Goal: Task Accomplishment & Management: Use online tool/utility

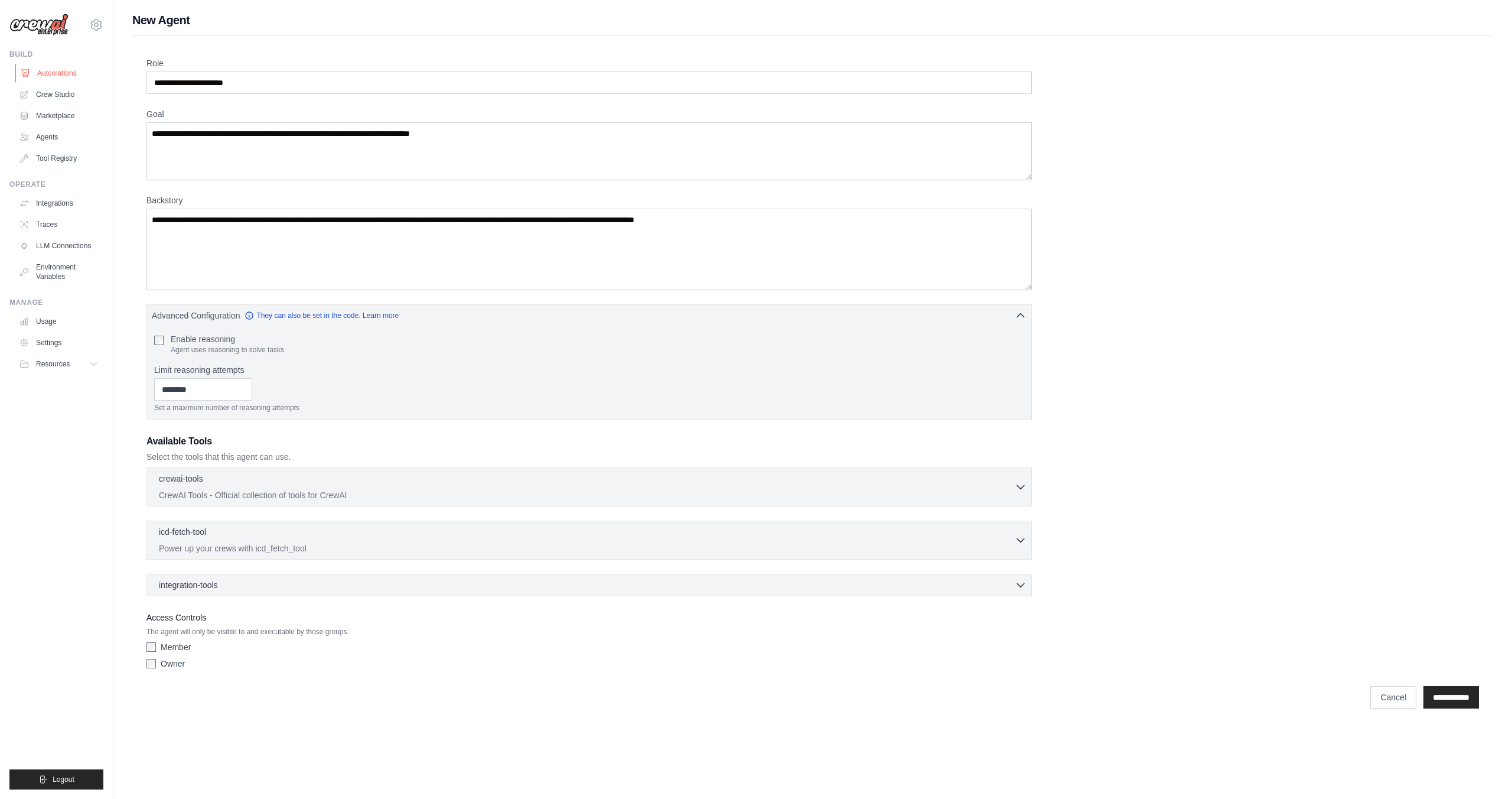
click at [61, 76] on link "Automations" at bounding box center [60, 73] width 89 height 19
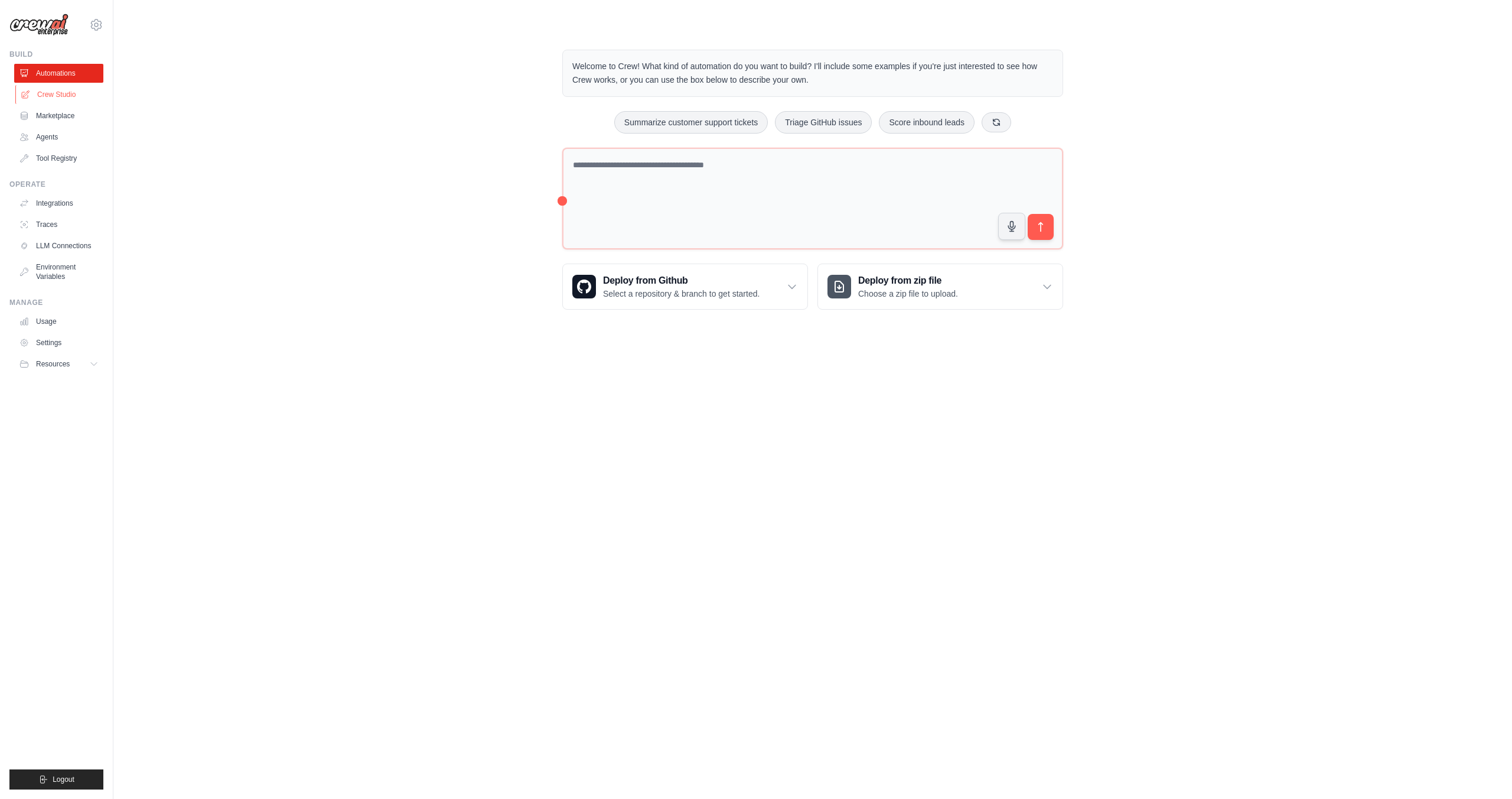
click at [63, 92] on link "Crew Studio" at bounding box center [60, 95] width 89 height 19
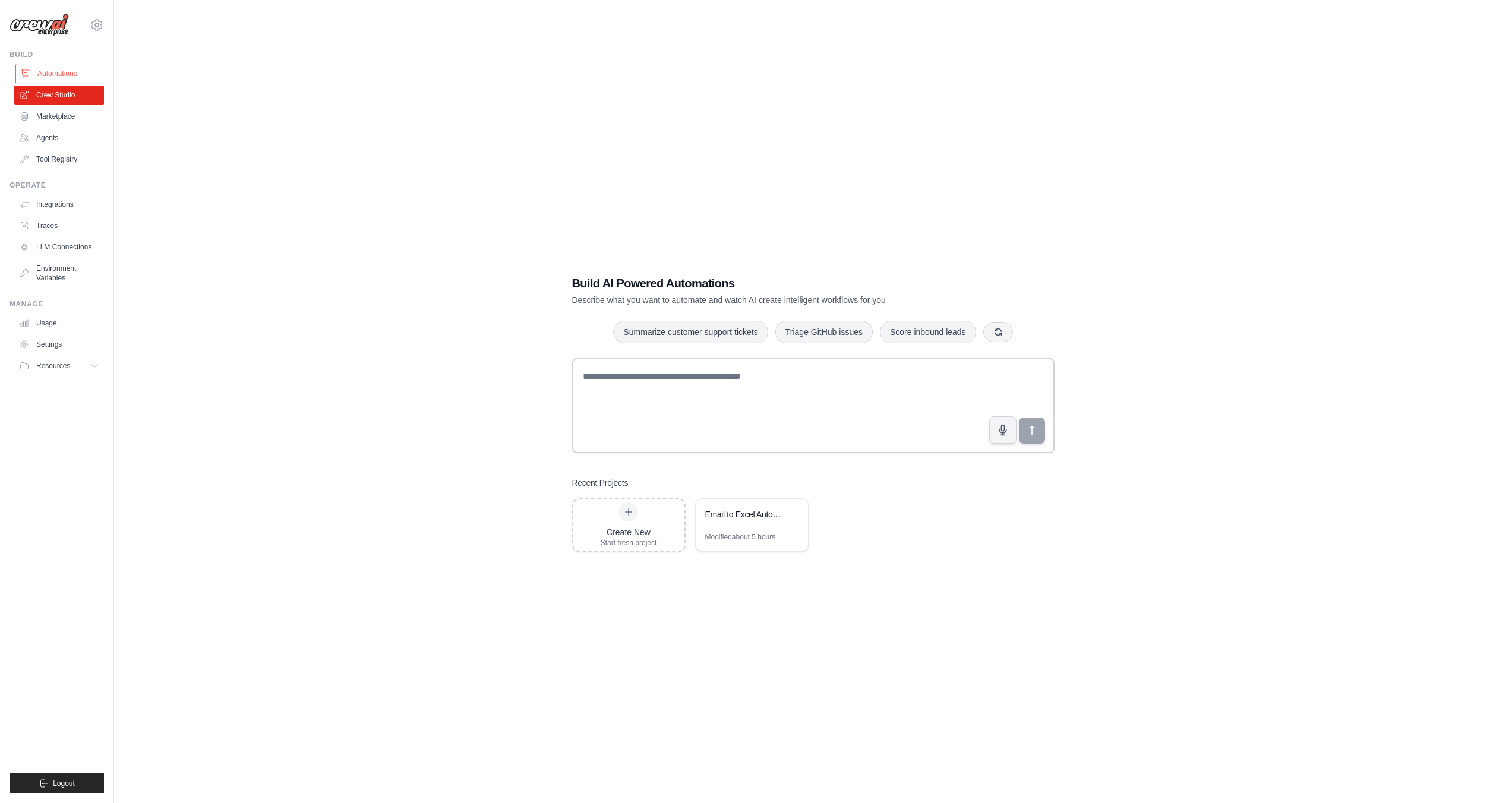
click at [64, 68] on link "Automations" at bounding box center [60, 74] width 90 height 19
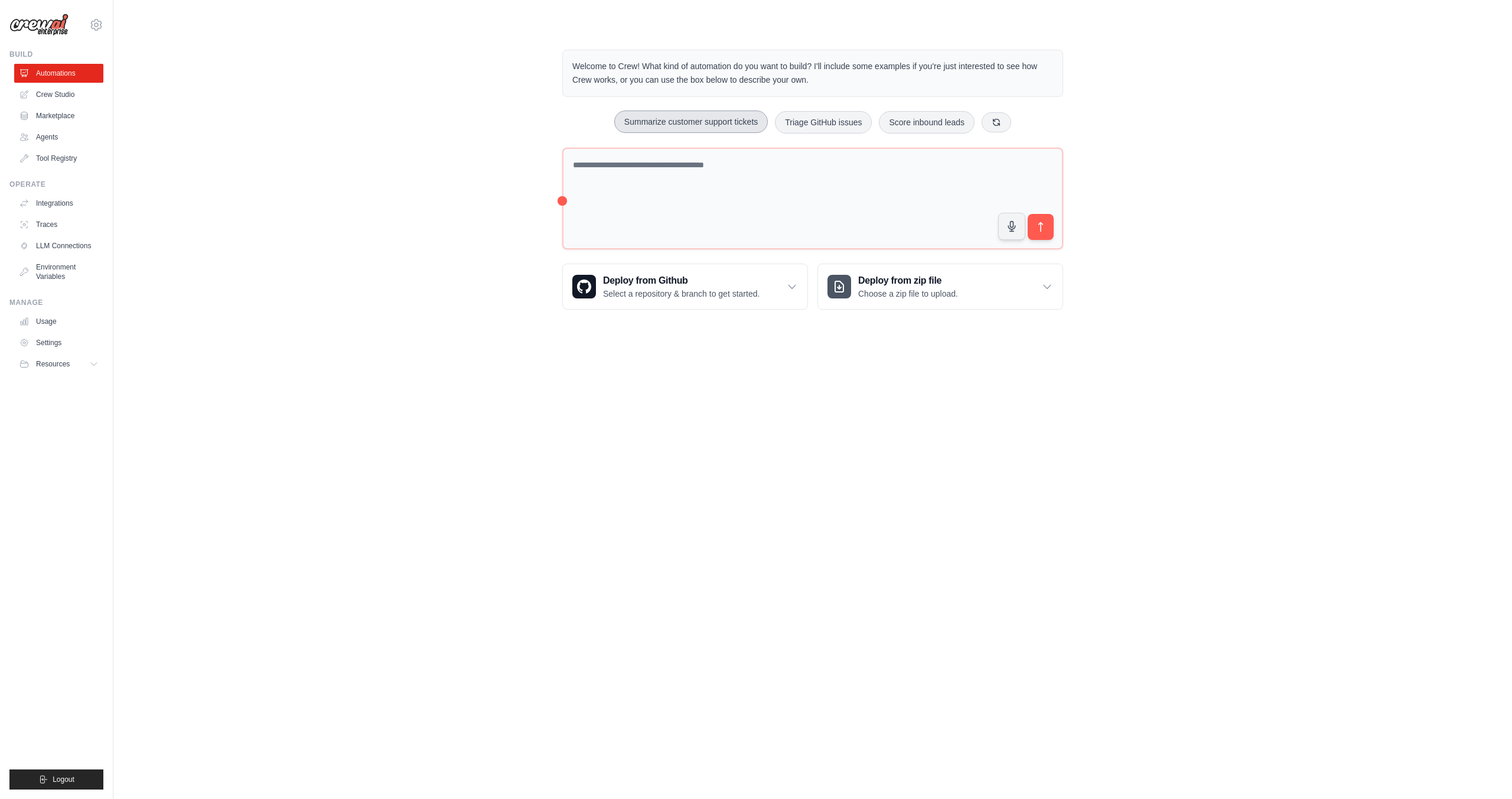
click at [725, 124] on button "Summarize customer support tickets" at bounding box center [691, 122] width 153 height 23
type textarea "**********"
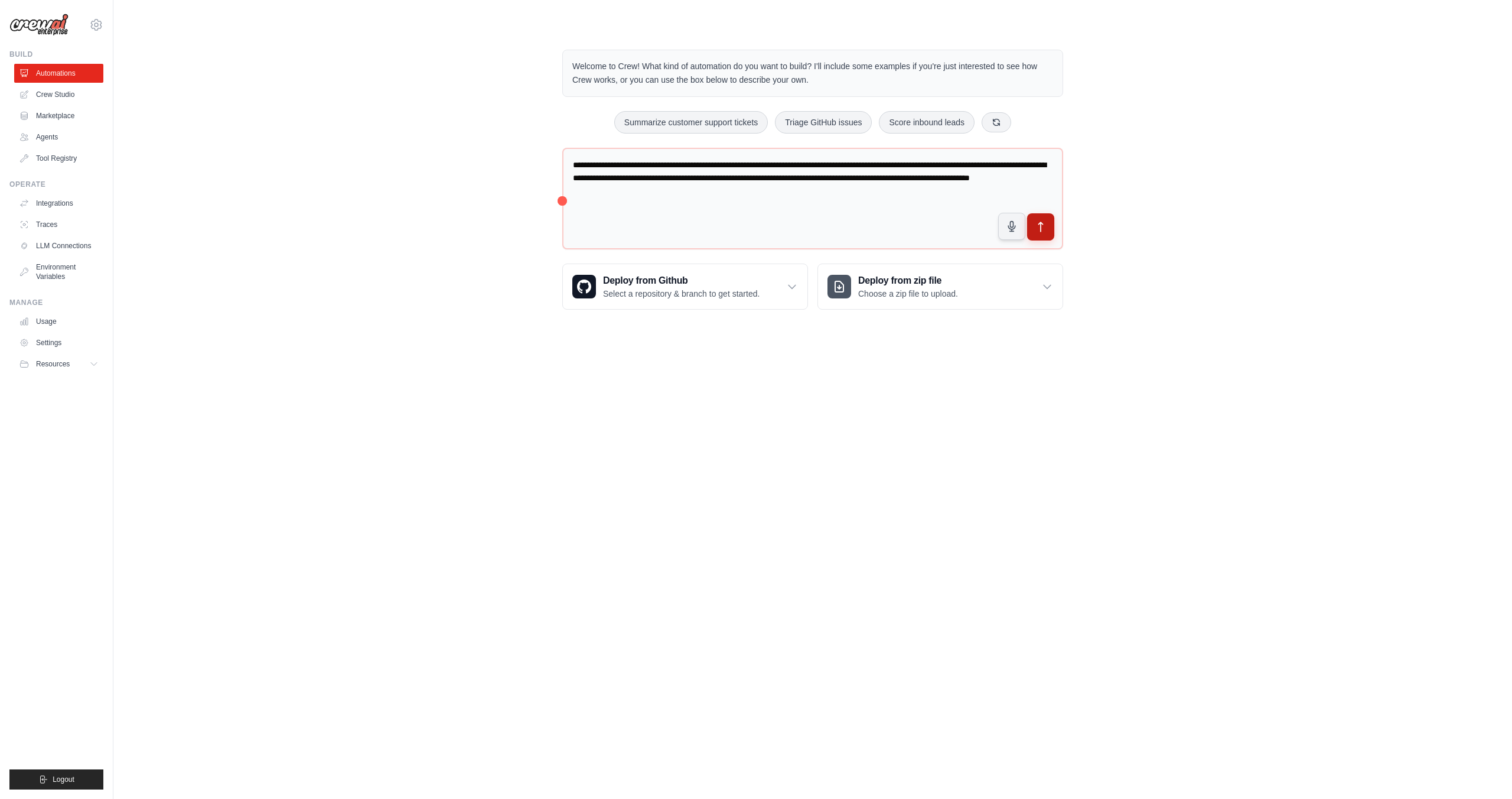
click at [1038, 226] on icon "submit" at bounding box center [1041, 227] width 12 height 12
click at [63, 99] on link "Crew Studio" at bounding box center [60, 95] width 89 height 19
click at [63, 98] on link "Crew Studio" at bounding box center [60, 95] width 89 height 19
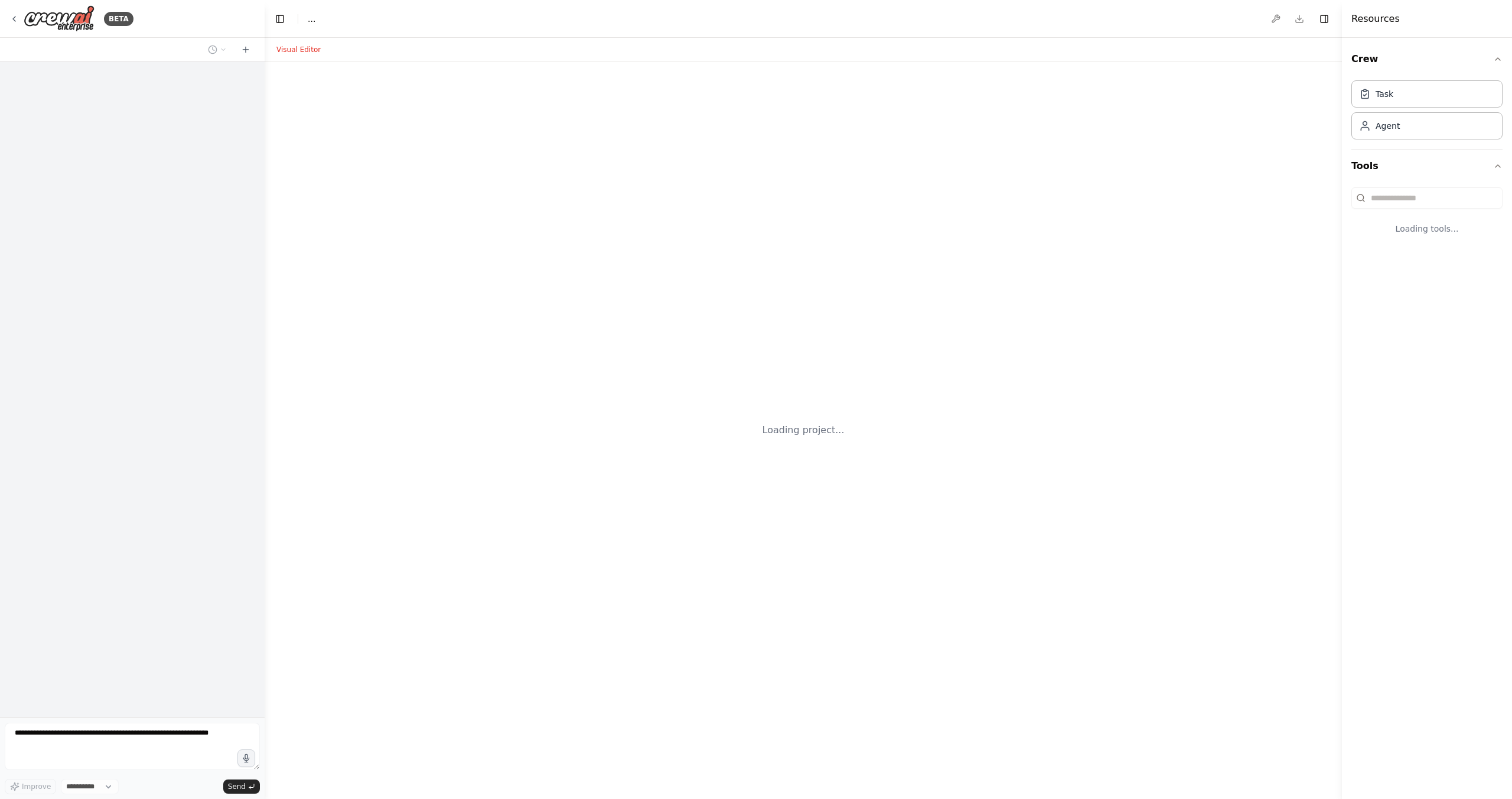
select select "****"
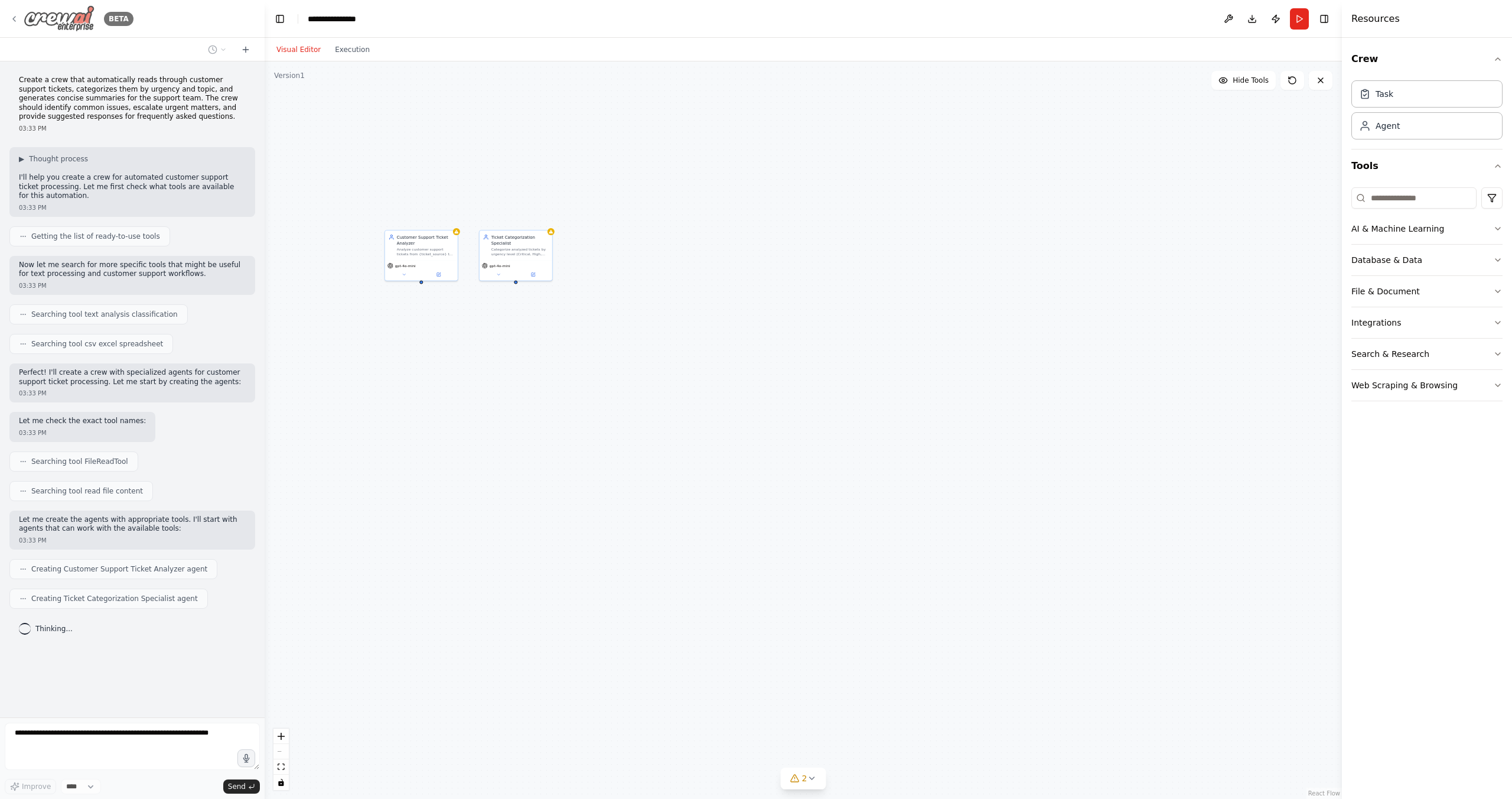
click at [17, 20] on icon at bounding box center [14, 18] width 9 height 9
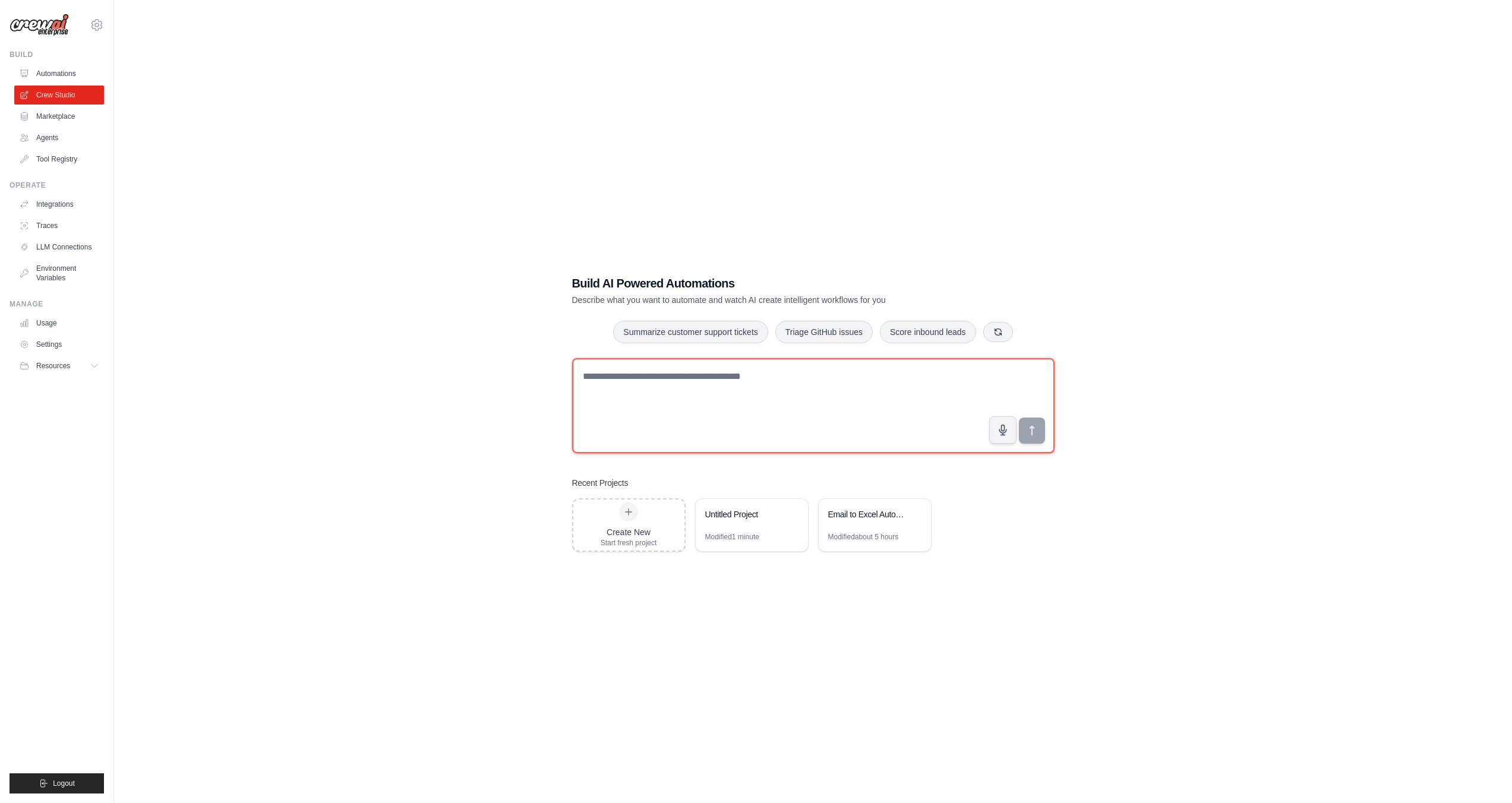
click at [657, 391] on textarea at bounding box center [813, 406] width 483 height 95
type textarea "**********"
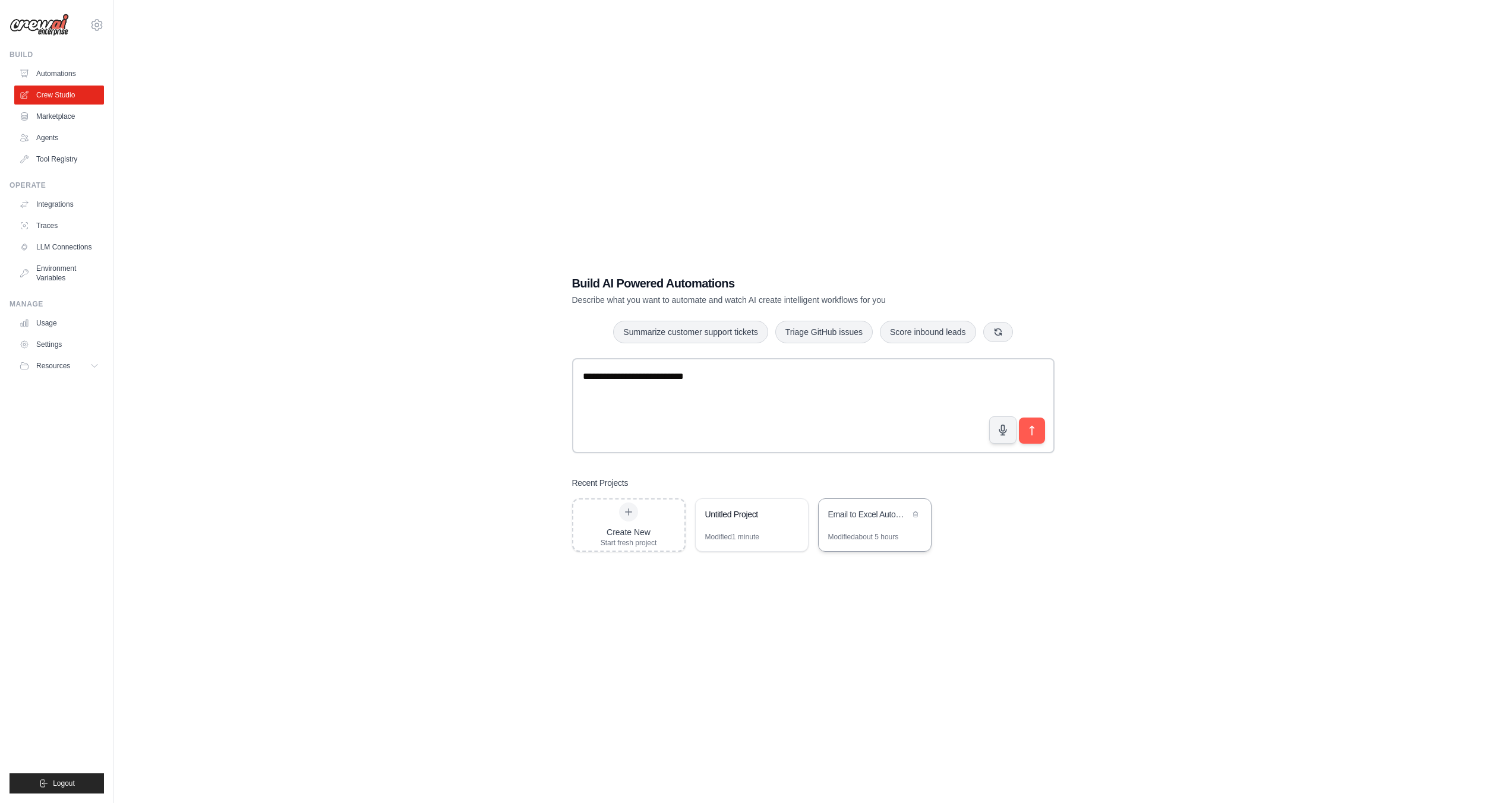
click at [873, 529] on div "Email to Excel Automation" at bounding box center [875, 515] width 113 height 33
drag, startPoint x: 767, startPoint y: 386, endPoint x: 541, endPoint y: 375, distance: 226.3
click at [541, 375] on div "**********" at bounding box center [813, 413] width 1360 height 803
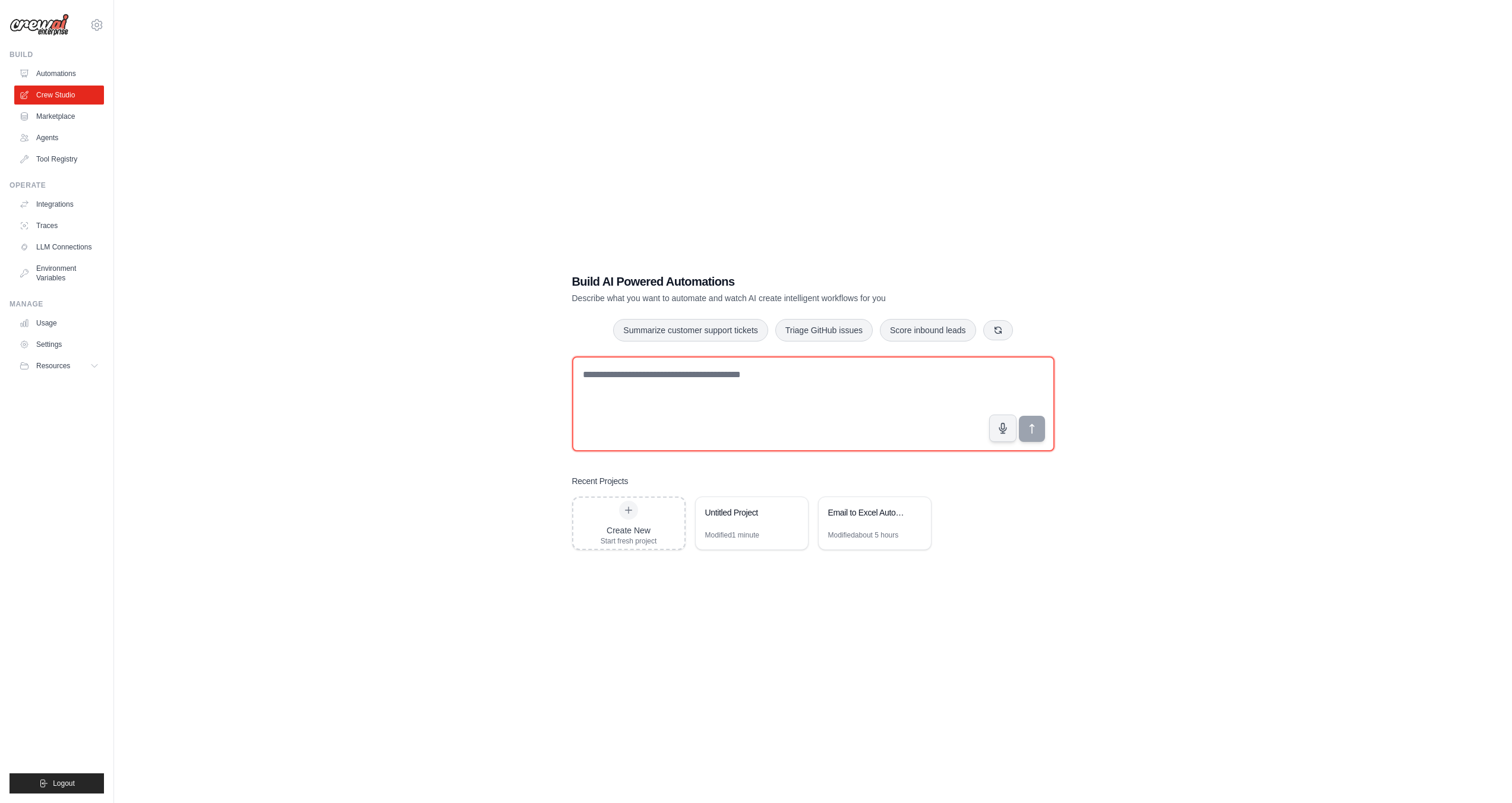
scroll to position [2, 0]
click at [879, 537] on div "Modified about 5 hours" at bounding box center [863, 535] width 71 height 10
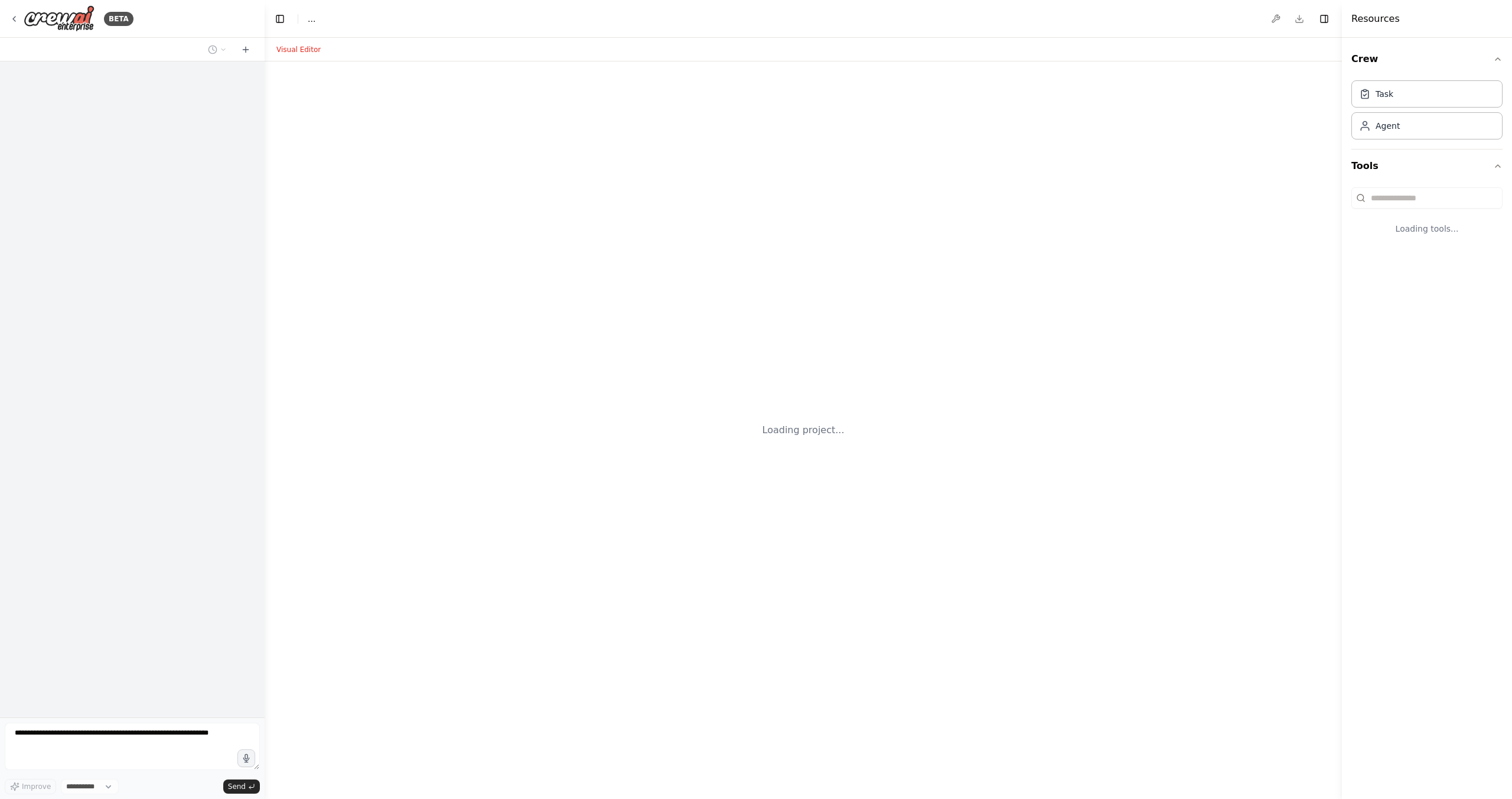
select select "****"
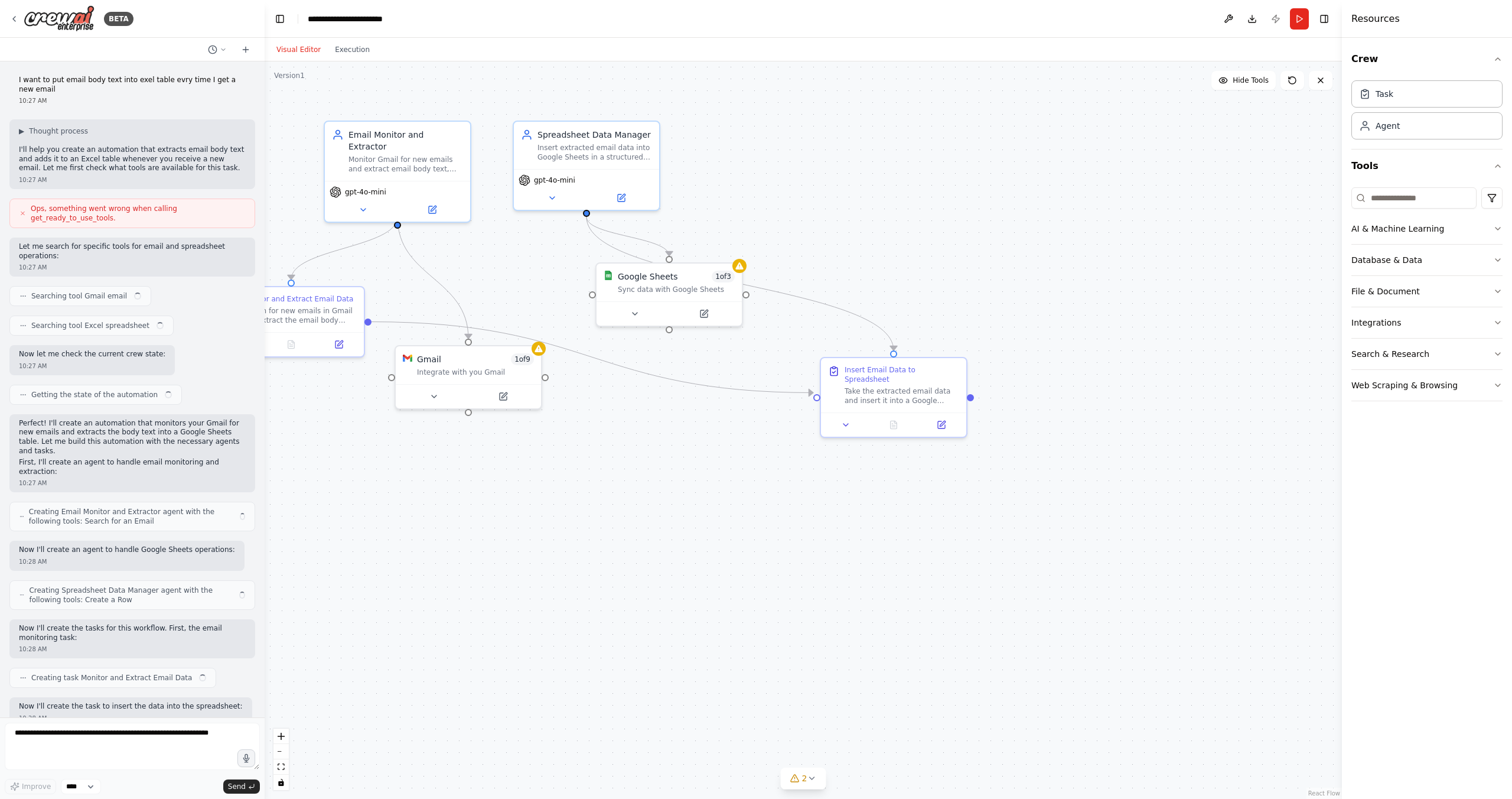
scroll to position [490, 0]
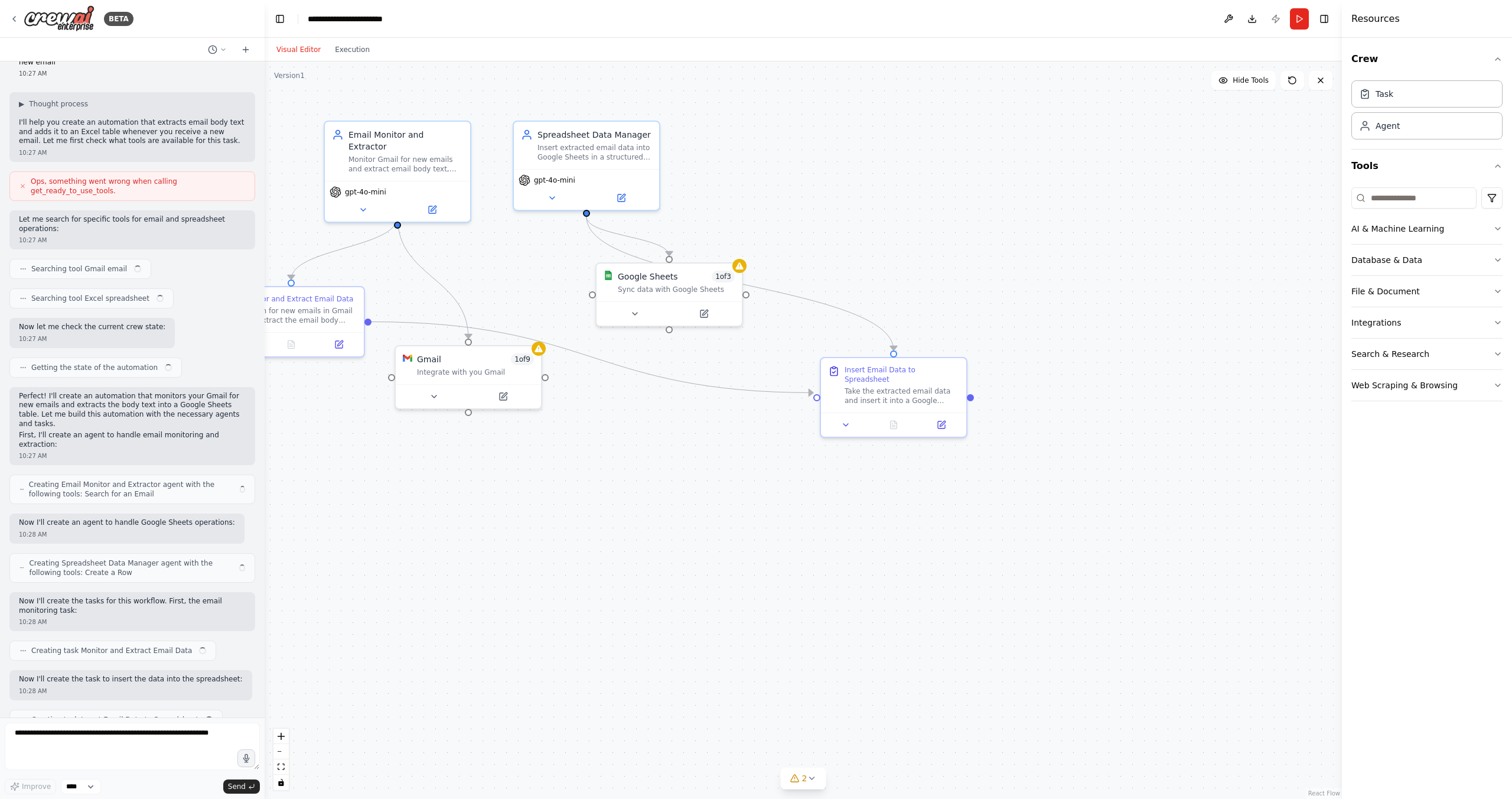
scroll to position [490, 0]
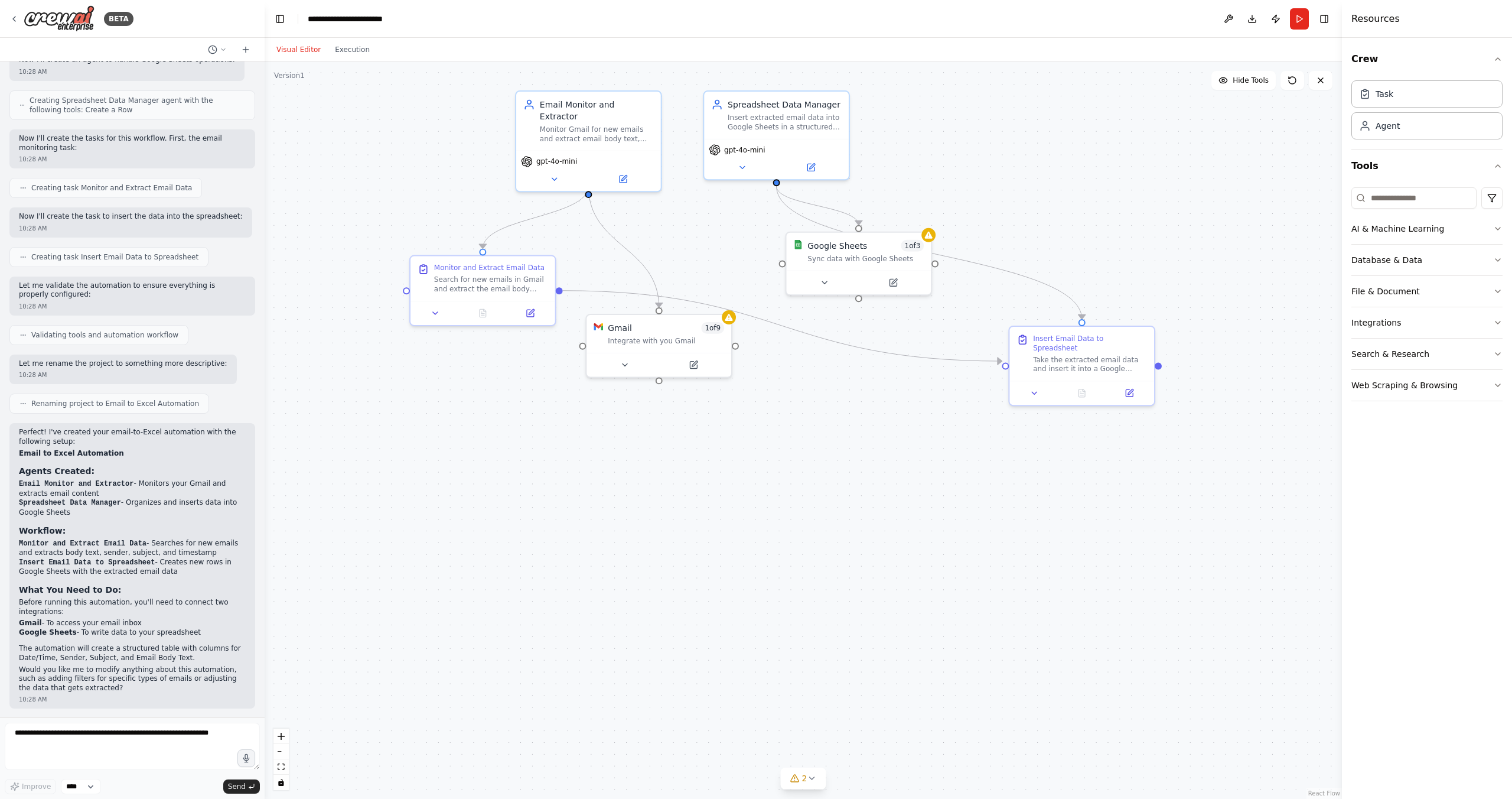
drag, startPoint x: 759, startPoint y: 561, endPoint x: 948, endPoint y: 528, distance: 191.9
click at [1473, 234] on button "AI & Machine Learning" at bounding box center [1427, 228] width 151 height 31
click at [1497, 229] on icon "button" at bounding box center [1497, 228] width 9 height 9
click at [1415, 319] on button "Integrations" at bounding box center [1427, 322] width 151 height 31
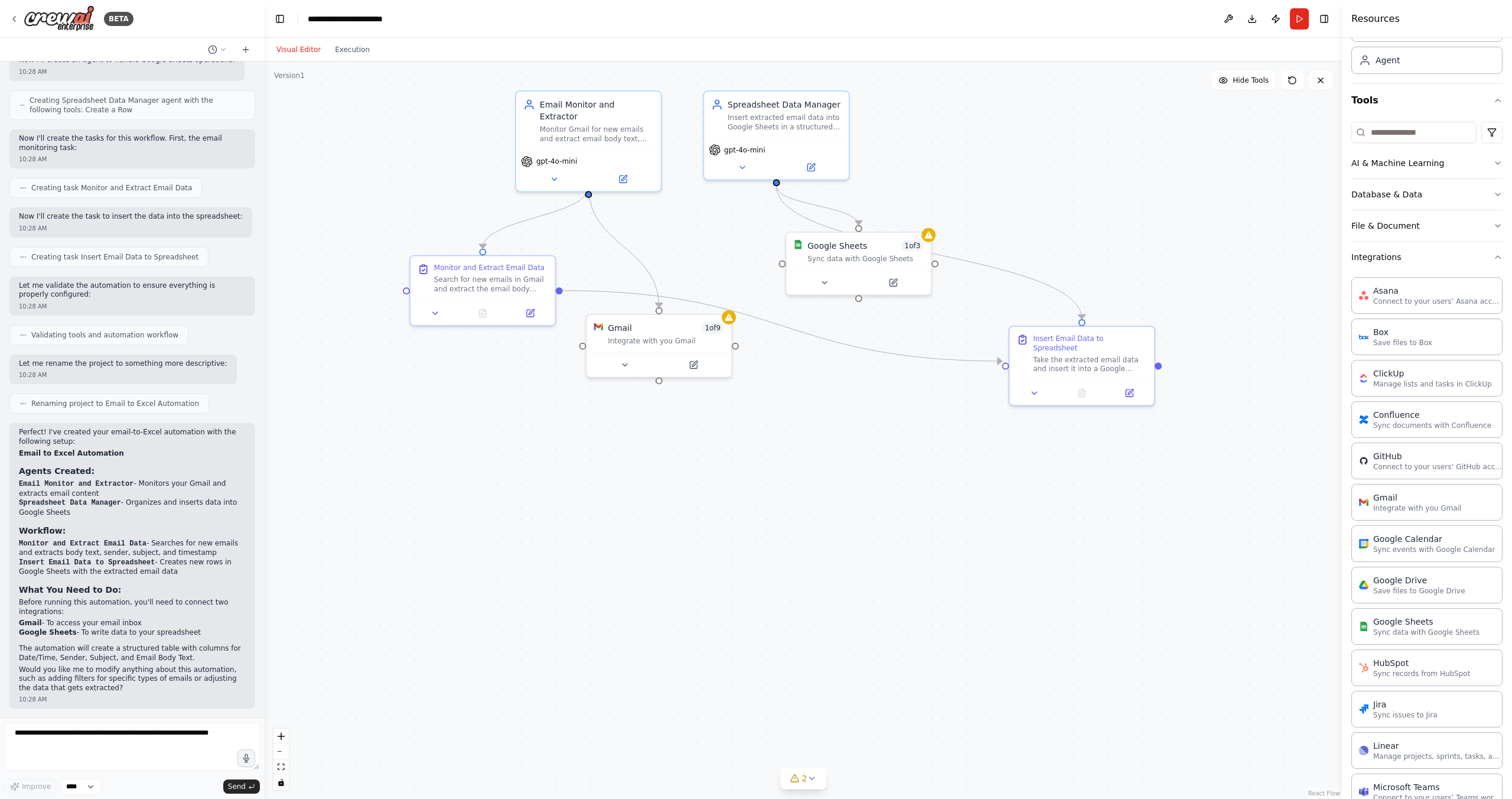
scroll to position [47, 0]
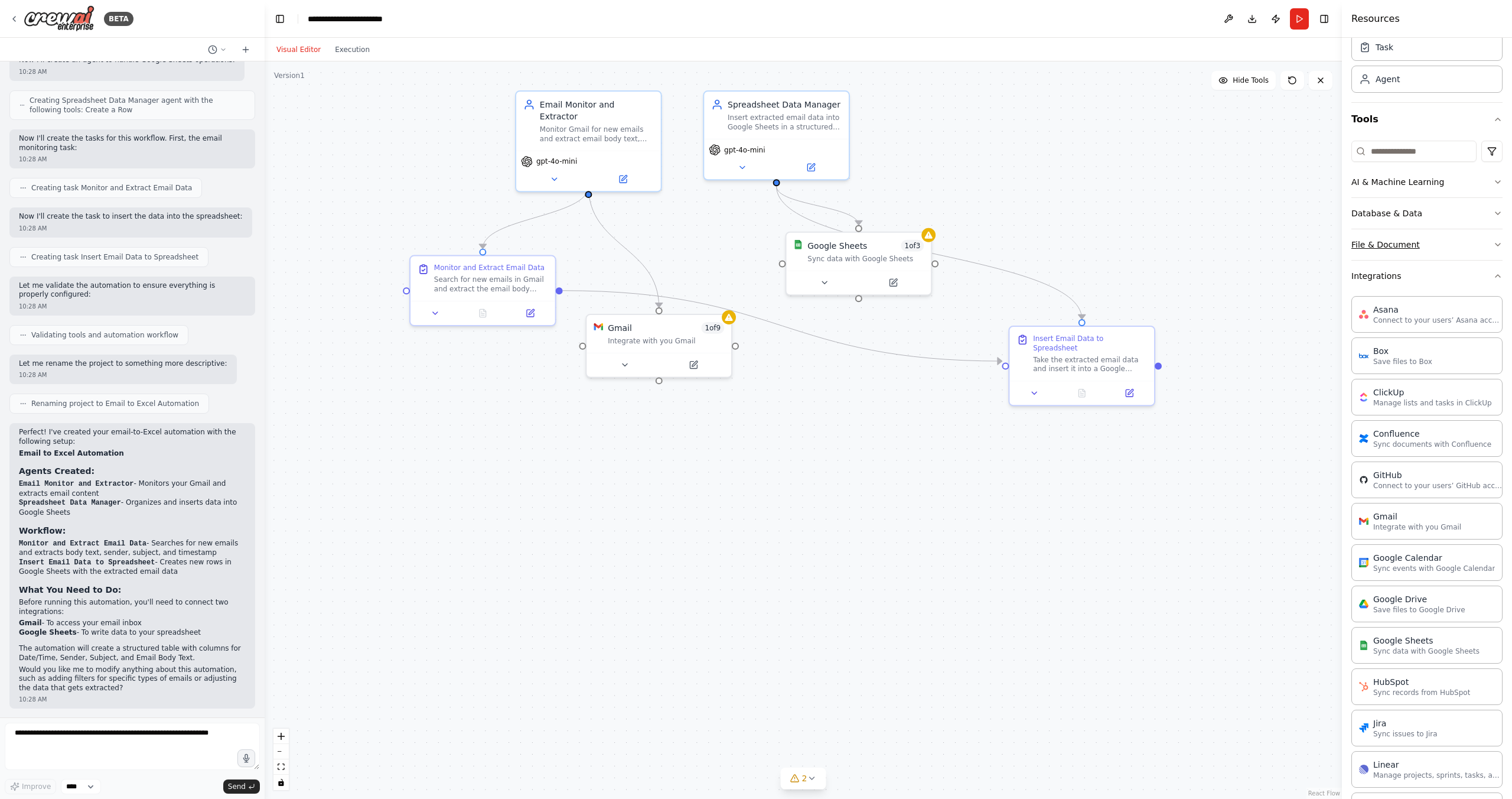
click at [1480, 244] on button "File & Document" at bounding box center [1427, 245] width 151 height 31
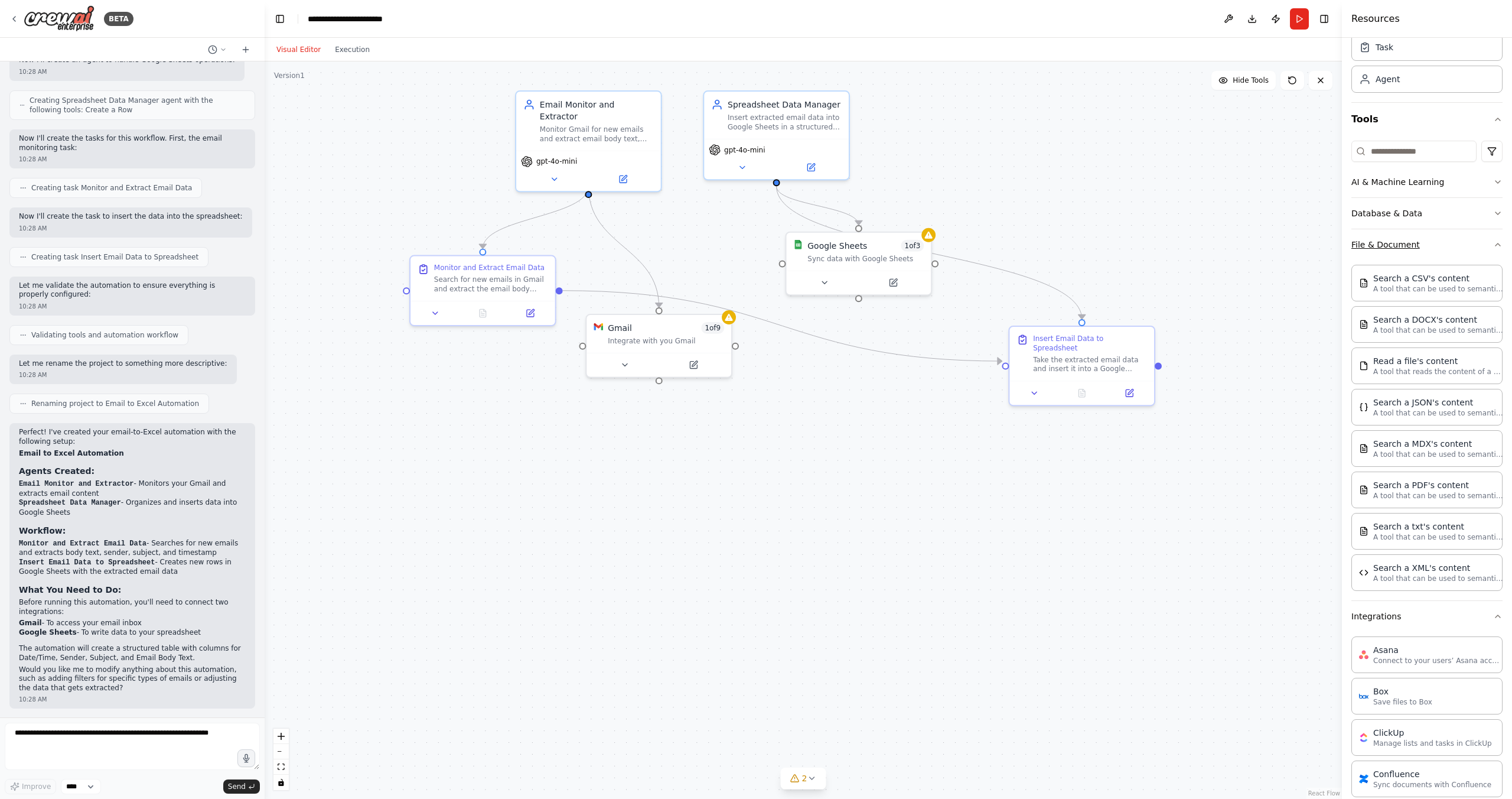
scroll to position [49, 0]
click at [1493, 213] on icon "button" at bounding box center [1497, 210] width 9 height 9
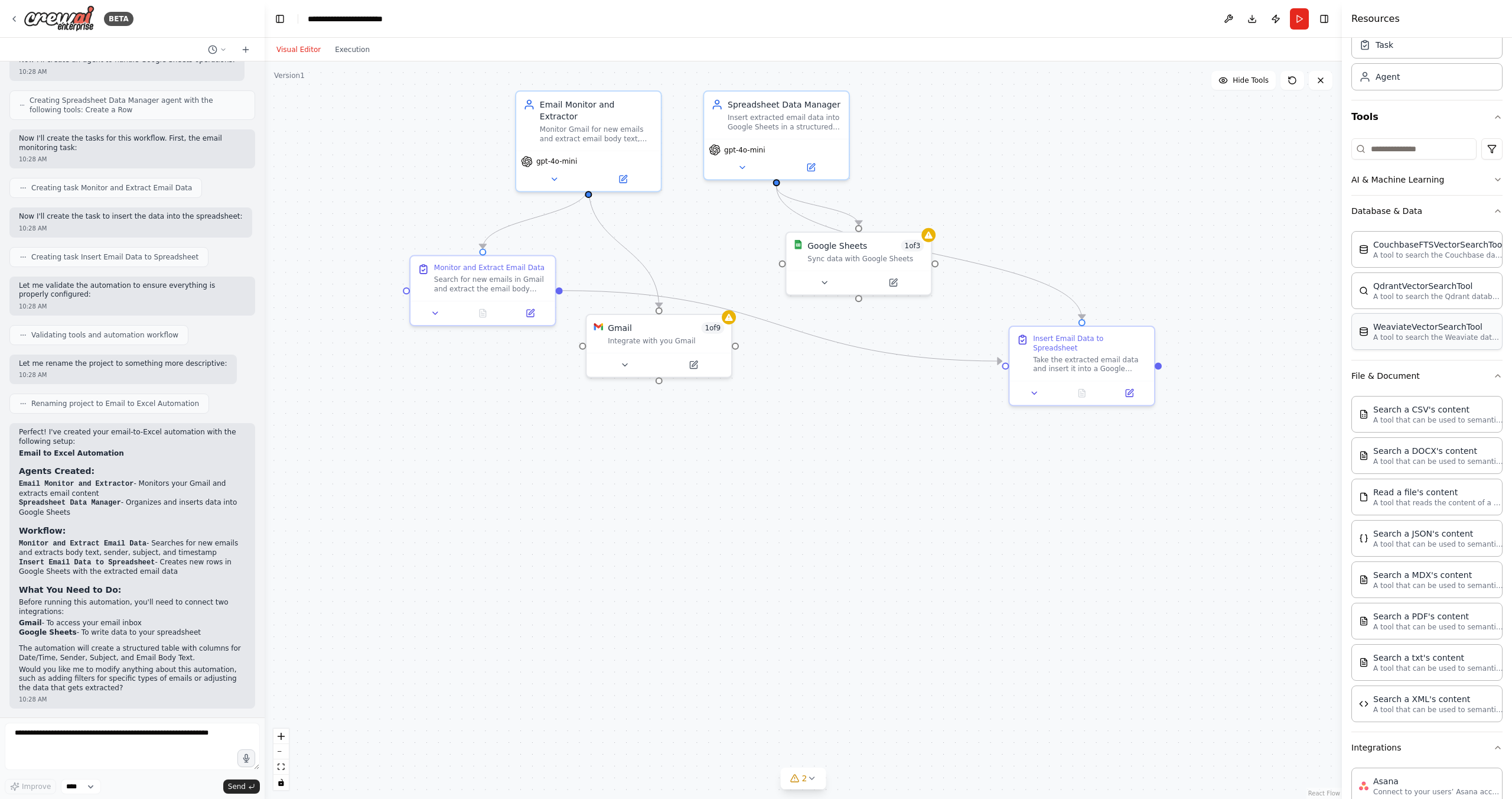
drag, startPoint x: 1433, startPoint y: 421, endPoint x: 1417, endPoint y: 316, distance: 106.2
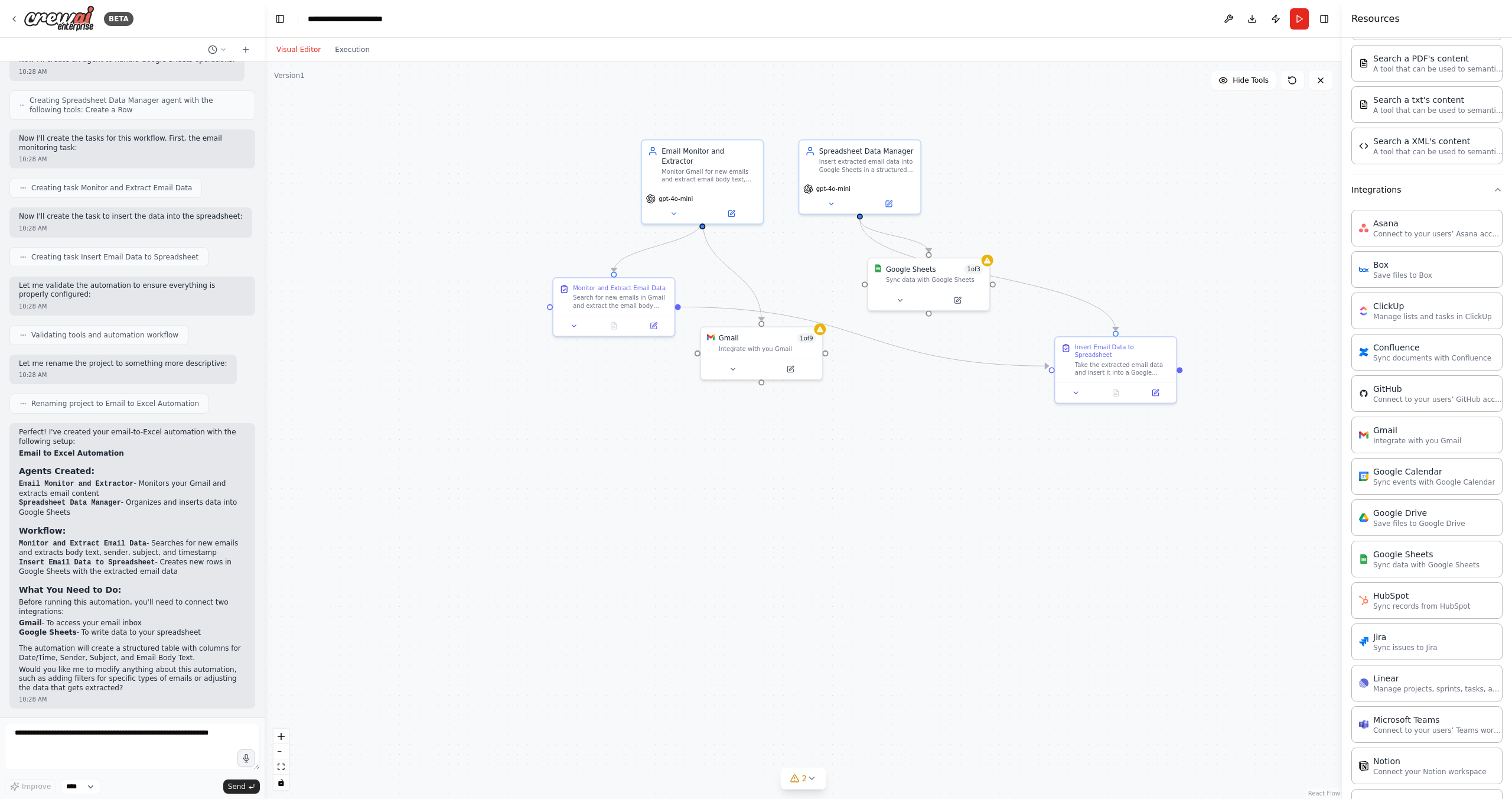
scroll to position [627, 0]
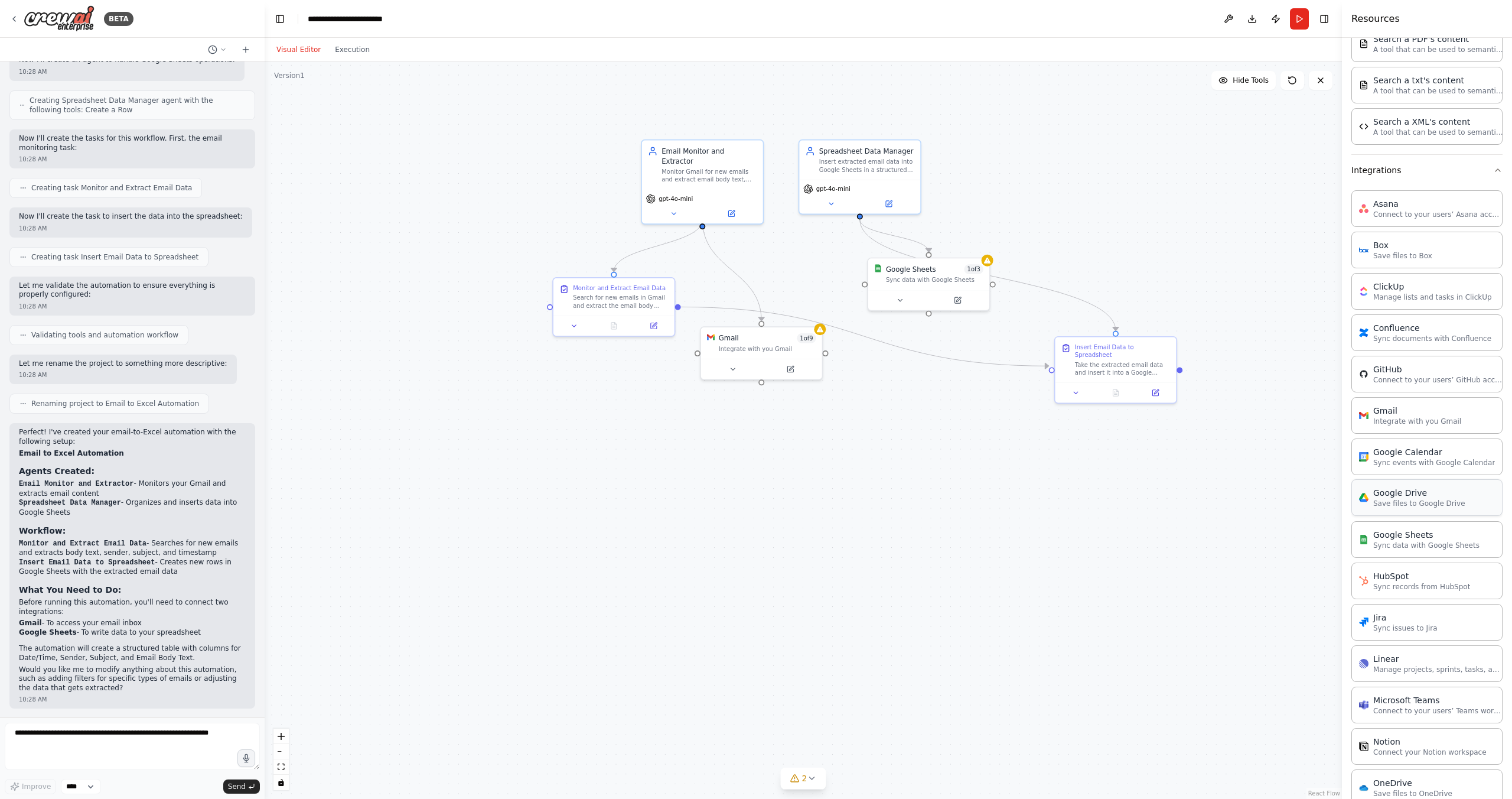
click at [1396, 502] on p "Save files to Google Drive" at bounding box center [1419, 504] width 92 height 9
click at [1394, 504] on p "Save files to Google Drive" at bounding box center [1419, 504] width 92 height 9
drag, startPoint x: 1394, startPoint y: 504, endPoint x: 961, endPoint y: 464, distance: 434.8
click at [961, 464] on div "BETA I want to put email body text into exel table evry time I get a new email …" at bounding box center [756, 400] width 1512 height 799
click at [1432, 502] on p "Save files to Google Drive" at bounding box center [1419, 504] width 92 height 9
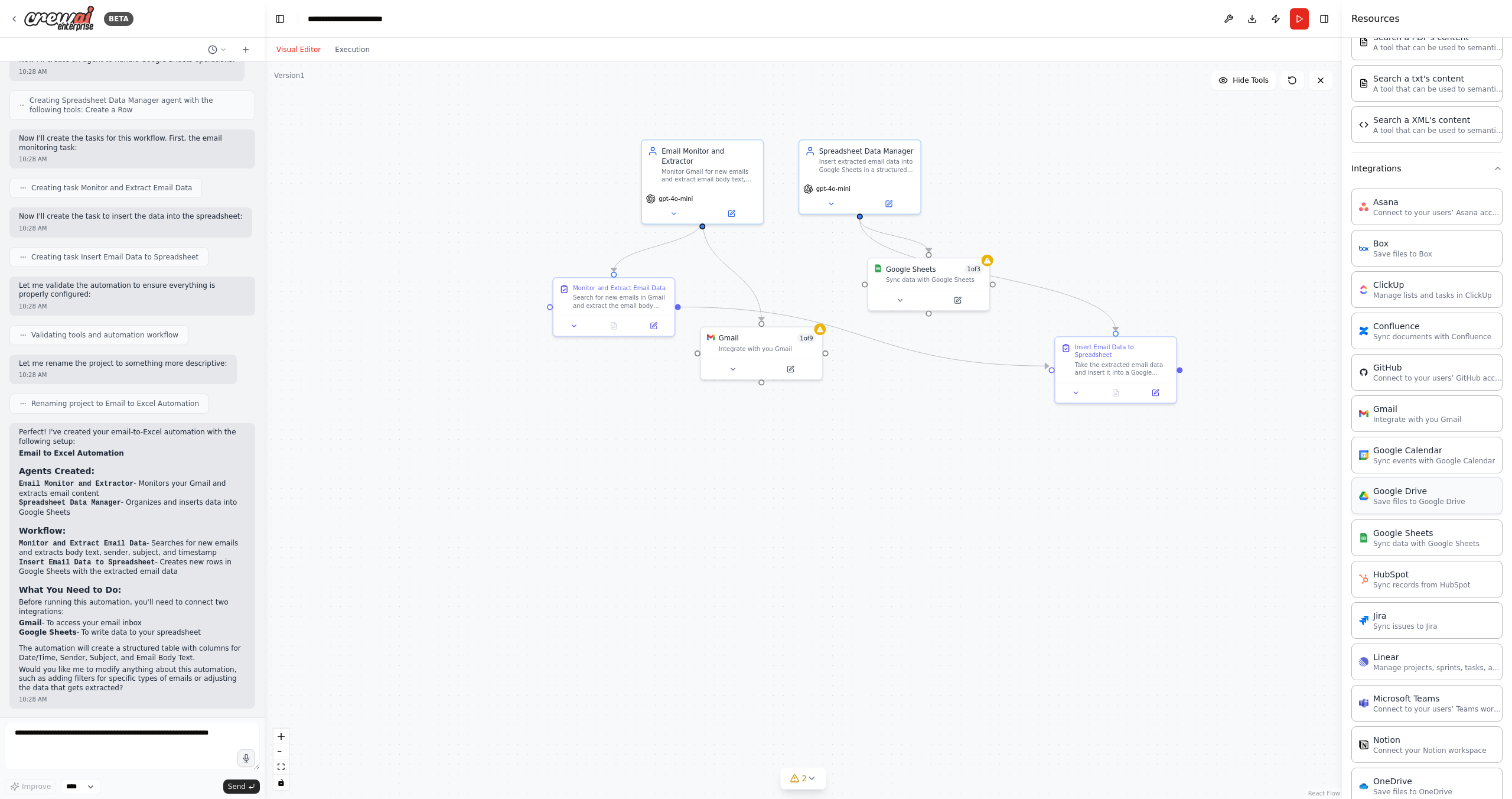
scroll to position [629, 0]
click at [1112, 480] on div ".deletable-edge-delete-btn { width: 20px; height: 20px; border: 0px solid #ffff…" at bounding box center [803, 430] width 1077 height 738
click at [1082, 480] on div "Google Drive 0 of 9 Save files to Google Drive" at bounding box center [1043, 479] width 97 height 20
click at [1081, 479] on div "Google Drive 0 of 9 Save files to Google Drive" at bounding box center [1043, 479] width 97 height 20
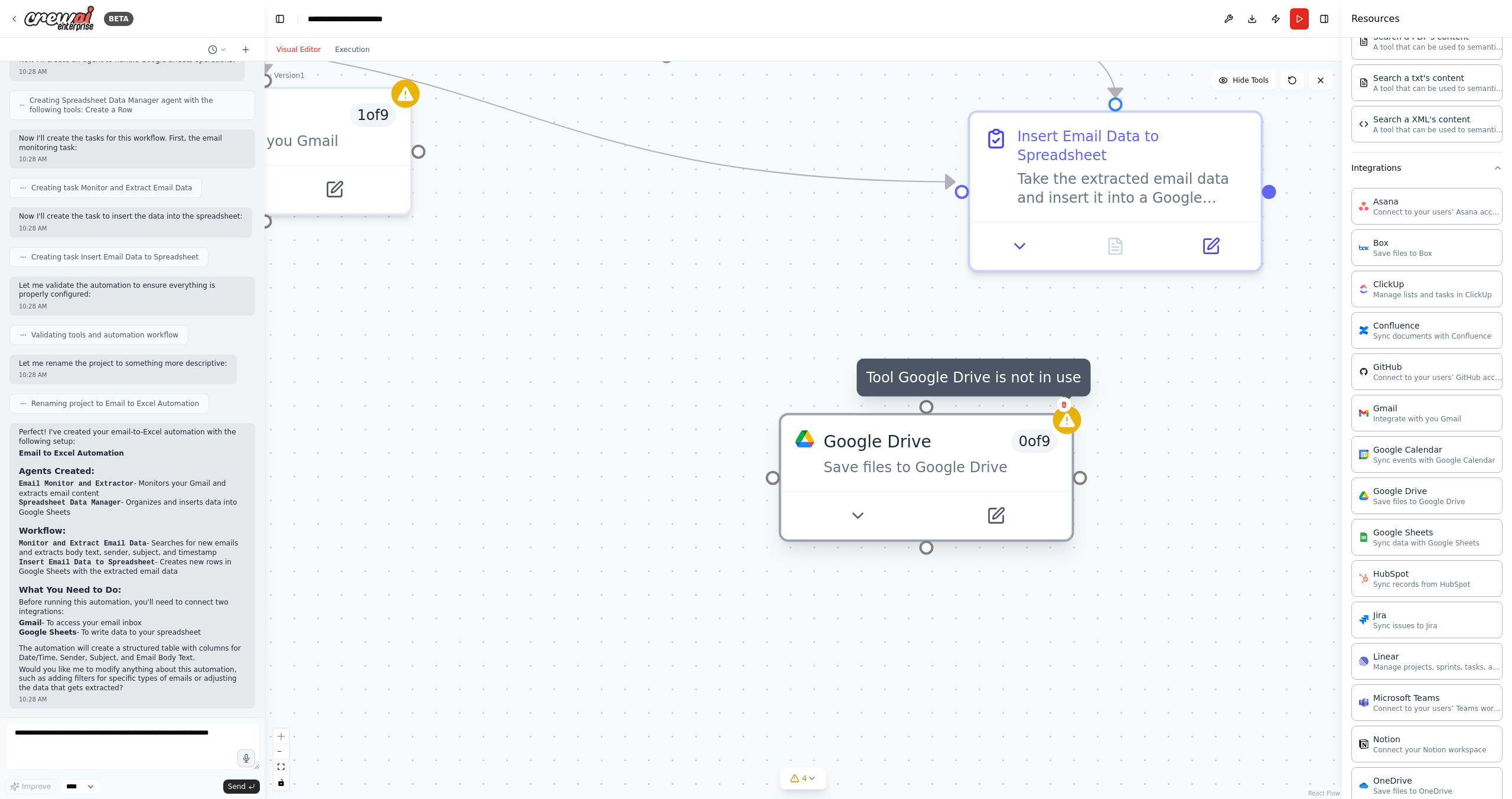
click at [1068, 432] on div at bounding box center [1067, 420] width 28 height 28
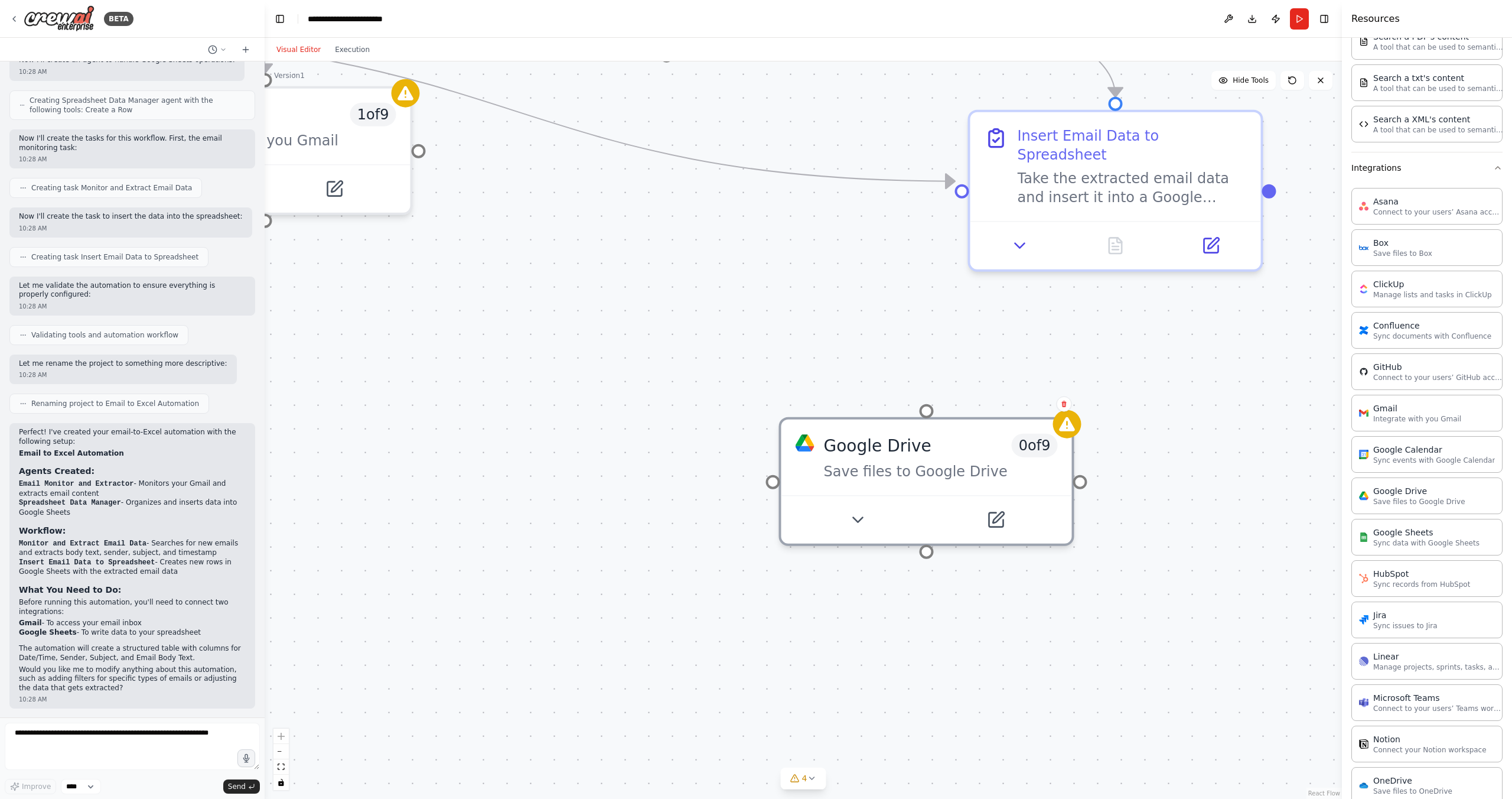
click at [1172, 432] on div ".deletable-edge-delete-btn { width: 20px; height: 20px; border: 0px solid #ffff…" at bounding box center [803, 430] width 1077 height 738
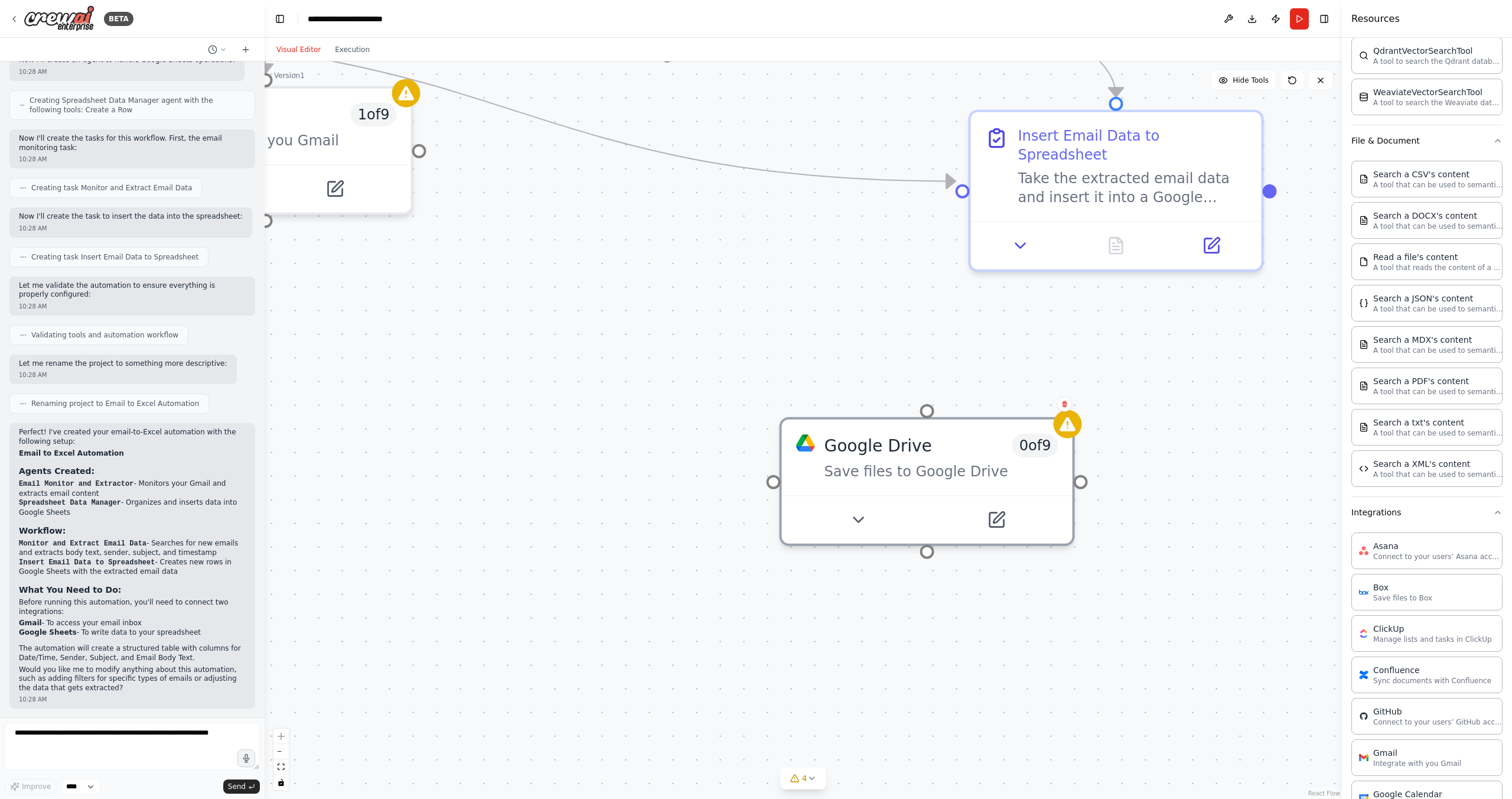
scroll to position [0, 0]
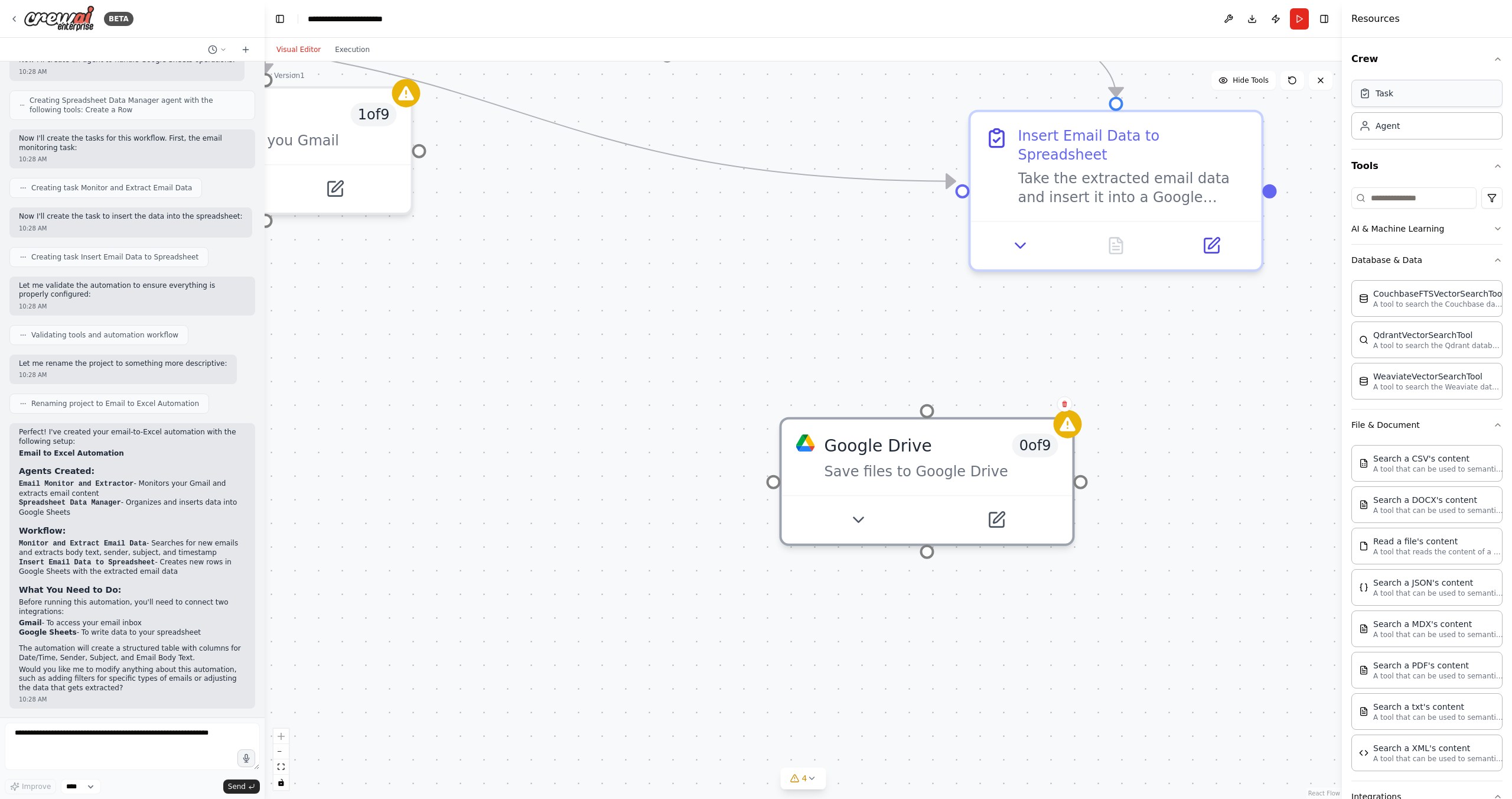
click at [1451, 98] on div "Task" at bounding box center [1427, 93] width 151 height 27
drag, startPoint x: 1451, startPoint y: 97, endPoint x: 1449, endPoint y: 106, distance: 9.2
click at [1452, 96] on div "Task" at bounding box center [1427, 93] width 151 height 27
click at [1447, 131] on div "Agent" at bounding box center [1427, 125] width 151 height 27
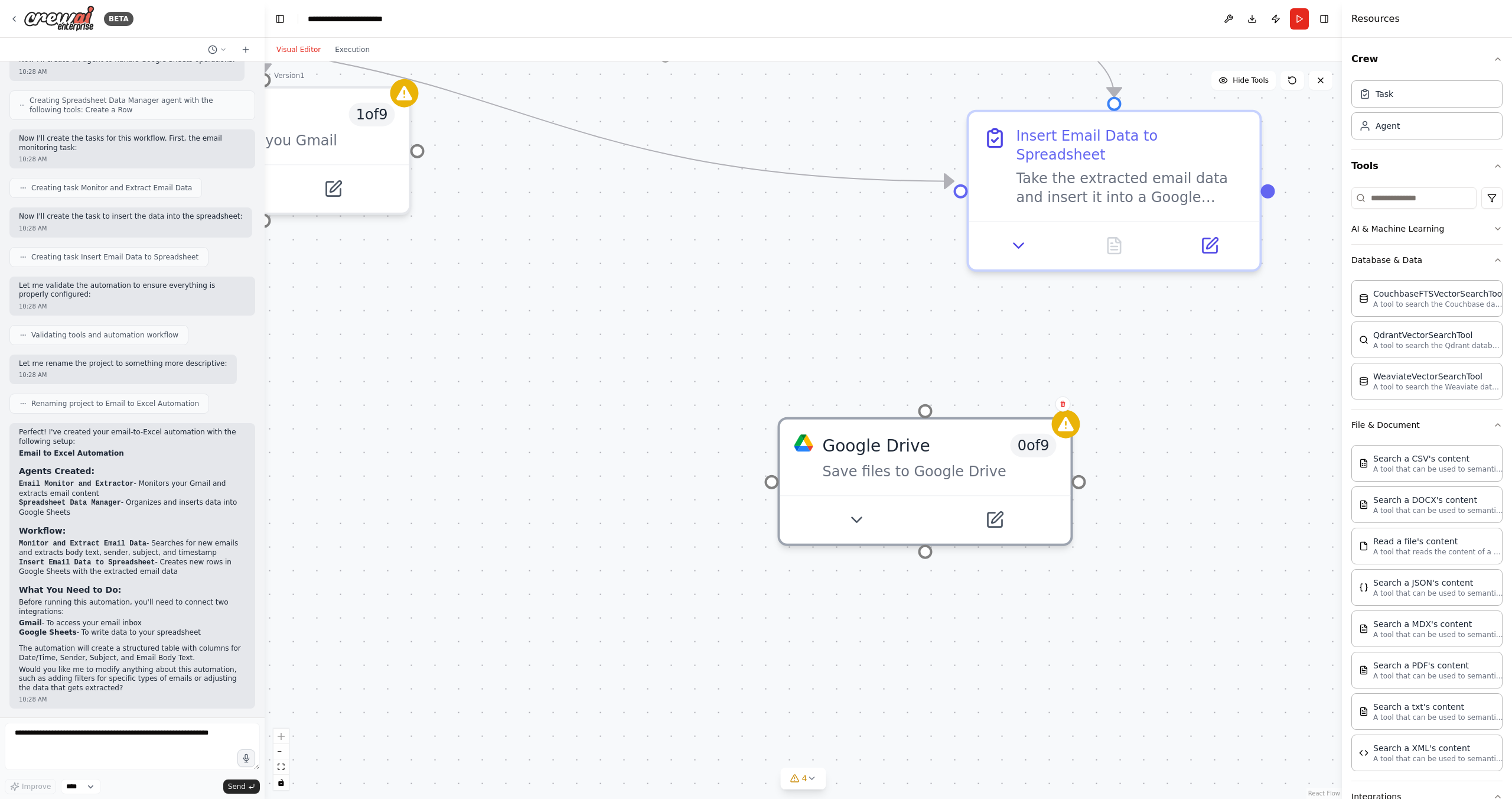
drag, startPoint x: 1162, startPoint y: 378, endPoint x: 1159, endPoint y: 360, distance: 18.2
click at [1162, 377] on div ".deletable-edge-delete-btn { width: 20px; height: 20px; border: 0px solid #ffff…" at bounding box center [803, 430] width 1077 height 738
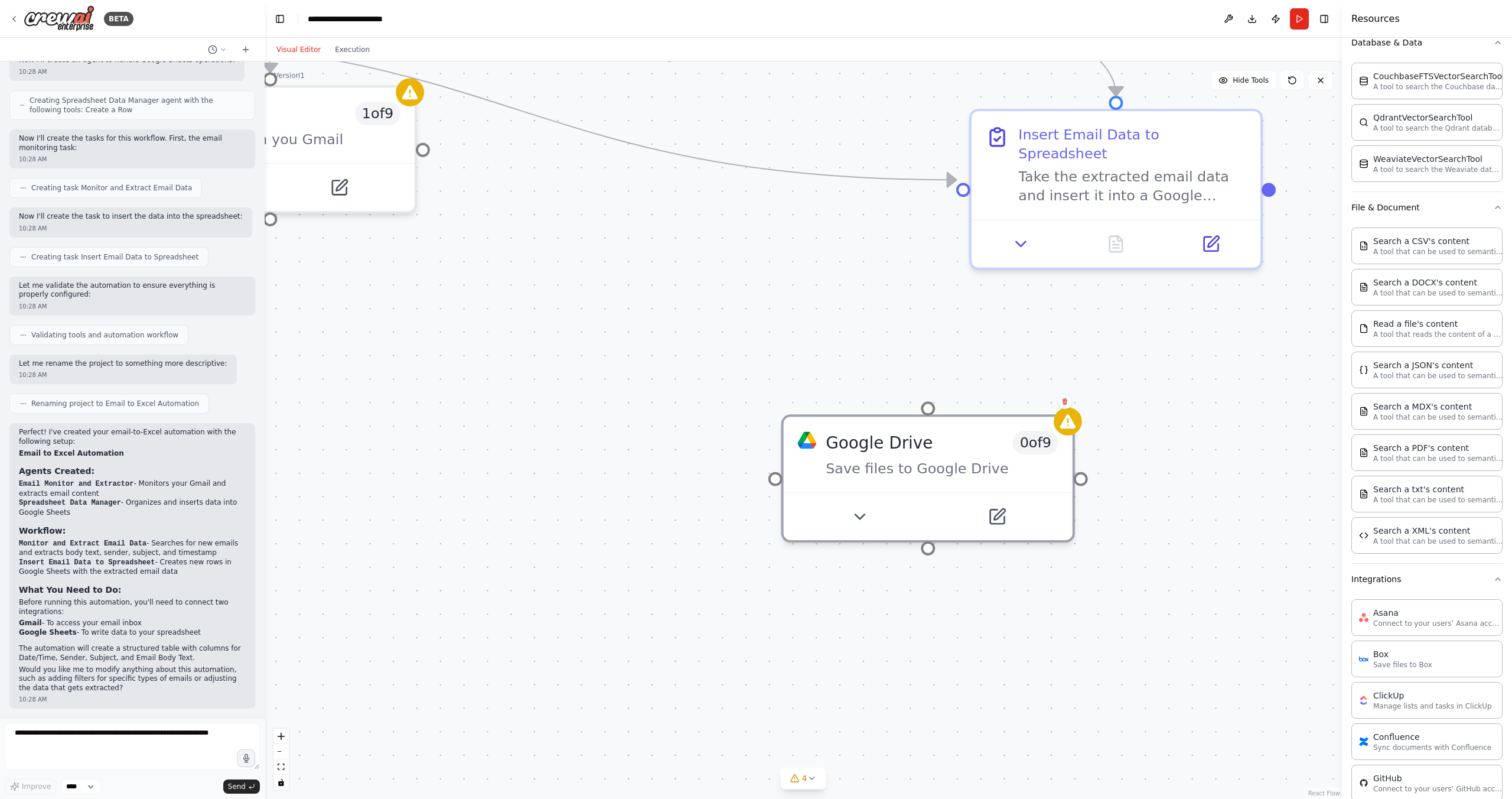
scroll to position [228, 0]
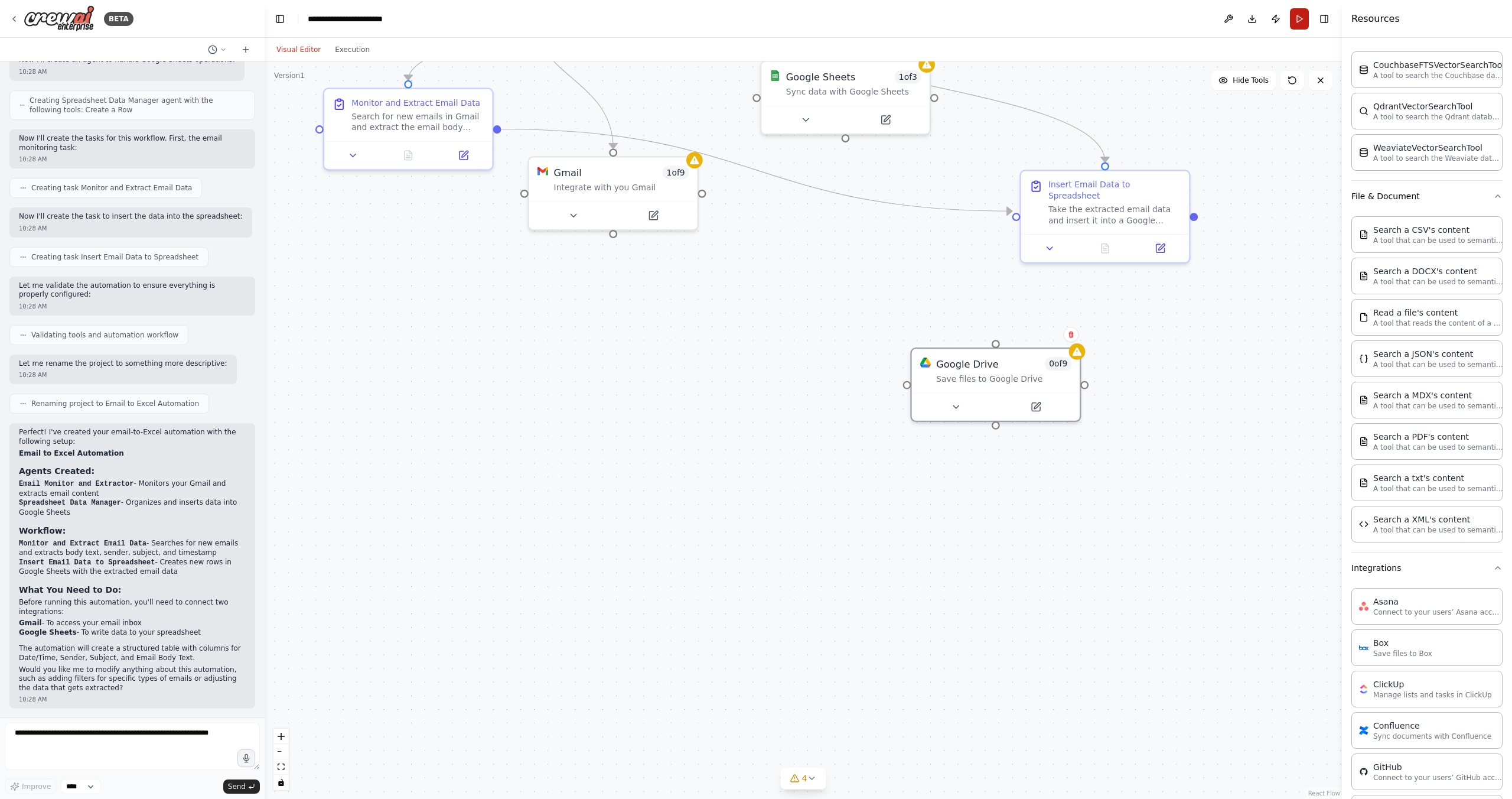
click at [1300, 20] on button "Run" at bounding box center [1300, 18] width 19 height 21
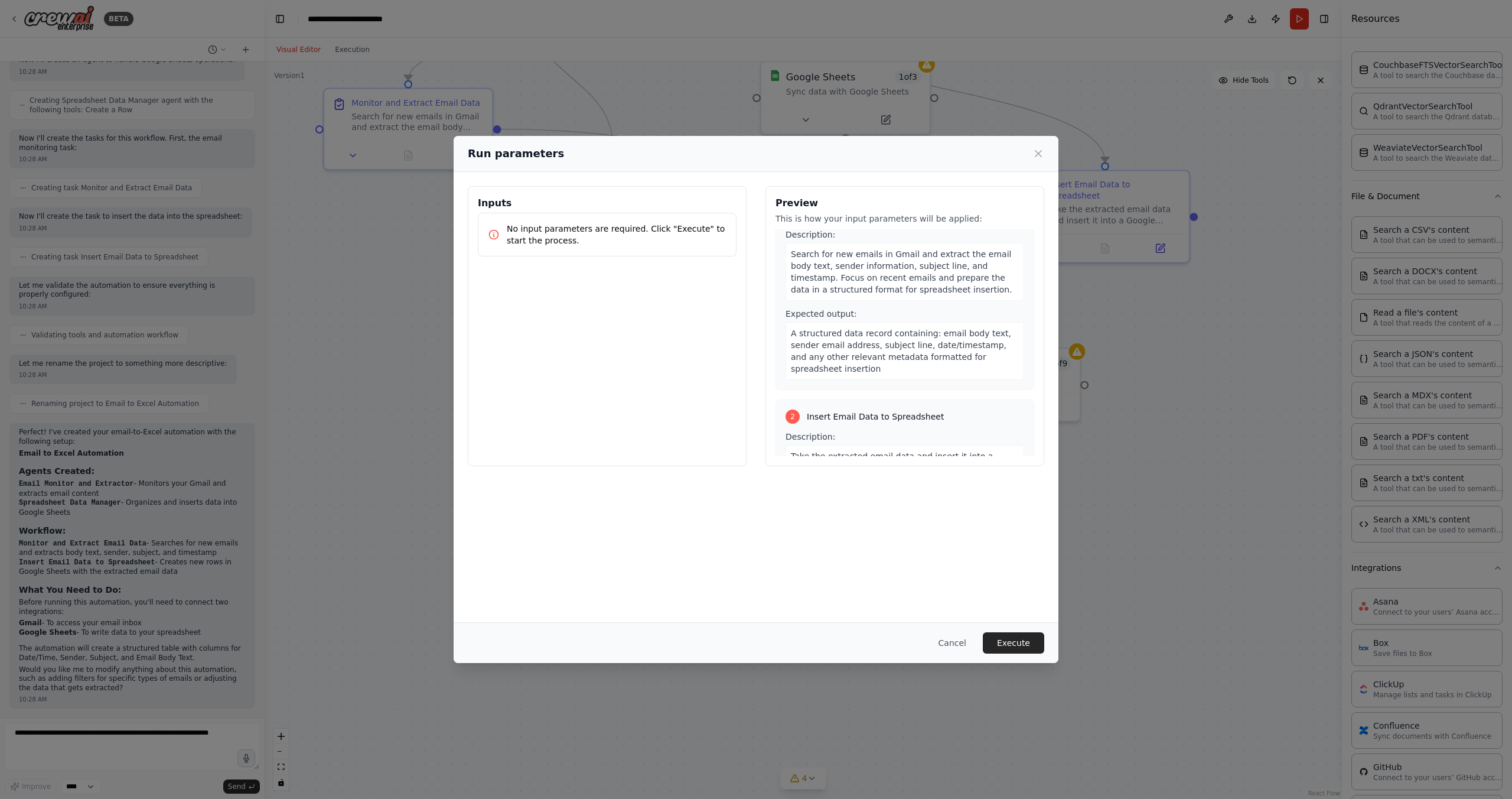
scroll to position [0, 0]
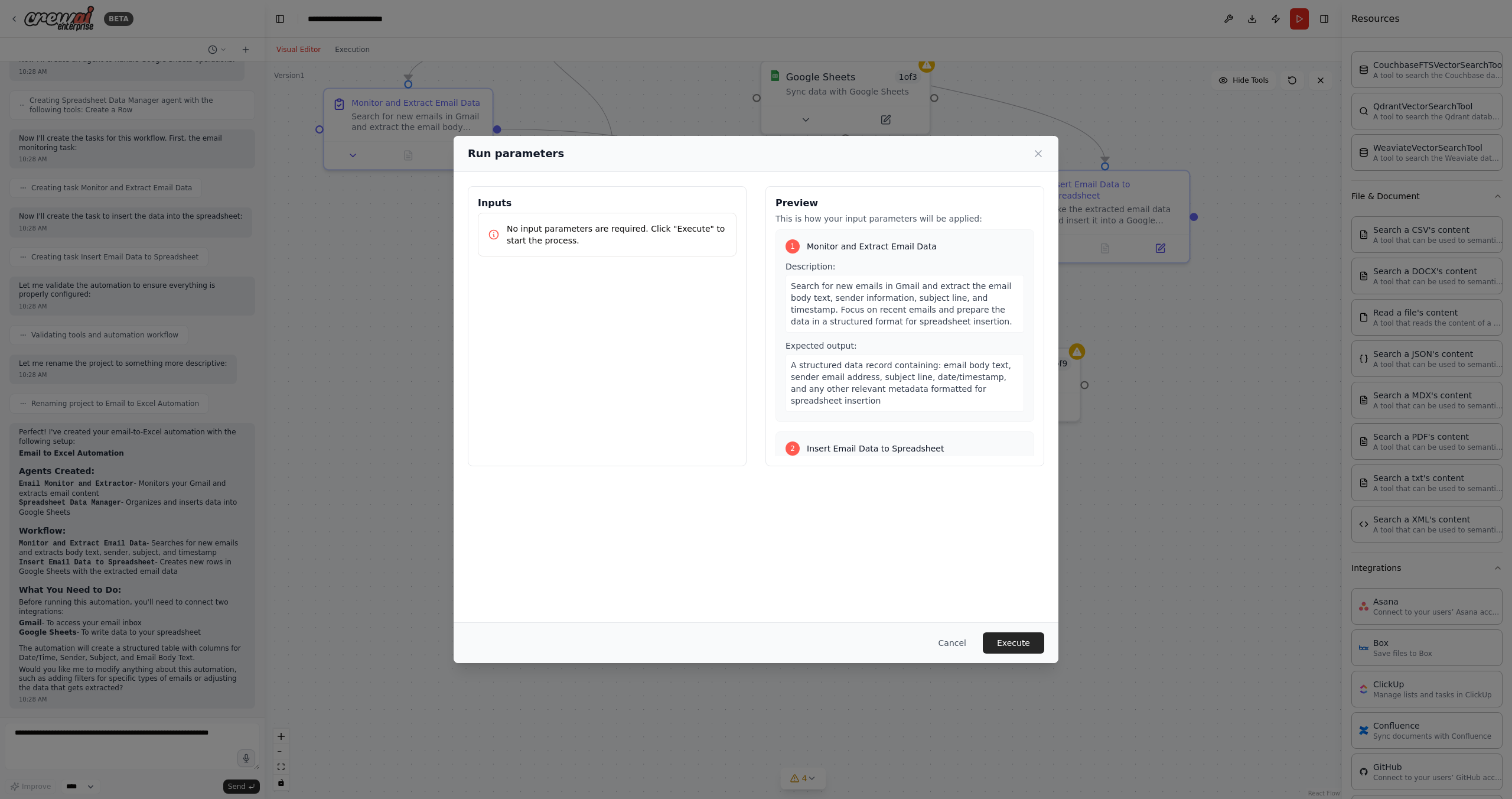
drag, startPoint x: 904, startPoint y: 369, endPoint x: 901, endPoint y: 374, distance: 5.8
click at [904, 370] on span "A structured data record containing: email body text, sender email address, sub…" at bounding box center [901, 383] width 220 height 45
drag, startPoint x: 886, startPoint y: 392, endPoint x: 797, endPoint y: 389, distance: 89.1
click at [764, 389] on div "Inputs No input parameters are required. Click "Execute" to start the process. …" at bounding box center [756, 326] width 577 height 280
drag, startPoint x: 813, startPoint y: 389, endPoint x: 820, endPoint y: 395, distance: 9.2
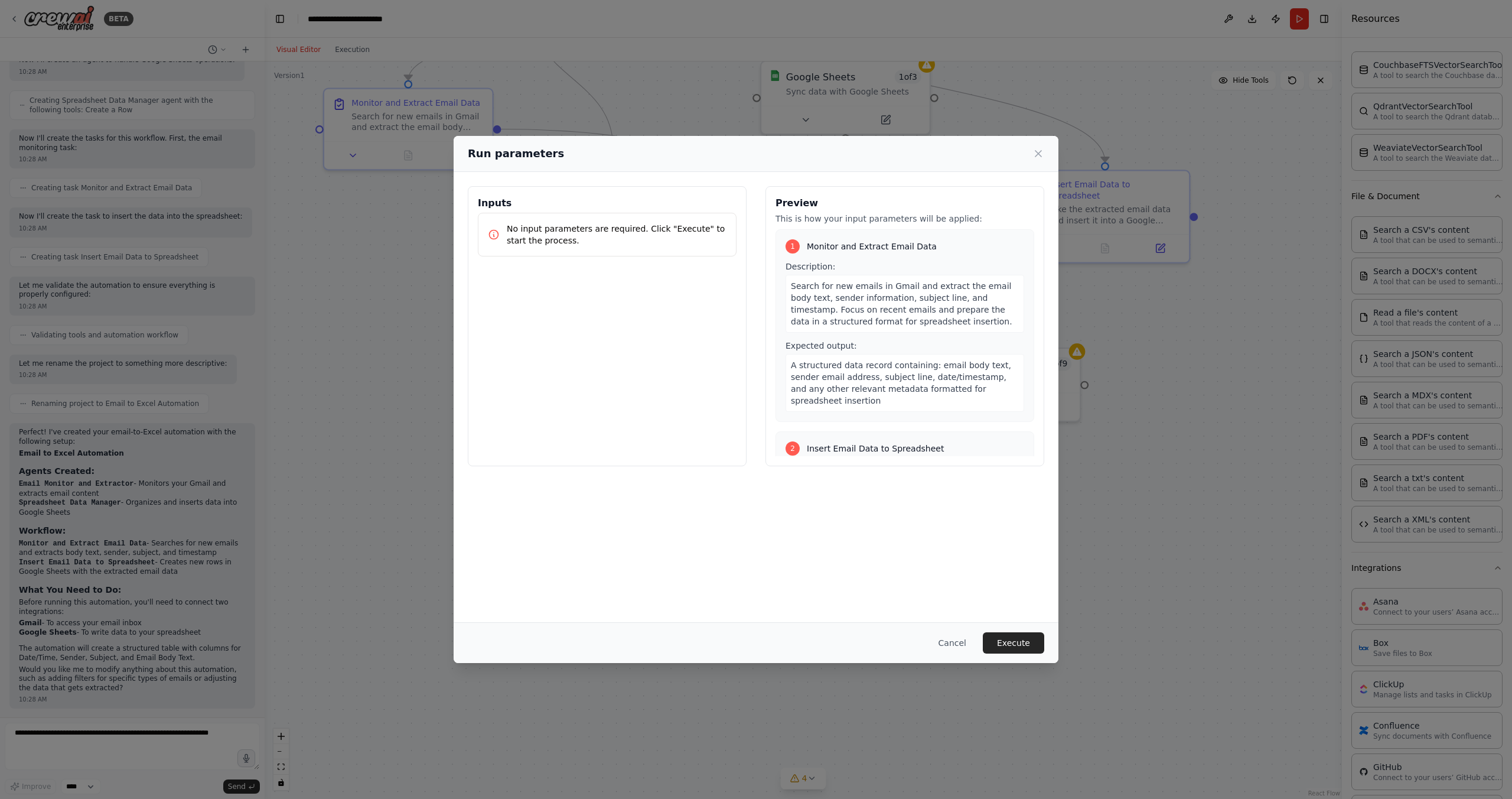
click at [813, 389] on span "A structured data record containing: email body text, sender email address, sub…" at bounding box center [901, 383] width 220 height 45
click at [825, 397] on div "A structured data record containing: email body text, sender email address, sub…" at bounding box center [905, 383] width 239 height 58
click at [829, 398] on div "A structured data record containing: email body text, sender email address, sub…" at bounding box center [905, 383] width 239 height 58
click at [831, 407] on div "A structured data record containing: email body text, sender email address, sub…" at bounding box center [905, 383] width 239 height 58
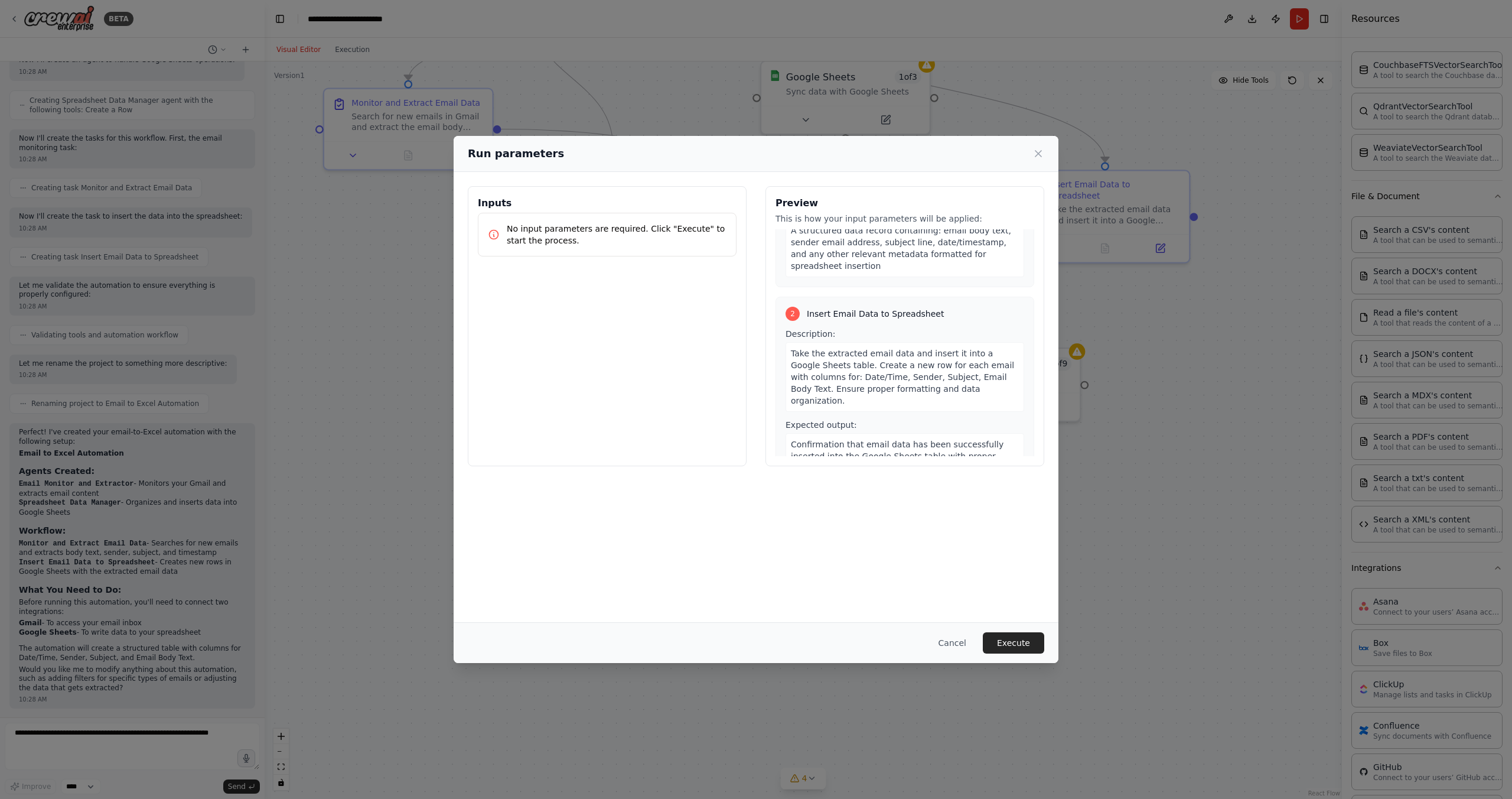
scroll to position [156, 0]
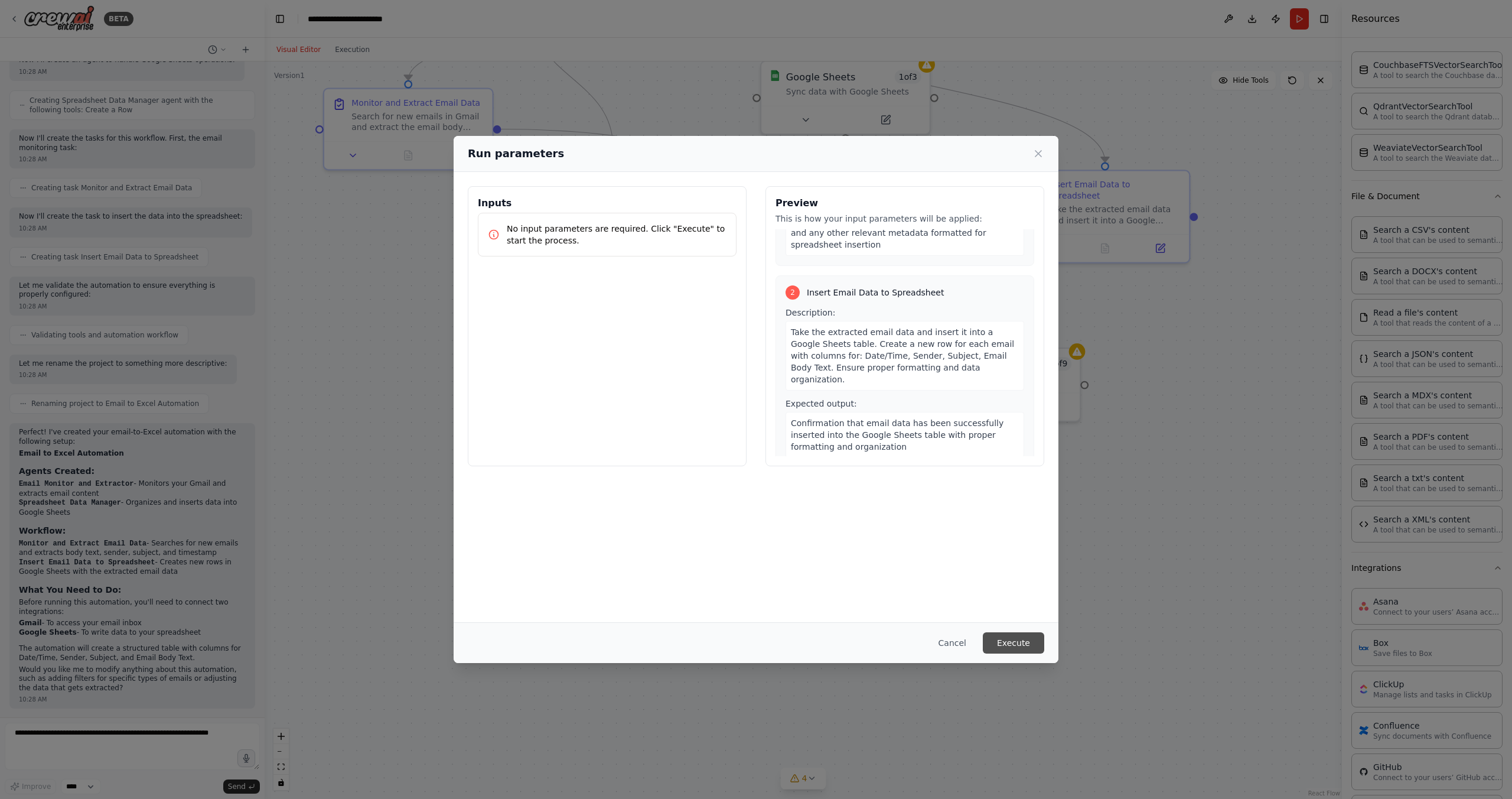
click at [1002, 644] on button "Execute" at bounding box center [1014, 643] width 61 height 21
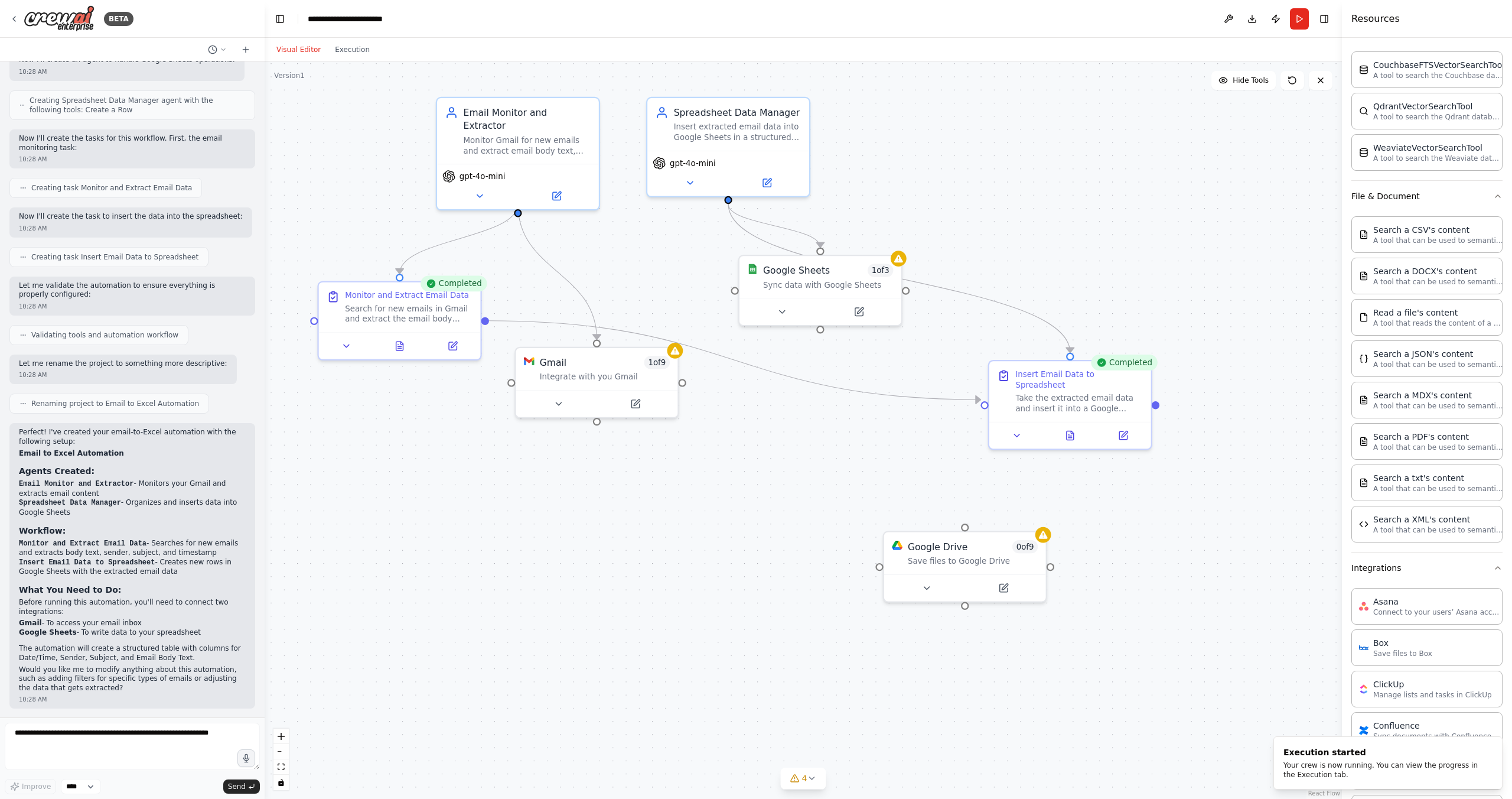
drag, startPoint x: 489, startPoint y: 413, endPoint x: 481, endPoint y: 522, distance: 109.3
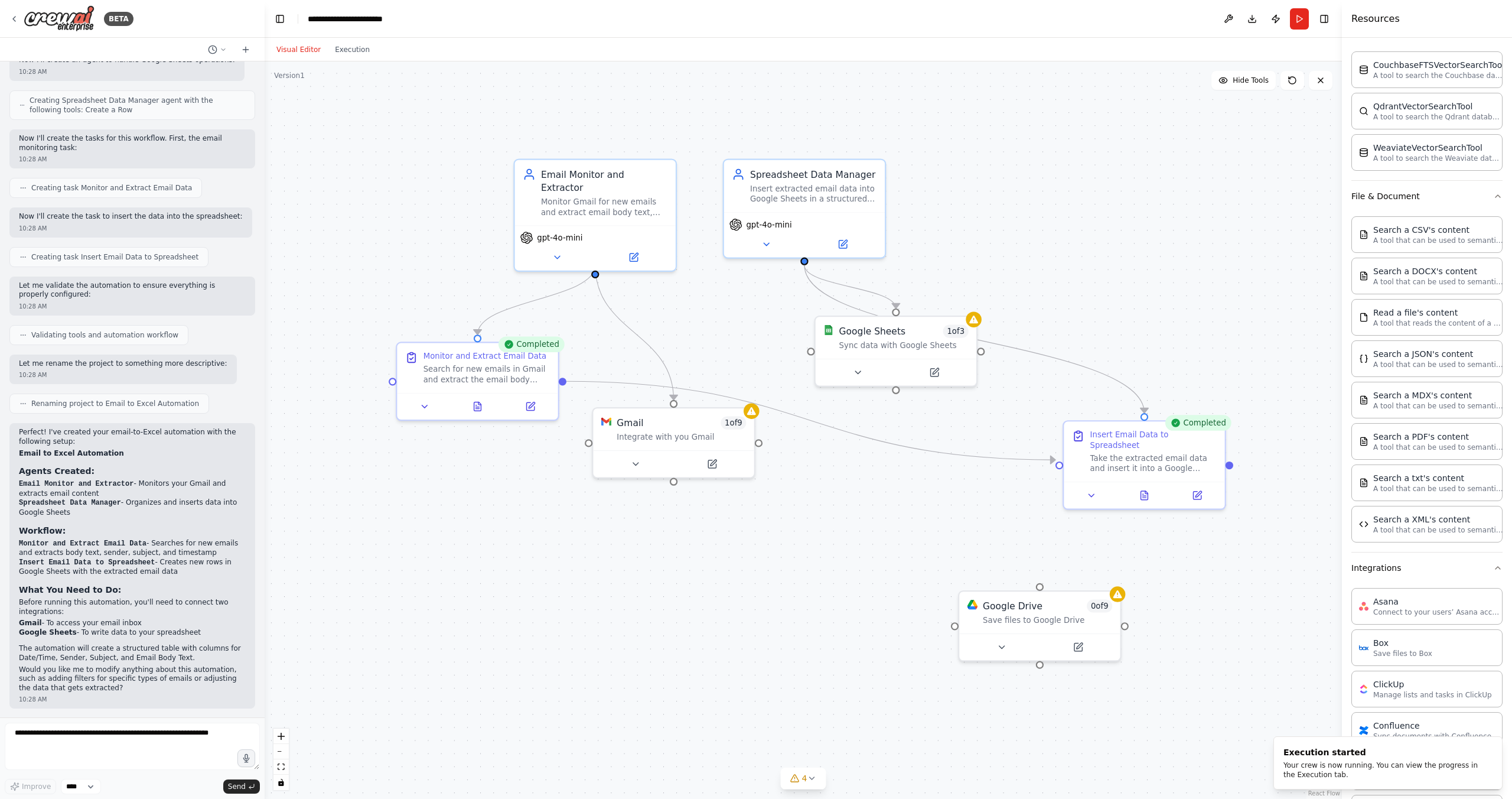
drag, startPoint x: 615, startPoint y: 488, endPoint x: 686, endPoint y: 546, distance: 91.7
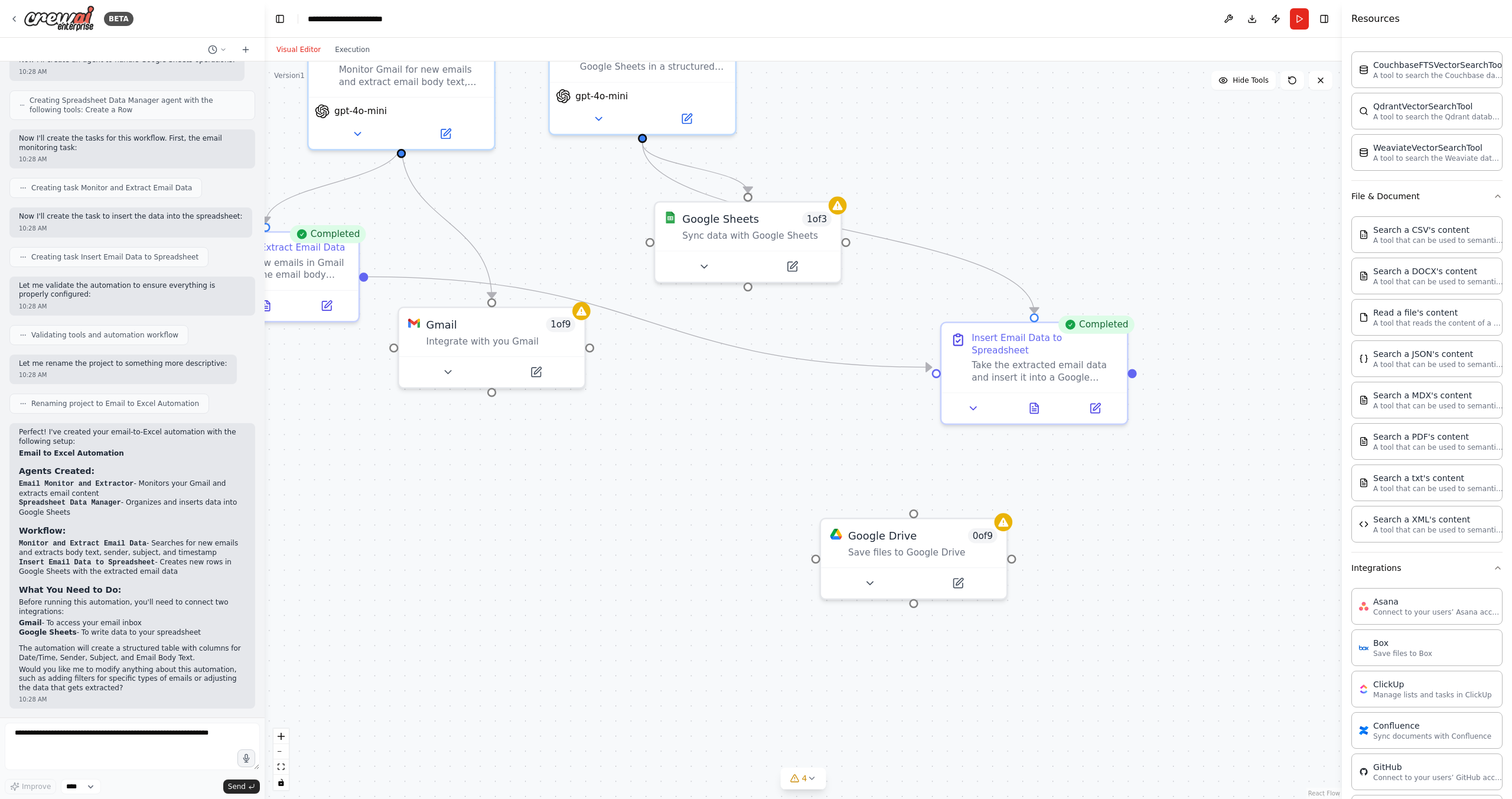
drag, startPoint x: 955, startPoint y: 597, endPoint x: 825, endPoint y: 410, distance: 227.7
click at [917, 556] on div "Google Drive 0 of 9 Save files to Google Drive" at bounding box center [913, 540] width 185 height 49
click at [921, 576] on button at bounding box center [957, 580] width 85 height 18
click at [993, 502] on icon at bounding box center [997, 505] width 7 height 7
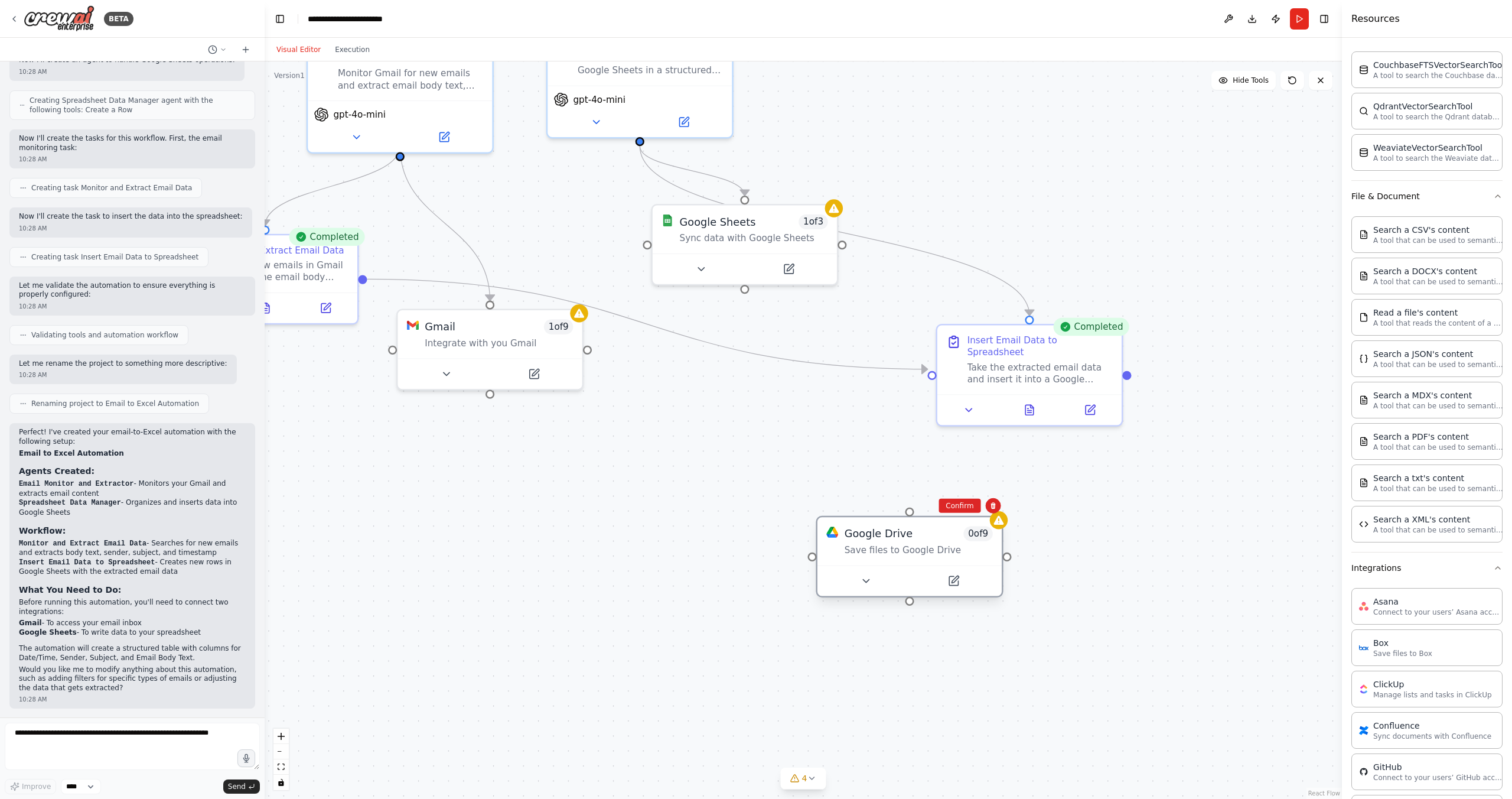
click at [936, 540] on div "Google Drive 0 of 9 Save files to Google Drive" at bounding box center [919, 541] width 148 height 30
click at [776, 490] on div ".deletable-edge-delete-btn { width: 20px; height: 20px; border: 0px solid #ffff…" at bounding box center [803, 430] width 1077 height 738
click at [906, 561] on div "Google Drive 0 of 9 Save files to Google Drive" at bounding box center [911, 543] width 184 height 48
click at [1066, 581] on div ".deletable-edge-delete-btn { width: 20px; height: 20px; border: 0px solid #ffff…" at bounding box center [803, 430] width 1077 height 738
click at [992, 507] on icon at bounding box center [993, 506] width 4 height 7
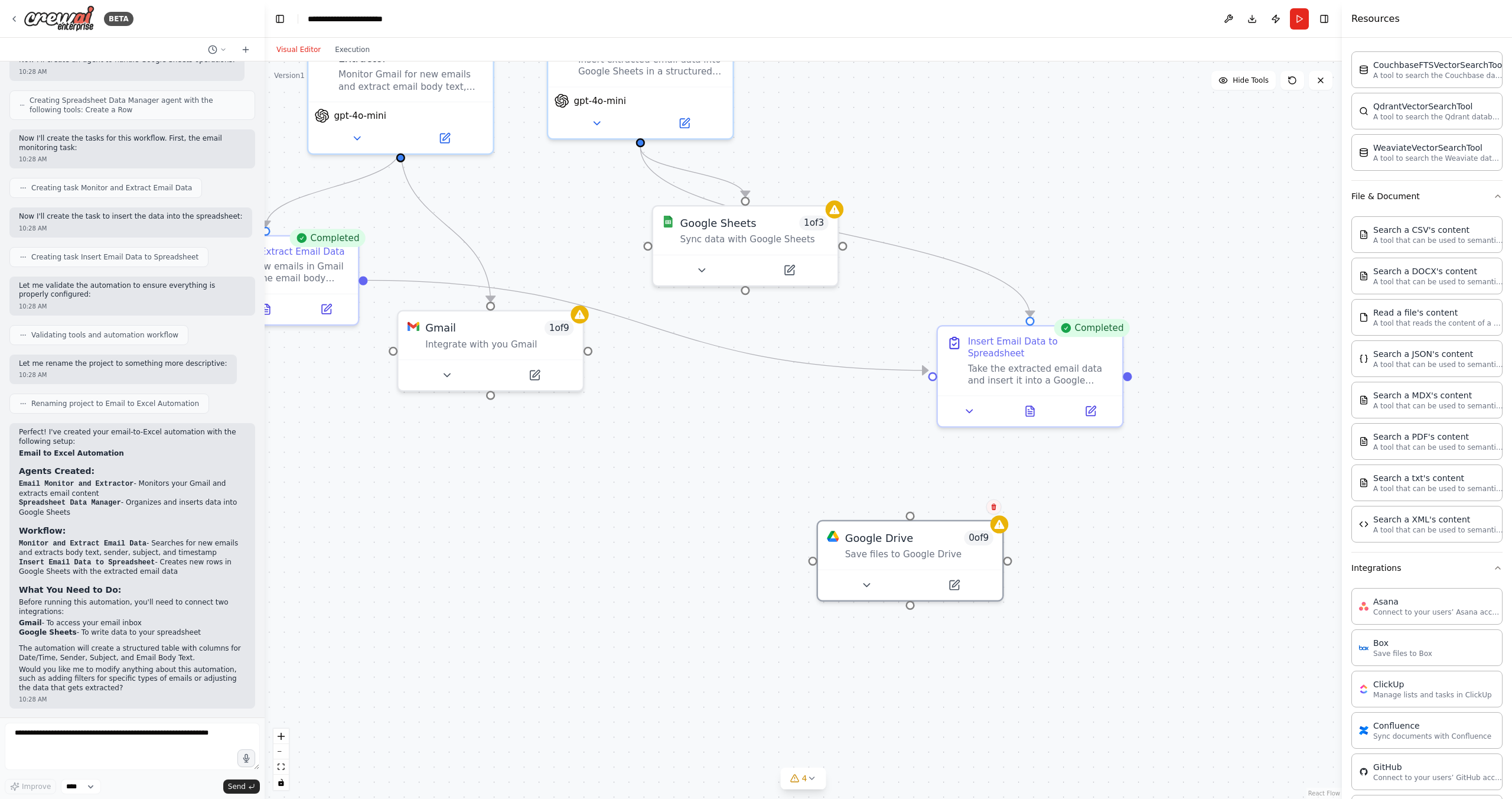
click at [995, 509] on icon at bounding box center [993, 506] width 4 height 7
click at [962, 512] on button "Confirm" at bounding box center [960, 506] width 42 height 14
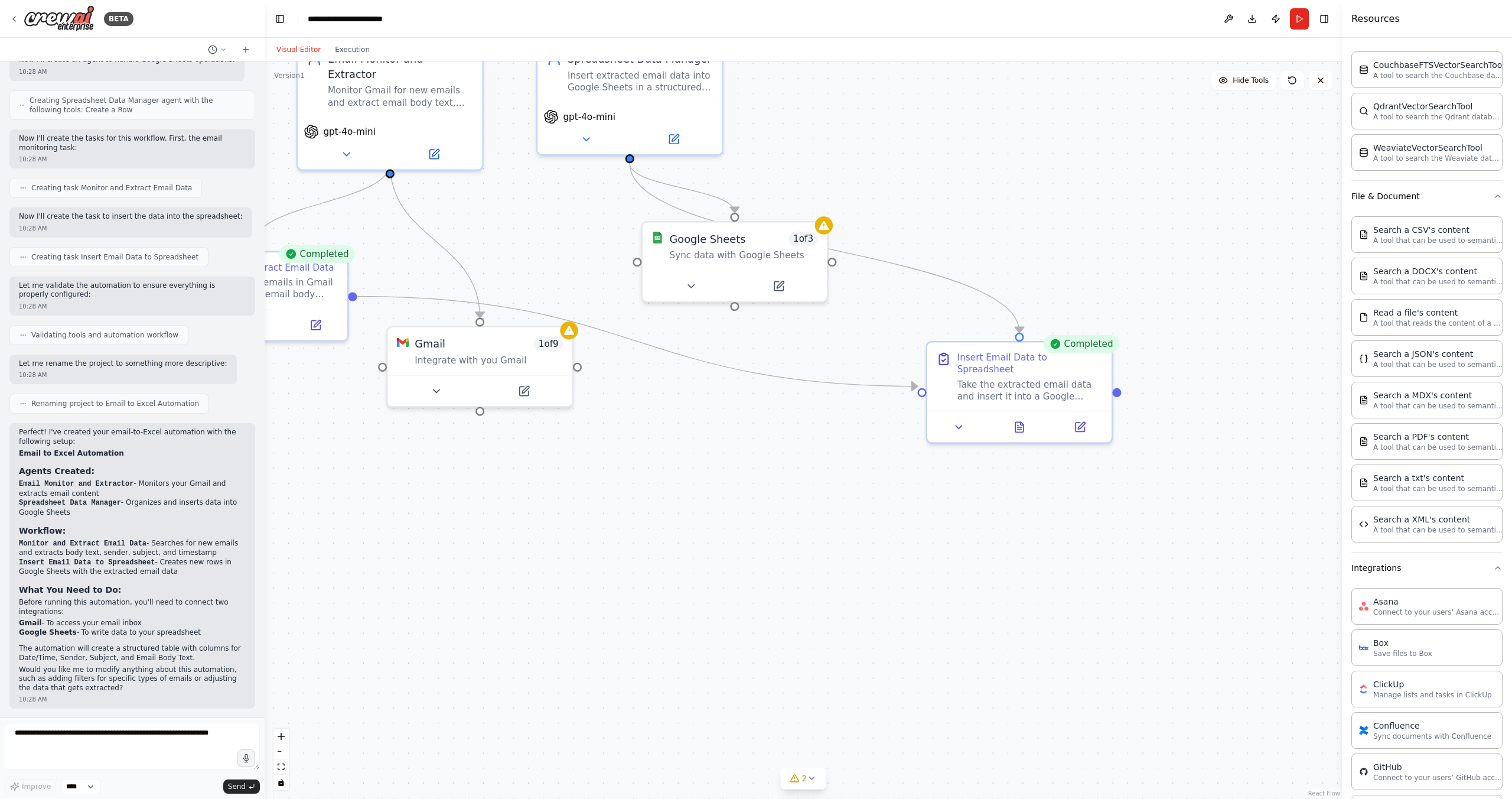
drag, startPoint x: 980, startPoint y: 485, endPoint x: 972, endPoint y: 570, distance: 85.4
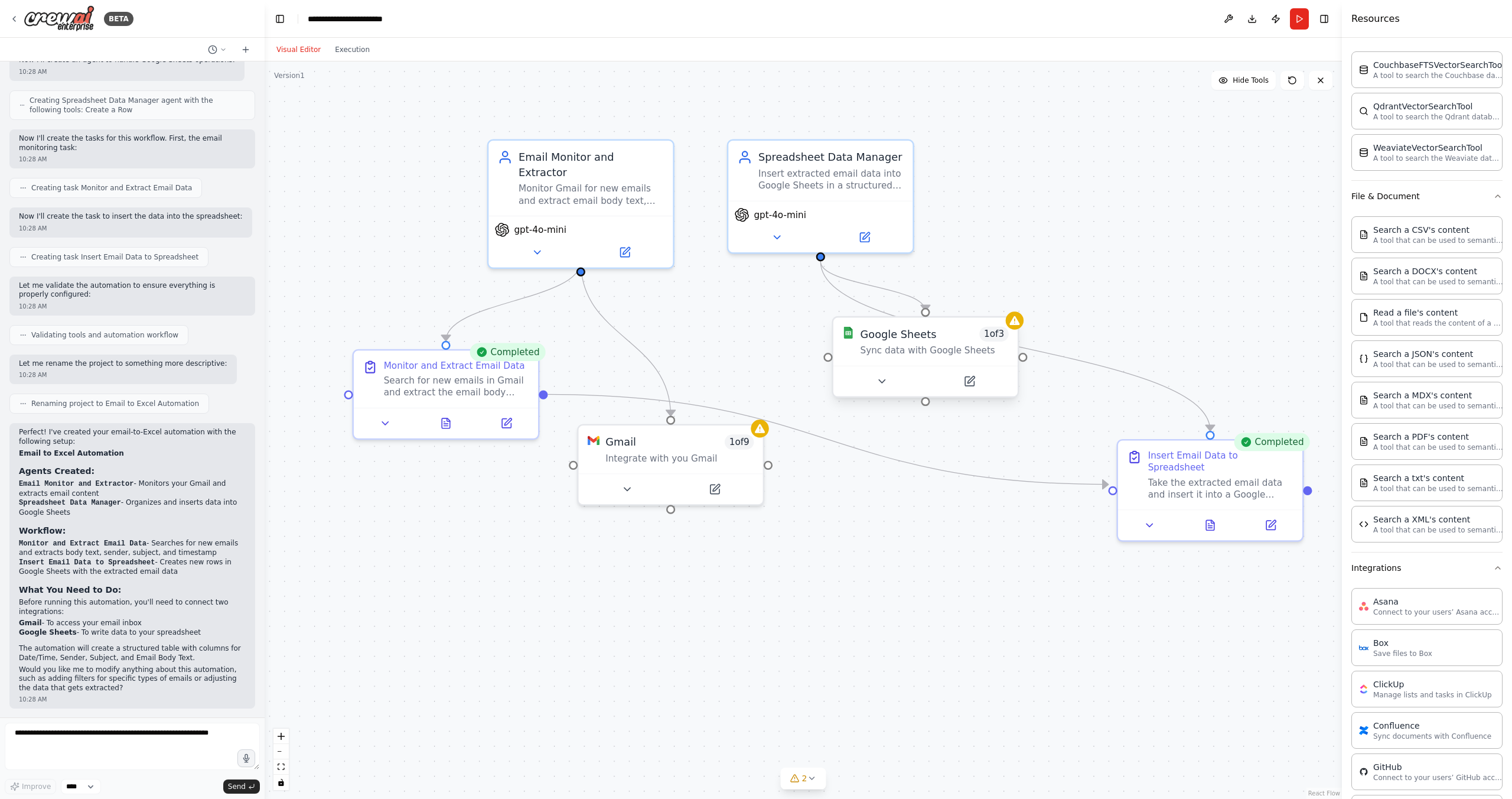
drag, startPoint x: 825, startPoint y: 322, endPoint x: 1012, endPoint y: 330, distance: 187.2
click at [1015, 327] on div at bounding box center [1011, 320] width 17 height 17
click at [924, 357] on div "Google Sheets 1 of 3 Sync data with Google Sheets" at bounding box center [921, 341] width 184 height 48
click at [925, 357] on div "Google Sheets 1 of 3 Sync data with Google Sheets" at bounding box center [921, 341] width 184 height 48
click at [887, 384] on button at bounding box center [878, 381] width 84 height 17
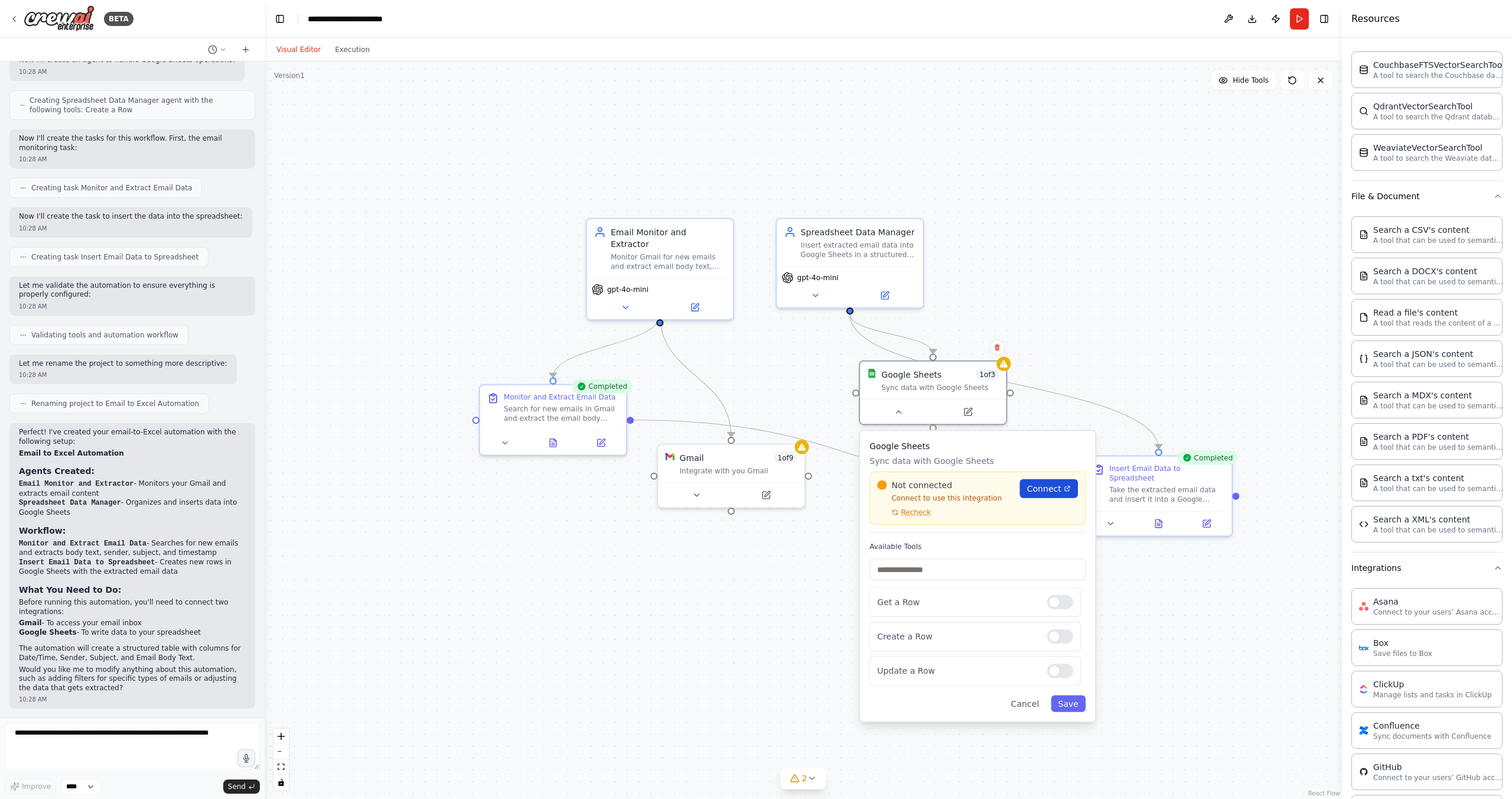
click at [1035, 488] on span "Connect" at bounding box center [1044, 489] width 34 height 12
click at [95, 761] on textarea at bounding box center [132, 746] width 255 height 47
type textarea "**********"
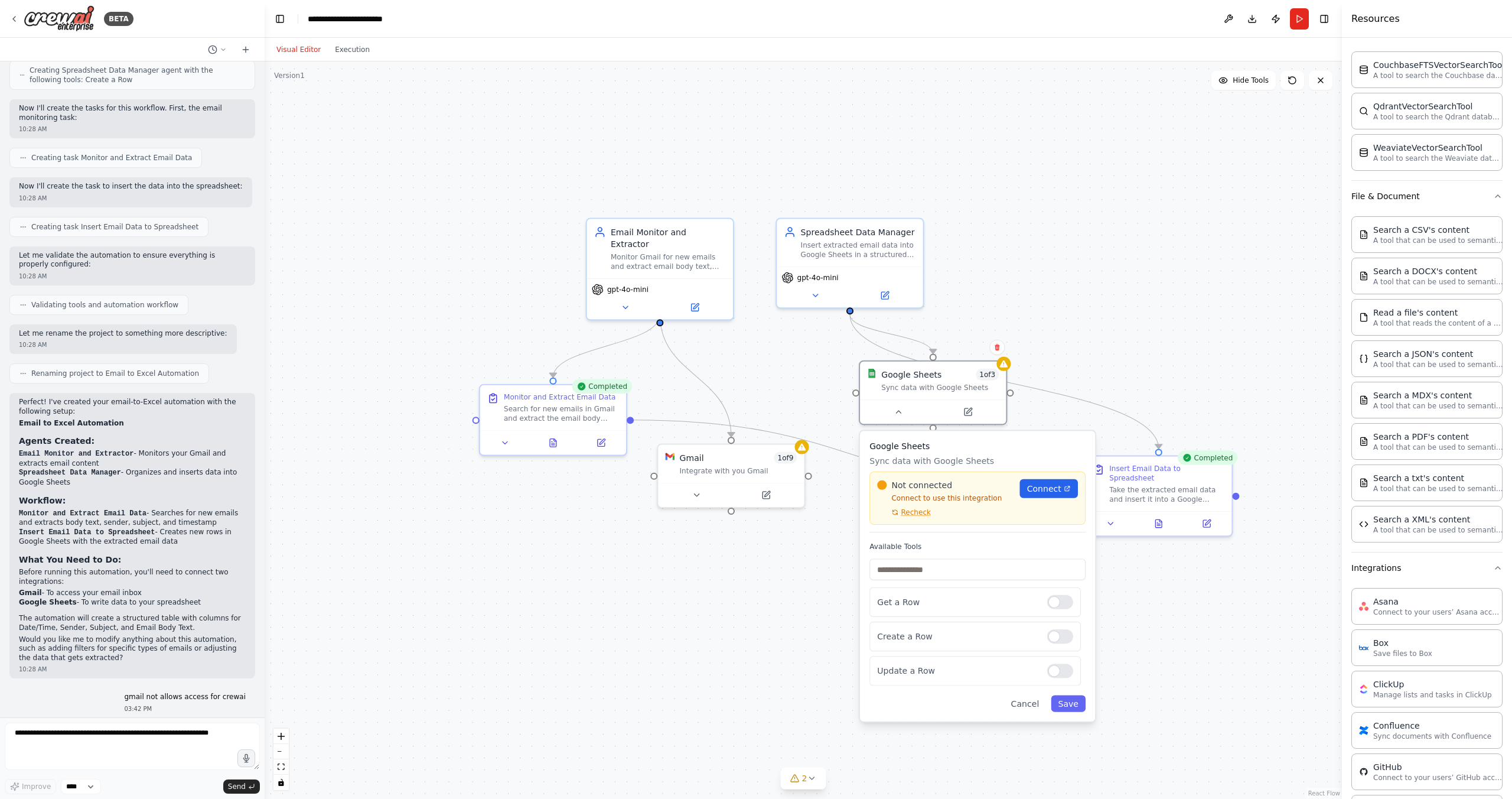
scroll to position [560, 0]
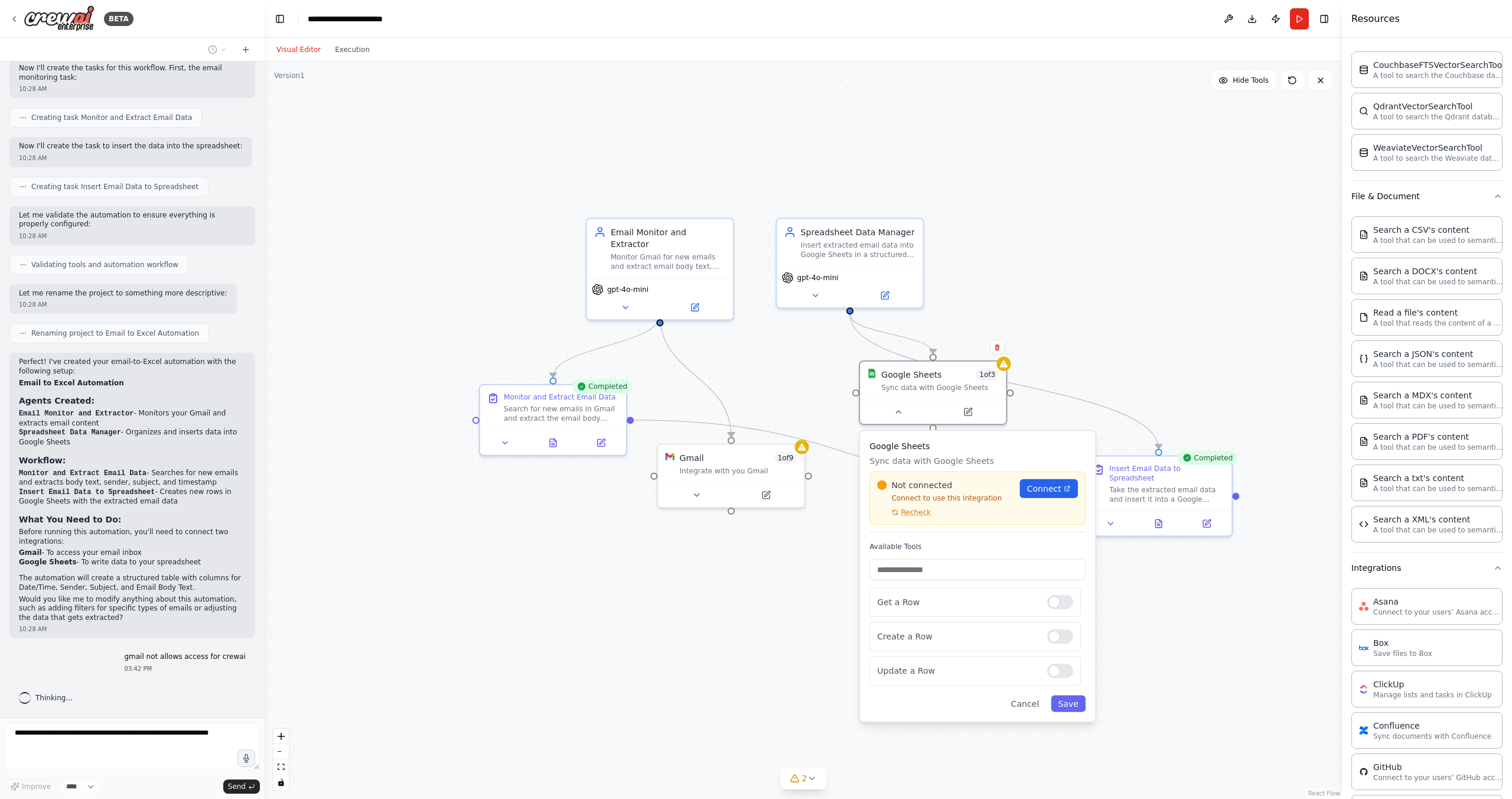
drag, startPoint x: 318, startPoint y: 73, endPoint x: 307, endPoint y: 77, distance: 11.7
click at [310, 77] on div ".deletable-edge-delete-btn { width: 20px; height: 20px; border: 0px solid #ffff…" at bounding box center [803, 430] width 1077 height 738
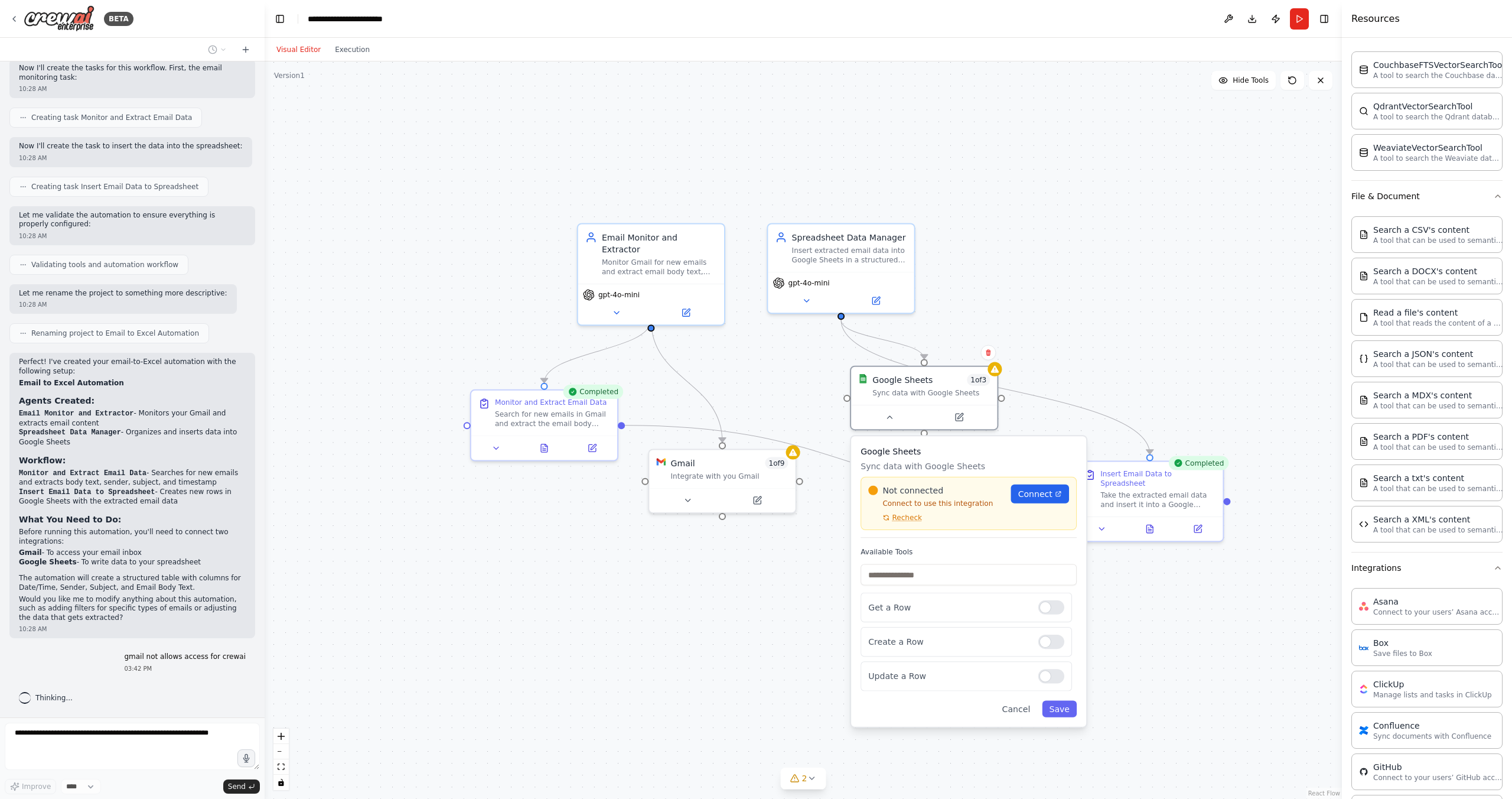
click at [294, 76] on div "Version 1" at bounding box center [289, 75] width 31 height 9
click at [293, 76] on div "Version 1" at bounding box center [289, 75] width 31 height 9
click at [304, 74] on div ".deletable-edge-delete-btn { width: 20px; height: 20px; border: 0px solid #ffff…" at bounding box center [803, 430] width 1077 height 738
click at [290, 73] on div "Version 1" at bounding box center [289, 75] width 31 height 9
click at [291, 73] on div "Version 1" at bounding box center [289, 75] width 31 height 9
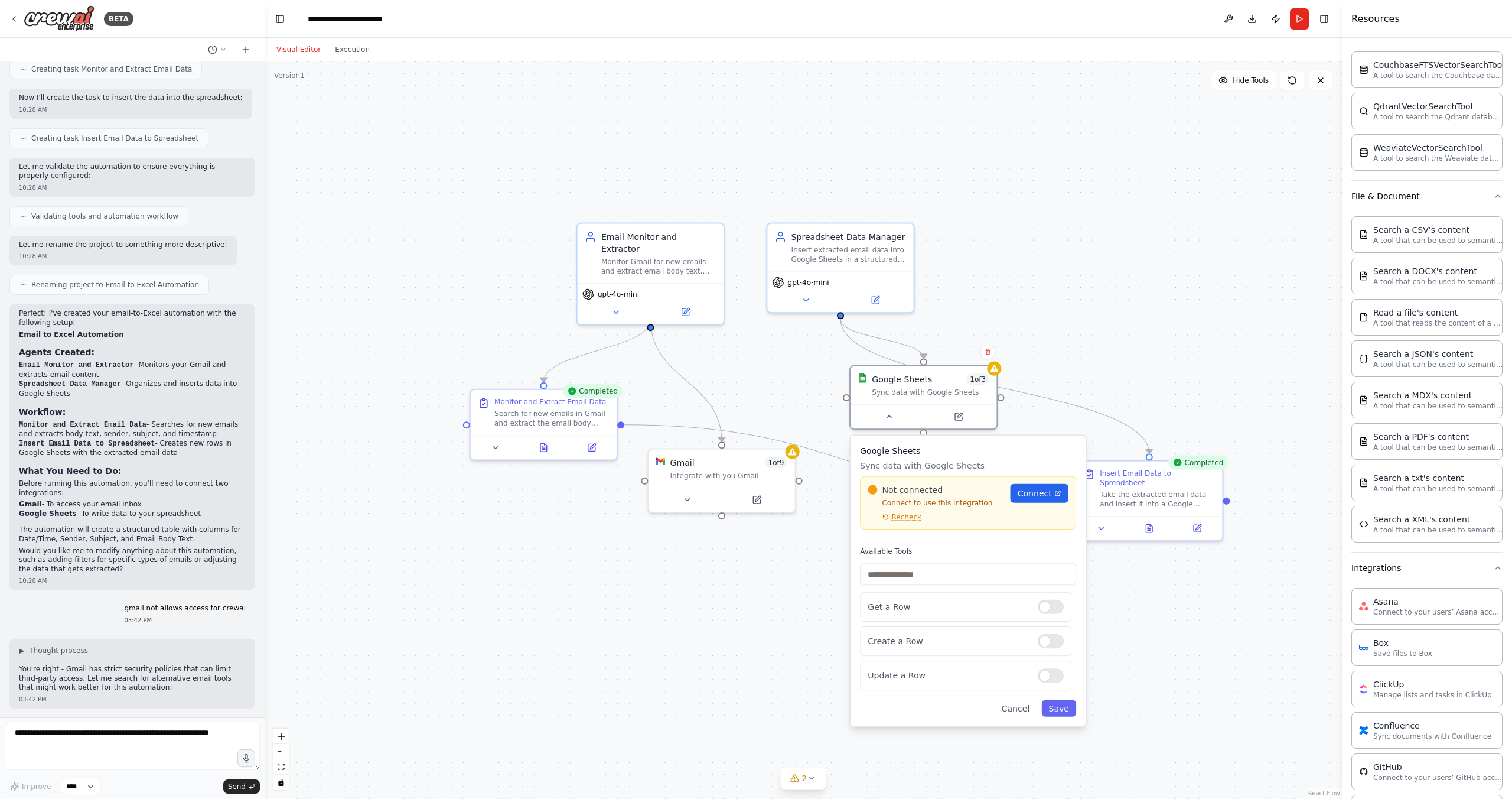
scroll to position [669, 0]
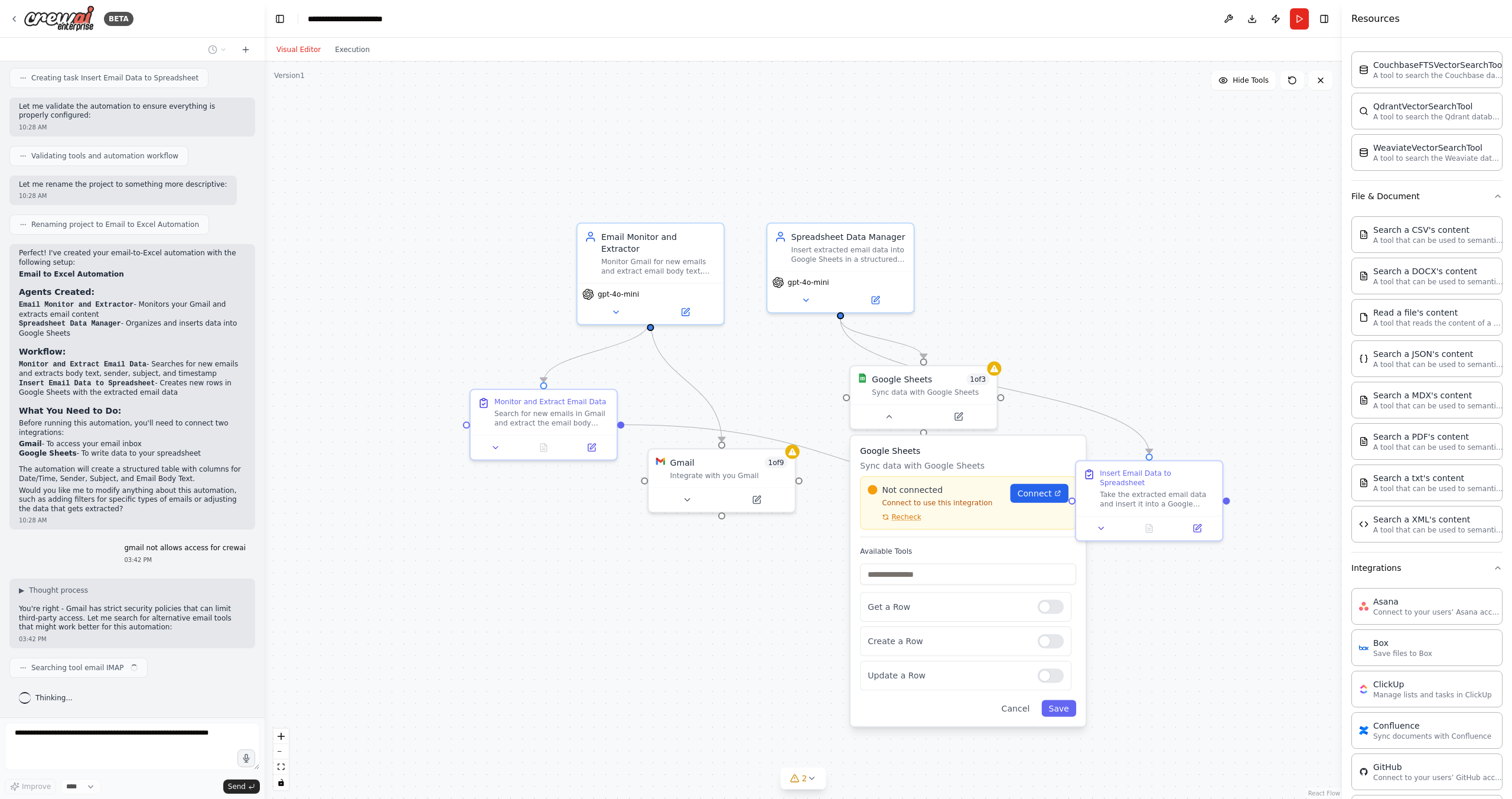
click at [277, 77] on div "Version 1" at bounding box center [289, 75] width 31 height 9
click at [284, 77] on div "Version 1" at bounding box center [289, 75] width 31 height 9
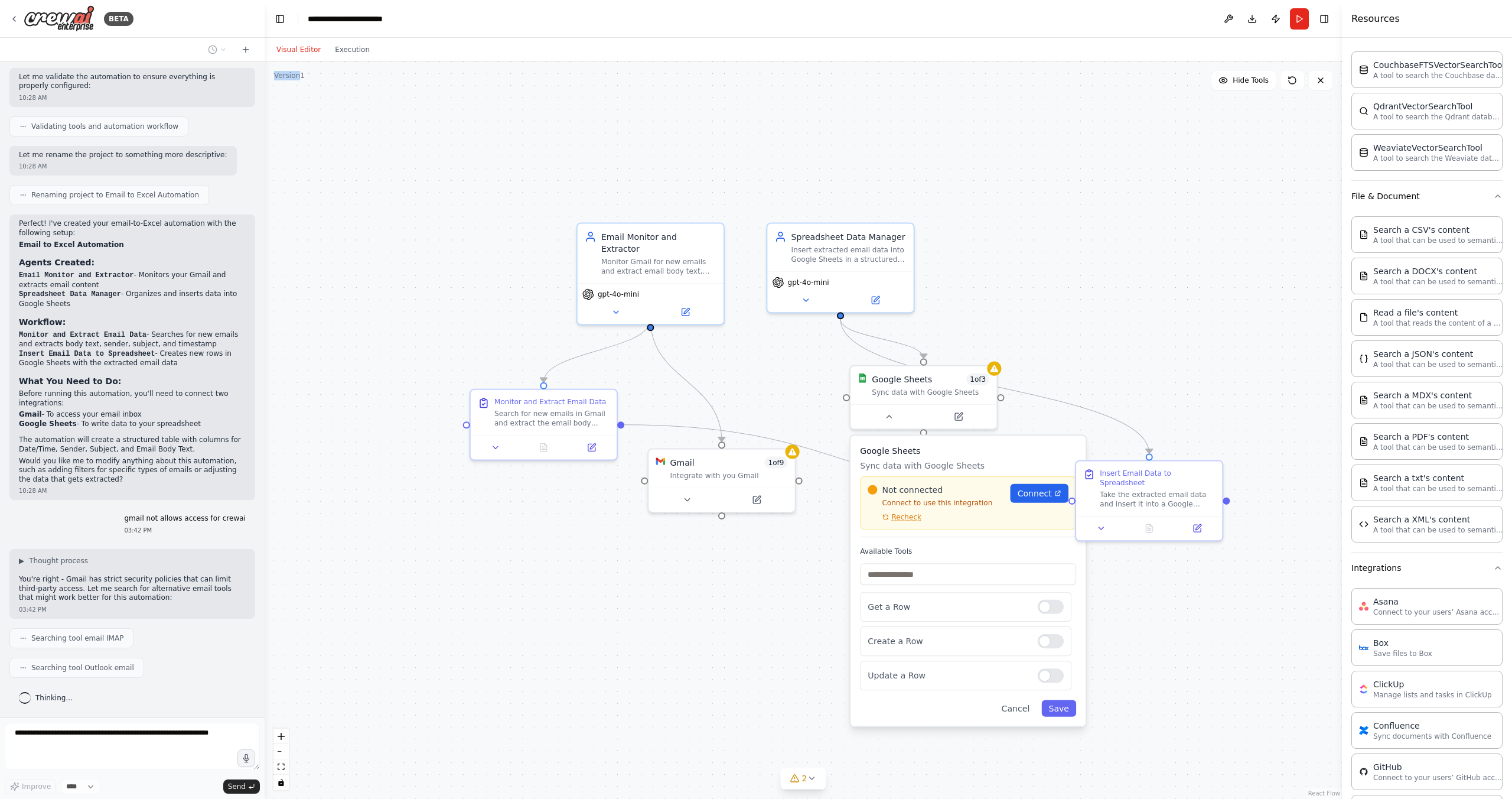
scroll to position [728, 0]
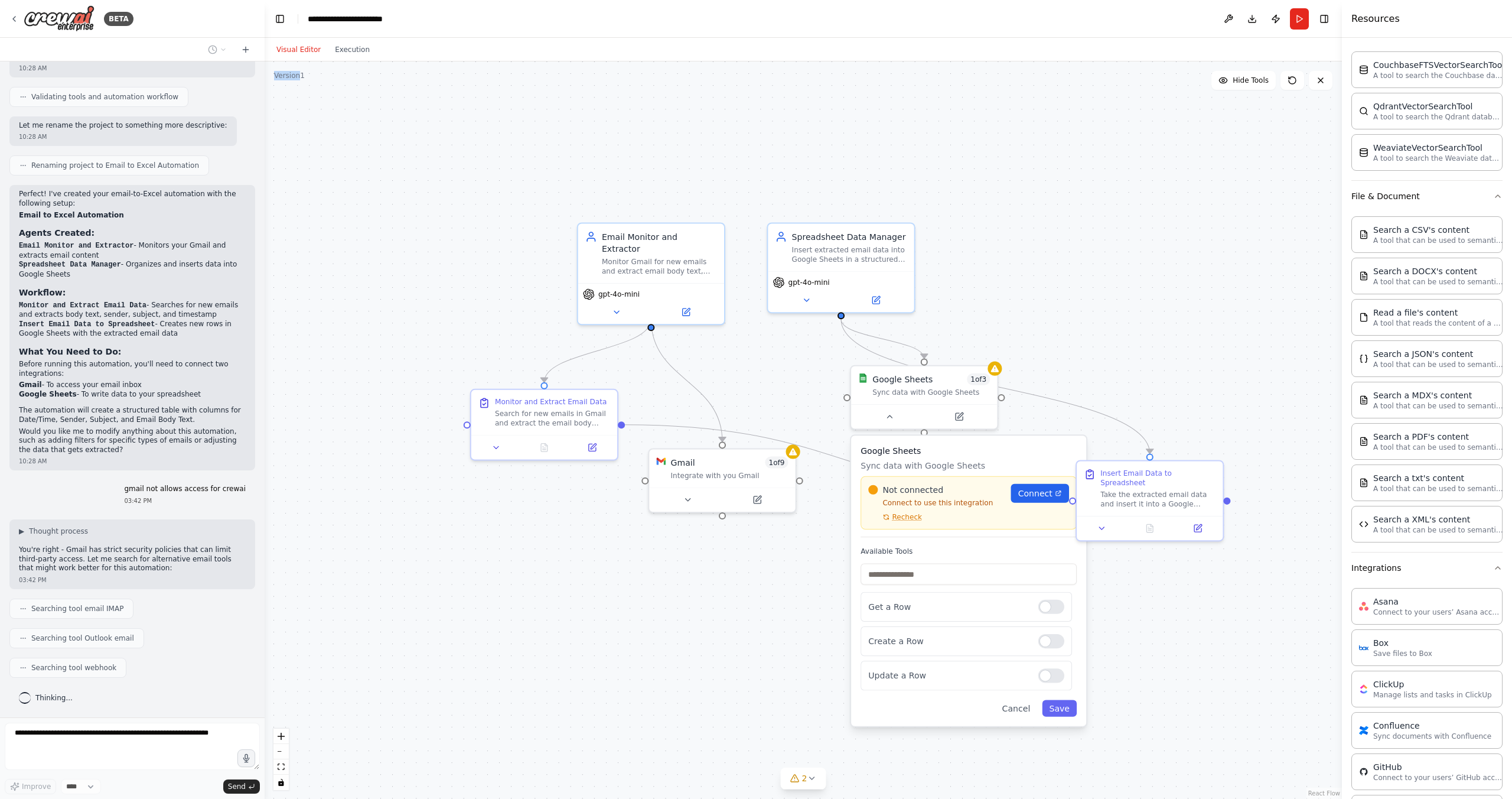
click at [347, 153] on div ".deletable-edge-delete-btn { width: 20px; height: 20px; border: 0px solid #ffff…" at bounding box center [803, 430] width 1077 height 738
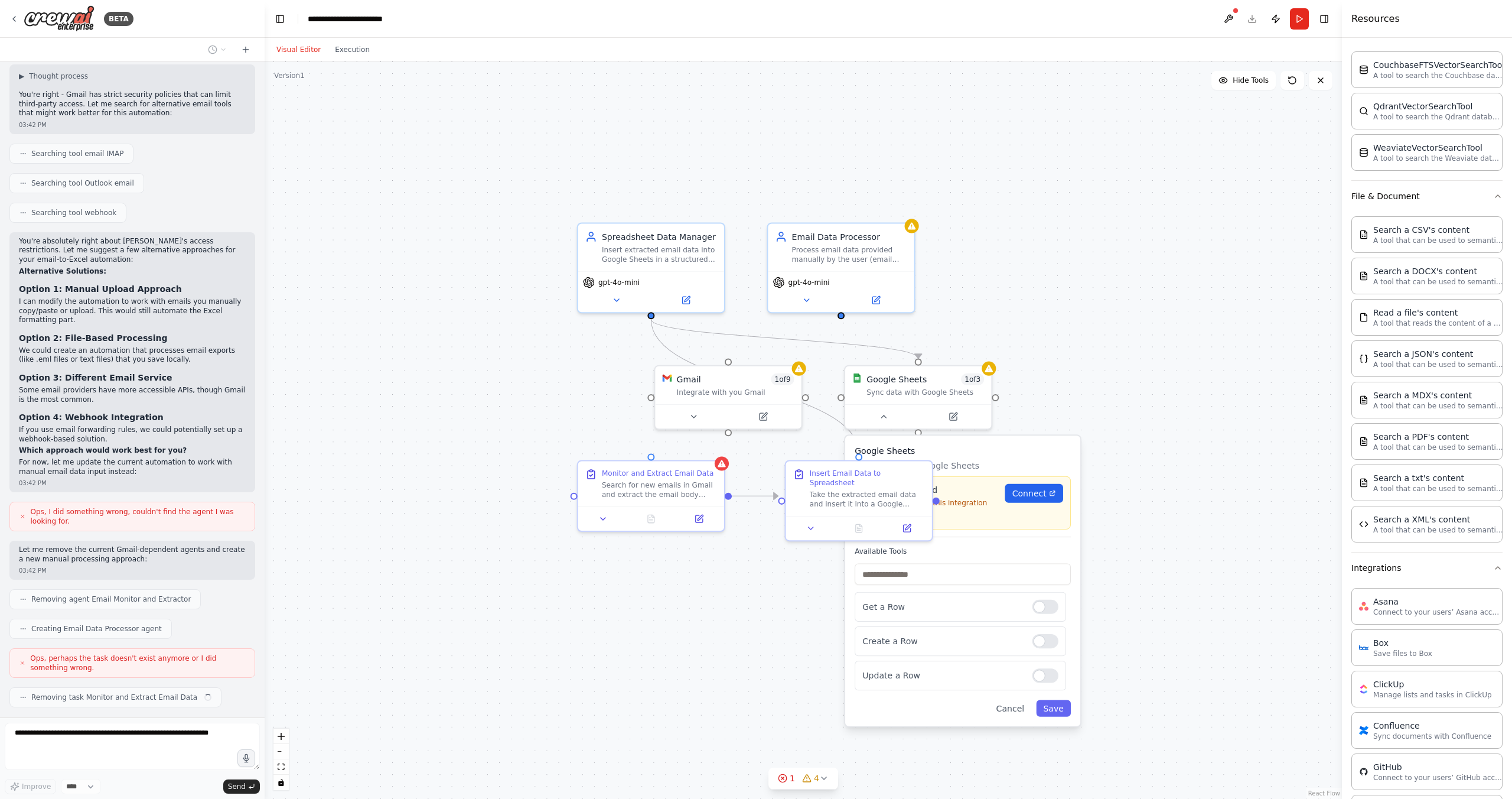
scroll to position [1213, 0]
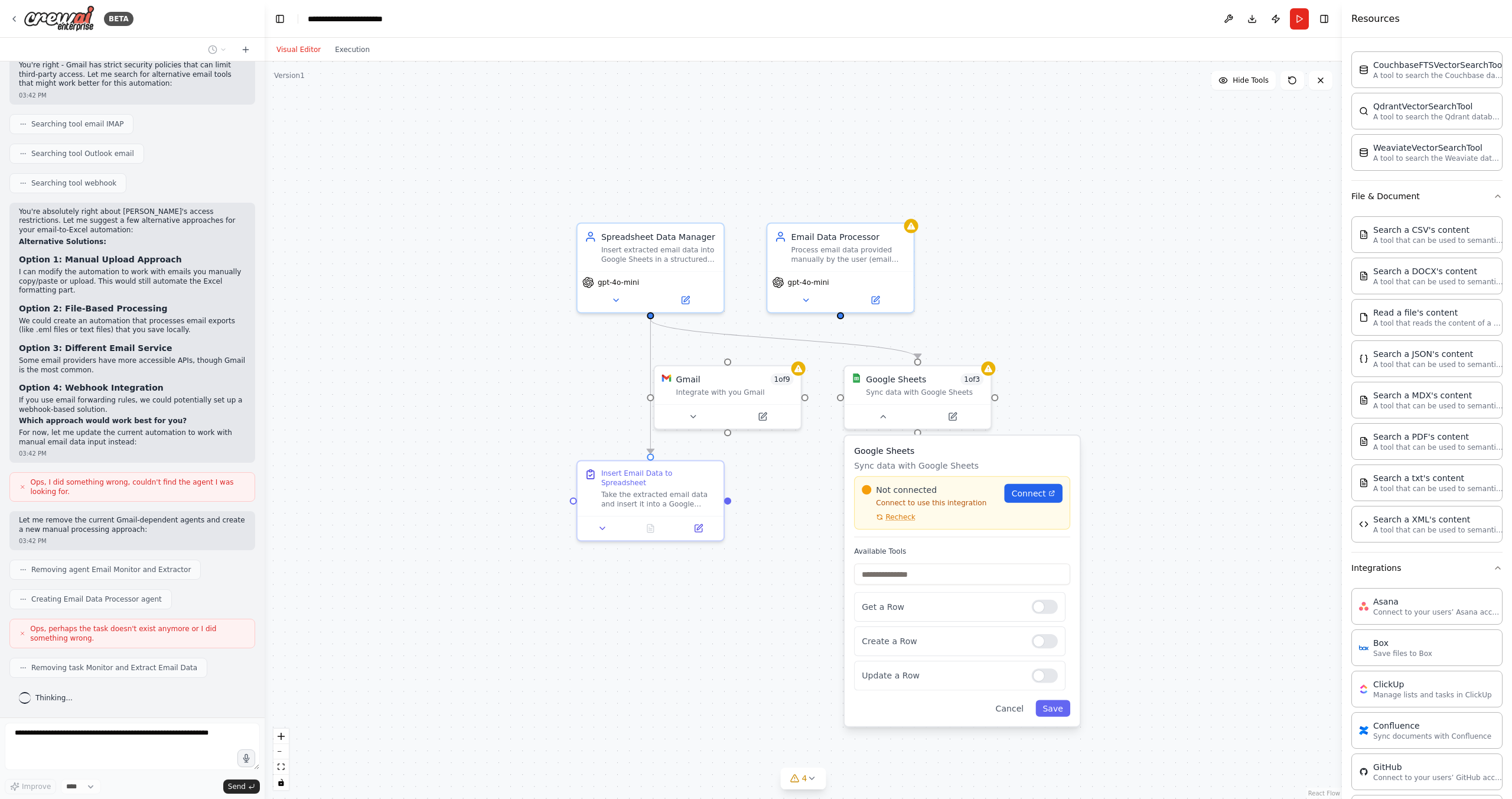
click at [1134, 483] on div ".deletable-edge-delete-btn { width: 20px; height: 20px; border: 0px solid #ffff…" at bounding box center [803, 430] width 1077 height 738
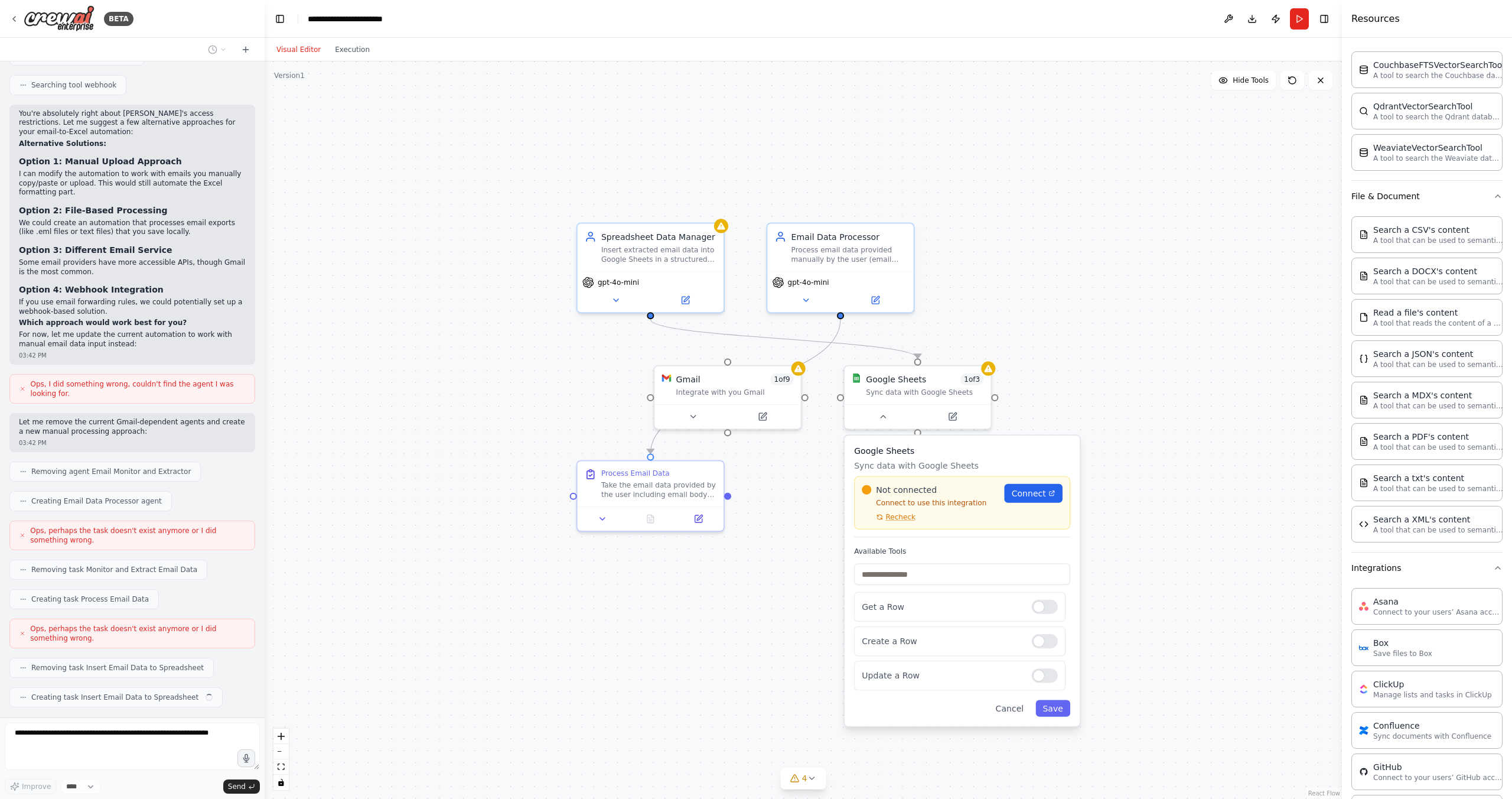
scroll to position [1340, 0]
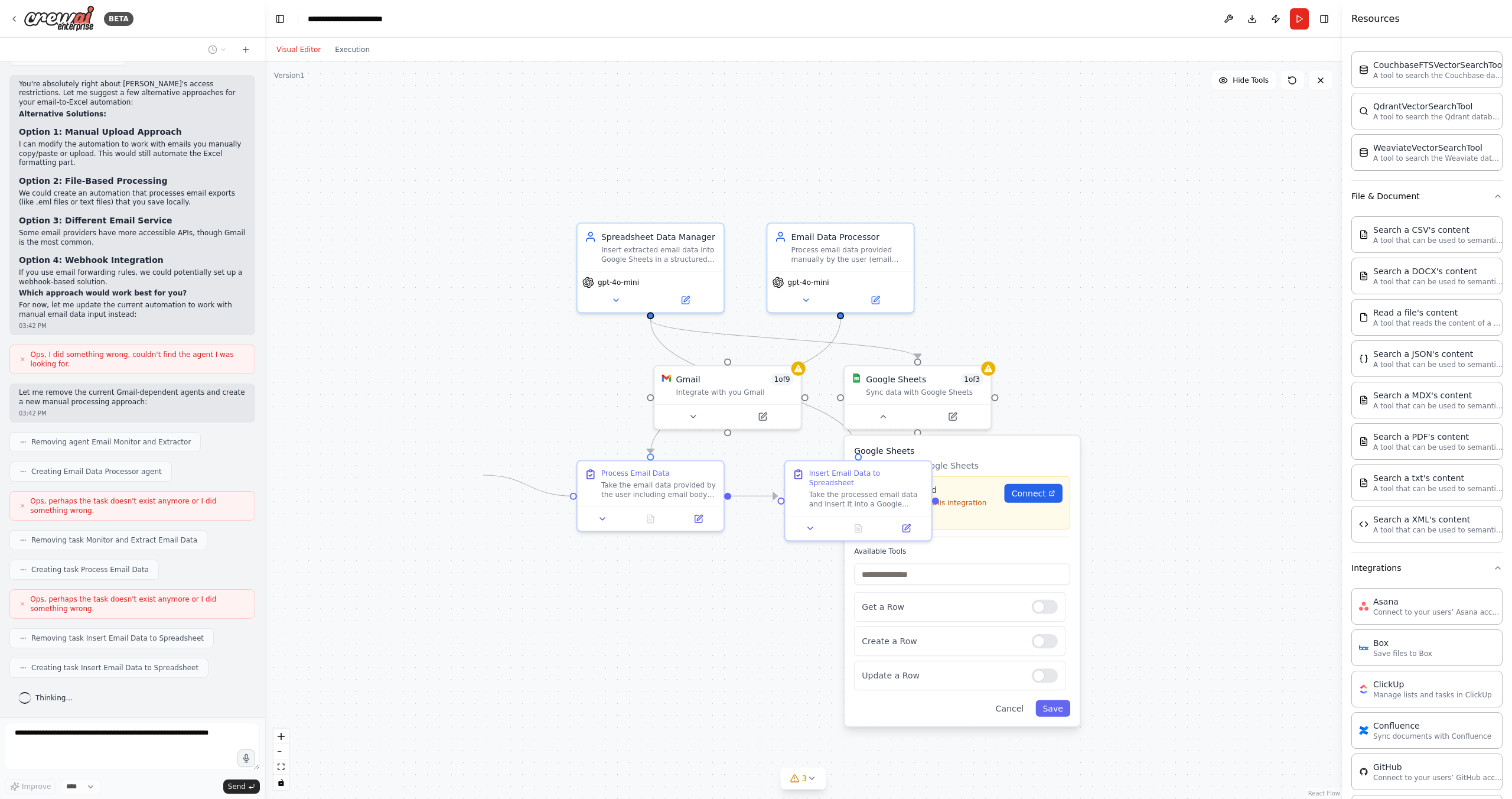
drag, startPoint x: 575, startPoint y: 496, endPoint x: 483, endPoint y: 474, distance: 94.6
click at [483, 474] on div ".deletable-edge-delete-btn { width: 20px; height: 20px; border: 0px solid #ffff…" at bounding box center [803, 430] width 1077 height 738
drag, startPoint x: 647, startPoint y: 493, endPoint x: 428, endPoint y: 474, distance: 219.8
click at [428, 474] on div "Process Email Data Take the email data provided by the user including email bod…" at bounding box center [425, 458] width 146 height 45
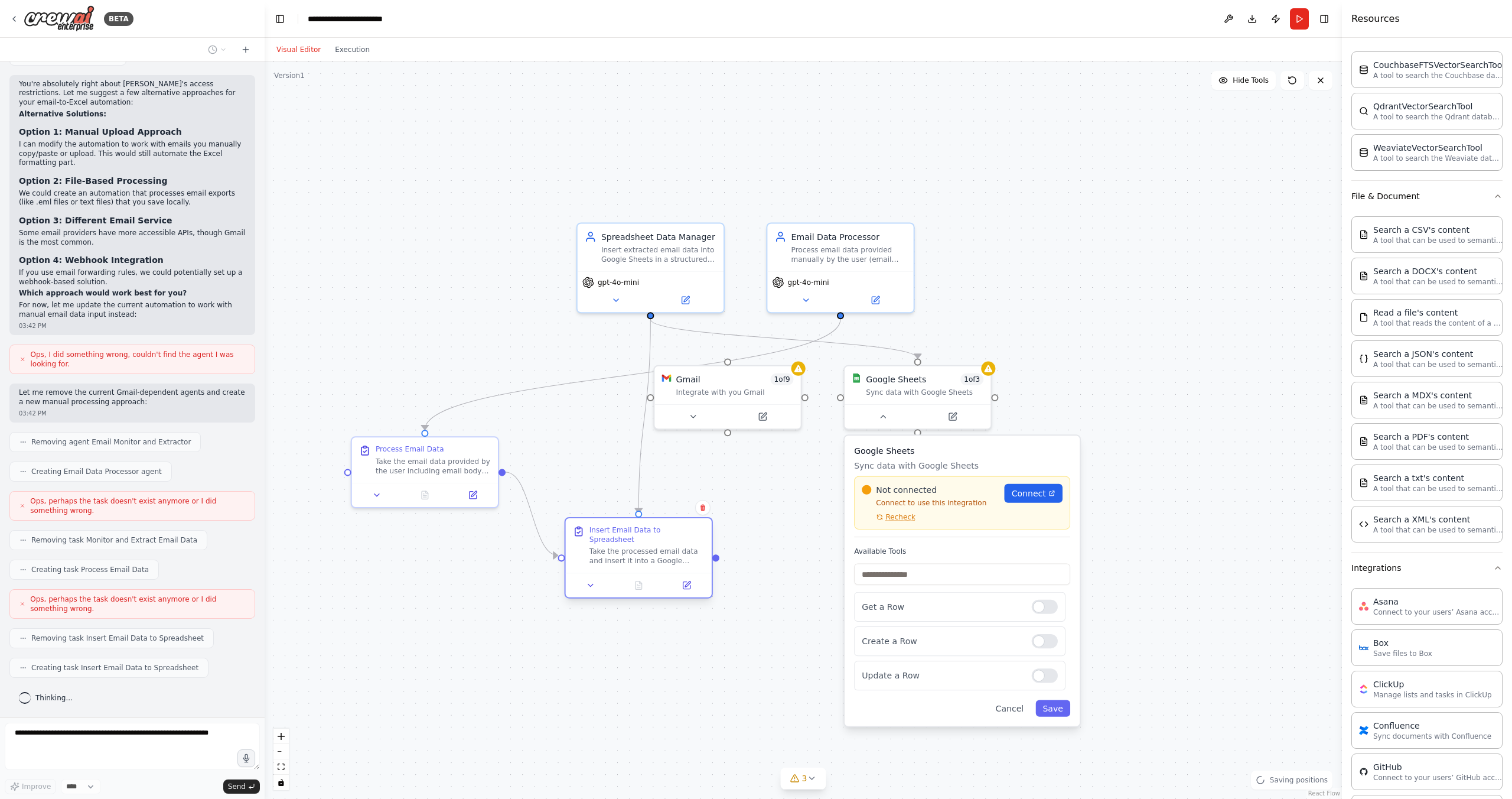
drag, startPoint x: 845, startPoint y: 496, endPoint x: 625, endPoint y: 550, distance: 226.5
click at [625, 552] on div "Take the processed email data and insert it into a Google Sheets table. Create …" at bounding box center [647, 556] width 115 height 19
drag, startPoint x: 737, startPoint y: 395, endPoint x: 718, endPoint y: 435, distance: 44.3
click at [718, 435] on div "Gmail 1 of 9 Integrate with you Gmail" at bounding box center [697, 430] width 146 height 38
drag, startPoint x: 721, startPoint y: 431, endPoint x: 1037, endPoint y: 320, distance: 334.9
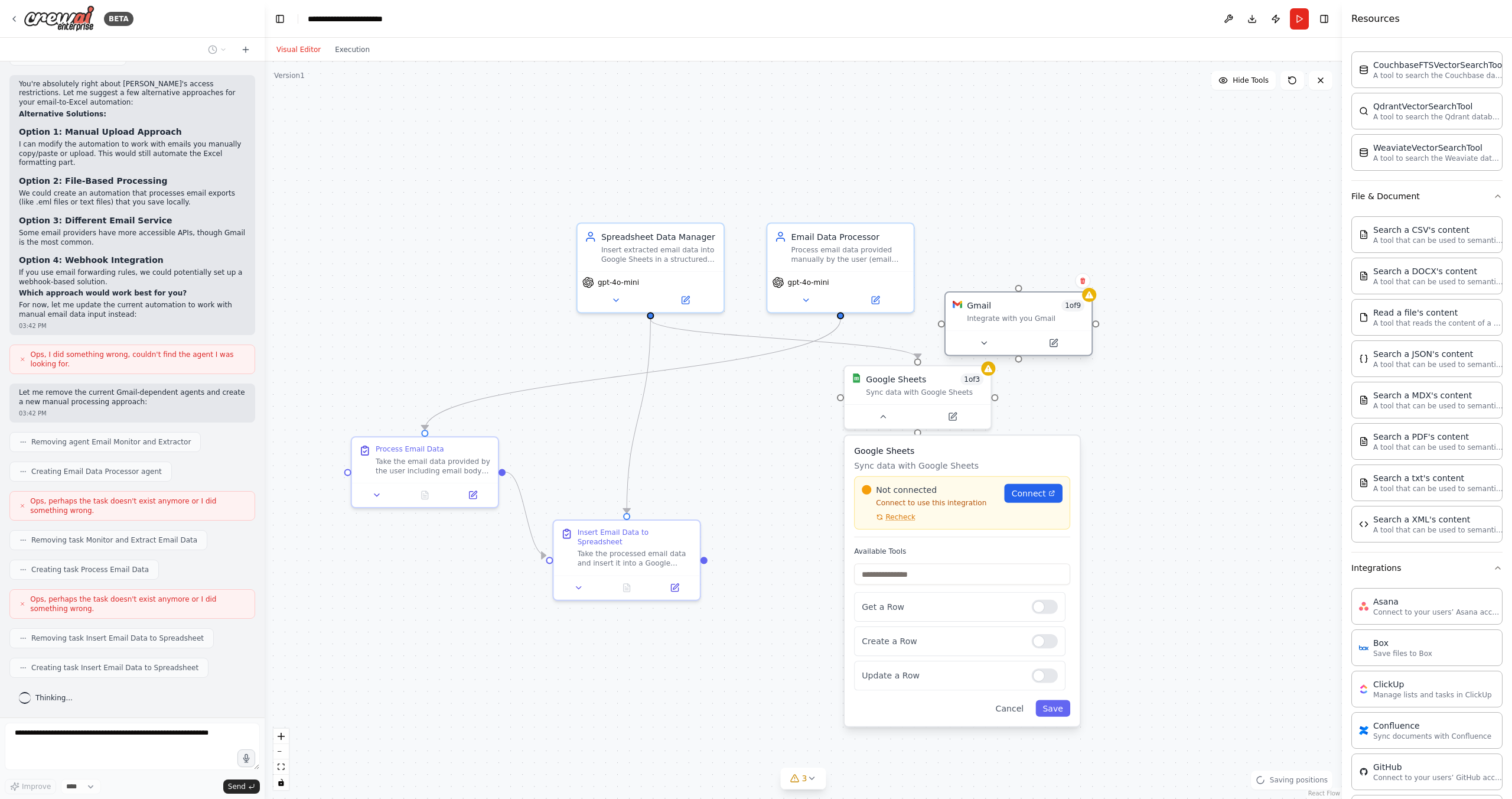
click at [1032, 324] on div "Gmail 1 of 9 Integrate with you Gmail" at bounding box center [1018, 311] width 146 height 38
click at [1032, 325] on div "Gmail 1 of 9 Integrate with you Gmail" at bounding box center [1018, 311] width 146 height 38
click at [1076, 282] on button at bounding box center [1082, 280] width 15 height 15
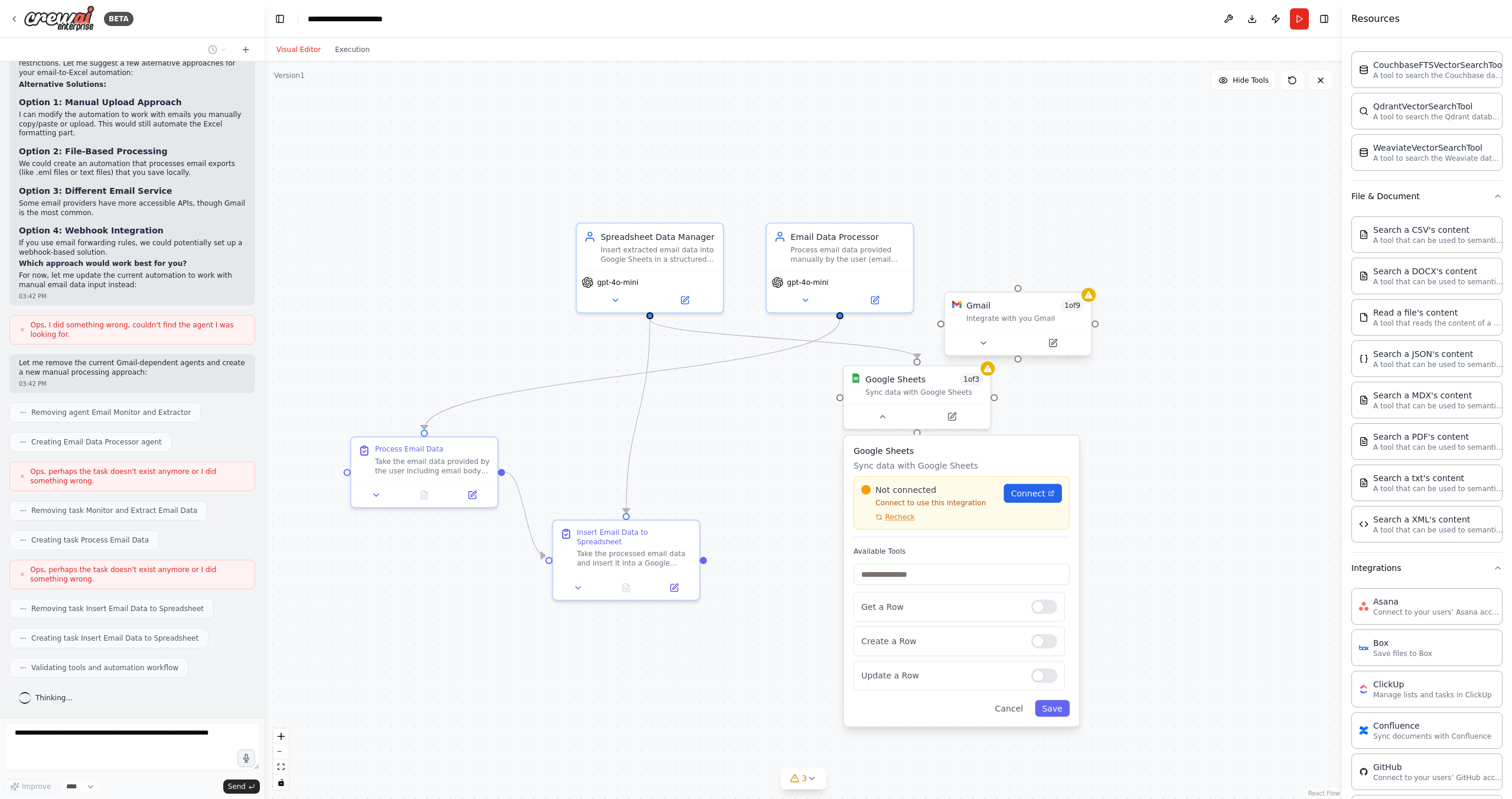
click at [1042, 330] on div at bounding box center [1018, 342] width 146 height 24
click at [1085, 279] on icon at bounding box center [1082, 281] width 7 height 7
click at [1060, 284] on button "Confirm" at bounding box center [1049, 280] width 42 height 14
click at [1081, 349] on div ".deletable-edge-delete-btn { width: 20px; height: 20px; border: 0px solid #ffff…" at bounding box center [803, 430] width 1077 height 738
click at [937, 381] on div "Google Sheets 1 of 3" at bounding box center [925, 376] width 118 height 12
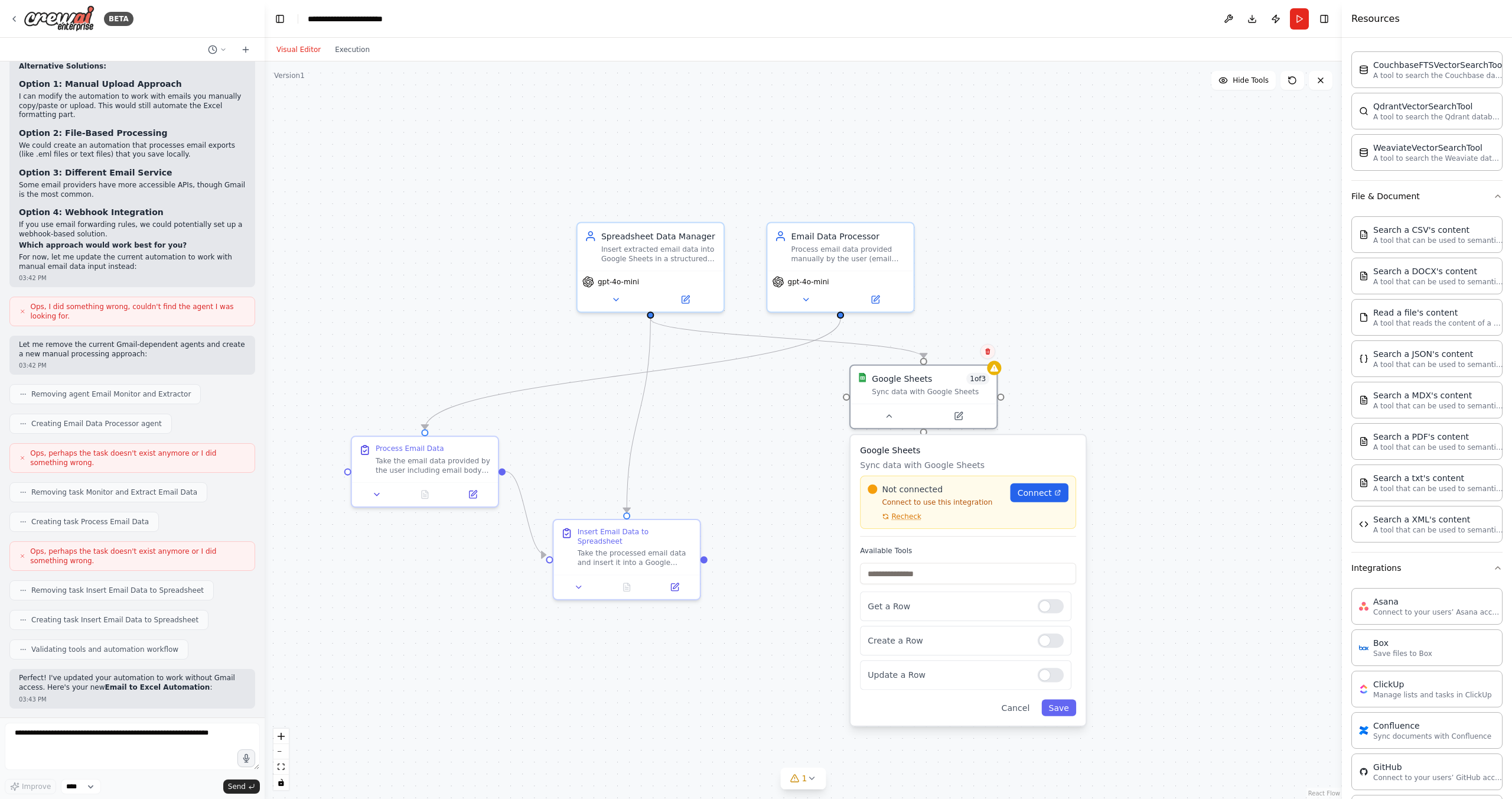
click at [990, 351] on icon at bounding box center [988, 351] width 7 height 7
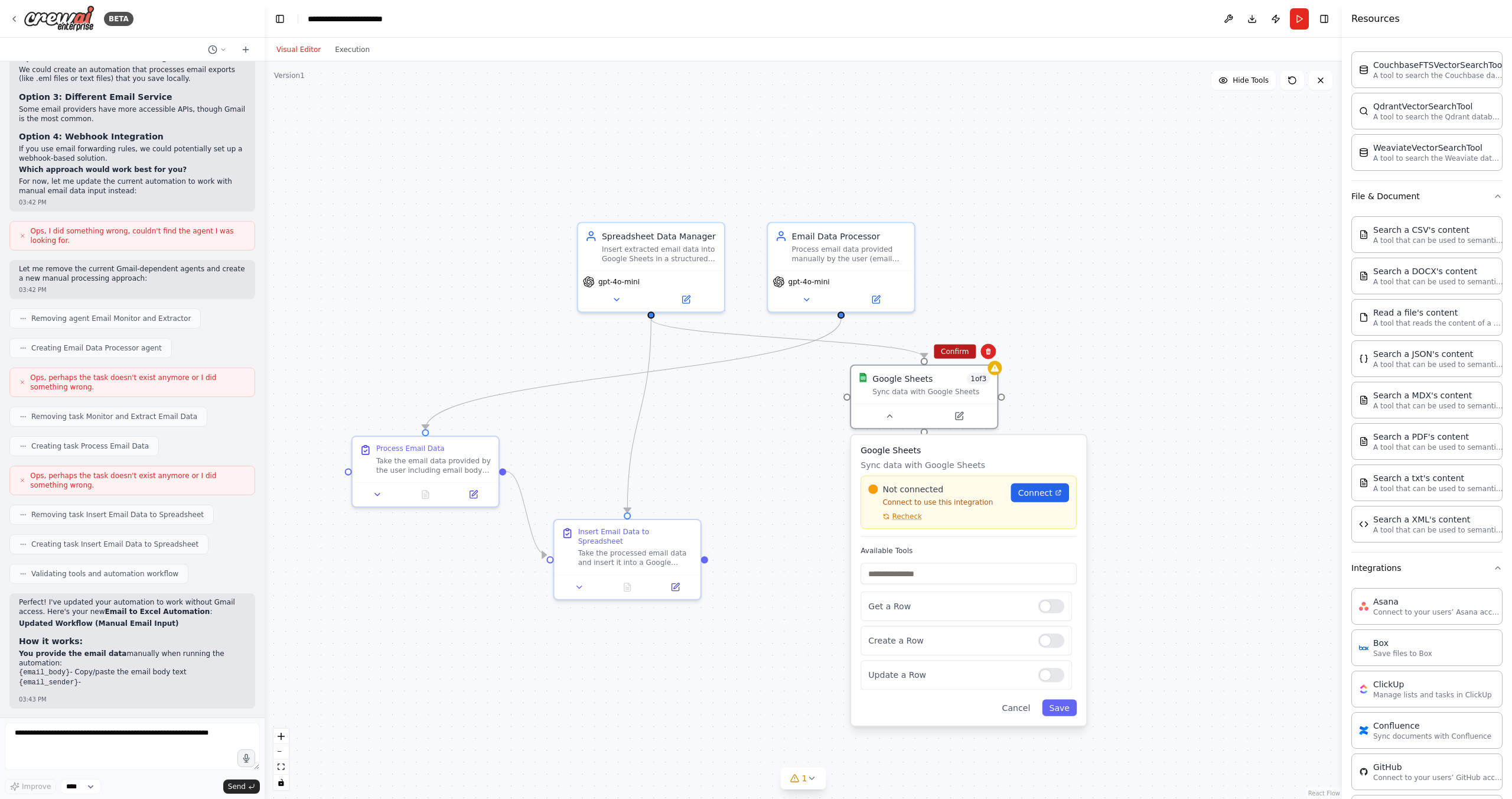
click at [961, 354] on button "Confirm" at bounding box center [955, 351] width 42 height 14
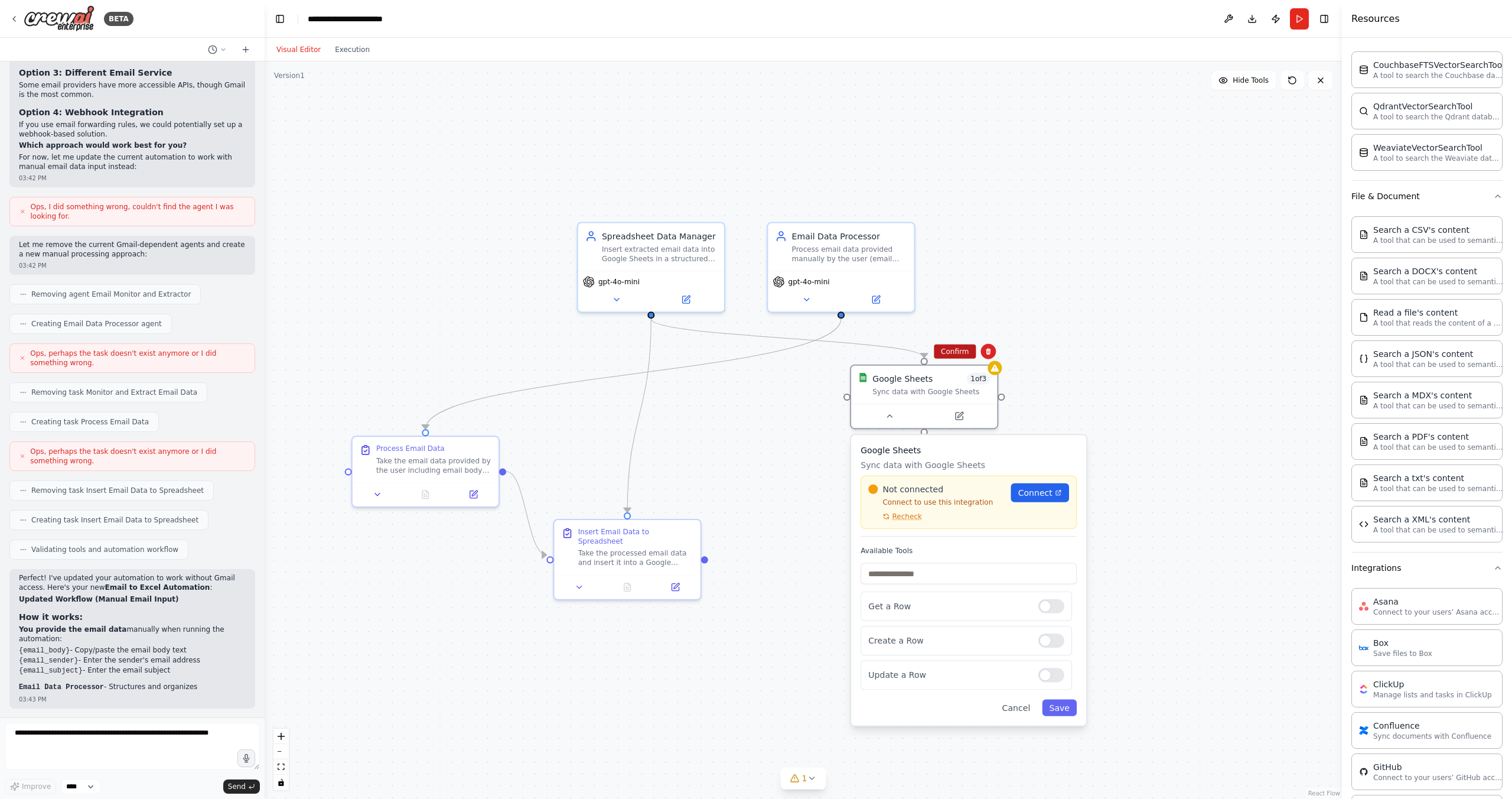
click at [961, 354] on button "Confirm" at bounding box center [955, 351] width 42 height 14
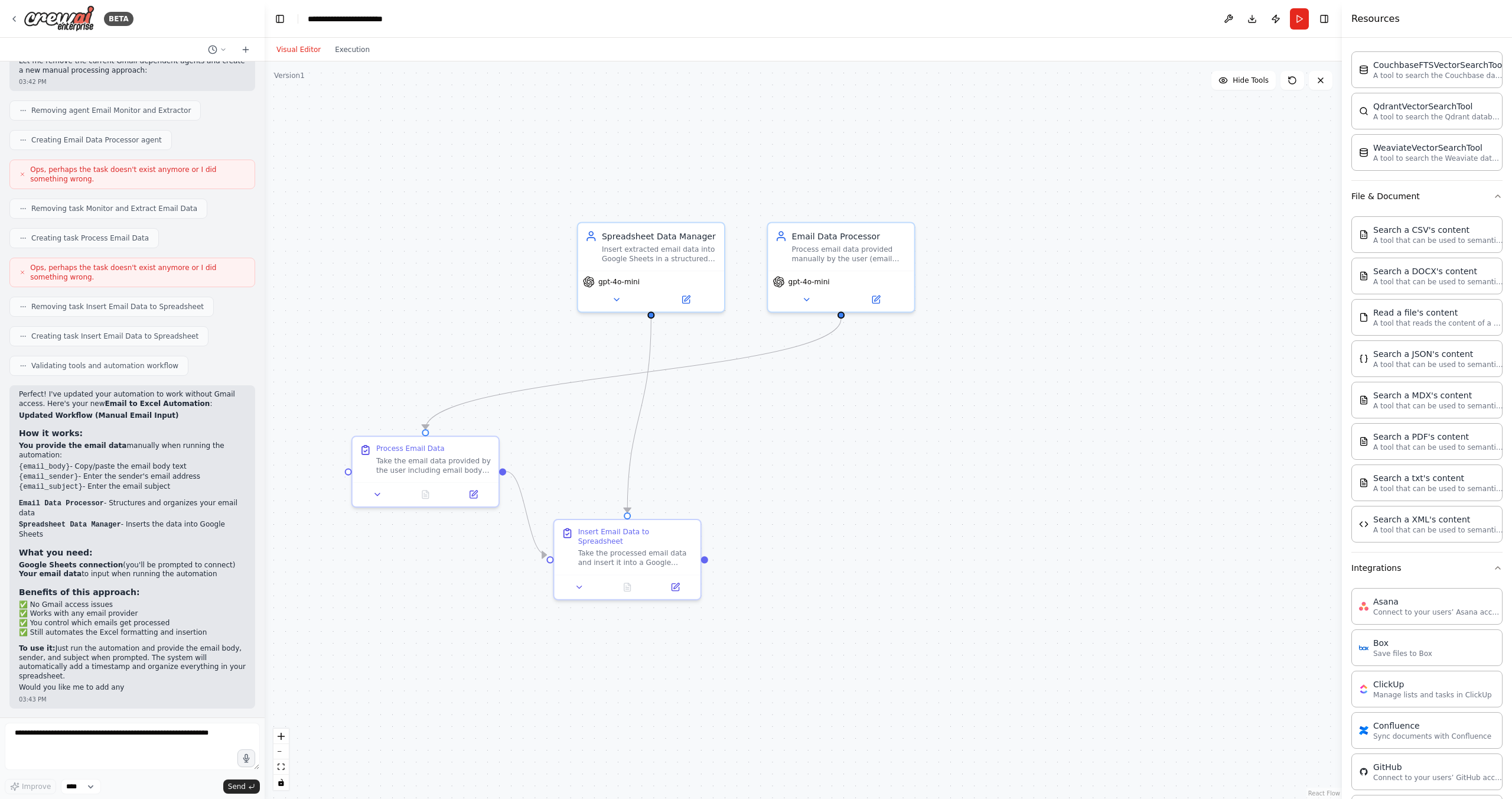
scroll to position [1682, 0]
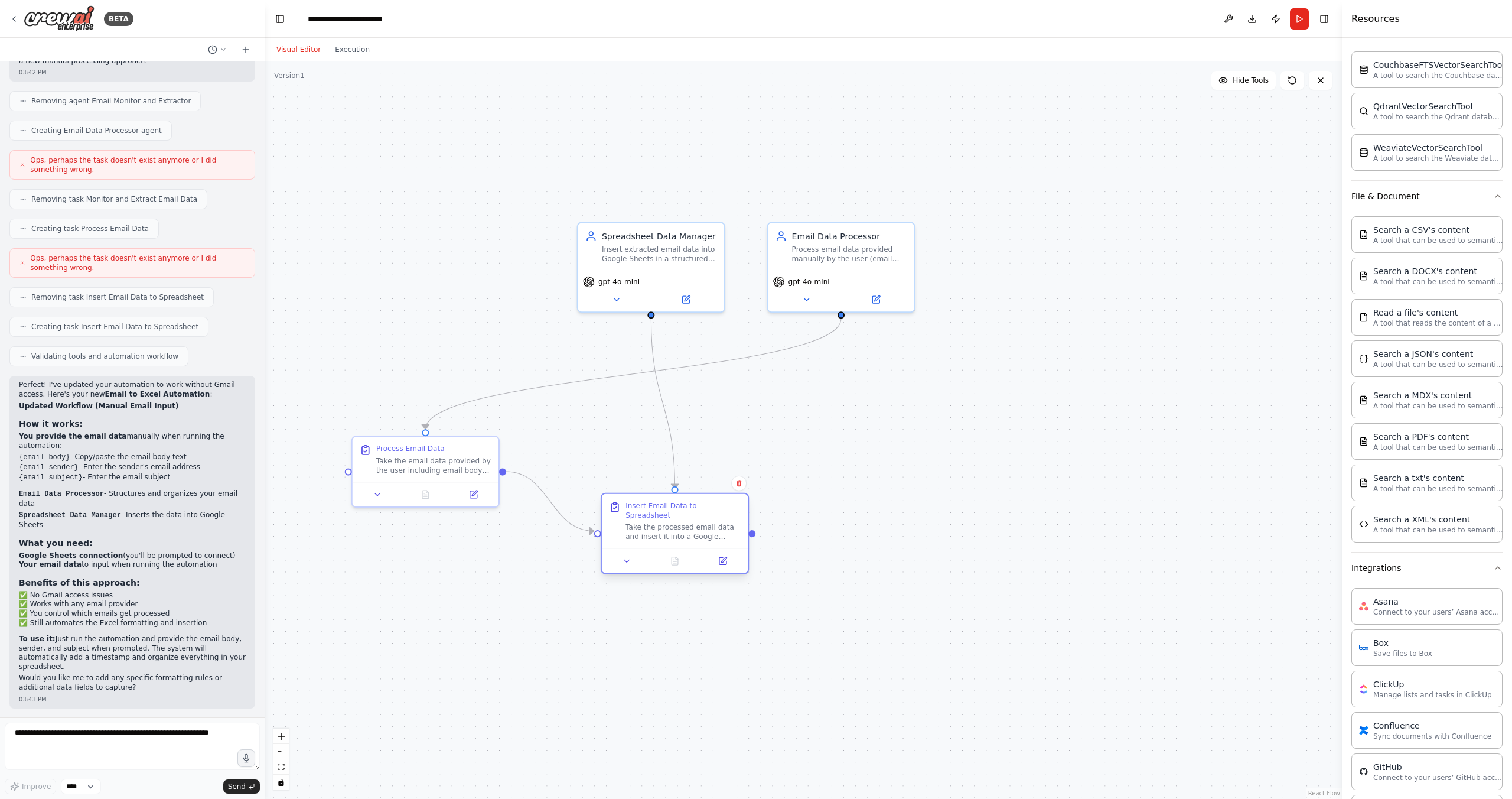
drag, startPoint x: 668, startPoint y: 520, endPoint x: 709, endPoint y: 507, distance: 43.0
click at [709, 507] on div "Insert Email Data to Spreadsheet Take the processed email data and insert it in…" at bounding box center [683, 521] width 115 height 40
click at [1302, 20] on button "Run" at bounding box center [1300, 18] width 19 height 21
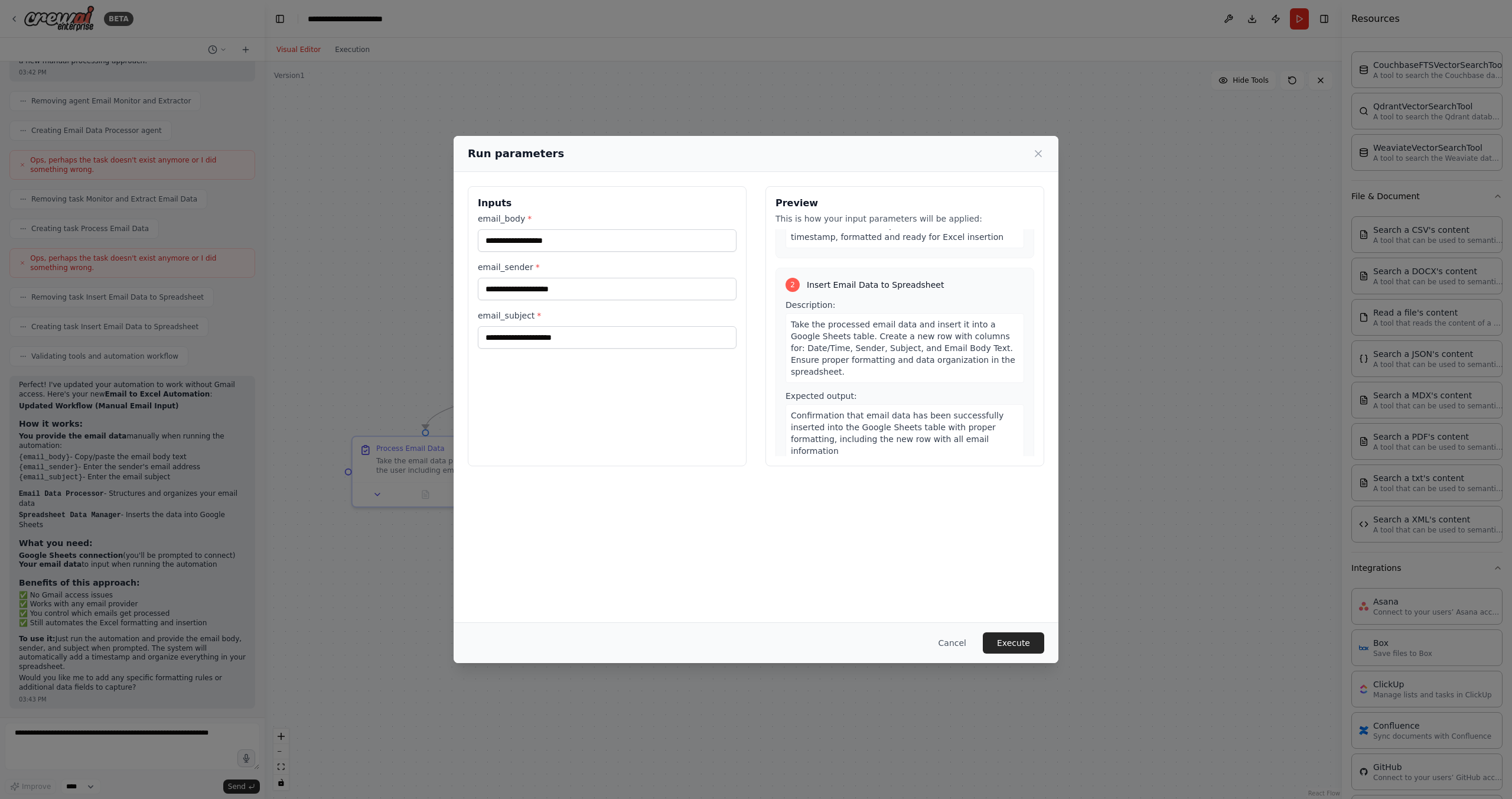
scroll to position [175, 0]
click at [678, 237] on input "email_body *" at bounding box center [607, 240] width 259 height 23
click at [664, 244] on input "email_body *" at bounding box center [607, 240] width 259 height 23
click at [615, 247] on input "email_body *" at bounding box center [607, 240] width 259 height 23
click at [583, 202] on h3 "Inputs" at bounding box center [607, 203] width 259 height 14
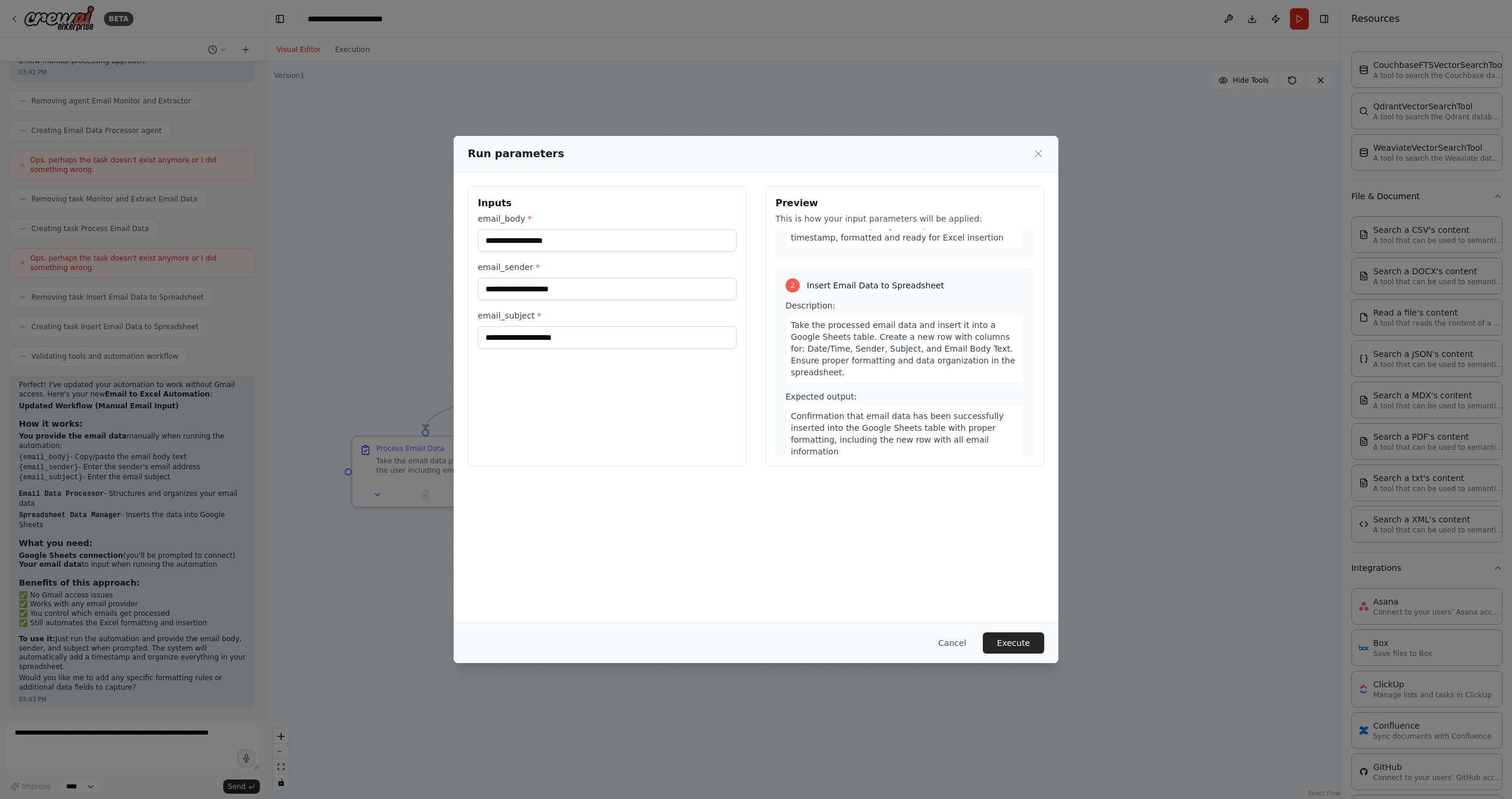
click at [604, 533] on div "Inputs email_body * email_sender * email_subject * Preview This is how your inp…" at bounding box center [756, 397] width 605 height 450
click at [574, 499] on div "Inputs email_body * email_sender * email_subject * Preview This is how your inp…" at bounding box center [756, 397] width 605 height 450
click at [729, 245] on input "email_body *" at bounding box center [607, 240] width 259 height 23
click at [615, 413] on div "Inputs email_body * email_sender * email_subject *" at bounding box center [607, 326] width 279 height 280
click at [561, 229] on input "email_body *" at bounding box center [607, 240] width 259 height 23
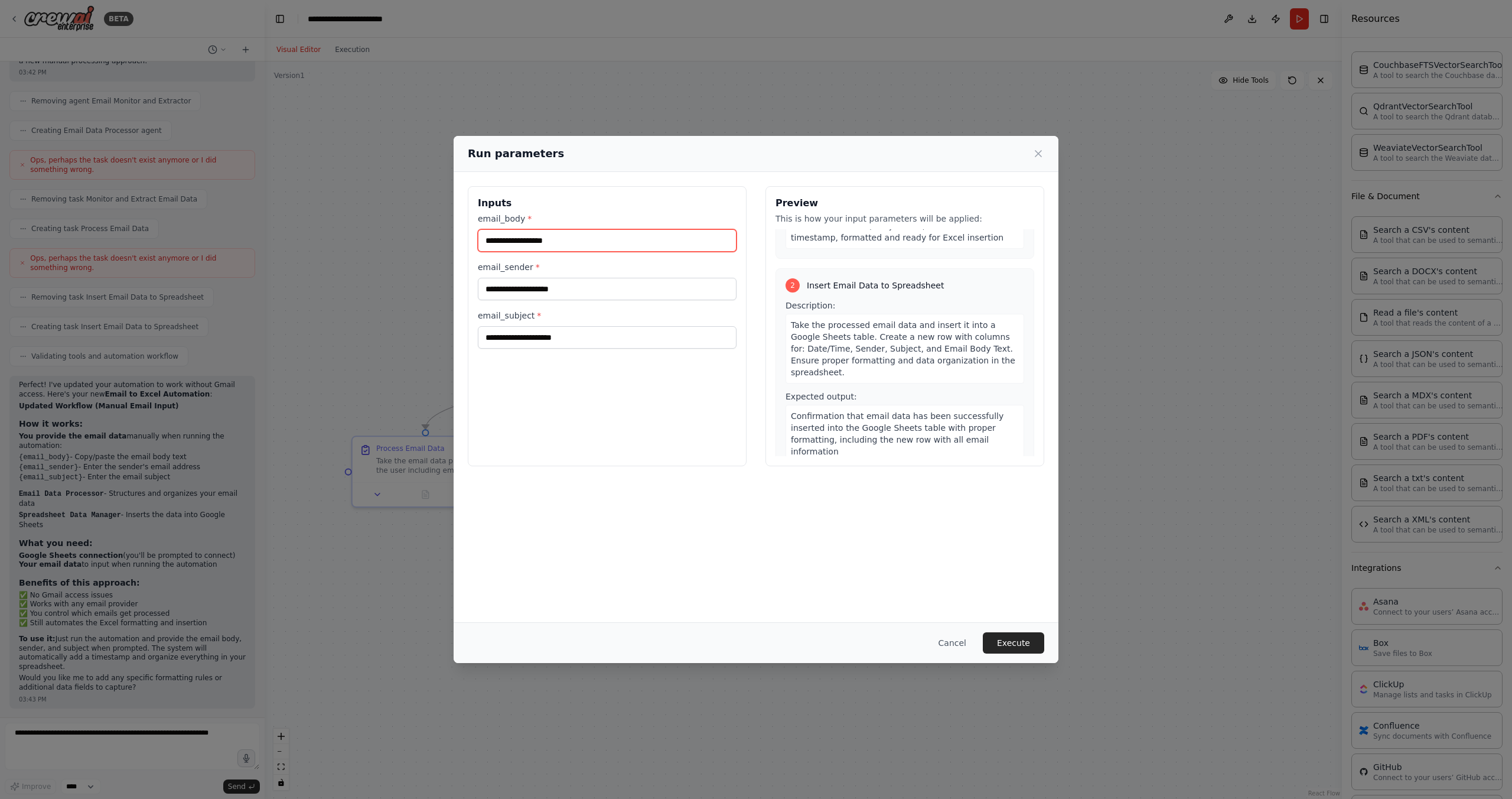
click at [561, 229] on input "email_body *" at bounding box center [607, 240] width 259 height 23
click at [647, 206] on h3 "Inputs" at bounding box center [607, 203] width 259 height 14
click at [608, 424] on div "Inputs email_body * email_sender * email_subject *" at bounding box center [607, 326] width 279 height 280
drag, startPoint x: 607, startPoint y: 424, endPoint x: 557, endPoint y: 370, distance: 73.6
click at [607, 424] on div "Inputs email_body * email_sender * email_subject *" at bounding box center [607, 326] width 279 height 280
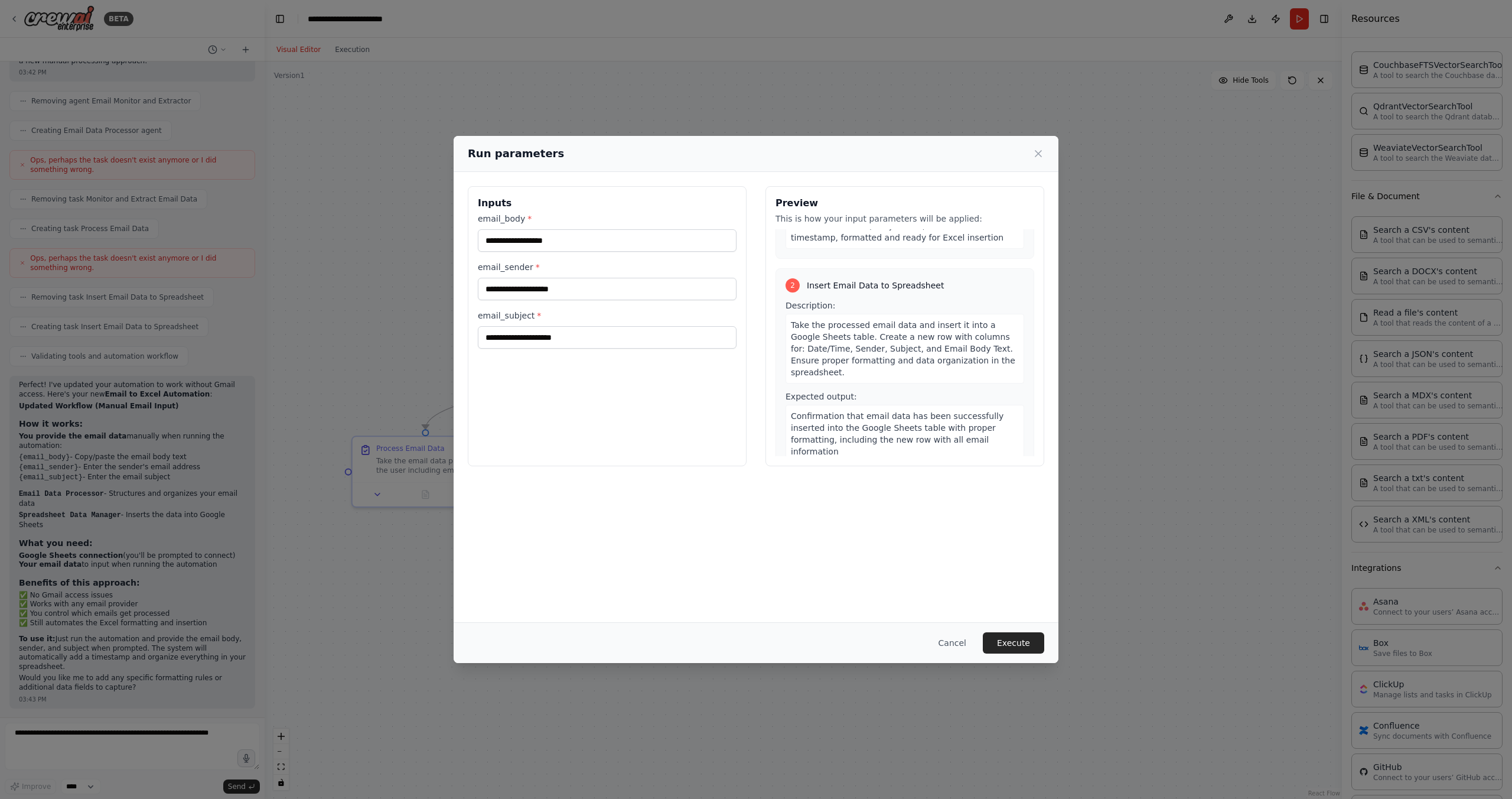
drag, startPoint x: 549, startPoint y: 348, endPoint x: 545, endPoint y: 342, distance: 7.2
click at [548, 346] on div "Inputs email_body * email_sender * email_subject *" at bounding box center [607, 326] width 279 height 280
click at [527, 247] on input "email_body *" at bounding box center [607, 240] width 259 height 23
type input "*"
type input "**********"
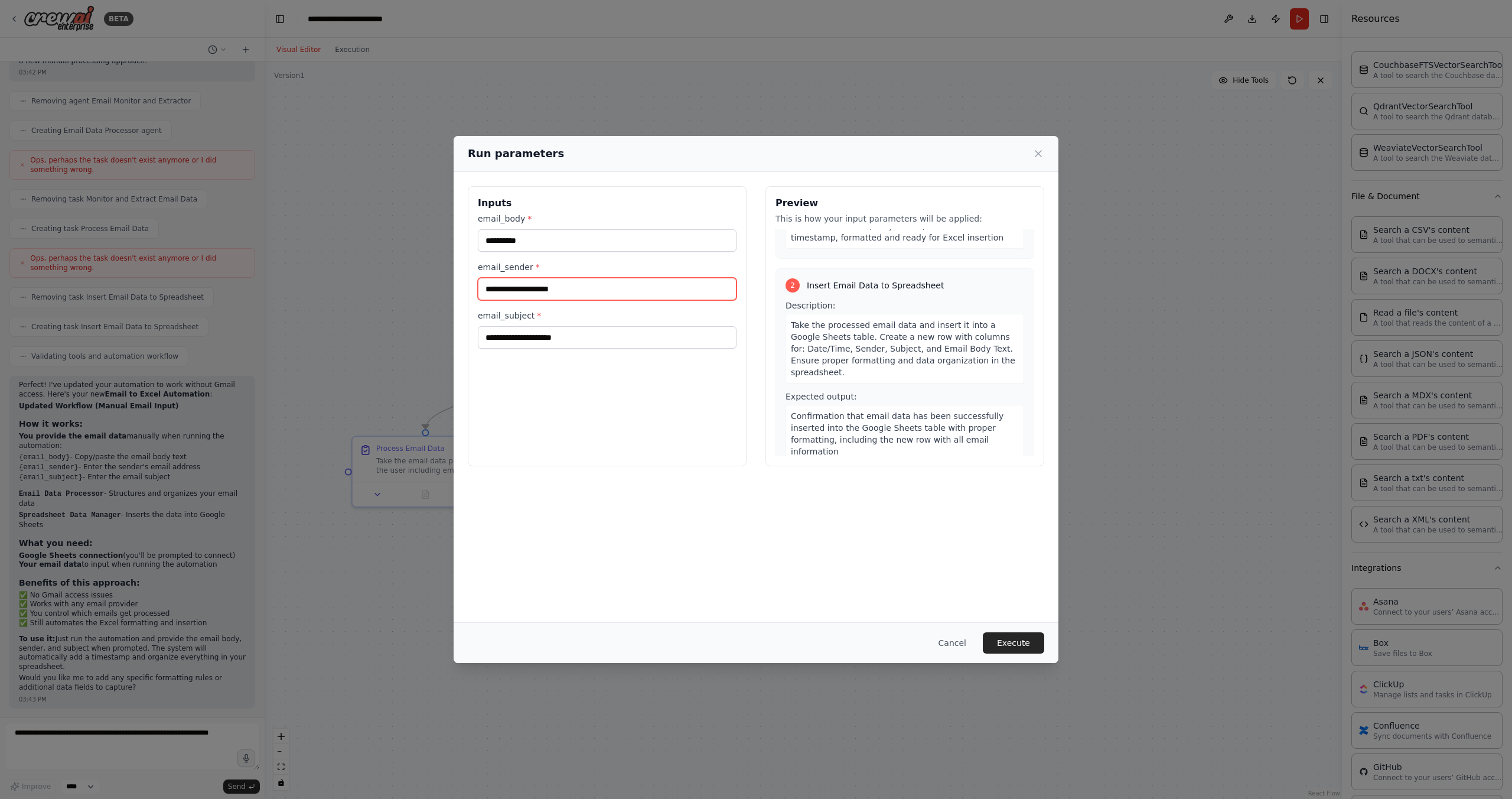
click at [564, 299] on input "email_sender *" at bounding box center [607, 289] width 259 height 23
drag, startPoint x: 572, startPoint y: 287, endPoint x: 447, endPoint y: 287, distance: 125.0
click at [447, 287] on div "**********" at bounding box center [756, 400] width 1512 height 799
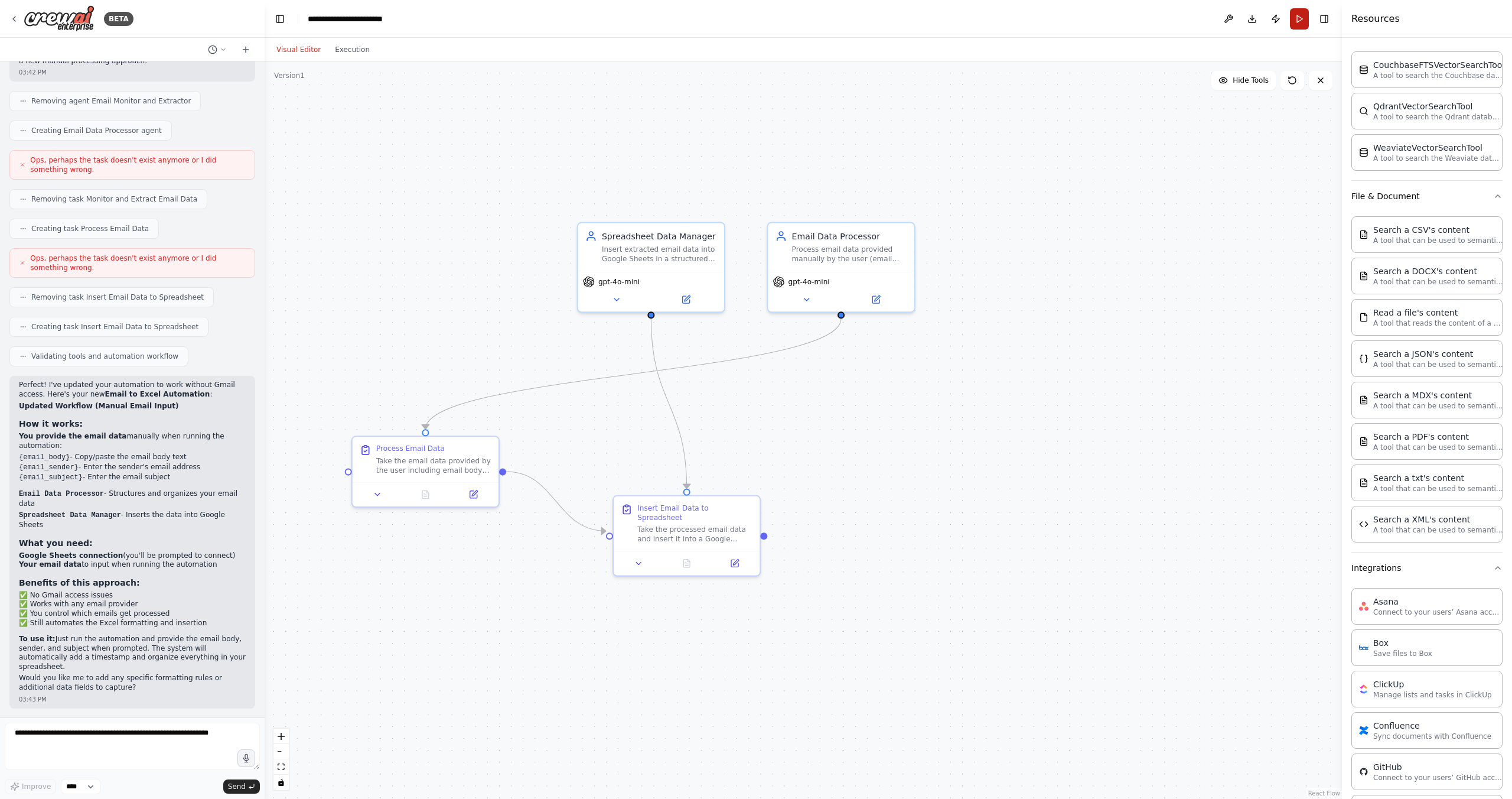
click at [1297, 20] on button "Run" at bounding box center [1300, 18] width 19 height 21
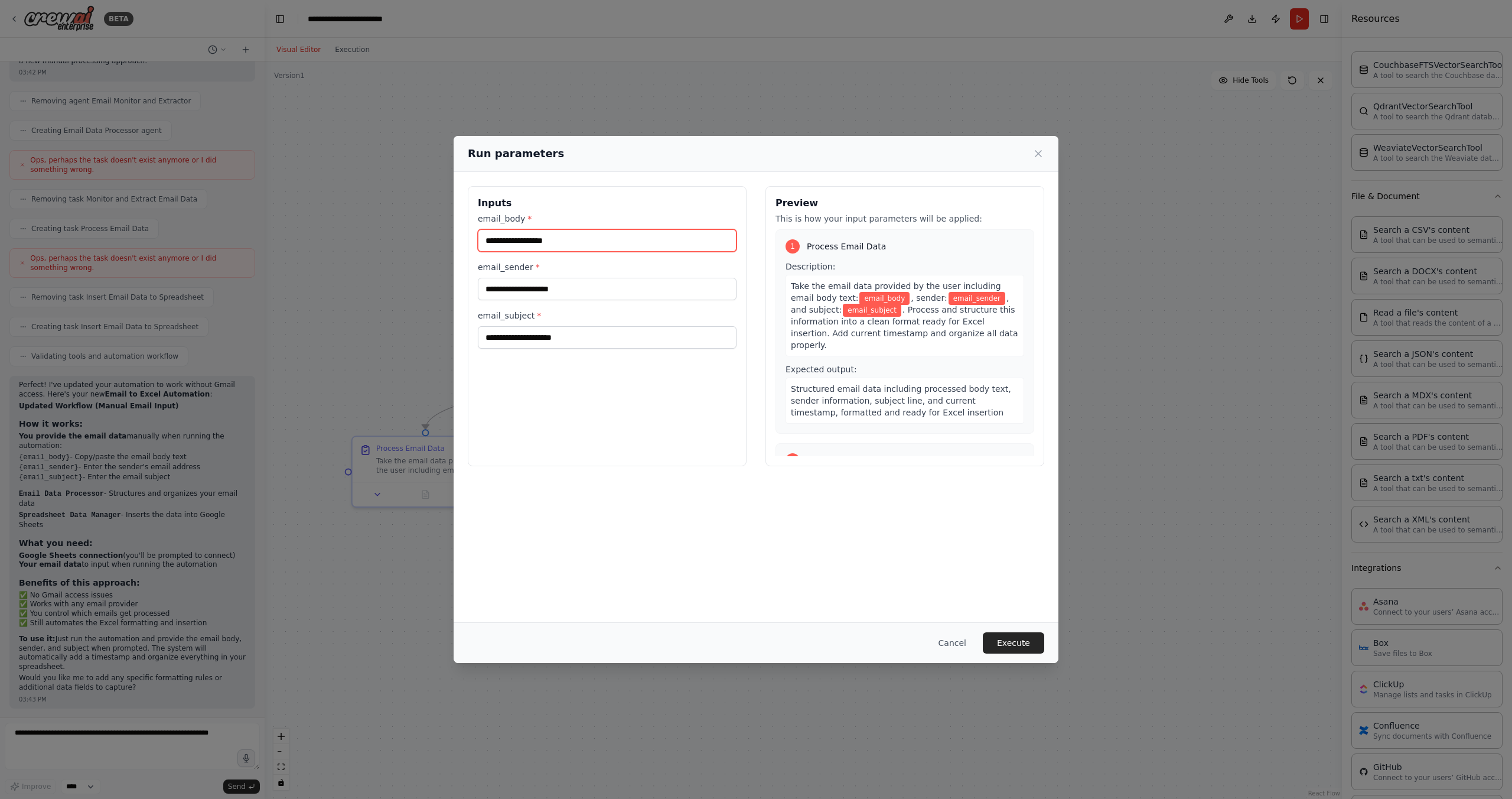
click at [582, 241] on input "email_body *" at bounding box center [607, 240] width 259 height 23
type input "*********"
click at [585, 279] on input "email_sender *" at bounding box center [607, 289] width 259 height 23
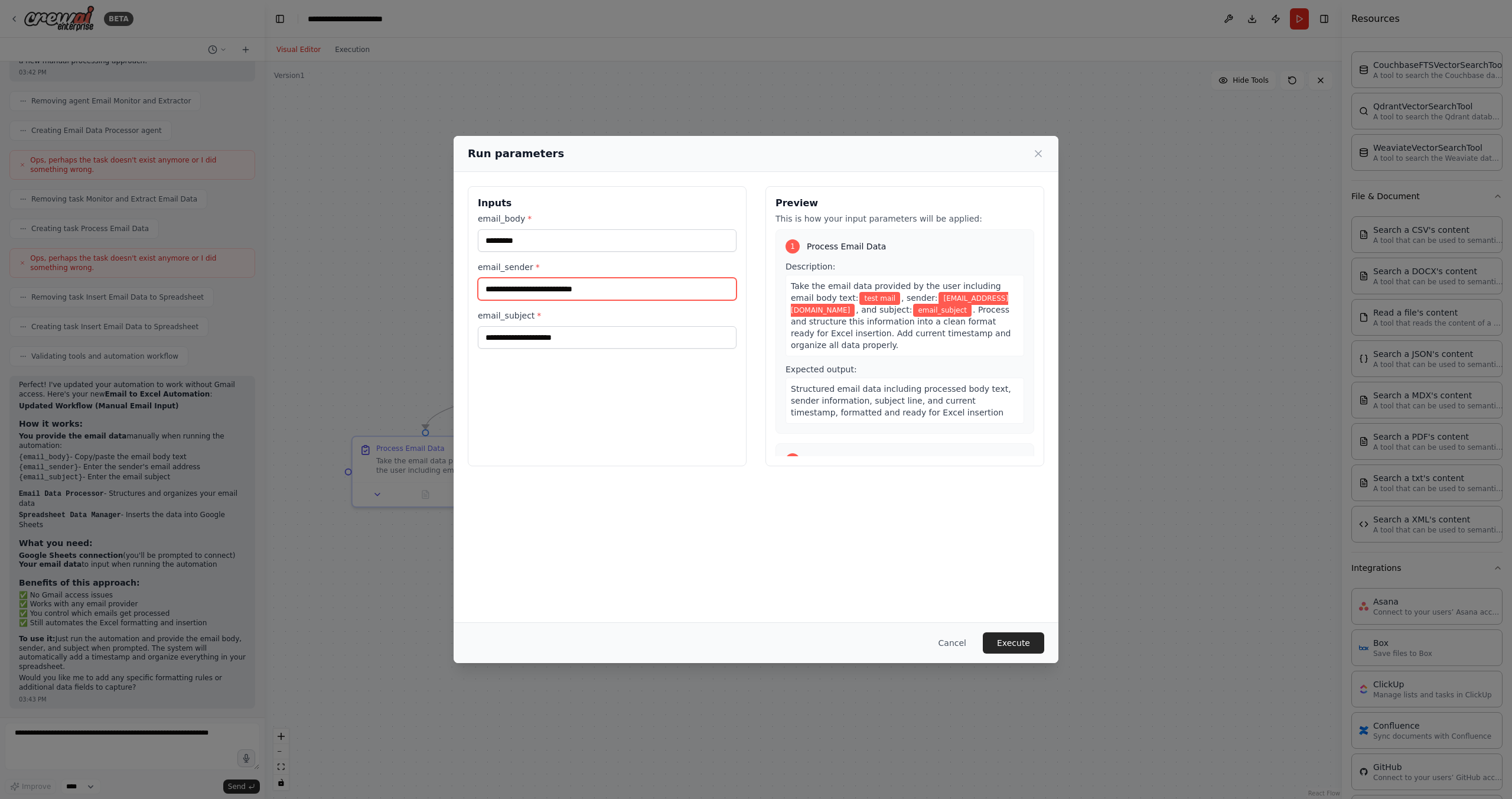
type input "**********"
click at [594, 341] on input "email_subject *" at bounding box center [607, 337] width 259 height 23
type input "*****"
click at [969, 561] on div "**********" at bounding box center [756, 397] width 605 height 450
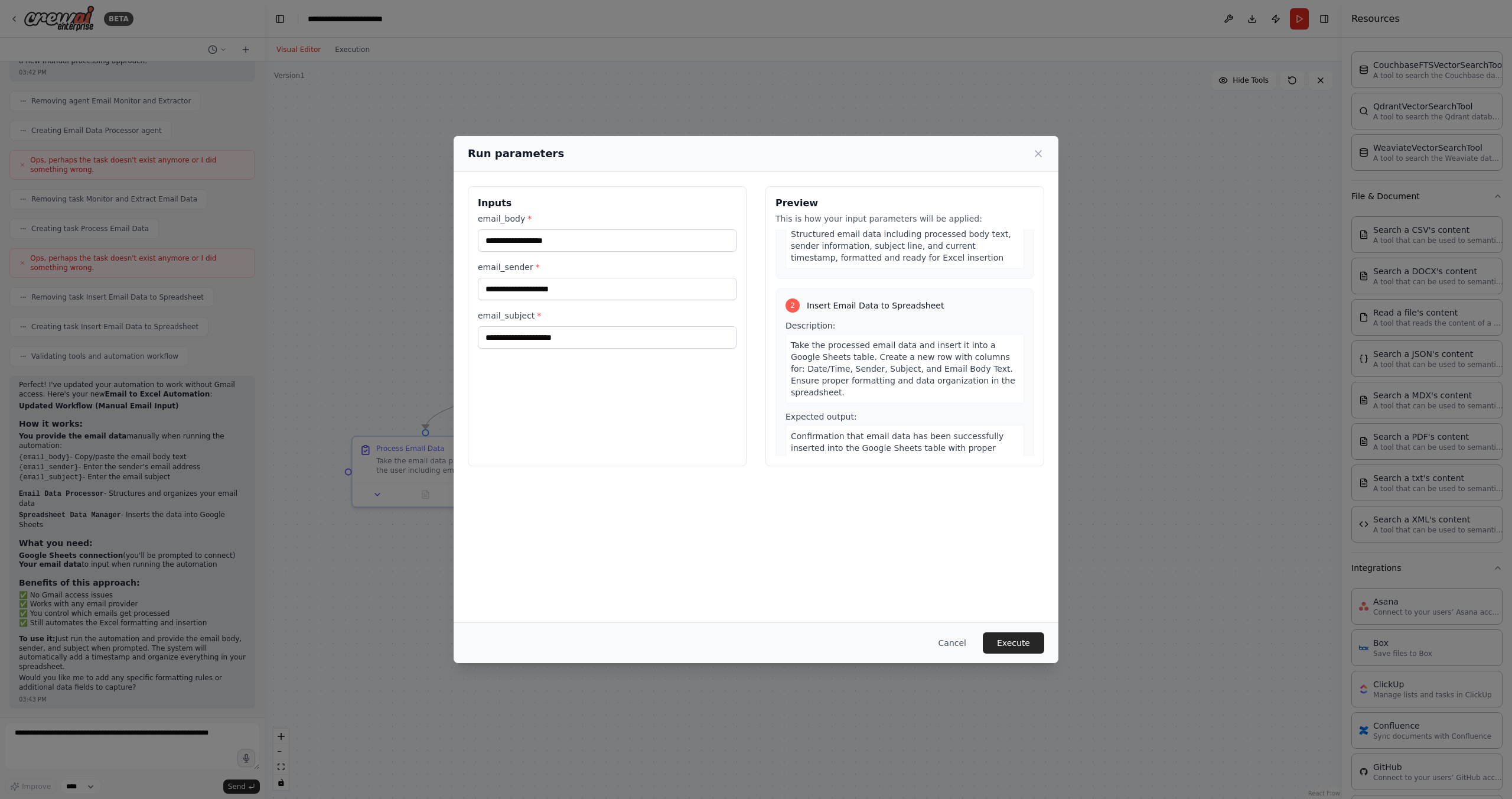
scroll to position [180, 0]
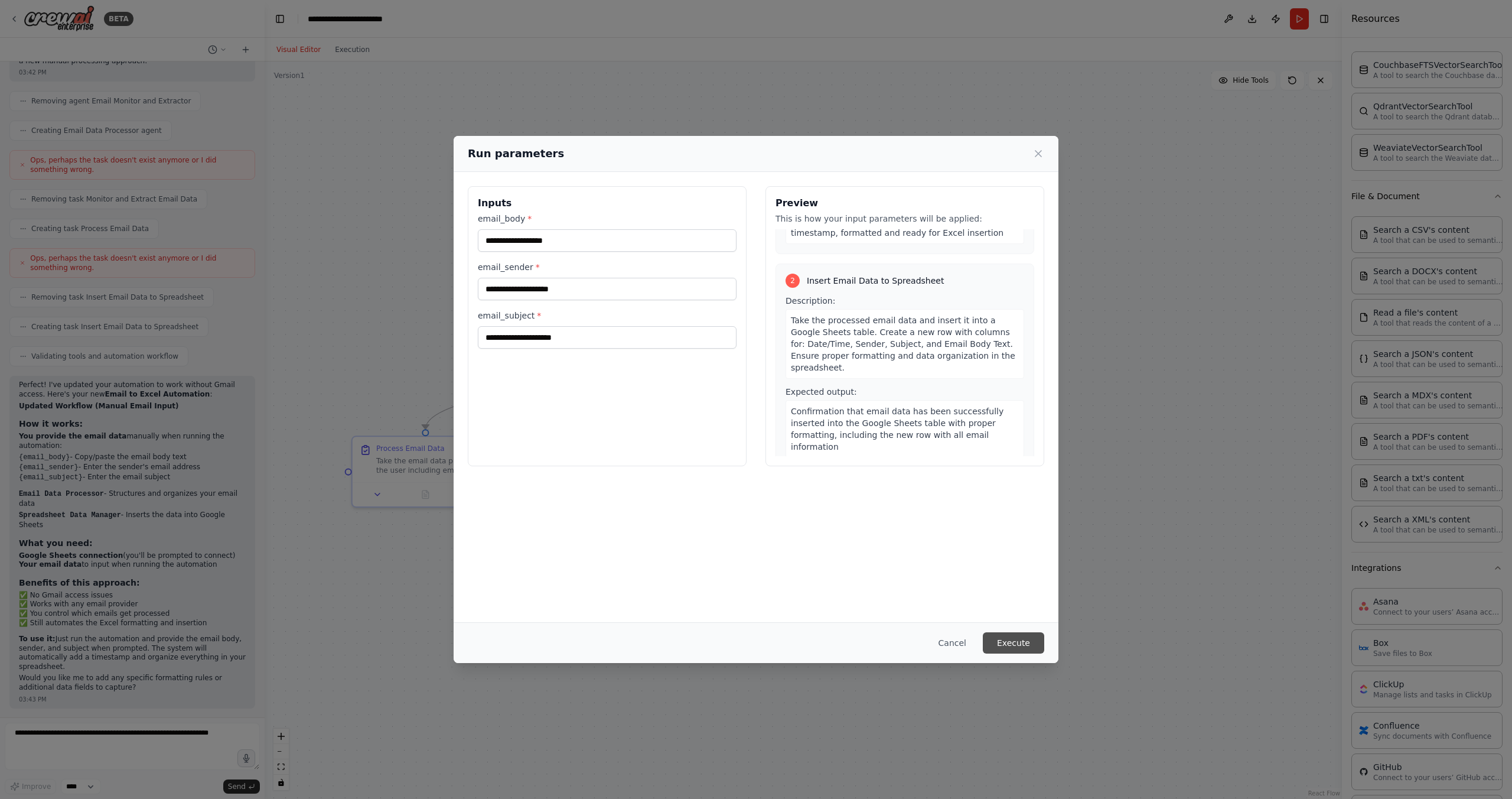
click at [1006, 650] on button "Execute" at bounding box center [1014, 643] width 61 height 21
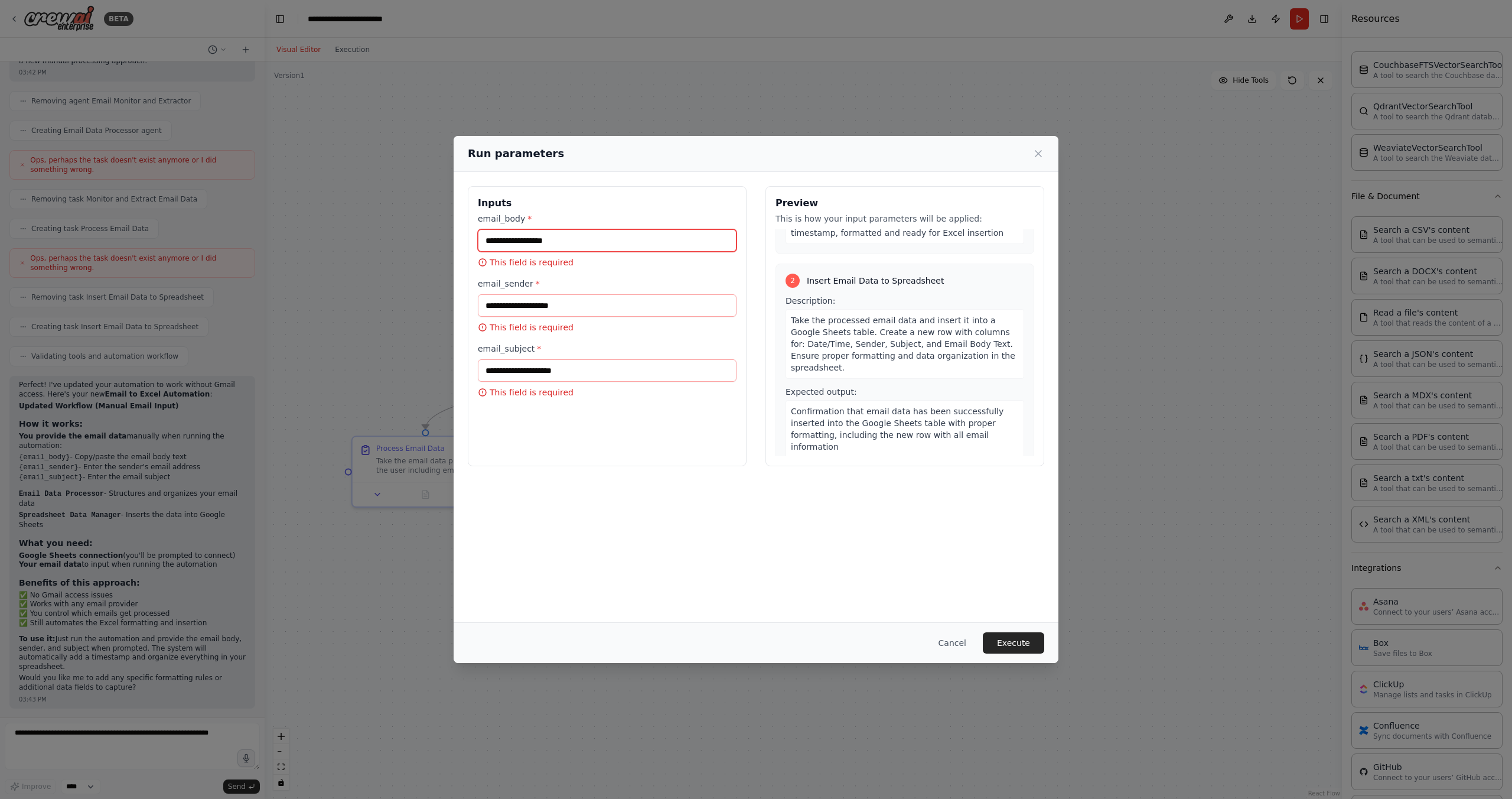
click at [577, 245] on input "email_body *" at bounding box center [607, 240] width 259 height 23
type input "****"
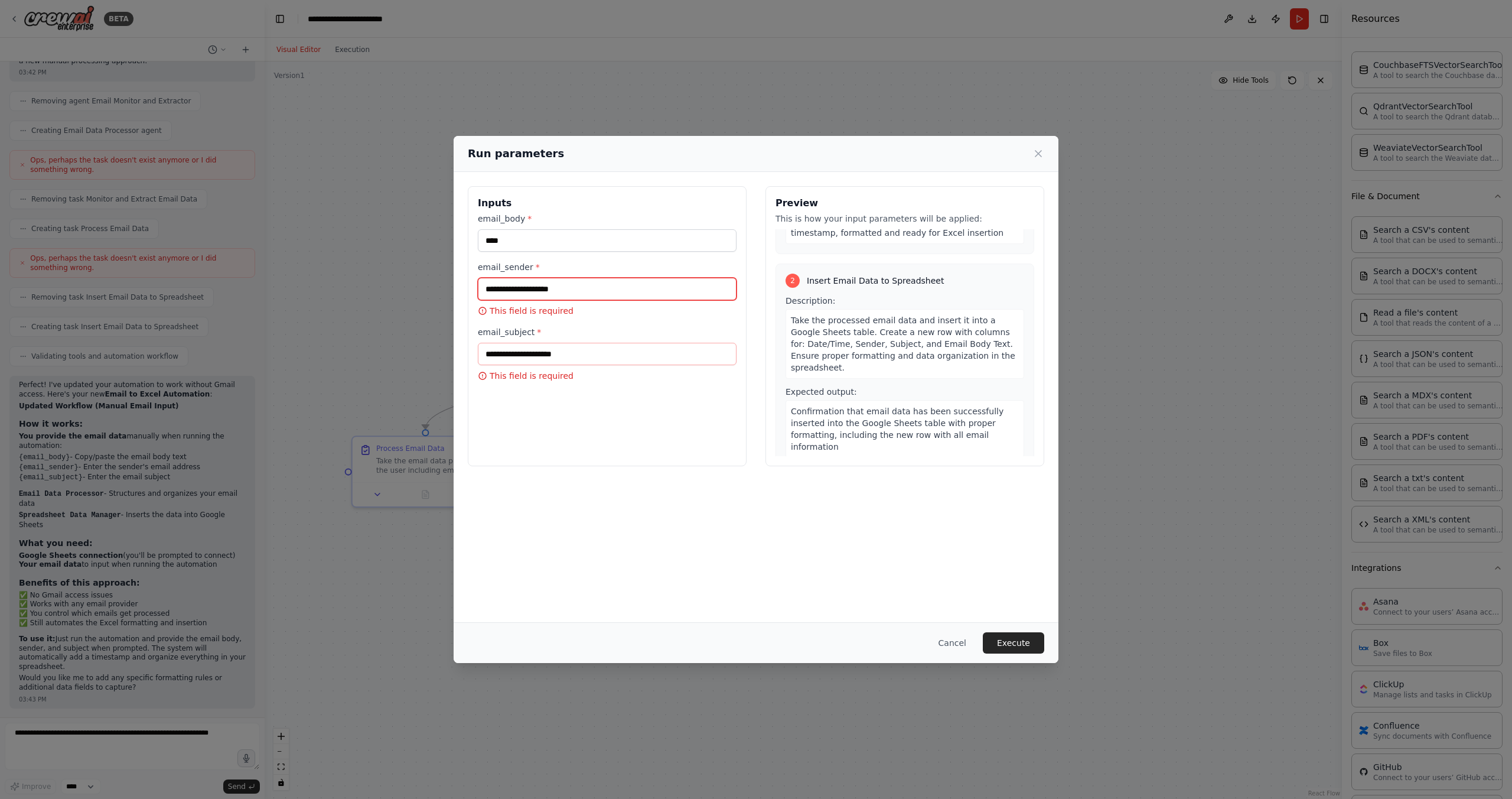
click at [545, 287] on input "email_sender *" at bounding box center [607, 289] width 259 height 23
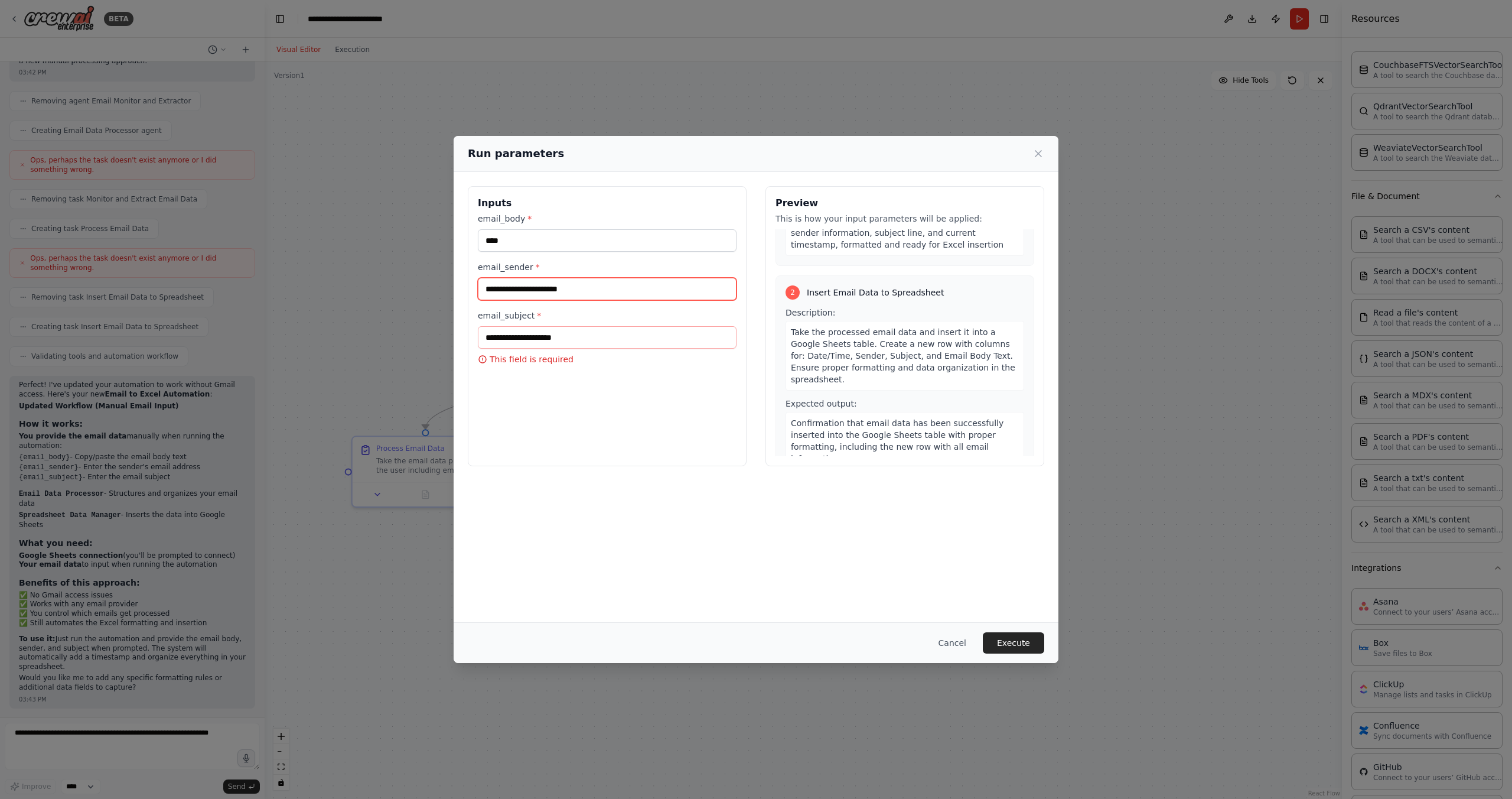
scroll to position [191, 0]
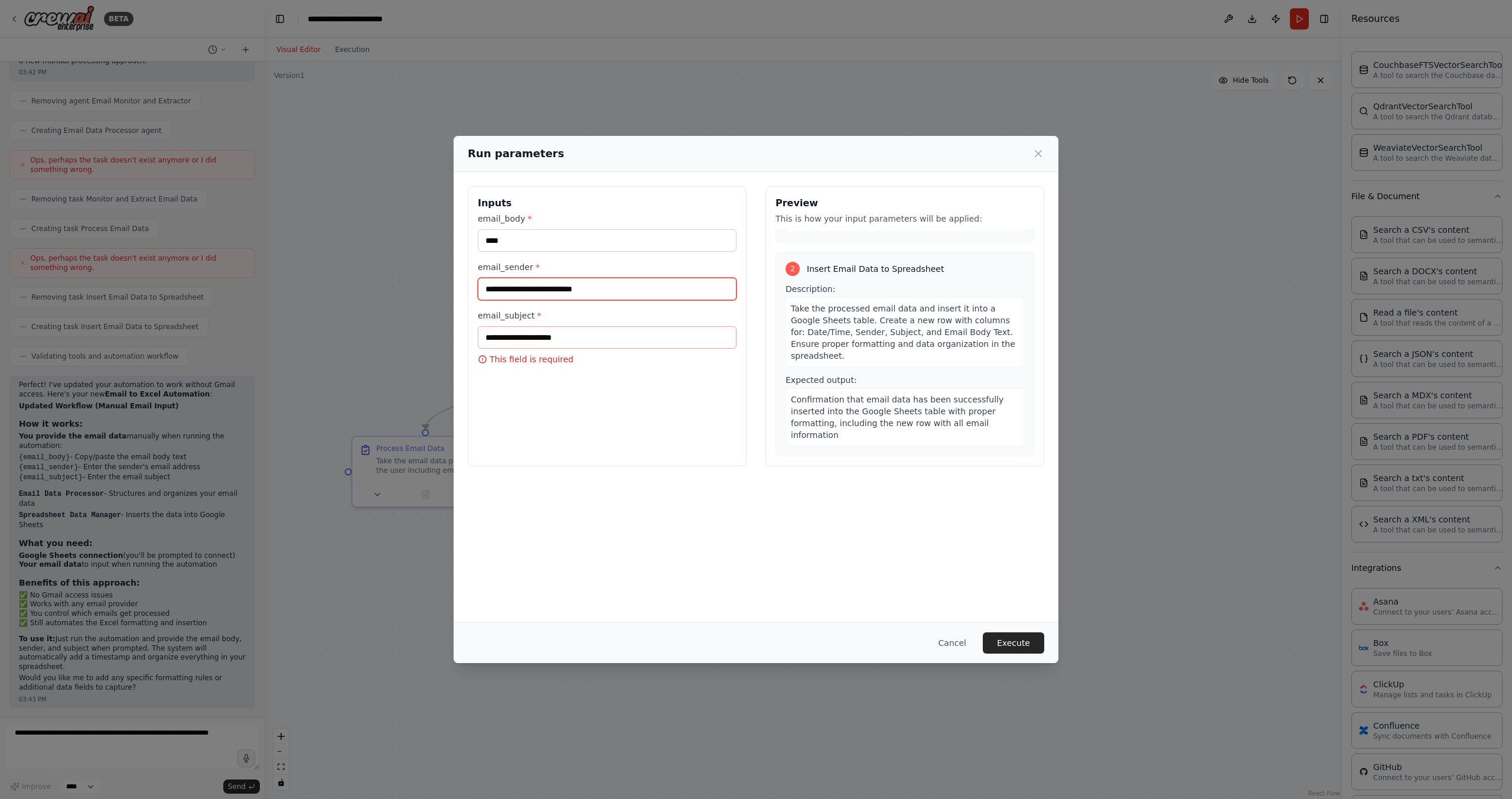
type input "**********"
click at [555, 343] on input "email_subject *" at bounding box center [607, 337] width 259 height 23
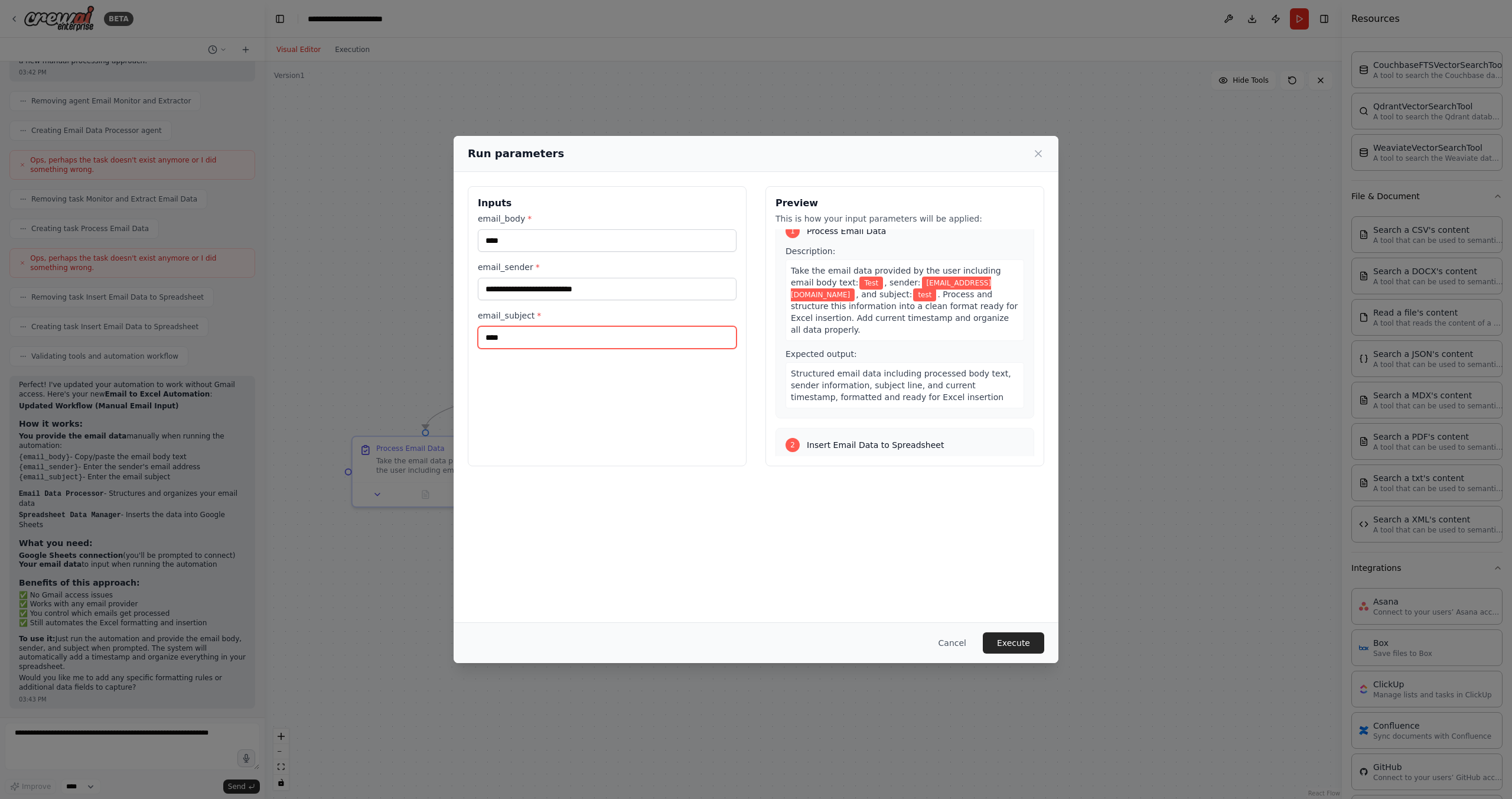
scroll to position [0, 0]
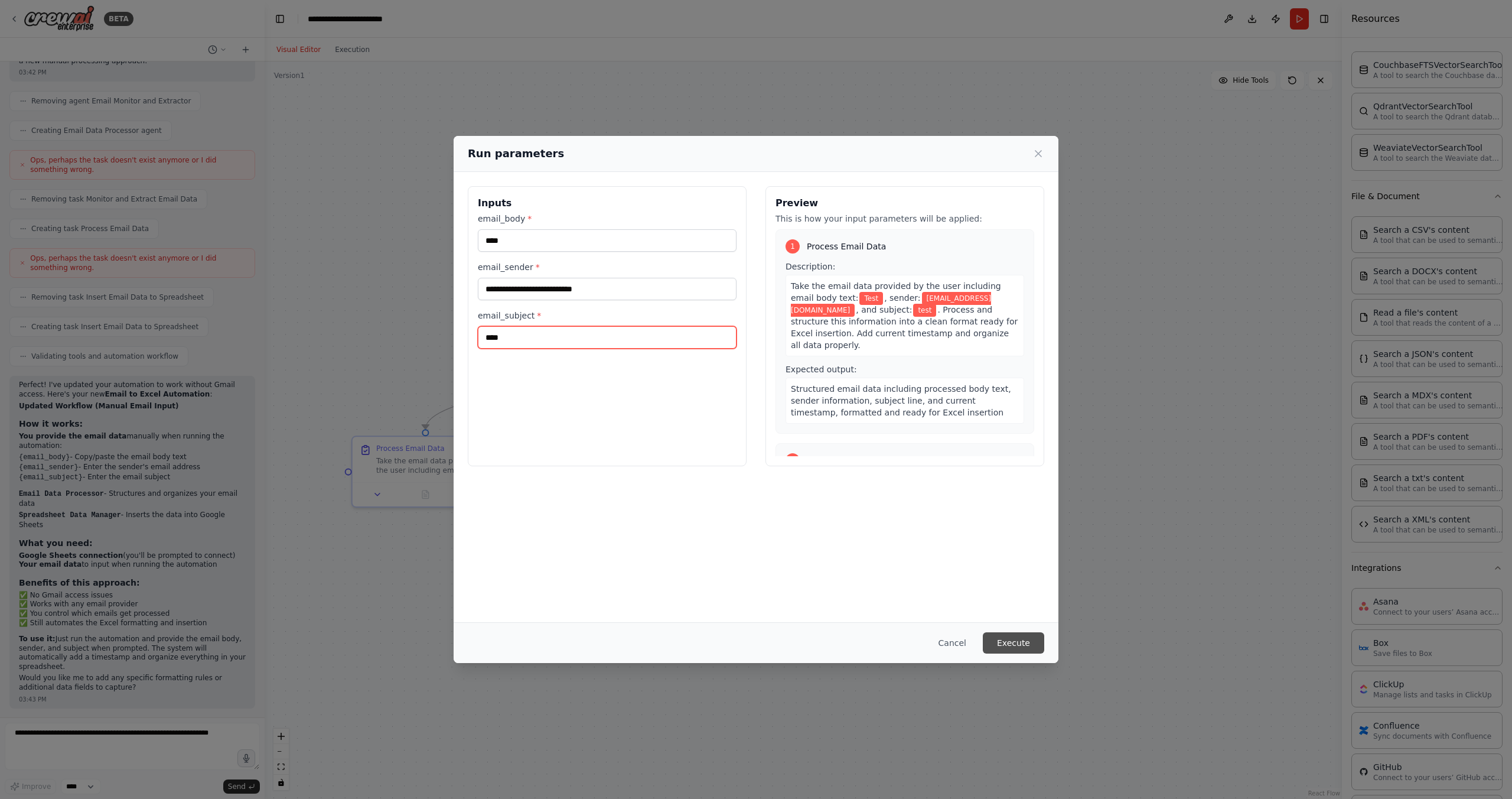
type input "****"
click at [1013, 640] on button "Execute" at bounding box center [1014, 643] width 61 height 21
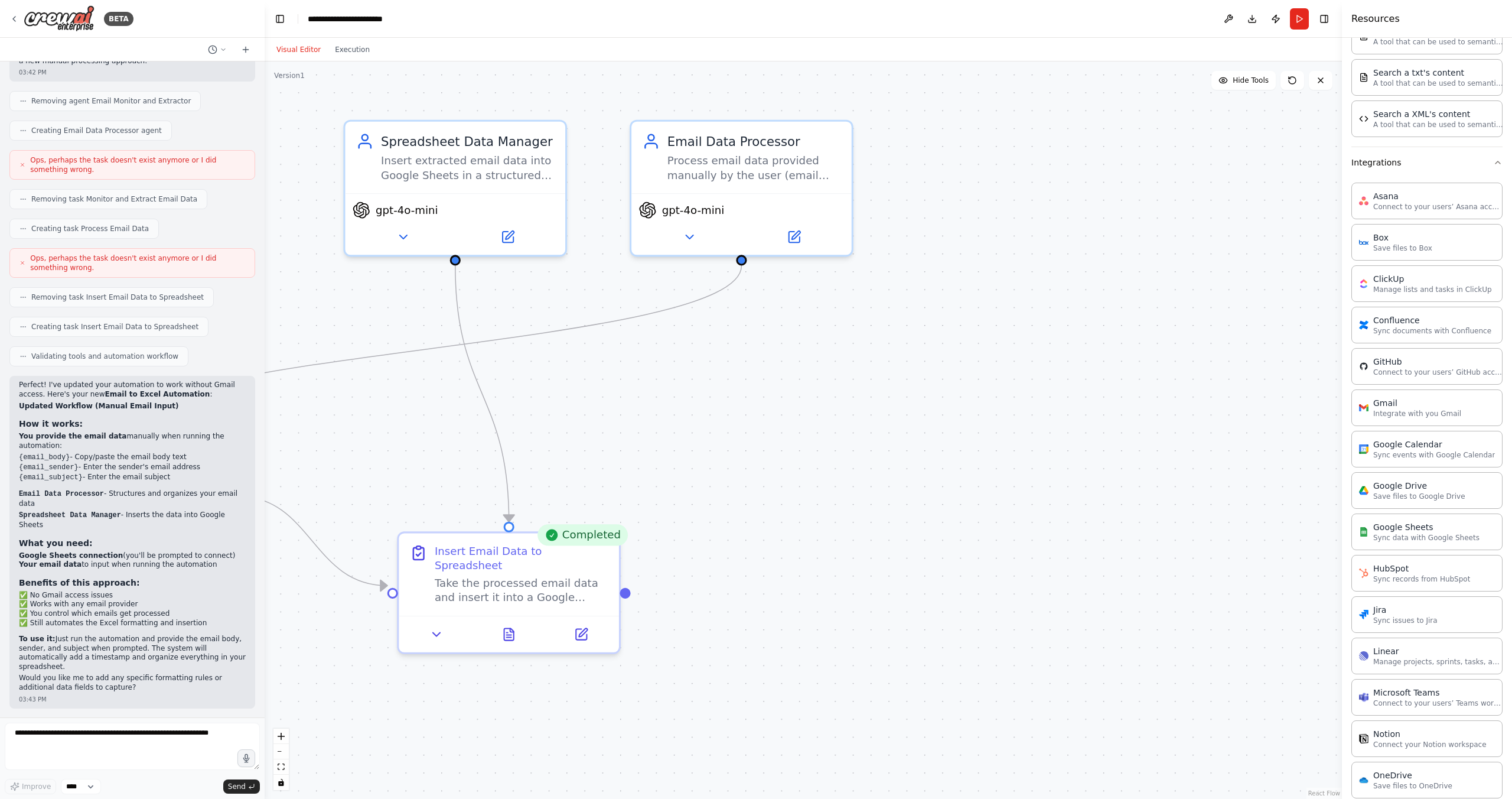
scroll to position [638, 0]
click at [1277, 23] on button "Publish" at bounding box center [1276, 18] width 19 height 21
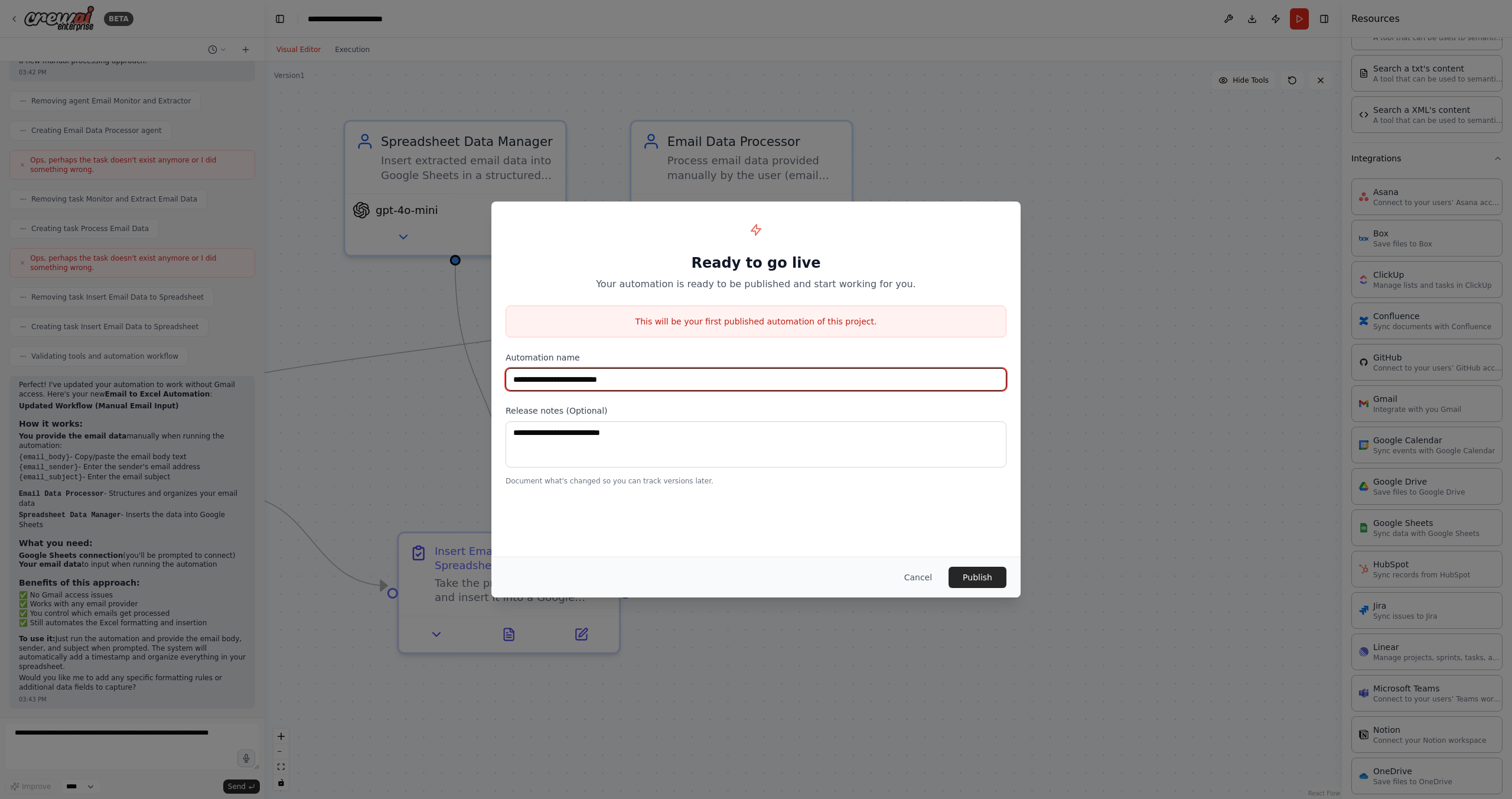
click at [550, 373] on input "**********" at bounding box center [756, 379] width 501 height 23
drag, startPoint x: 609, startPoint y: 381, endPoint x: 631, endPoint y: 382, distance: 22.0
click at [609, 381] on input "**********" at bounding box center [756, 379] width 501 height 23
click at [650, 373] on input "**********" at bounding box center [756, 379] width 501 height 23
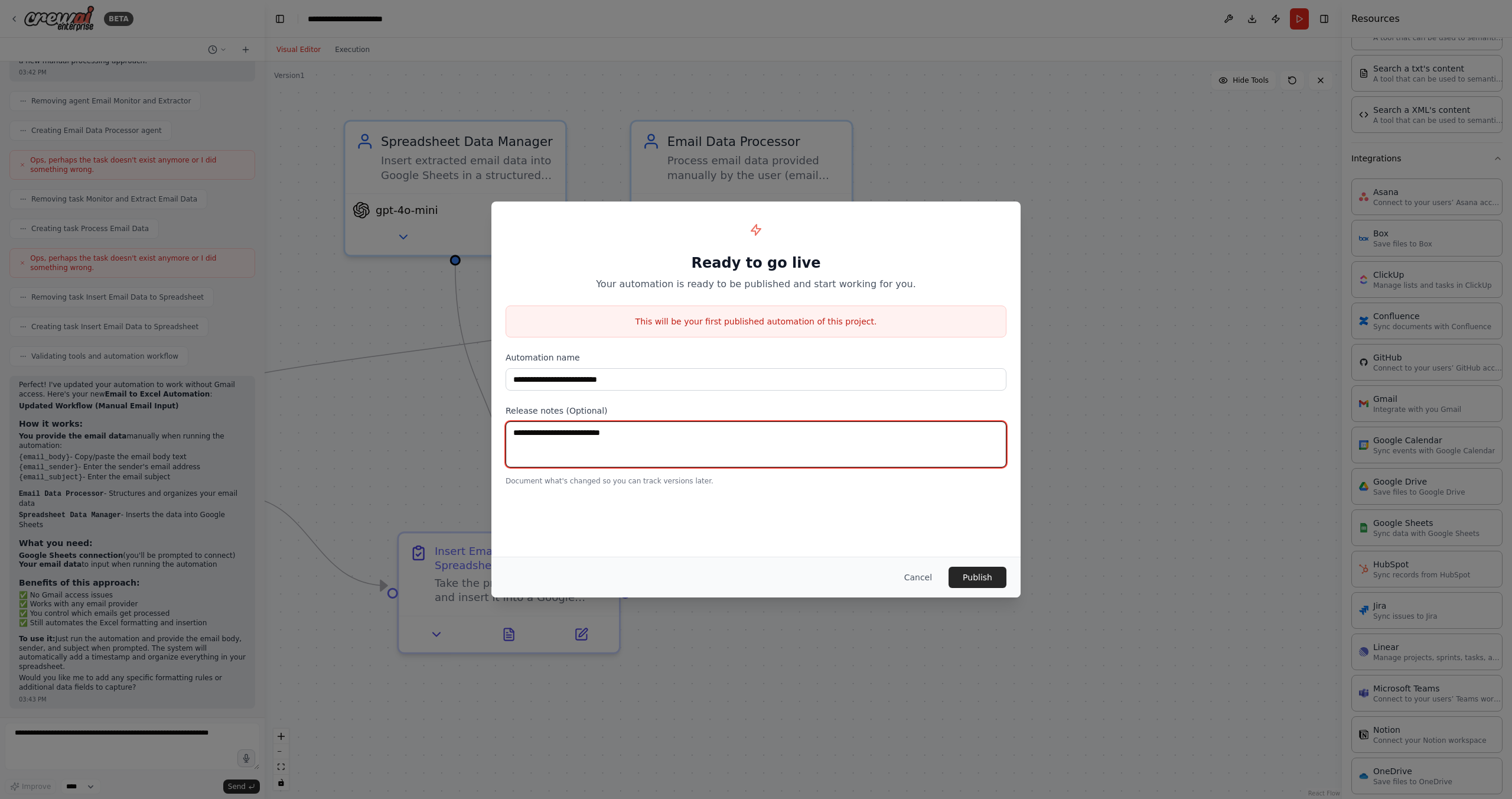
click at [594, 447] on textarea at bounding box center [756, 444] width 501 height 46
drag, startPoint x: 636, startPoint y: 428, endPoint x: 526, endPoint y: 433, distance: 110.1
click at [526, 433] on textarea at bounding box center [756, 444] width 501 height 46
type textarea "*"
type textarea "**********"
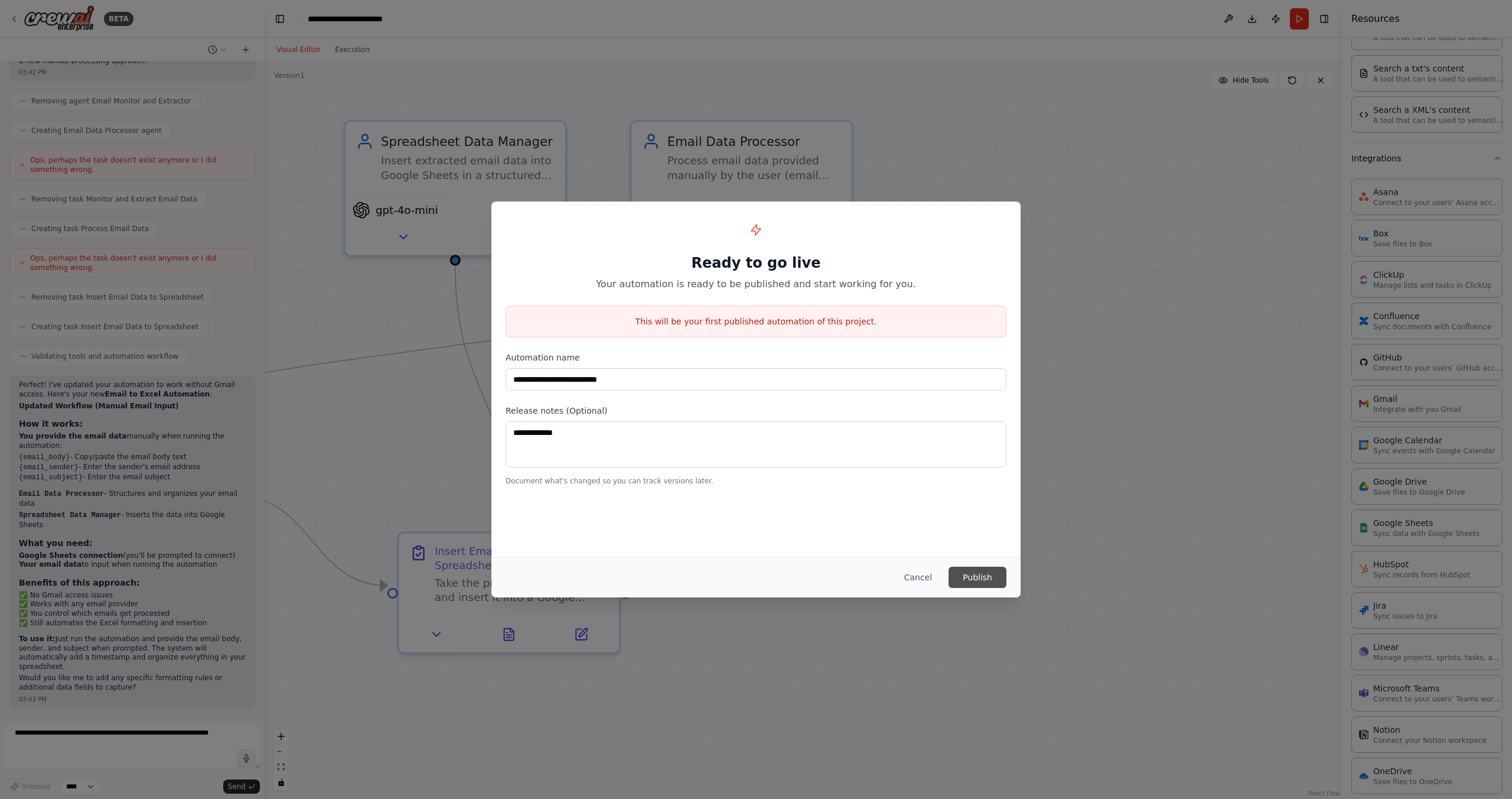
click at [990, 576] on button "Publish" at bounding box center [977, 577] width 58 height 21
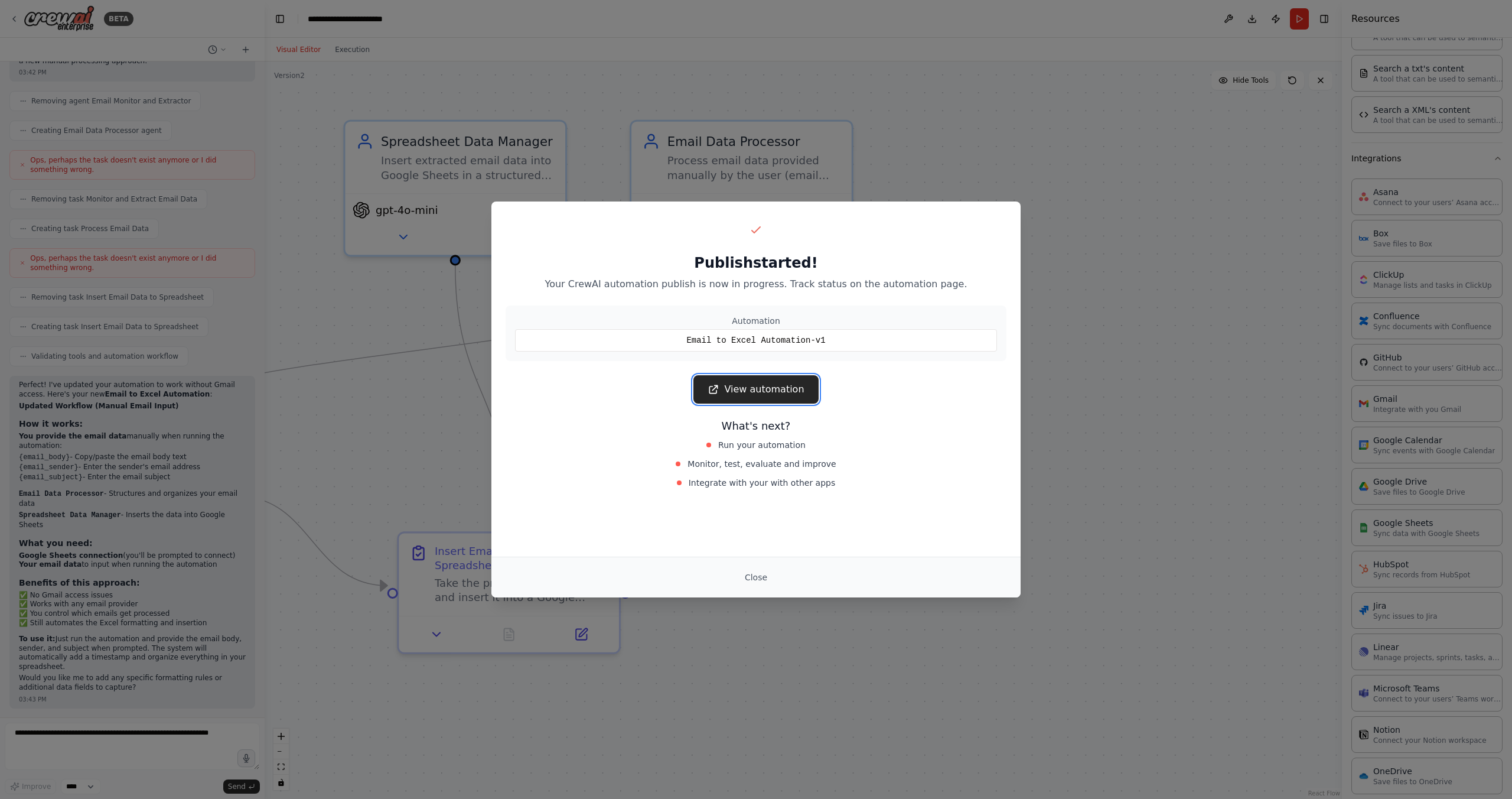
click at [740, 399] on link "View automation" at bounding box center [756, 389] width 124 height 28
click at [1077, 312] on div "Publish started! Your CrewAI automation publish is now in progress. Track statu…" at bounding box center [756, 400] width 1512 height 799
click at [750, 573] on button "Close" at bounding box center [756, 577] width 41 height 21
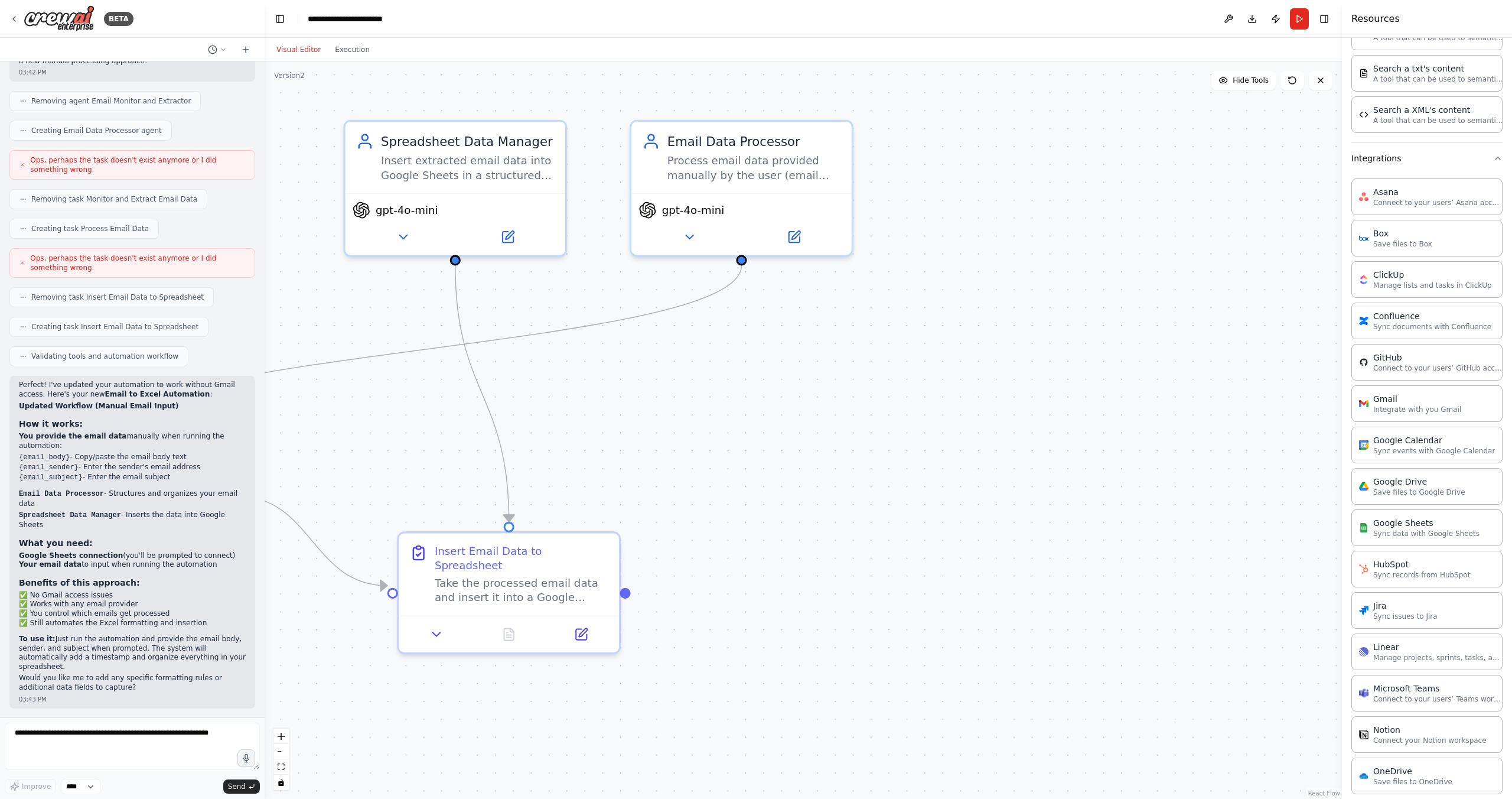
click at [863, 445] on div ".deletable-edge-delete-btn { width: 20px; height: 20px; border: 0px solid #ffff…" at bounding box center [803, 430] width 1077 height 738
drag, startPoint x: 863, startPoint y: 445, endPoint x: 903, endPoint y: 440, distance: 40.3
click at [863, 445] on div ".deletable-edge-delete-btn { width: 20px; height: 20px; border: 0px solid #ffff…" at bounding box center [803, 430] width 1077 height 738
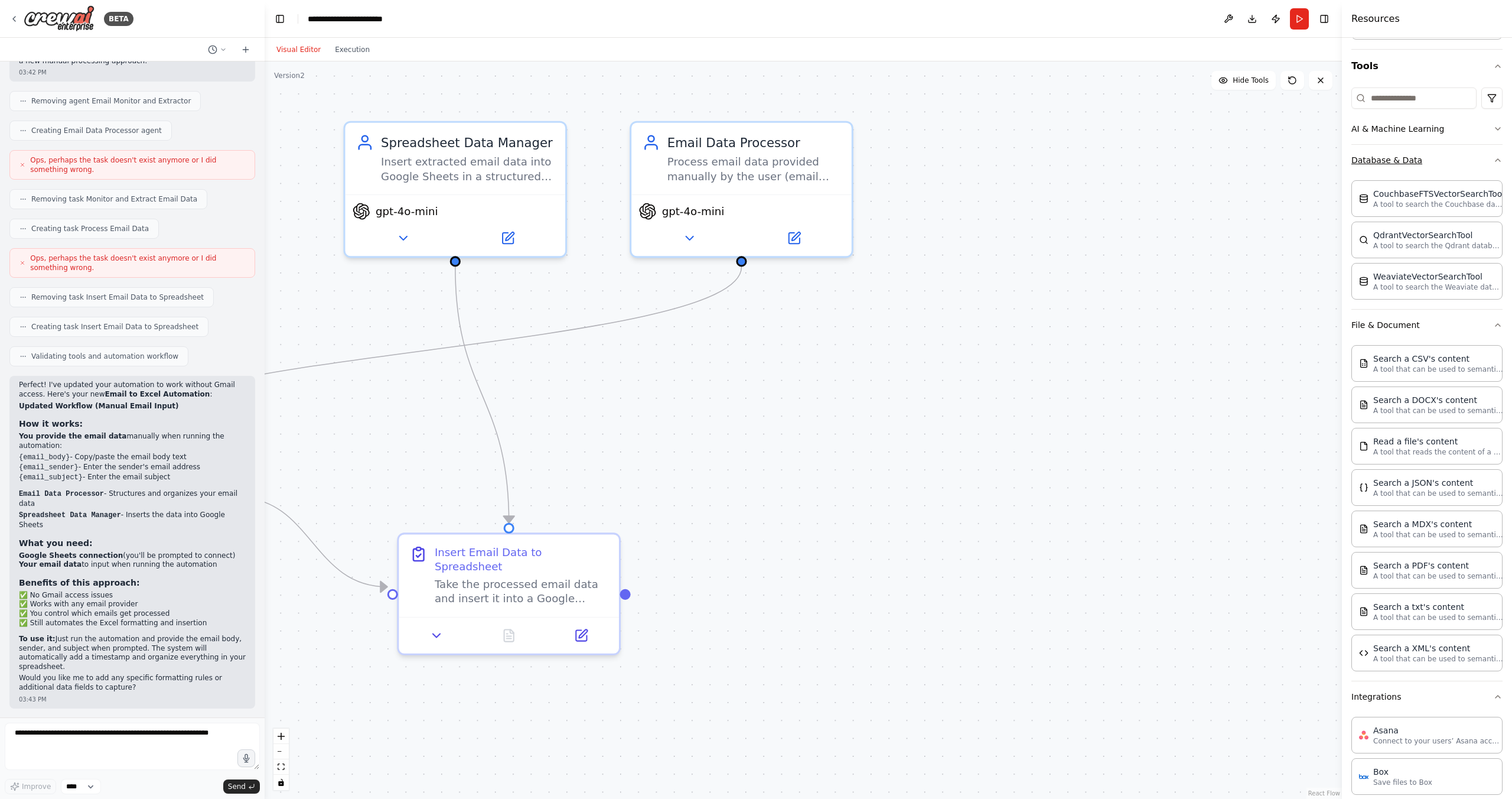
scroll to position [0, 0]
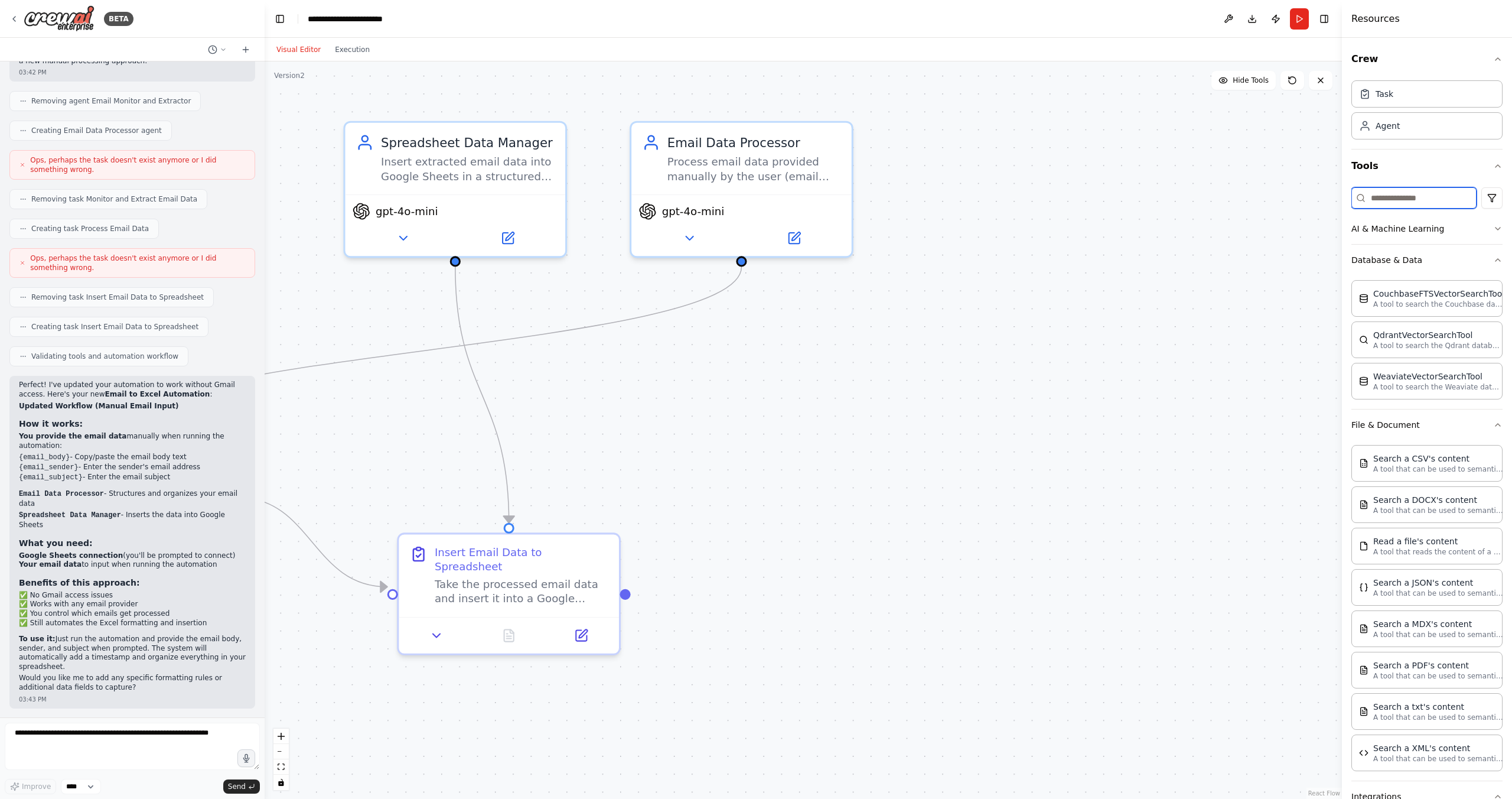
click at [1415, 197] on input at bounding box center [1414, 197] width 125 height 21
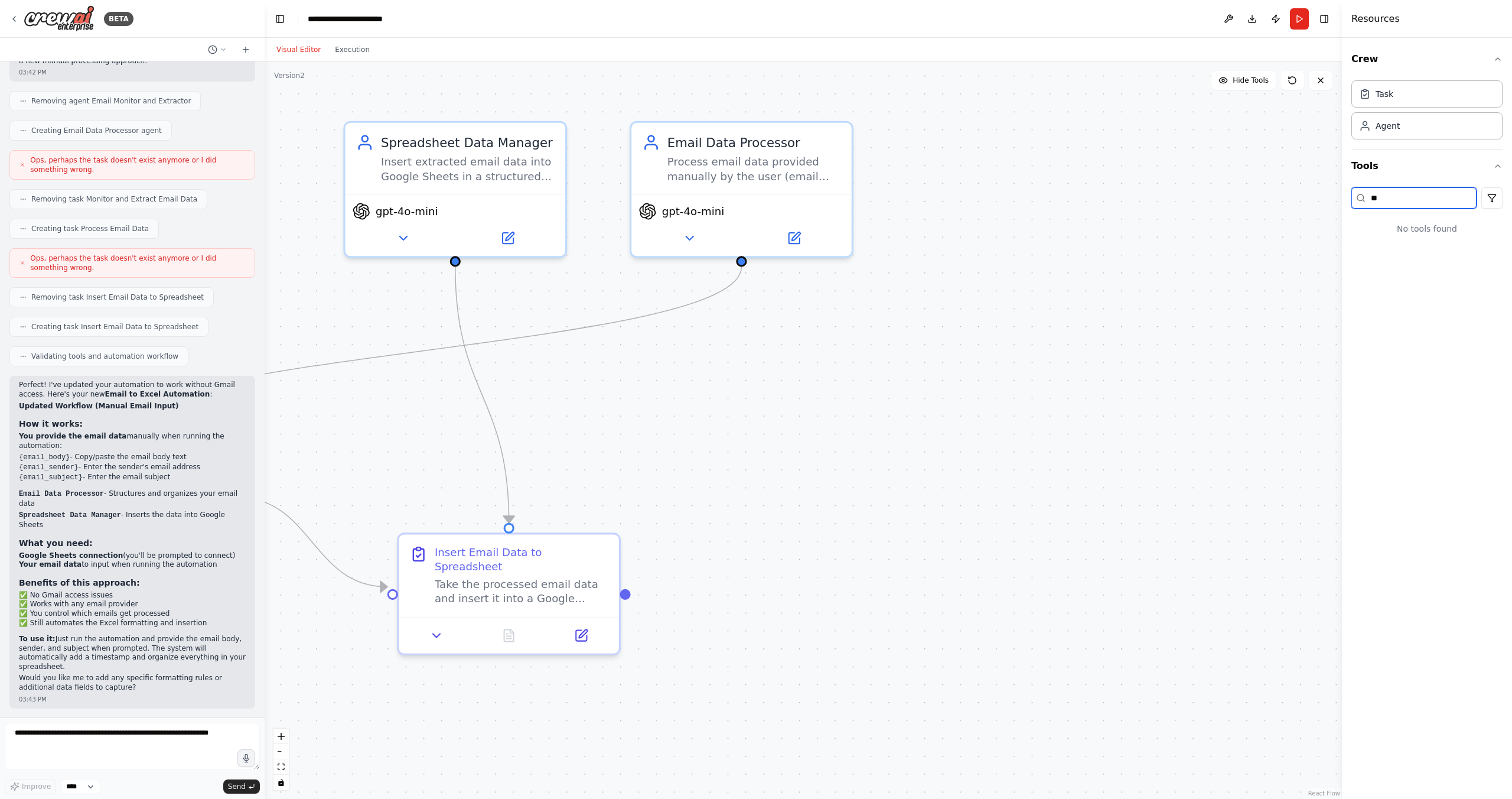
type input "*"
click at [1486, 228] on button "AI & Machine Learning" at bounding box center [1427, 228] width 151 height 31
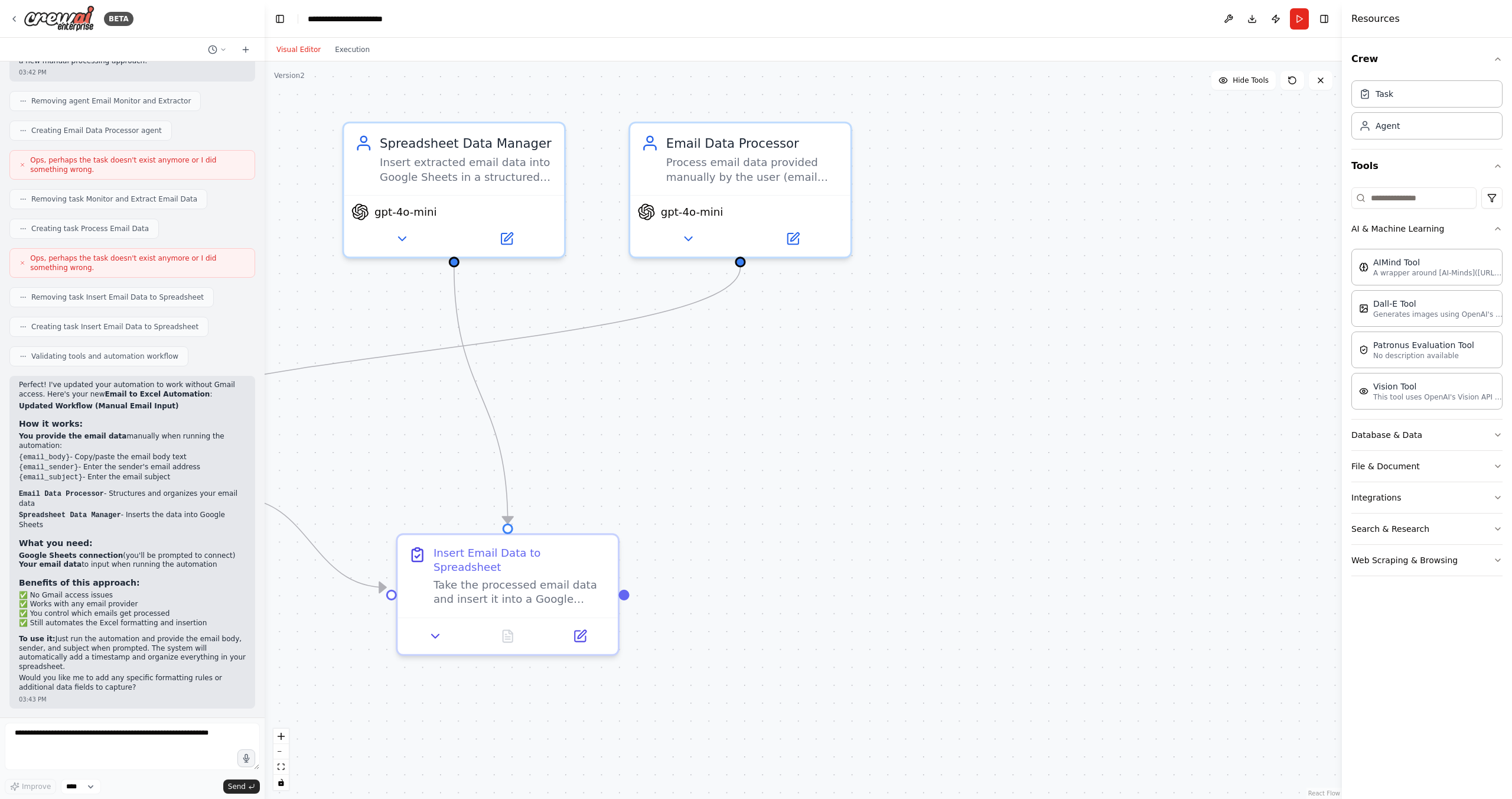
click at [912, 371] on div ".deletable-edge-delete-btn { width: 20px; height: 20px; border: 0px solid #ffff…" at bounding box center [803, 430] width 1077 height 738
click at [1440, 493] on button "Integrations" at bounding box center [1427, 498] width 151 height 31
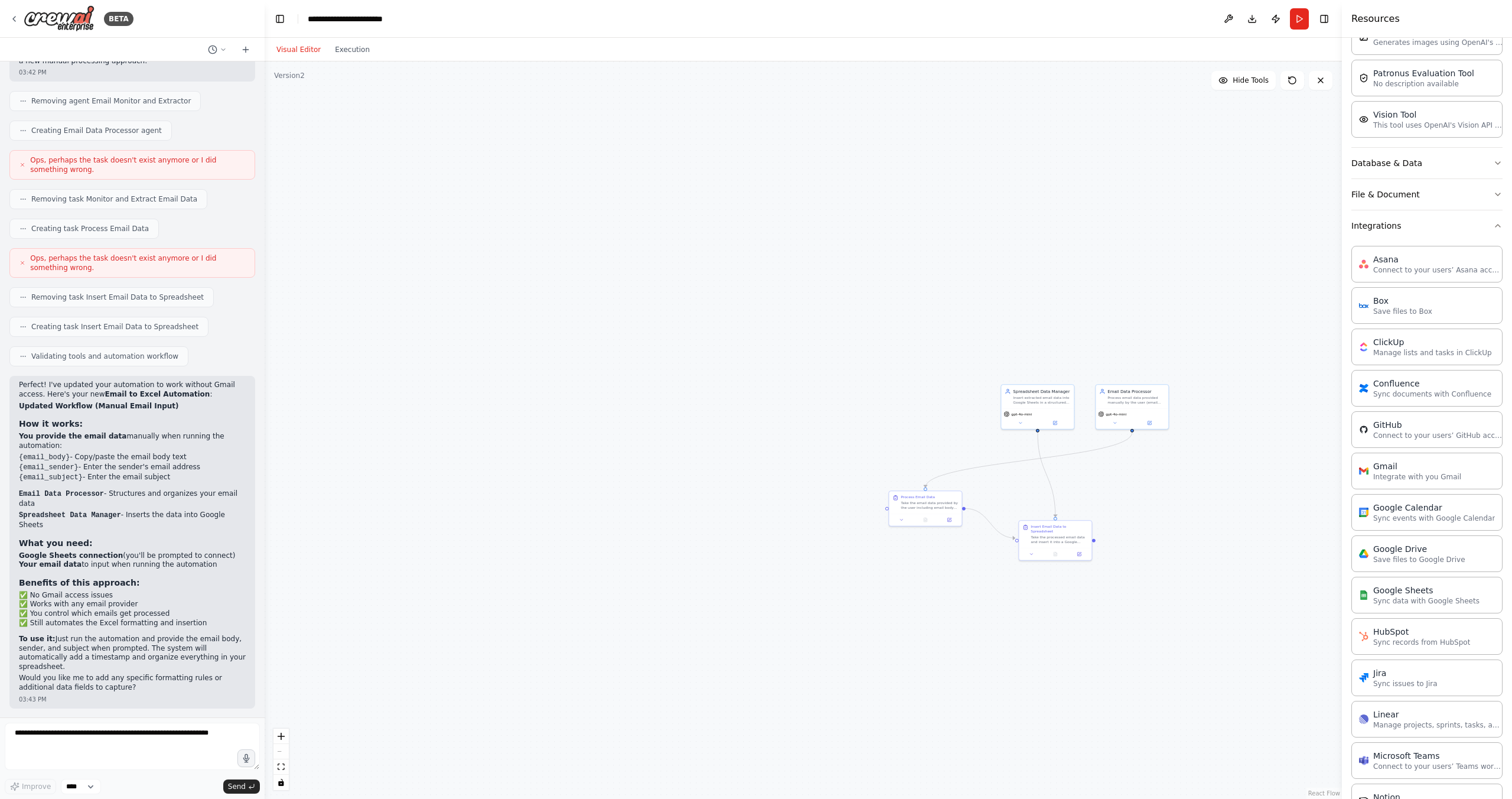
scroll to position [269, 0]
click at [13, 16] on icon at bounding box center [14, 18] width 9 height 9
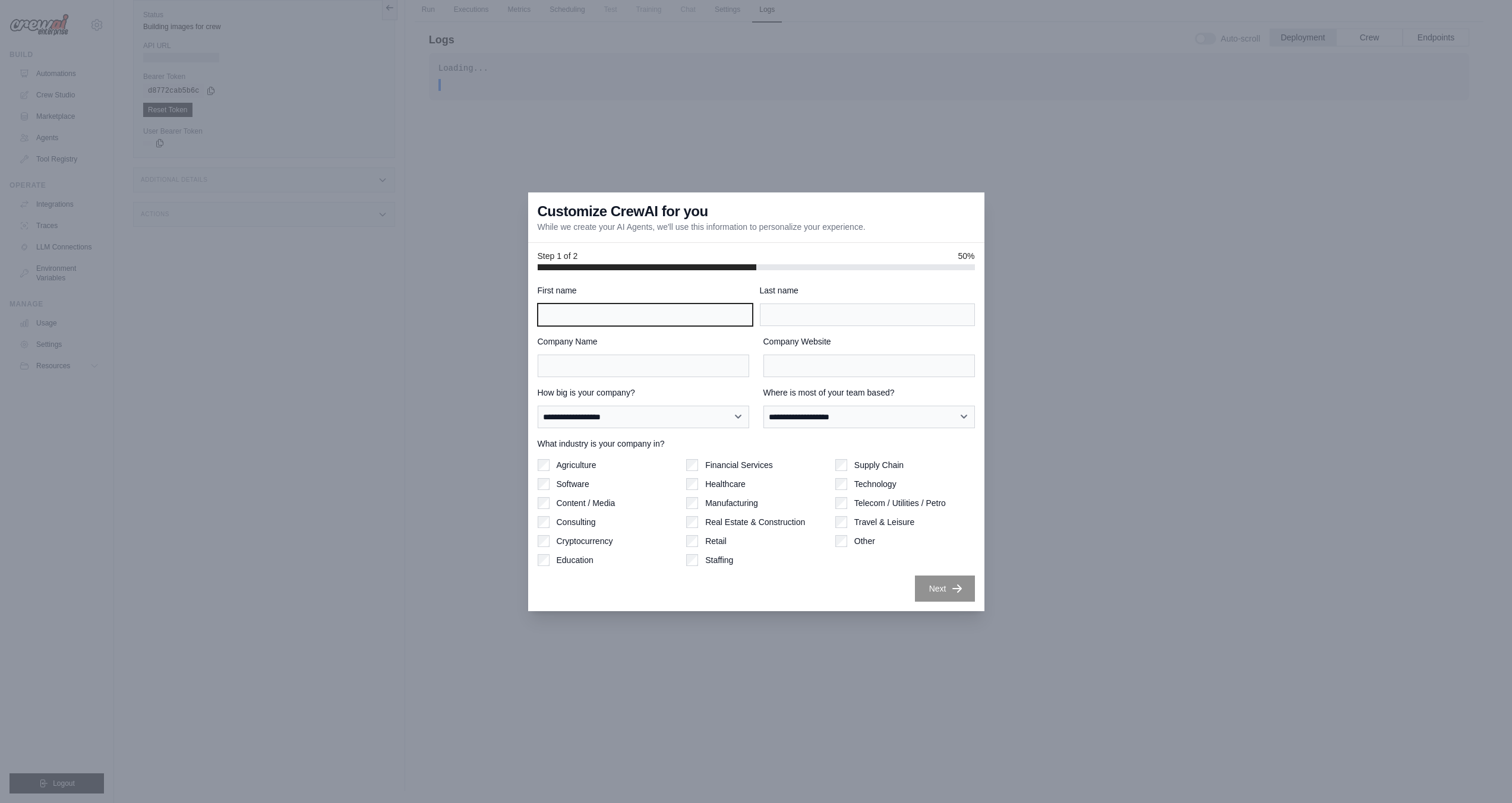
drag, startPoint x: 609, startPoint y: 318, endPoint x: 603, endPoint y: 318, distance: 6.0
click at [604, 318] on input "First name" at bounding box center [645, 314] width 215 height 23
type input "**"
click at [557, 365] on input "Company Name" at bounding box center [643, 366] width 211 height 23
type input "**"
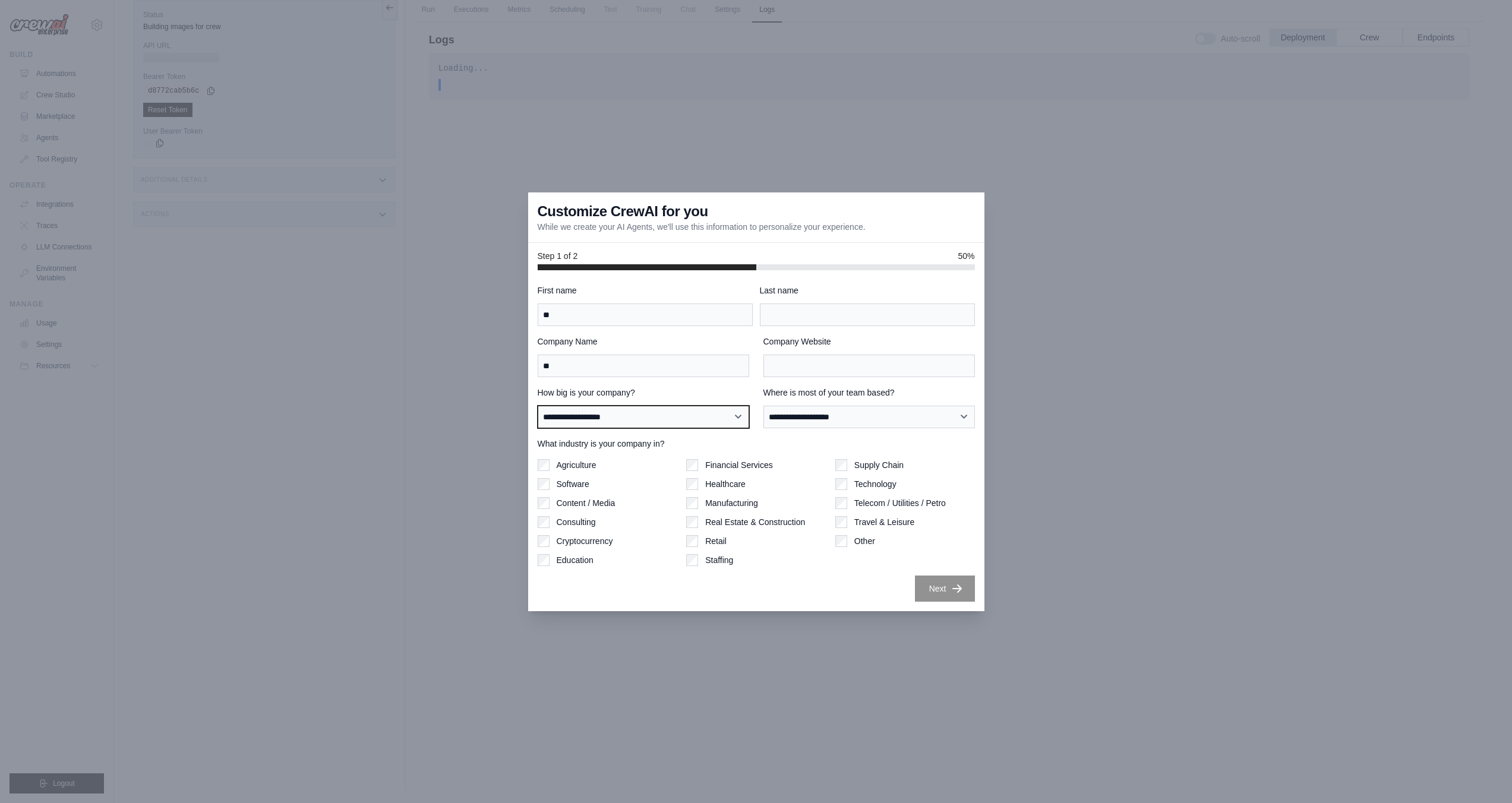
click at [650, 410] on select "**********" at bounding box center [643, 417] width 211 height 23
select select "**********"
click at [538, 406] on select "**********" at bounding box center [643, 417] width 211 height 23
click at [807, 321] on input "Last name" at bounding box center [868, 314] width 215 height 23
type input "**"
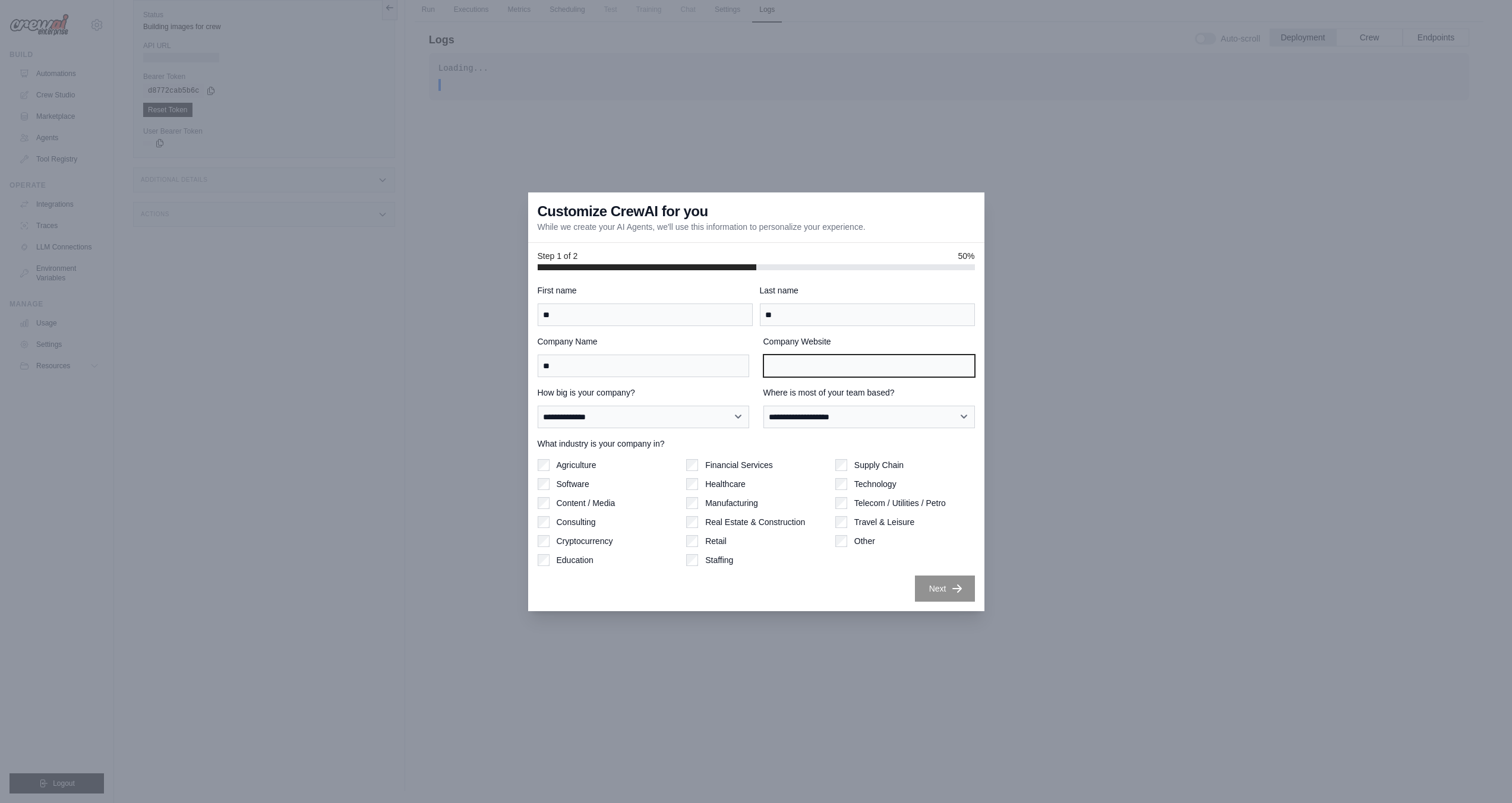
click at [813, 369] on input "Company Website" at bounding box center [869, 366] width 211 height 23
click at [816, 415] on select "**********" at bounding box center [869, 417] width 211 height 23
click at [838, 410] on select "**********" at bounding box center [869, 417] width 211 height 23
select select "******"
click at [764, 406] on select "**********" at bounding box center [869, 417] width 211 height 23
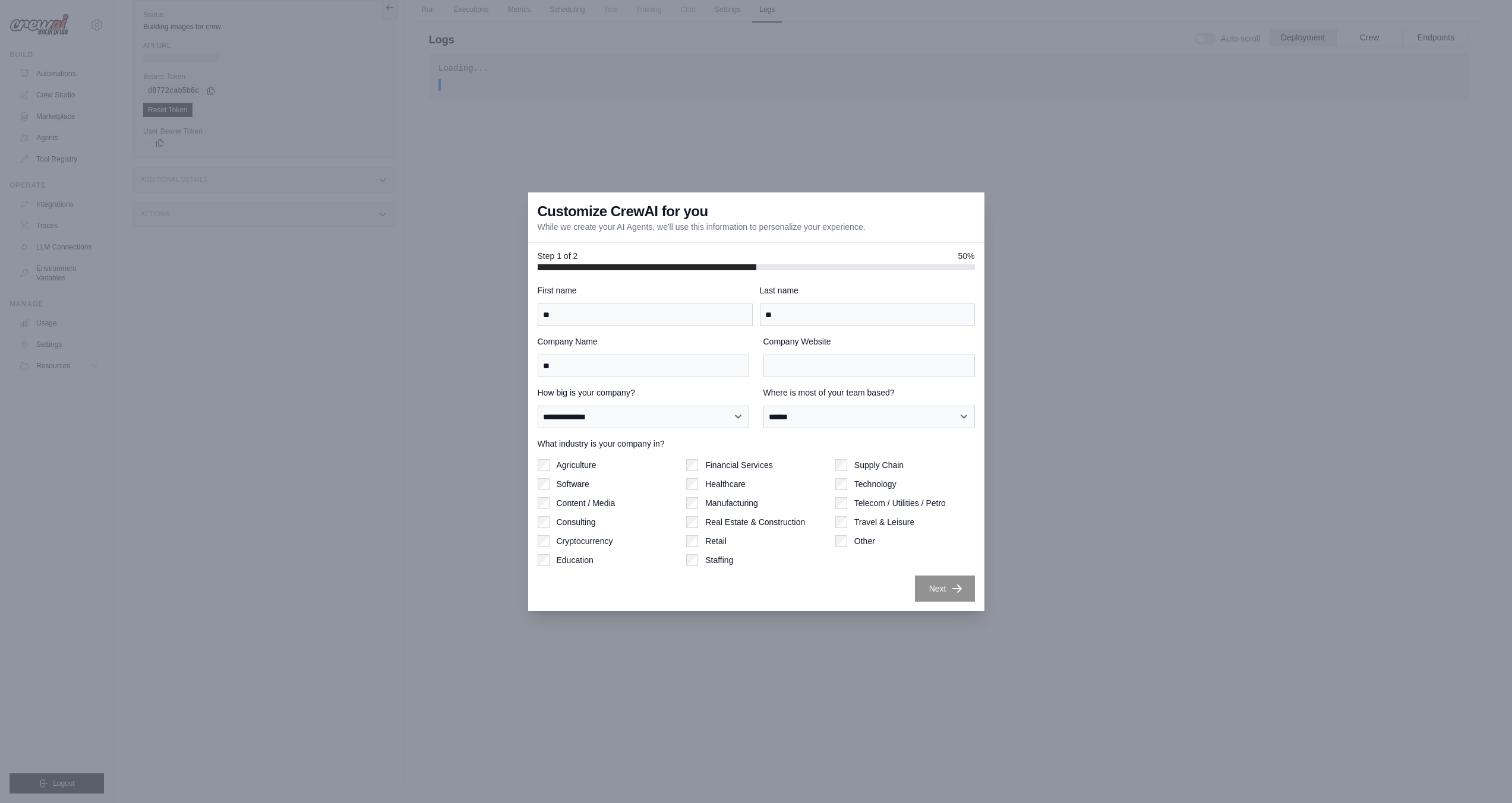
click at [868, 344] on label "Company Website" at bounding box center [869, 342] width 211 height 12
click at [868, 355] on input "Company Website" at bounding box center [869, 366] width 211 height 23
click at [851, 363] on input "Company Website" at bounding box center [869, 366] width 211 height 23
drag, startPoint x: 926, startPoint y: 443, endPoint x: 933, endPoint y: 462, distance: 20.2
click at [927, 443] on label "What industry is your company in?" at bounding box center [756, 444] width 437 height 12
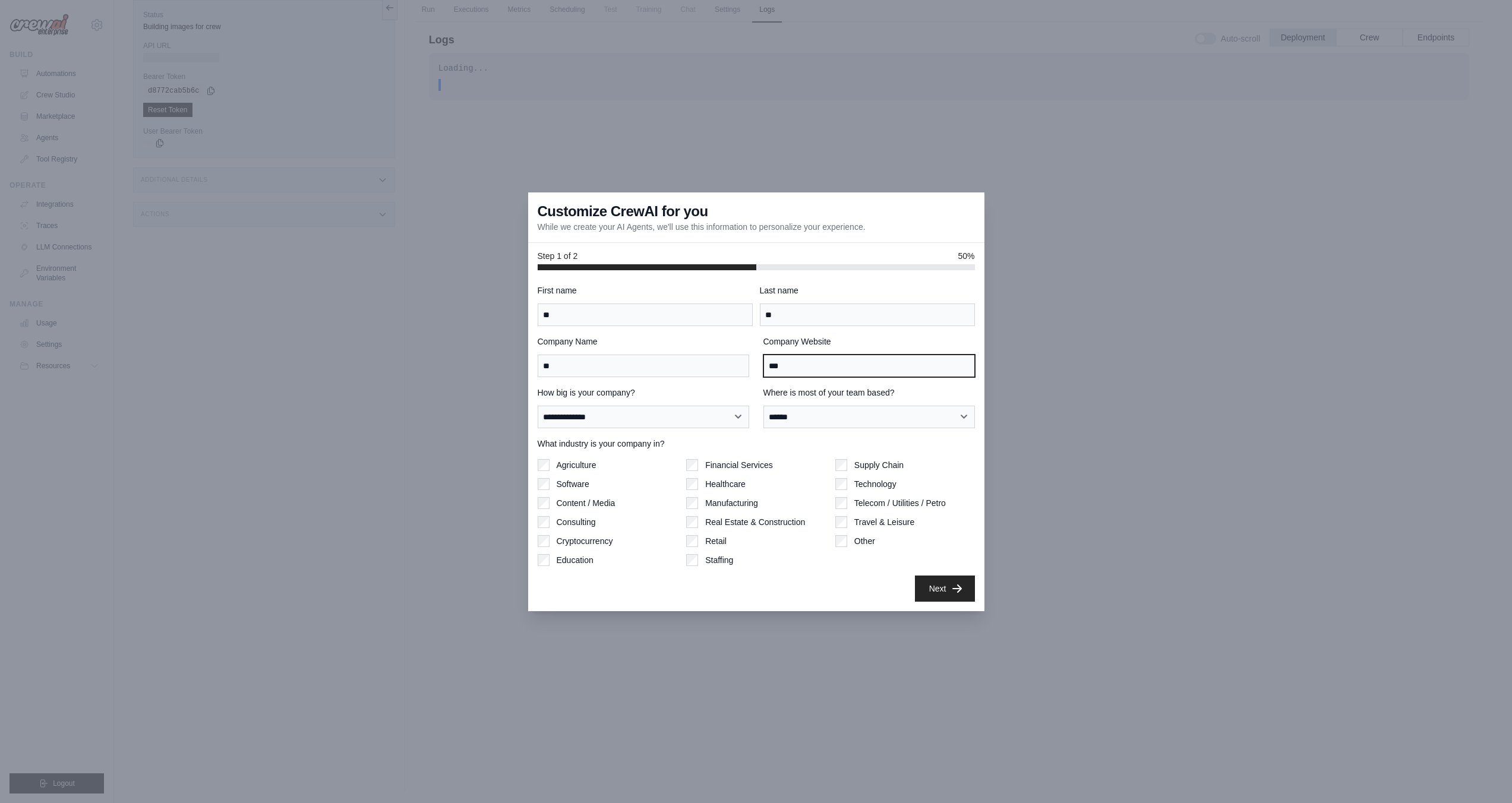
drag, startPoint x: 800, startPoint y: 368, endPoint x: 739, endPoint y: 367, distance: 61.0
click at [739, 367] on div "Company Name ** Company Website ***" at bounding box center [756, 356] width 437 height 42
type input "***"
click at [952, 462] on div "Supply Chain" at bounding box center [905, 465] width 140 height 12
click at [954, 592] on icon "button" at bounding box center [957, 588] width 12 height 12
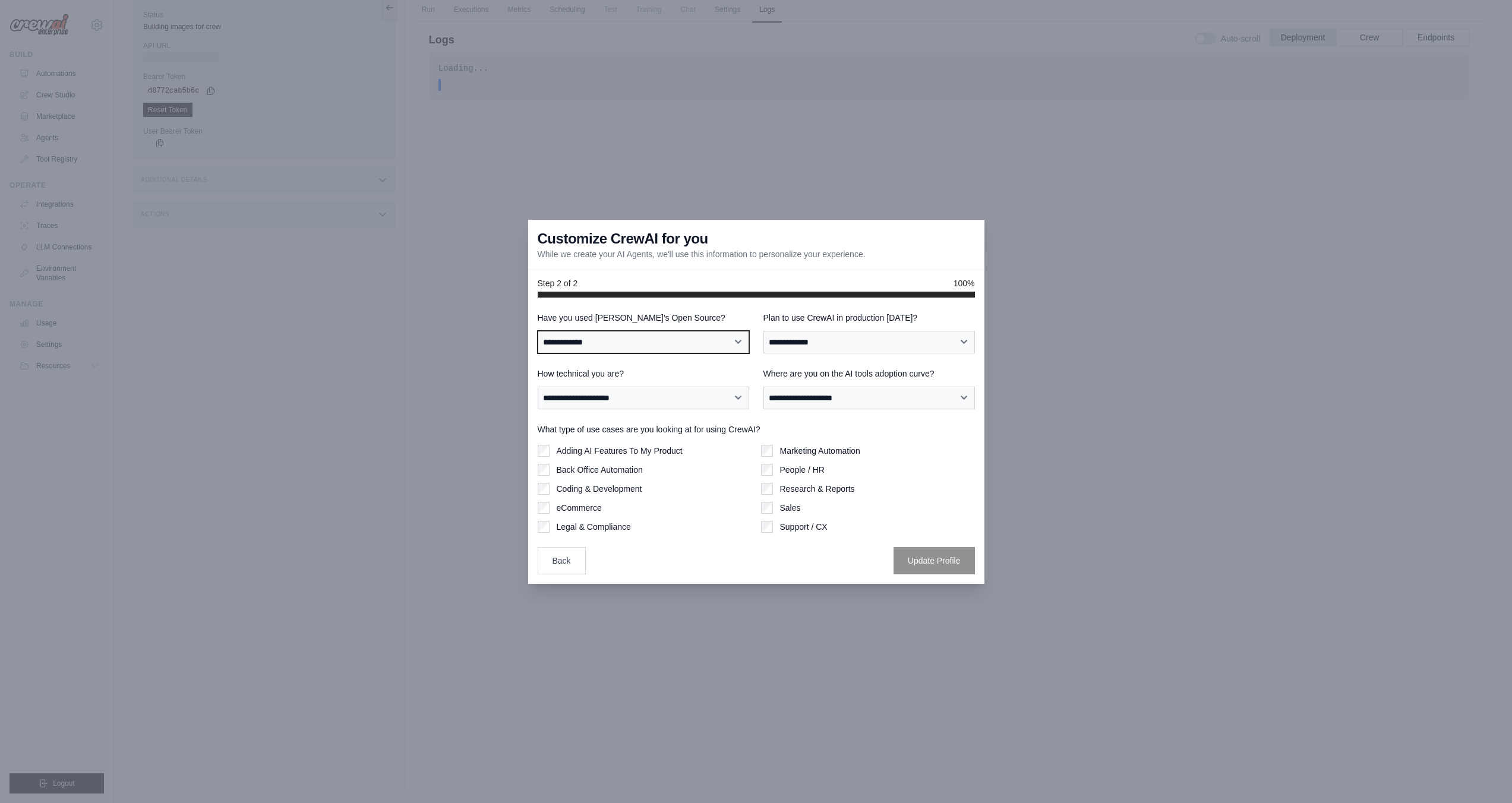
click at [676, 347] on select "**********" at bounding box center [643, 342] width 211 height 23
select select "**"
click at [538, 331] on select "**********" at bounding box center [643, 342] width 211 height 23
click at [803, 350] on select "**********" at bounding box center [869, 342] width 211 height 23
select select "****"
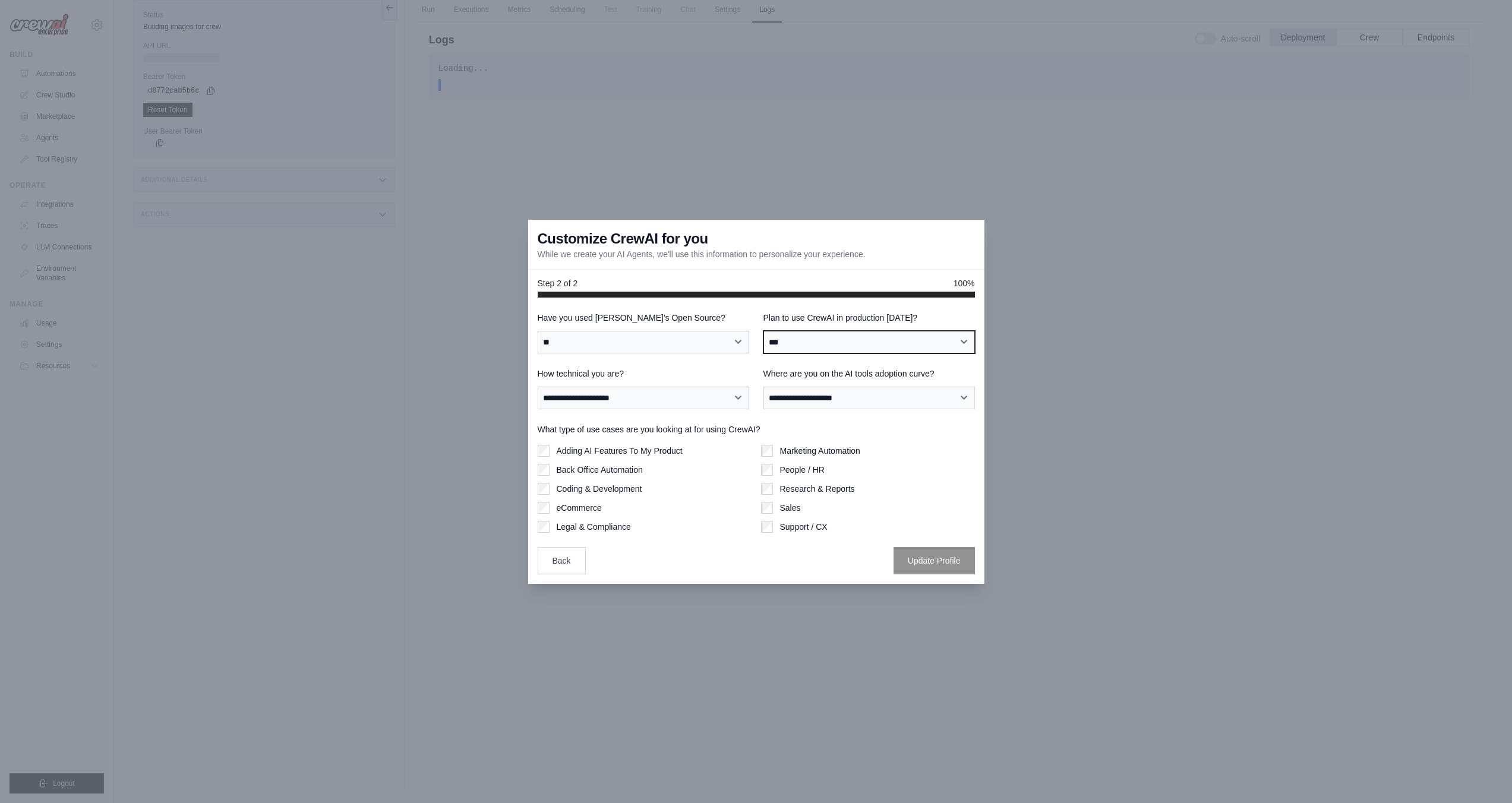
click at [764, 331] on select "**********" at bounding box center [869, 342] width 211 height 23
click at [847, 347] on select "**********" at bounding box center [869, 342] width 211 height 23
click at [764, 331] on select "**********" at bounding box center [869, 342] width 211 height 23
click at [718, 393] on select "**********" at bounding box center [643, 398] width 211 height 23
select select "**********"
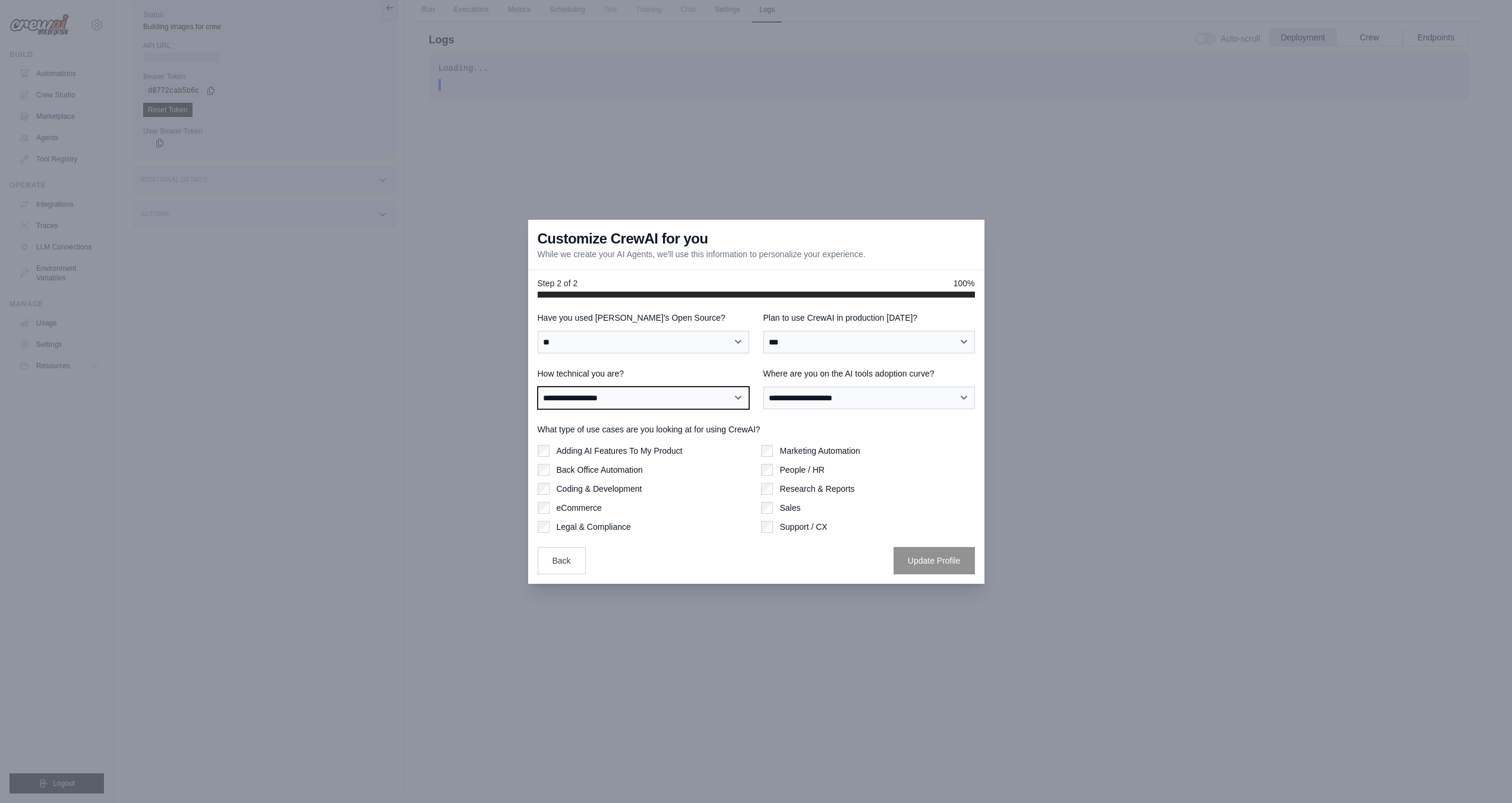
click at [538, 387] on select "**********" at bounding box center [643, 398] width 211 height 23
click at [803, 393] on select "**********" at bounding box center [869, 398] width 211 height 23
select select "**********"
click at [764, 387] on select "**********" at bounding box center [869, 398] width 211 height 23
click at [587, 456] on div "Adding AI Features To My Product Back Office Automation Coding & Development eC…" at bounding box center [644, 489] width 214 height 88
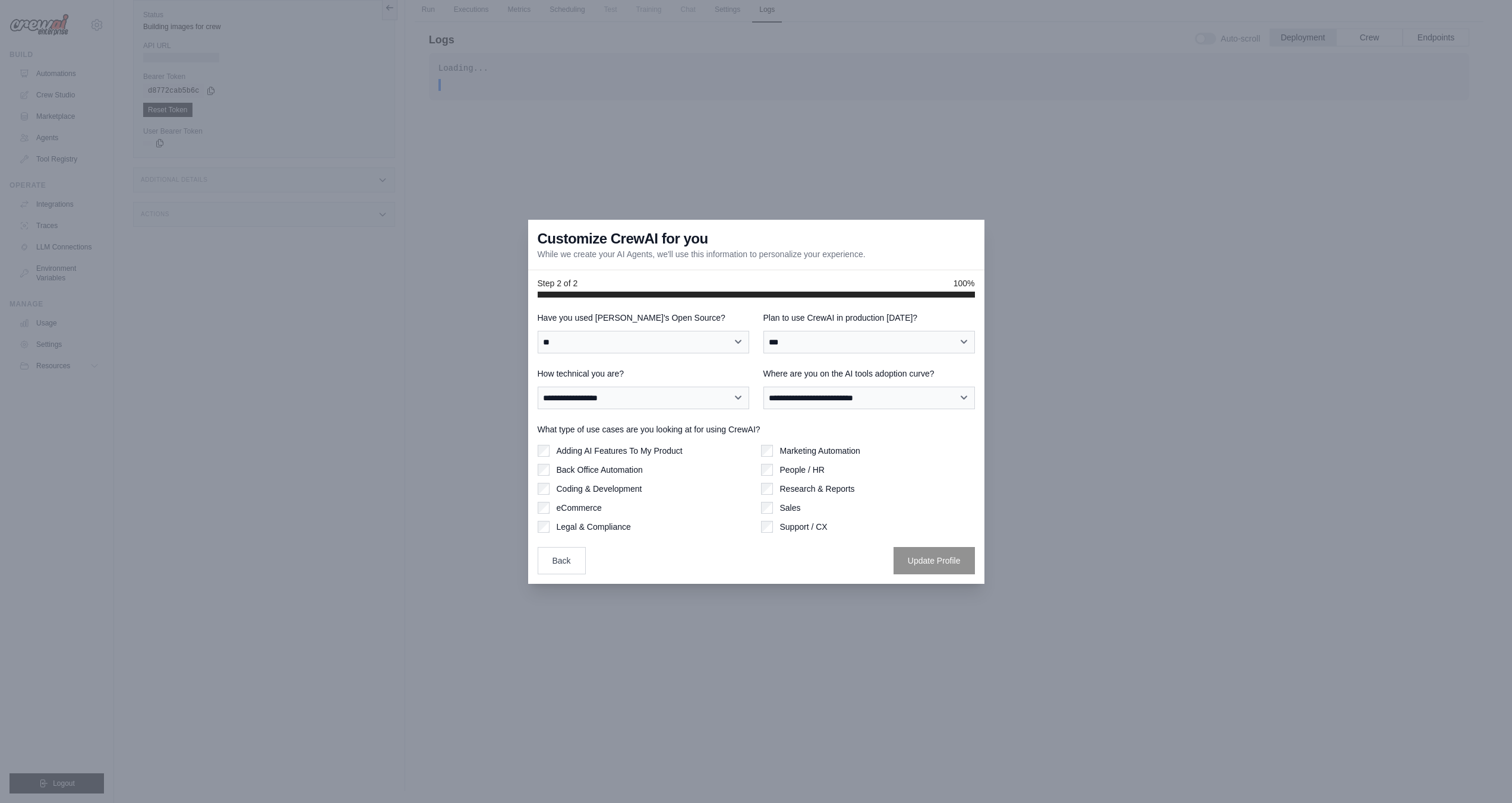
click at [557, 449] on label "Adding AI Features To My Product" at bounding box center [620, 450] width 126 height 12
click at [929, 568] on button "Update Profile" at bounding box center [934, 559] width 81 height 27
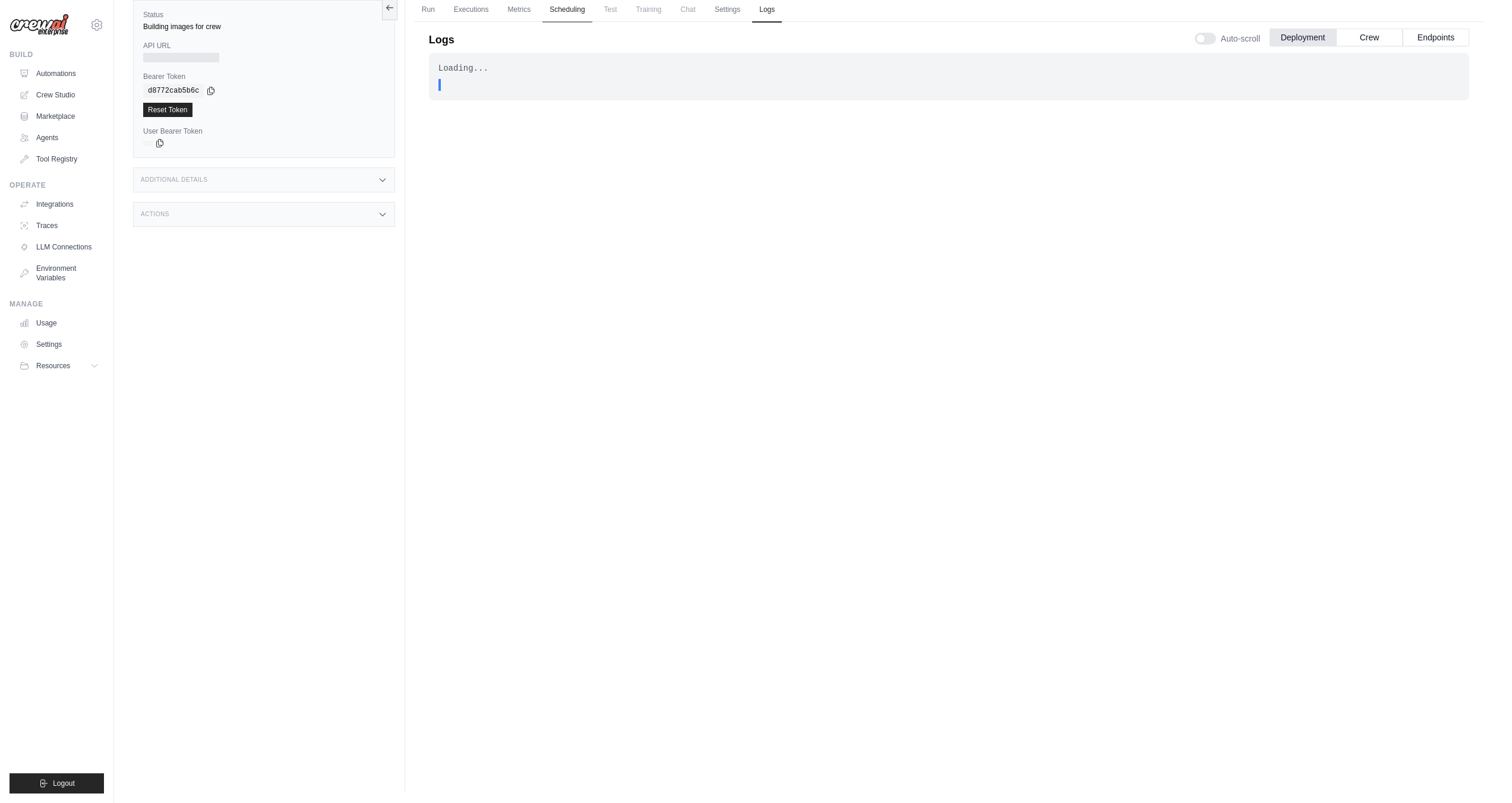
click at [572, 9] on link "Scheduling" at bounding box center [567, 10] width 49 height 25
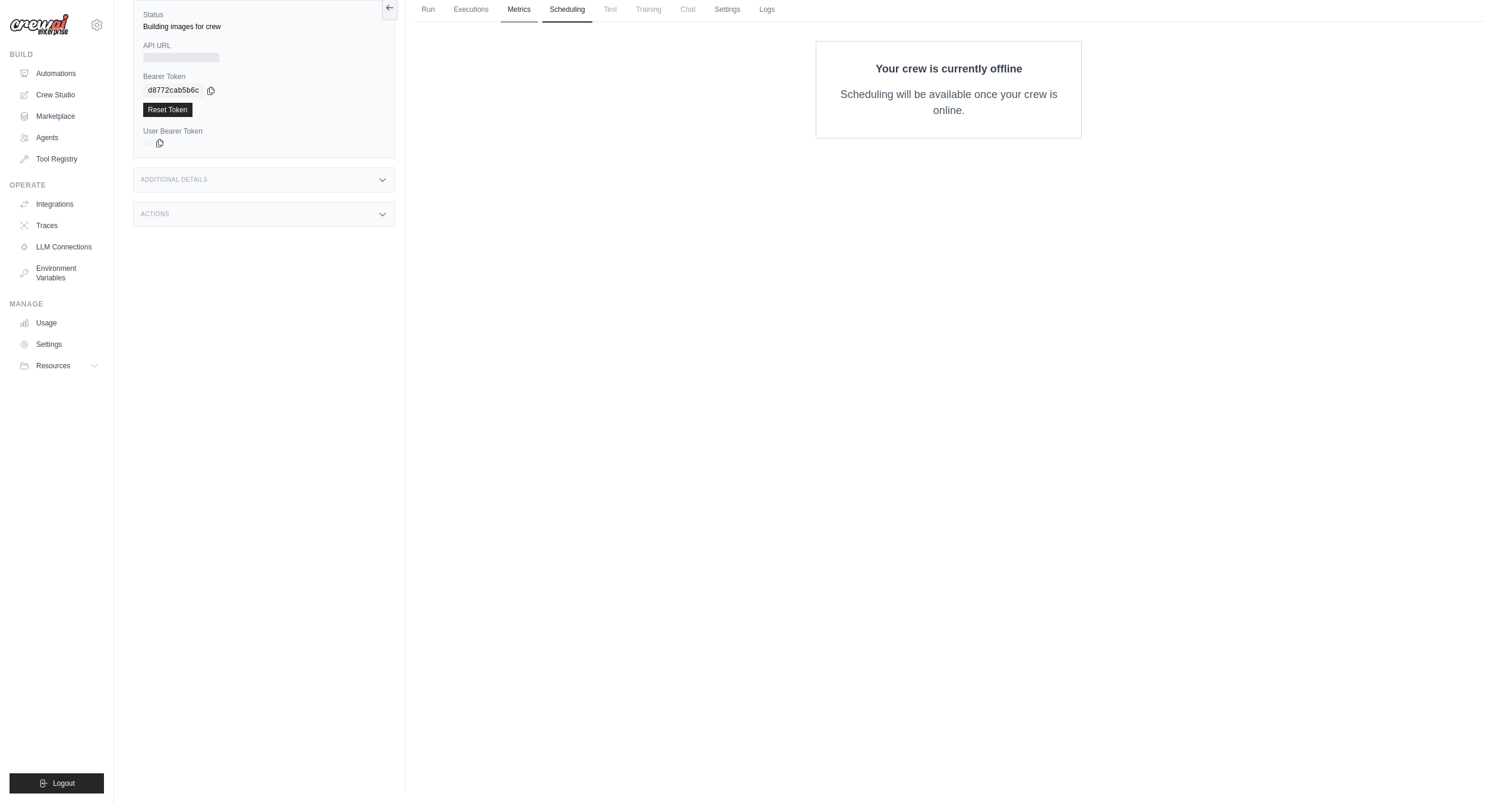
click at [538, 15] on link "Metrics" at bounding box center [519, 10] width 37 height 25
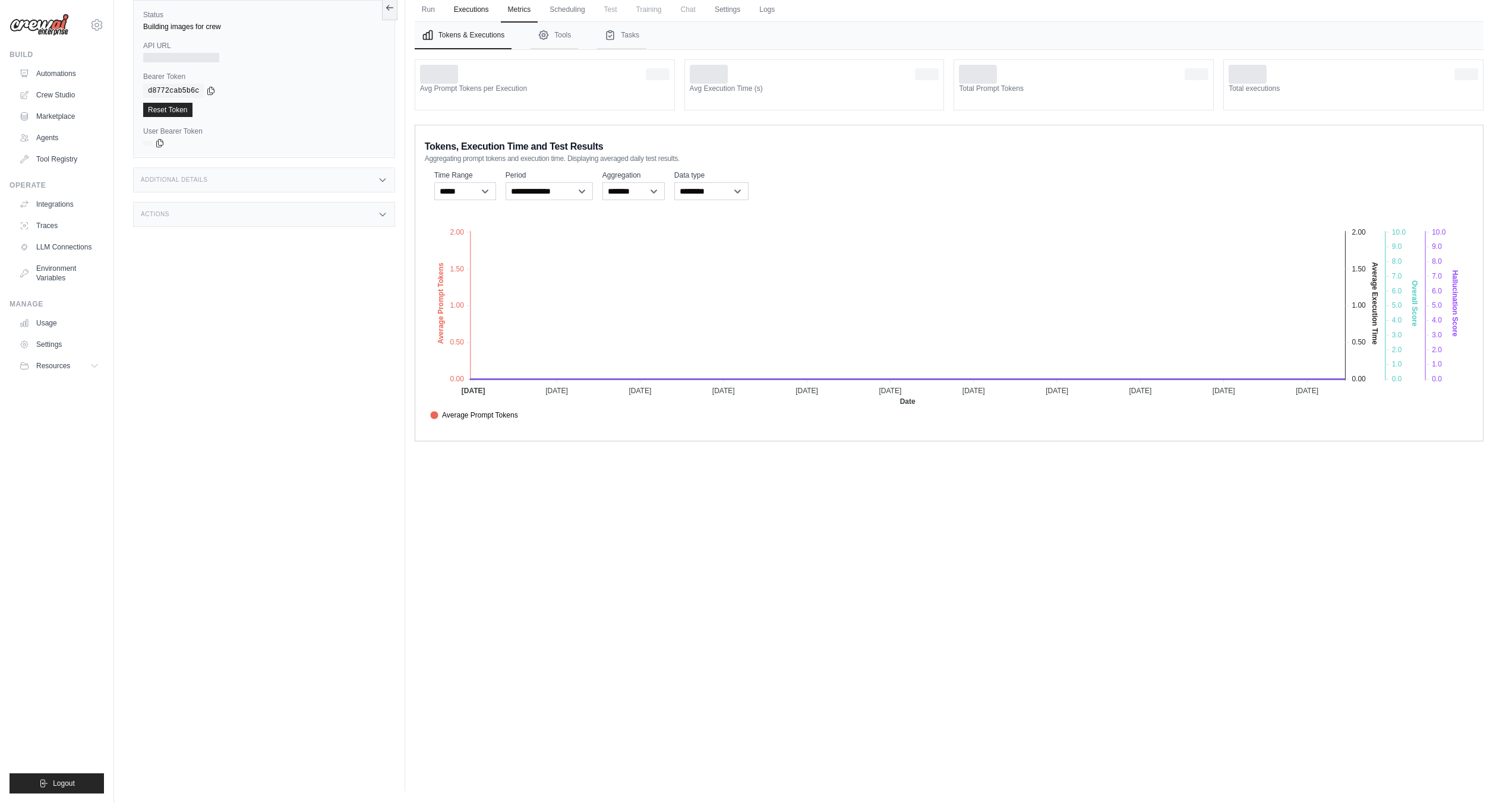
click at [484, 18] on link "Executions" at bounding box center [471, 10] width 49 height 25
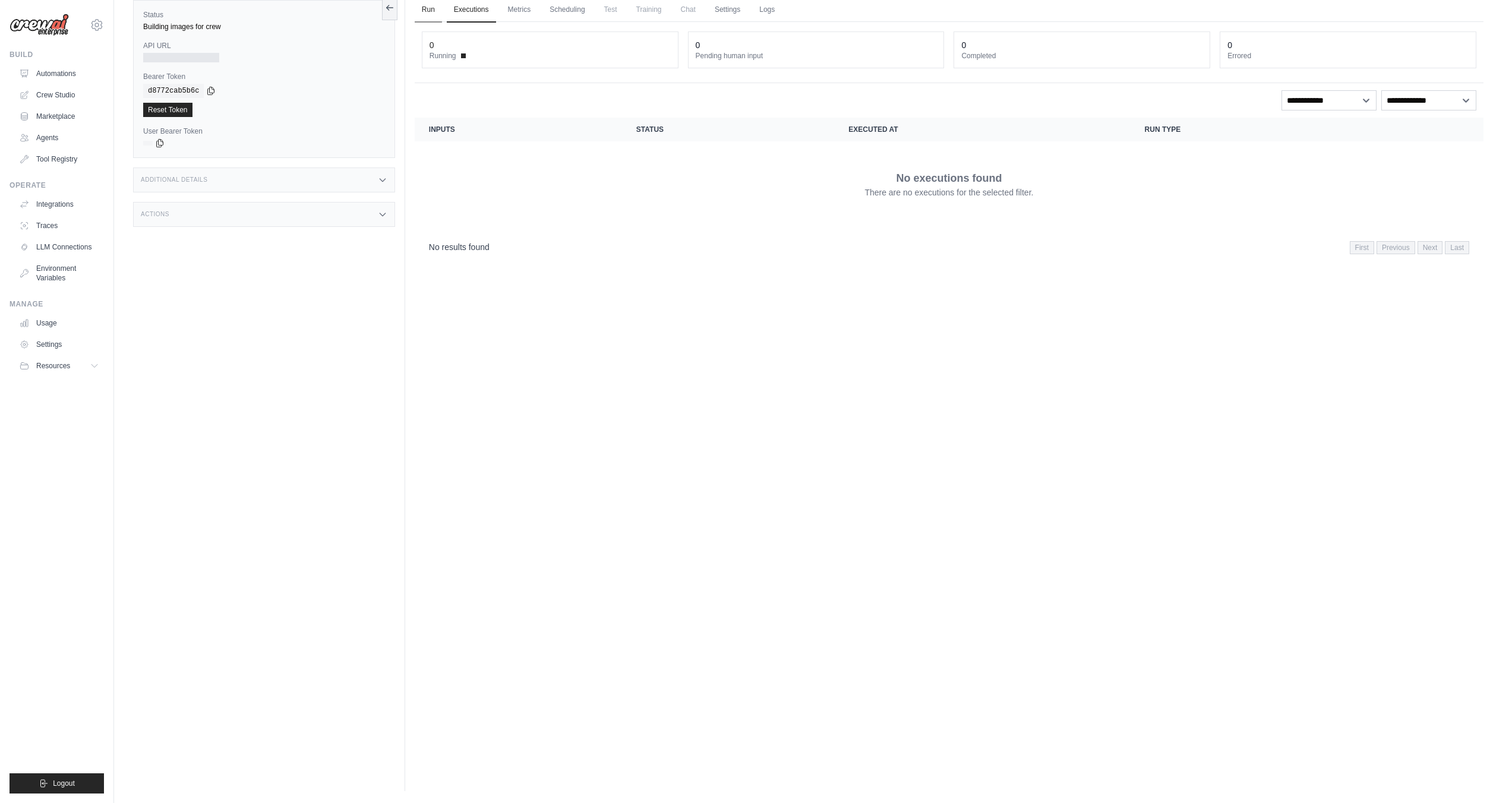
click at [435, 17] on link "Run" at bounding box center [428, 10] width 27 height 25
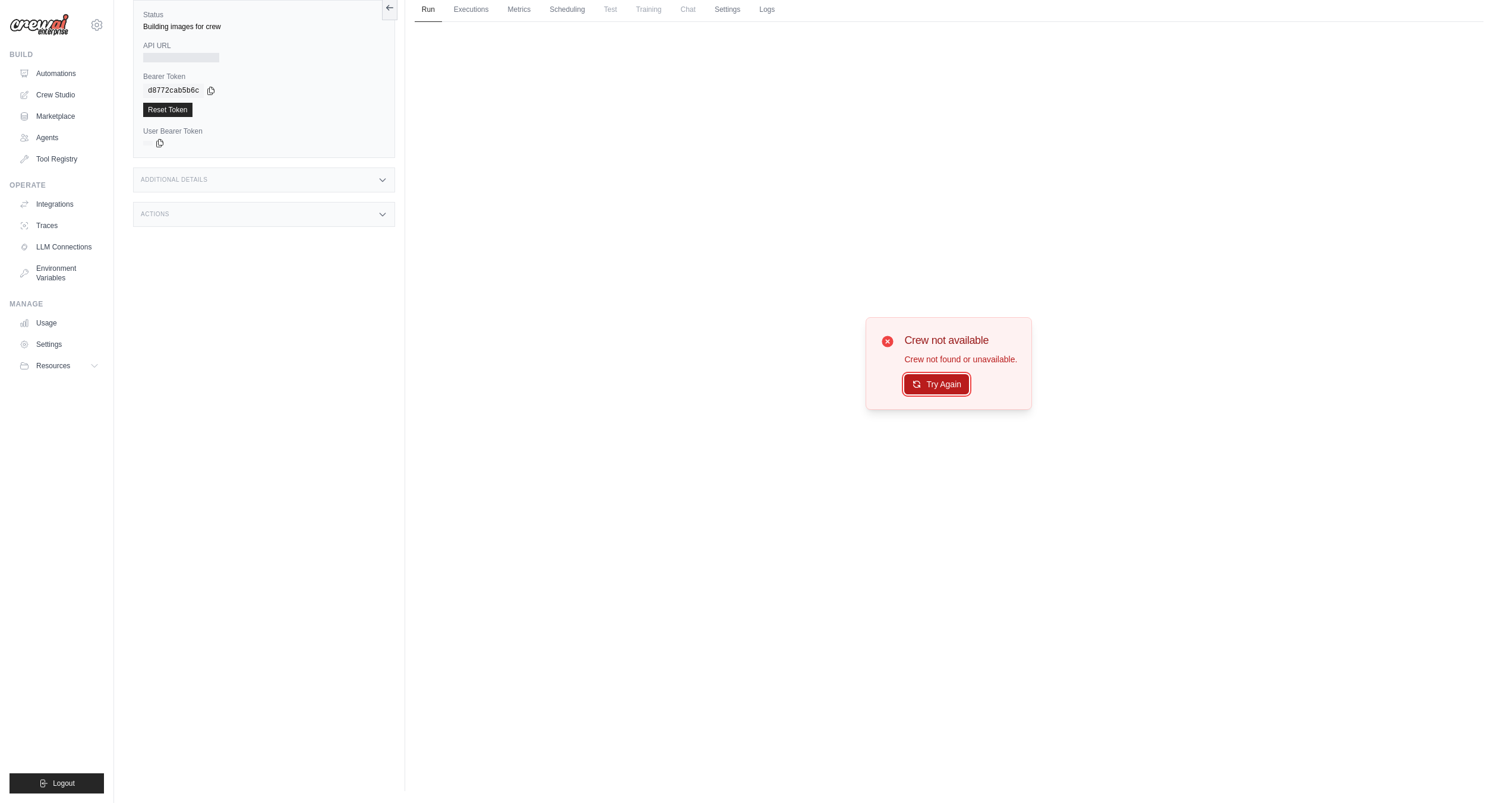
click at [939, 387] on button "Try Again" at bounding box center [936, 385] width 65 height 20
click at [935, 385] on button "Try Again" at bounding box center [936, 385] width 65 height 20
click at [59, 94] on link "Crew Studio" at bounding box center [60, 95] width 90 height 19
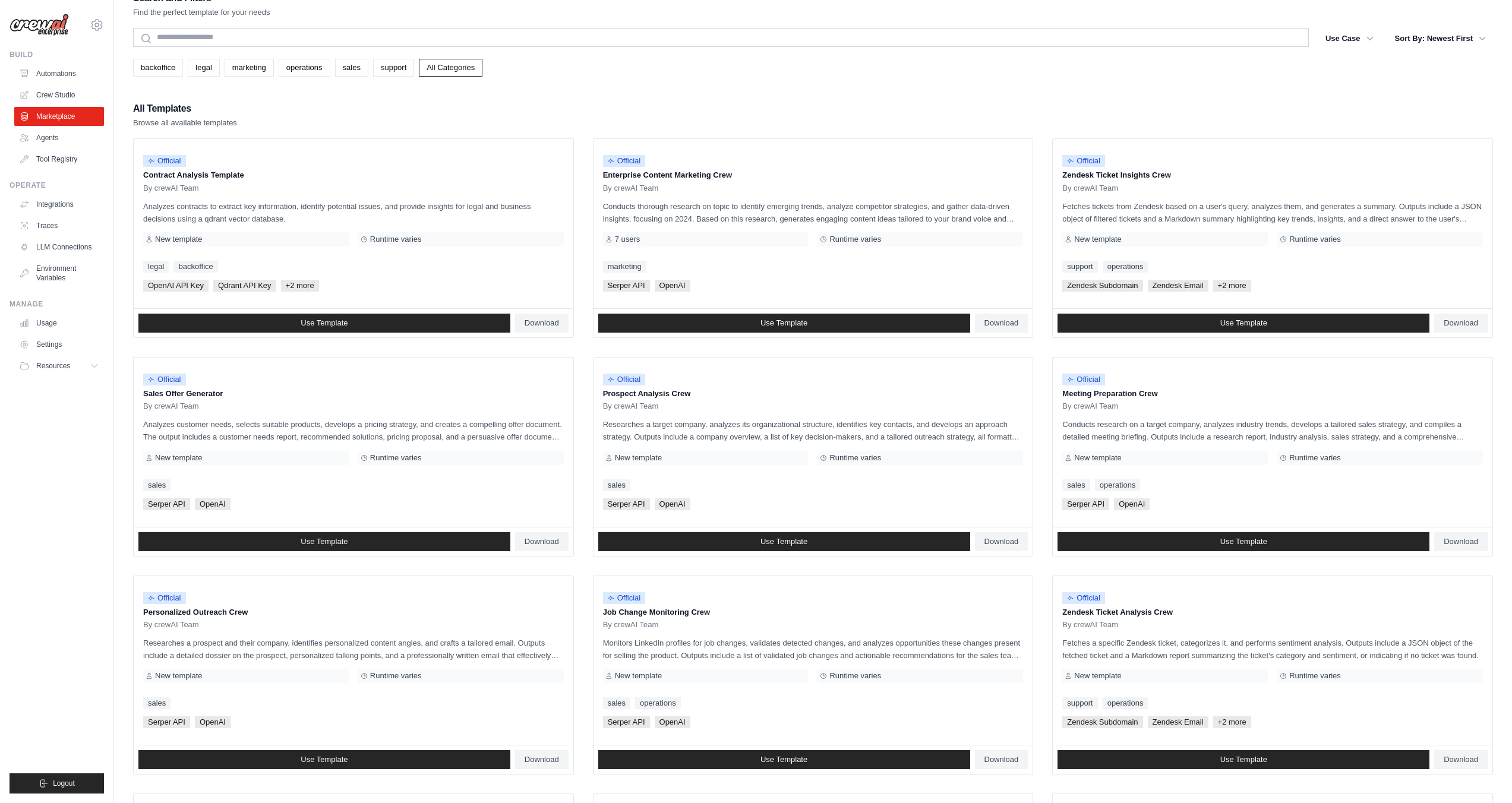
scroll to position [23, 0]
click at [285, 321] on link "Use Template" at bounding box center [324, 323] width 372 height 19
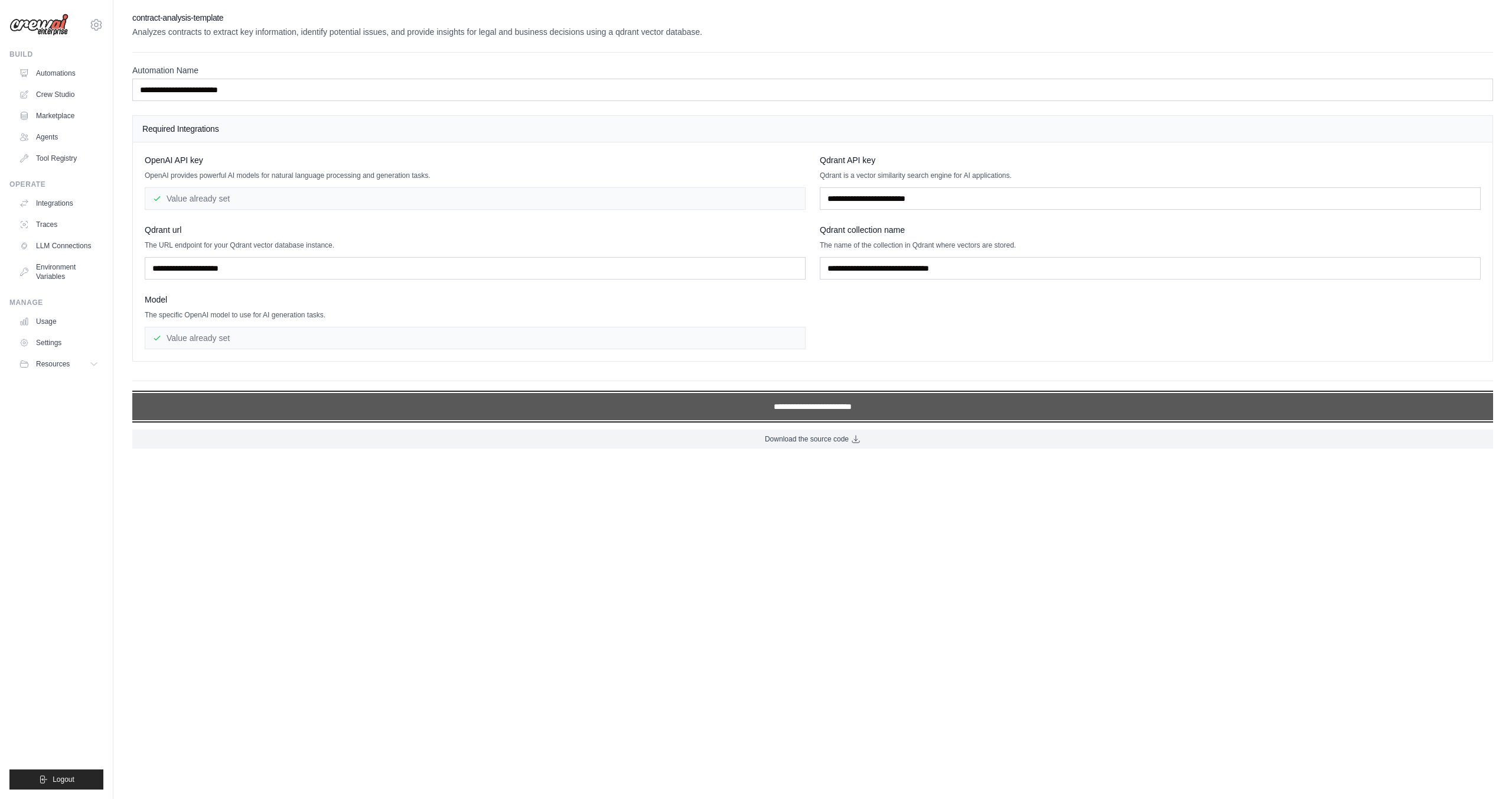
click at [827, 408] on input "**********" at bounding box center [812, 406] width 1361 height 27
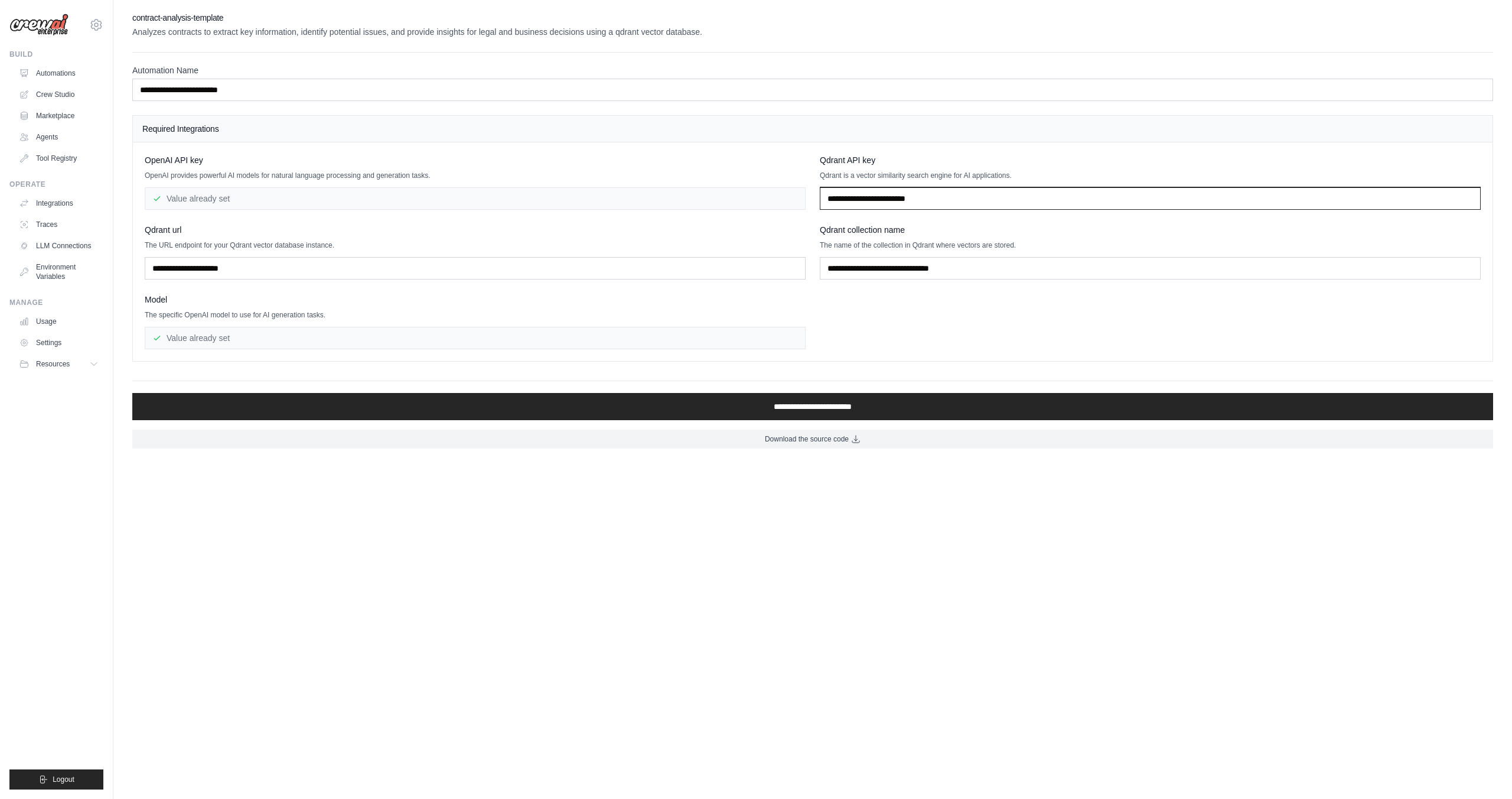
click at [1087, 190] on input "text" at bounding box center [1150, 198] width 661 height 23
click at [1067, 208] on input "text" at bounding box center [1150, 198] width 661 height 23
click at [1066, 205] on input "text" at bounding box center [1150, 198] width 661 height 23
click at [1099, 167] on div "Qdrant API key Qdrant is a vector similarity search engine for AI applications." at bounding box center [1150, 182] width 661 height 55
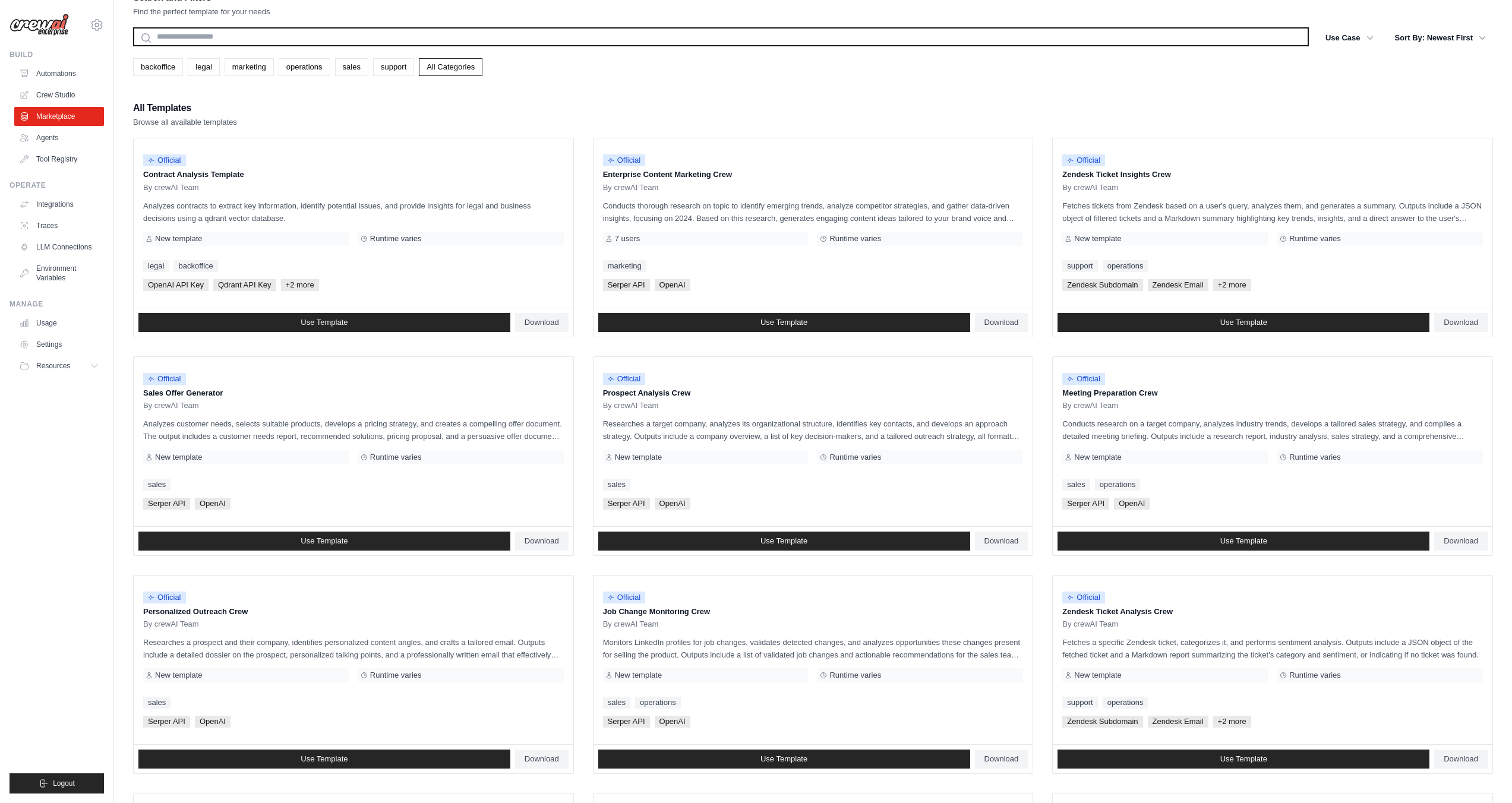
click at [282, 36] on input "text" at bounding box center [721, 37] width 1176 height 19
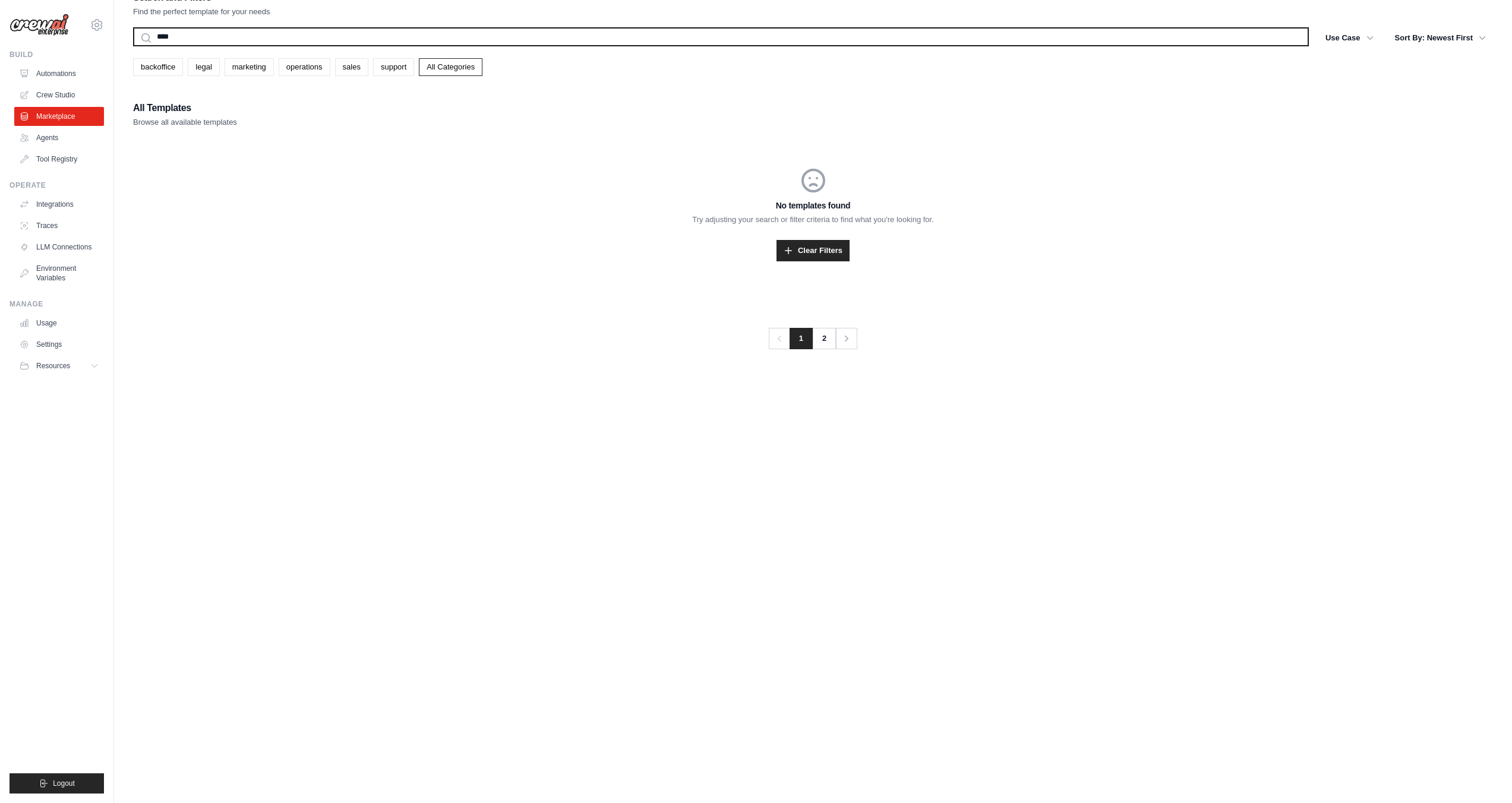
type input "****"
click at [132, 46] on button "Search" at bounding box center [132, 46] width 1 height 1
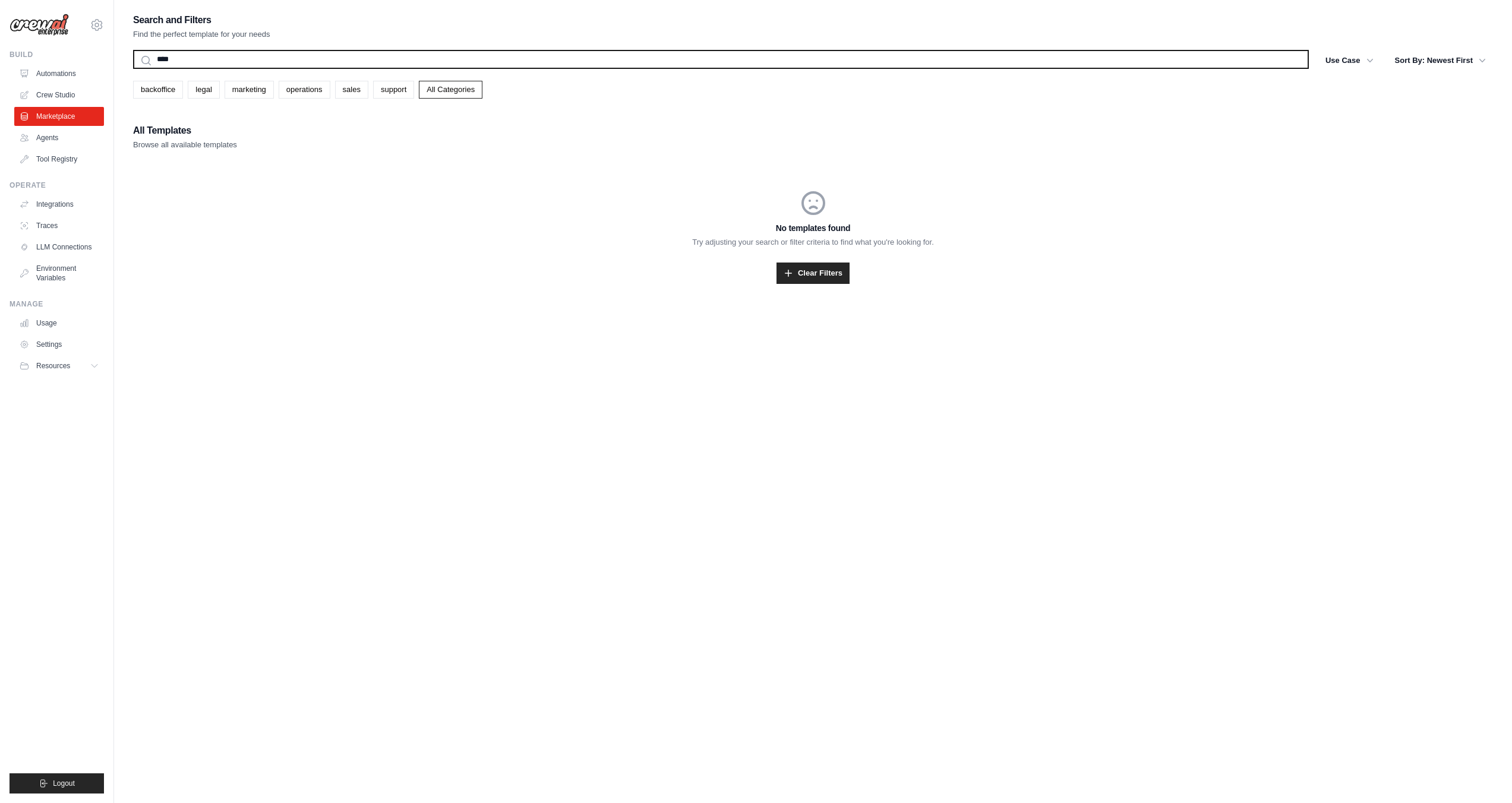
click at [206, 54] on input "****" at bounding box center [721, 59] width 1176 height 19
type input "*"
type input "***"
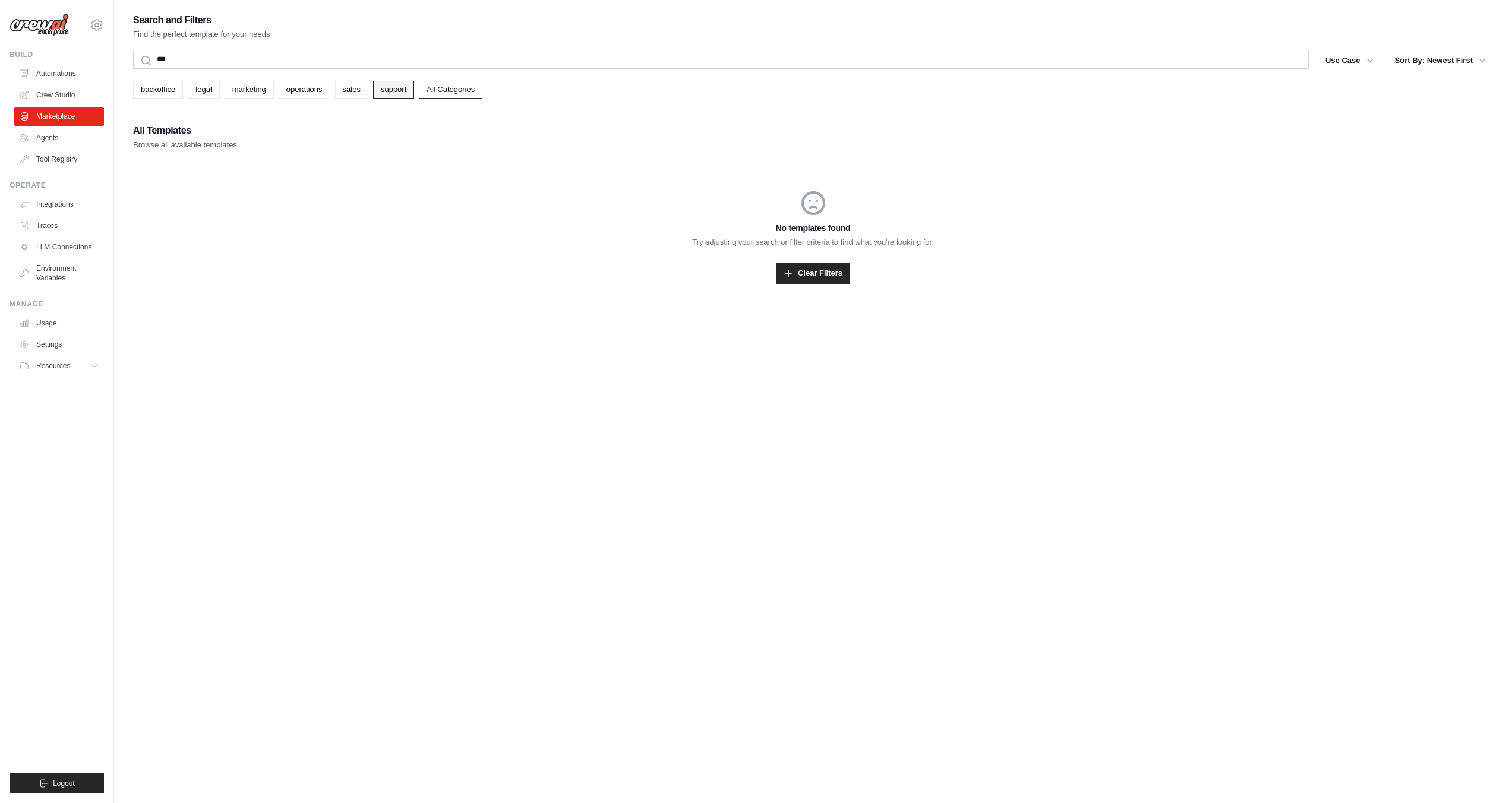
click at [407, 87] on link "support" at bounding box center [394, 89] width 41 height 18
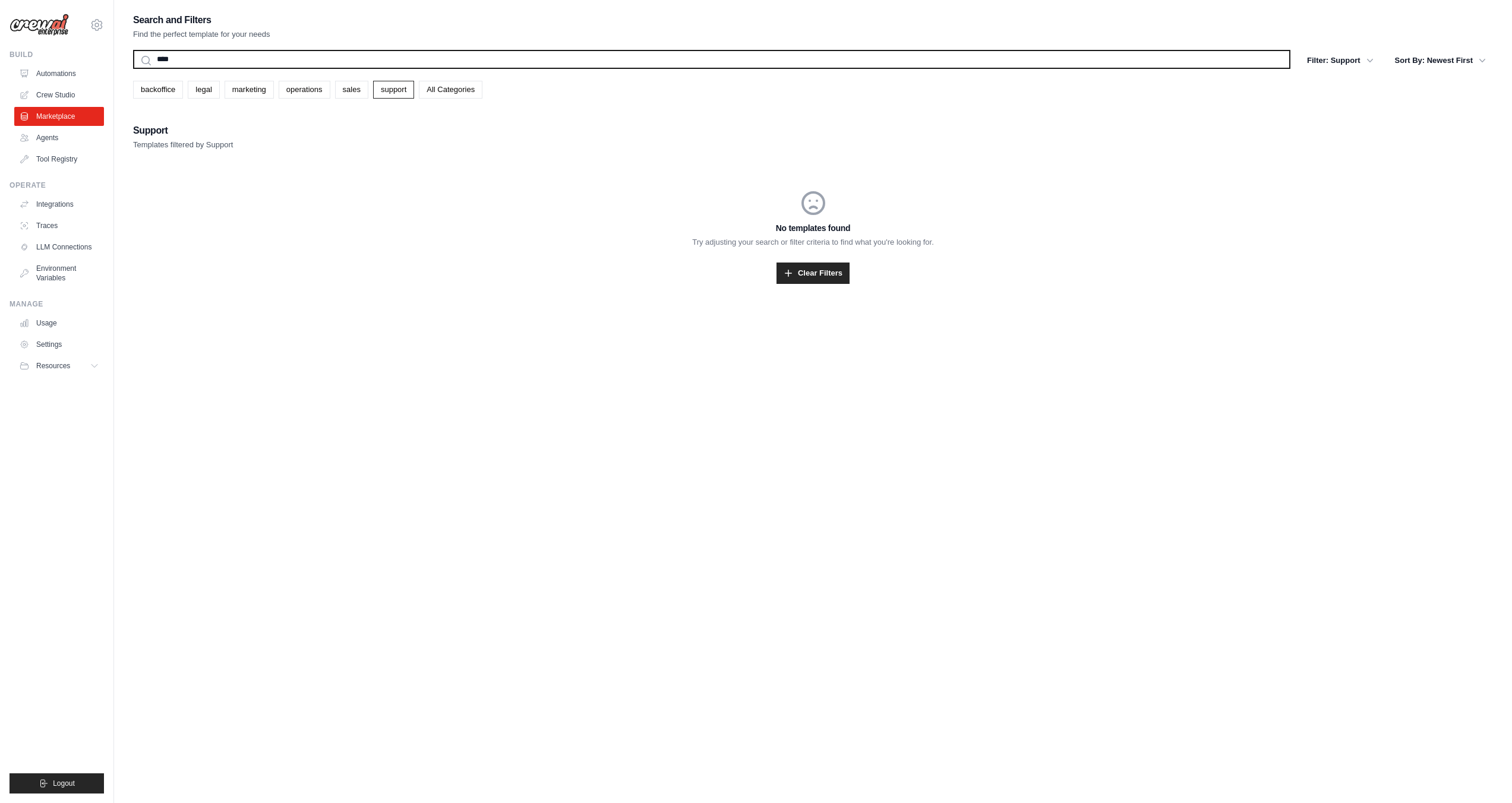
drag, startPoint x: 219, startPoint y: 63, endPoint x: 133, endPoint y: 61, distance: 86.0
click at [133, 61] on input "****" at bounding box center [712, 59] width 1157 height 19
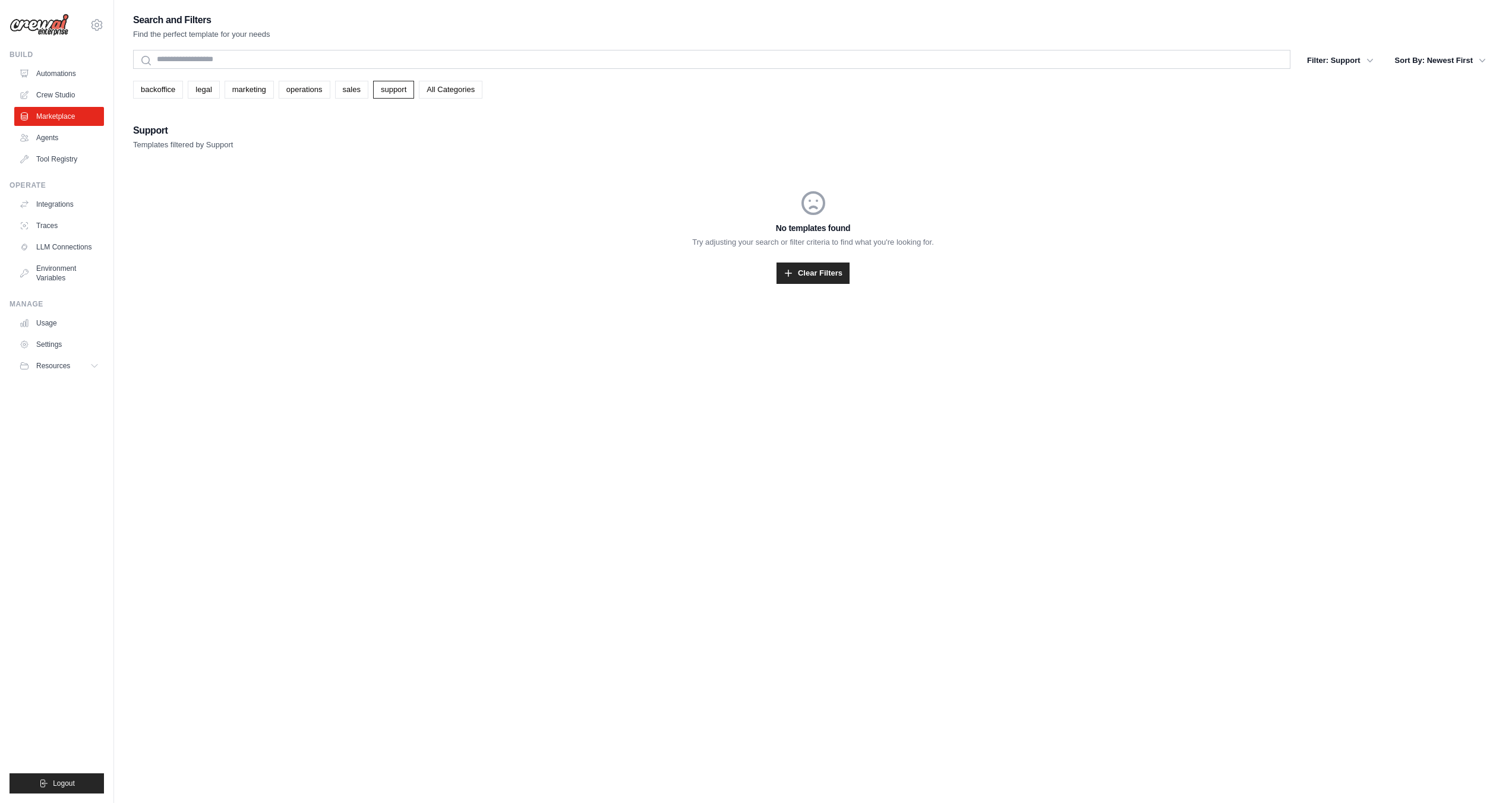
click at [429, 118] on div "Search and Filters Find the perfect template for your needs Search Filter: Supp…" at bounding box center [813, 162] width 1360 height 301
click at [407, 91] on link "support" at bounding box center [394, 89] width 41 height 18
click at [388, 88] on link "support" at bounding box center [394, 89] width 41 height 18
drag, startPoint x: 397, startPoint y: 86, endPoint x: 391, endPoint y: 86, distance: 6.0
click at [394, 86] on link "support" at bounding box center [394, 89] width 41 height 18
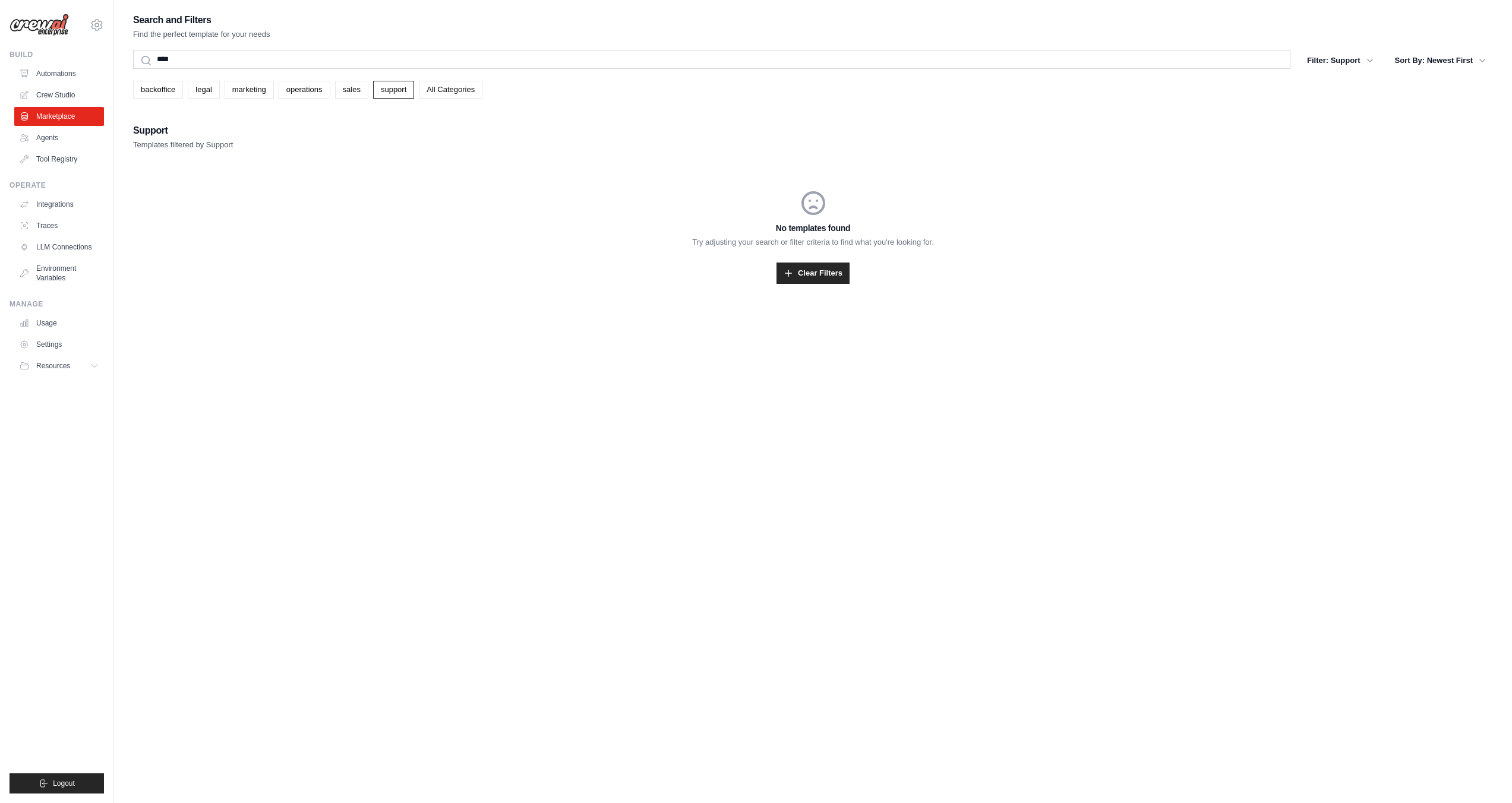
click at [116, 48] on div "Search and Filters Find the perfect template for your needs **** Search Filter:…" at bounding box center [813, 413] width 1398 height 803
click at [153, 50] on input "****" at bounding box center [712, 59] width 1157 height 19
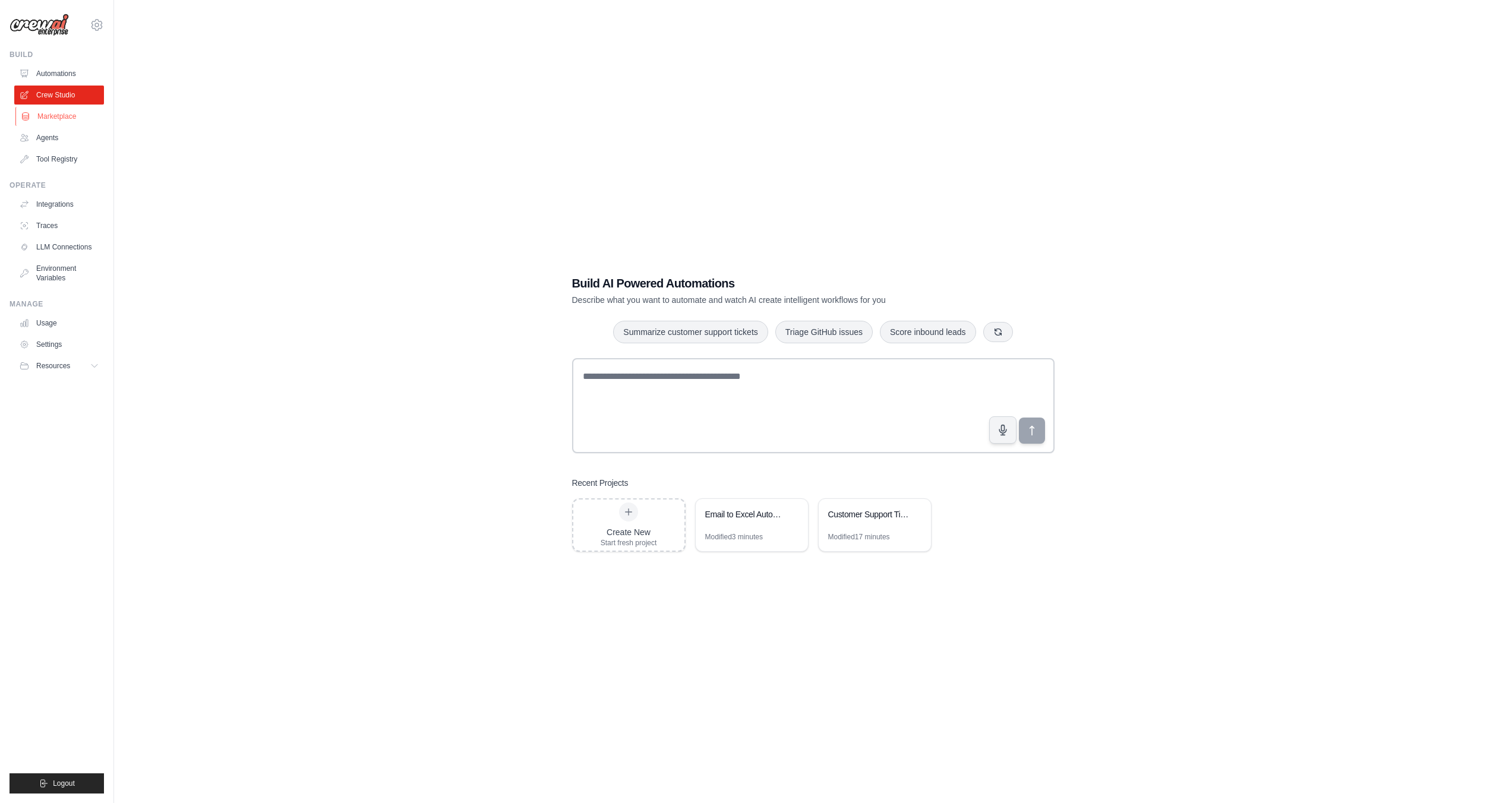
click at [68, 117] on link "Marketplace" at bounding box center [60, 116] width 90 height 19
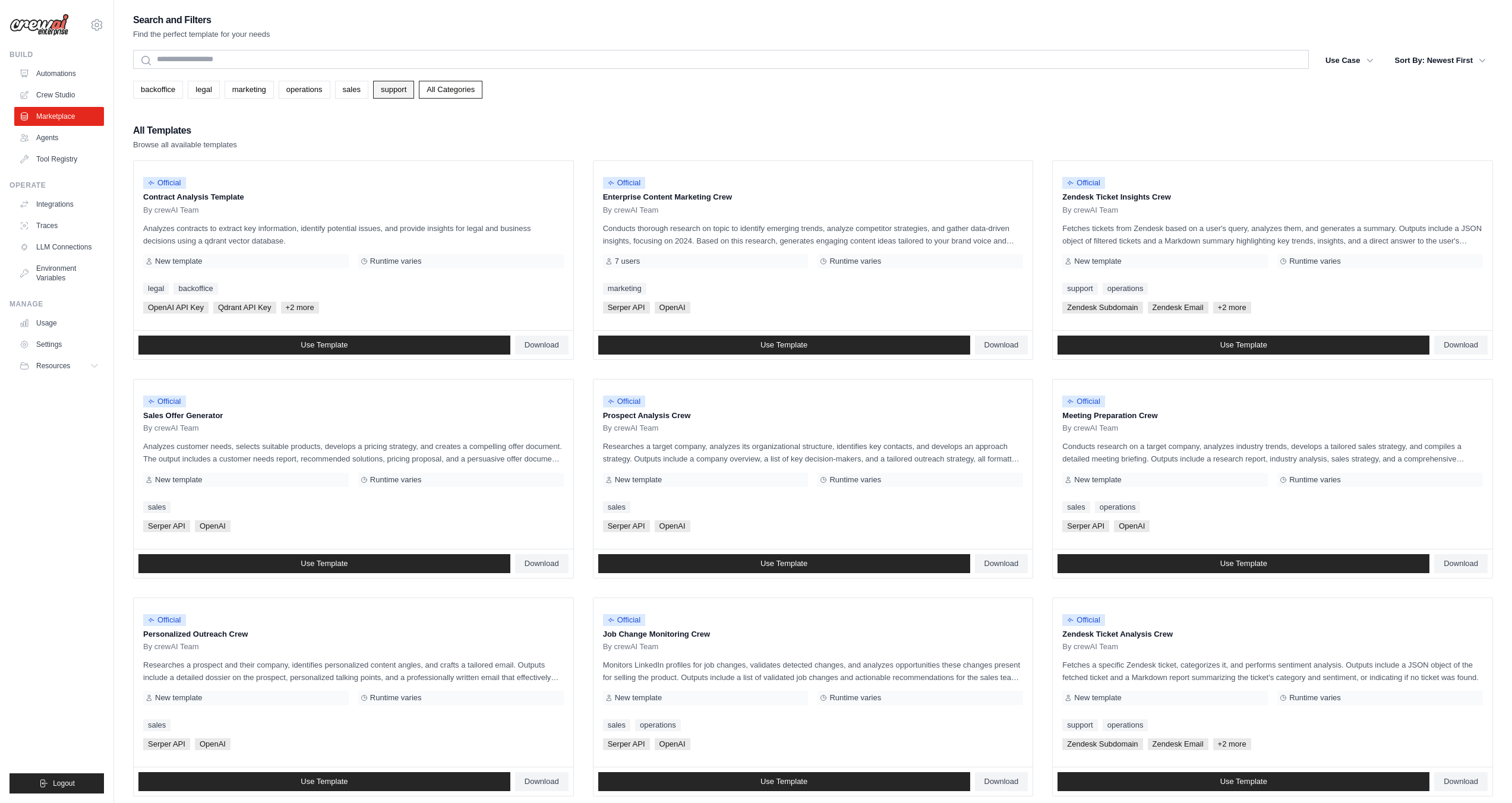
click at [414, 94] on link "support" at bounding box center [394, 89] width 41 height 18
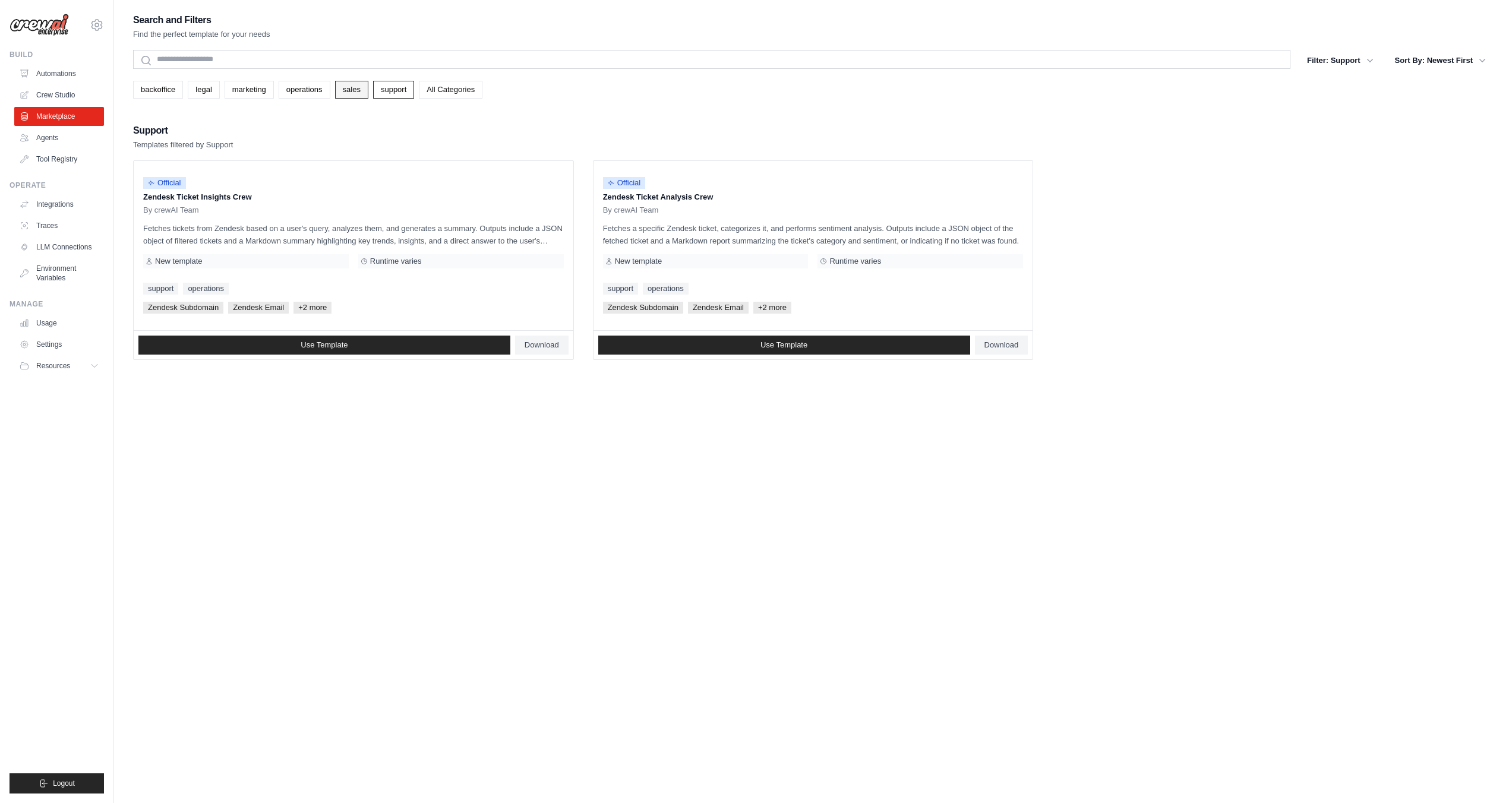
click at [355, 94] on link "sales" at bounding box center [351, 89] width 33 height 18
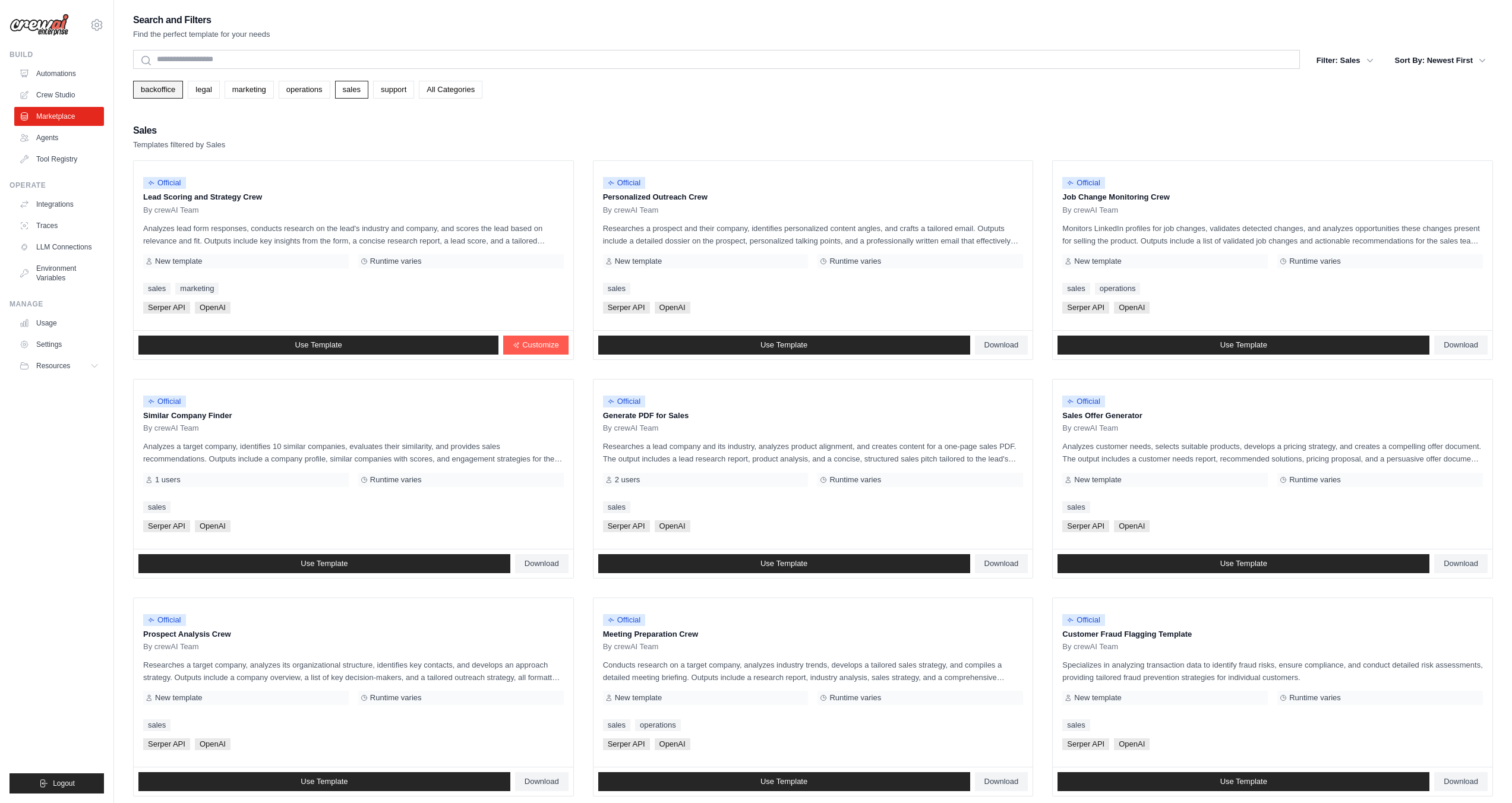
click at [168, 92] on link "backoffice" at bounding box center [158, 89] width 50 height 18
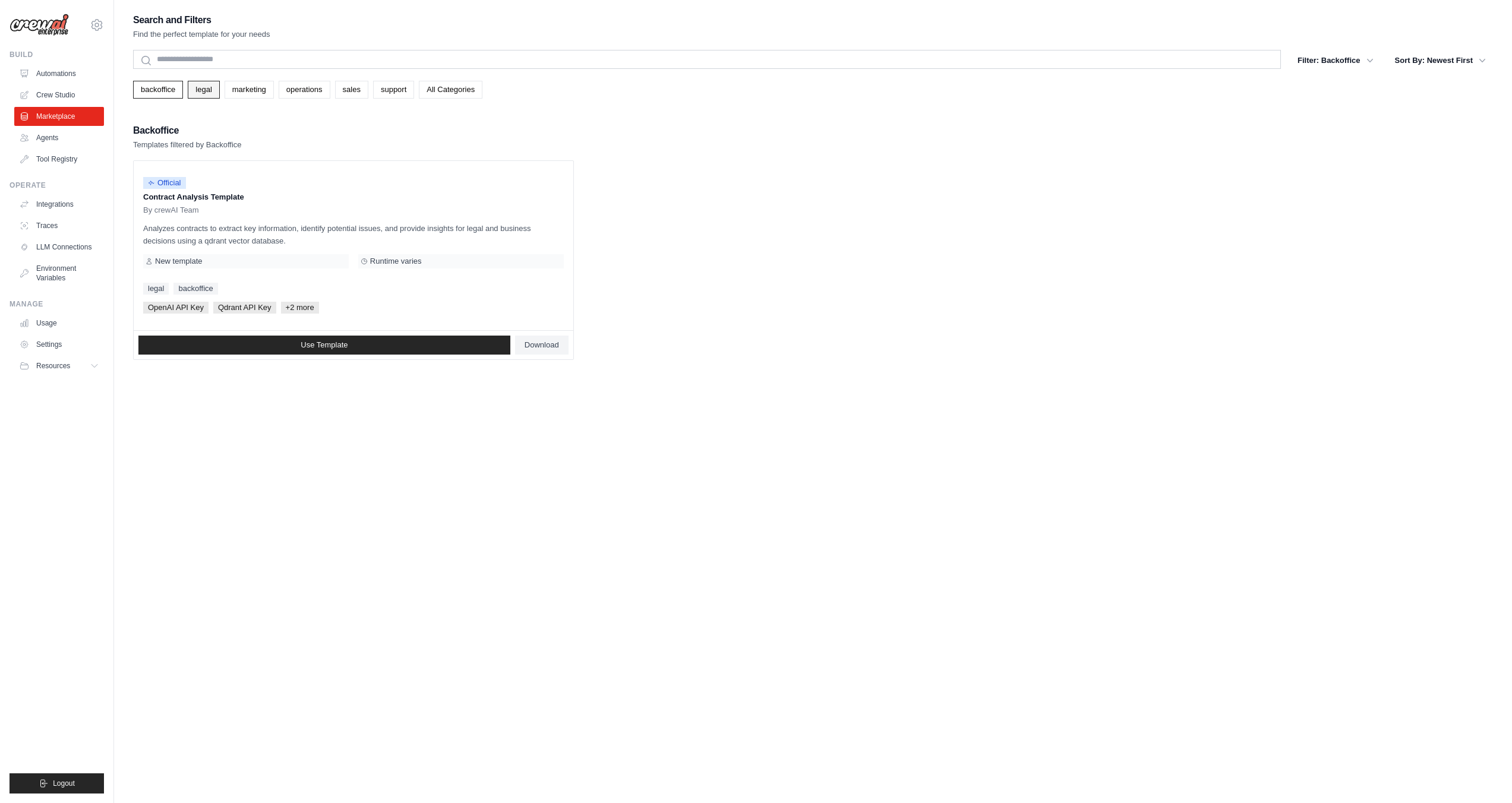
click at [200, 89] on link "legal" at bounding box center [203, 89] width 31 height 18
click at [255, 92] on link "marketing" at bounding box center [249, 89] width 49 height 18
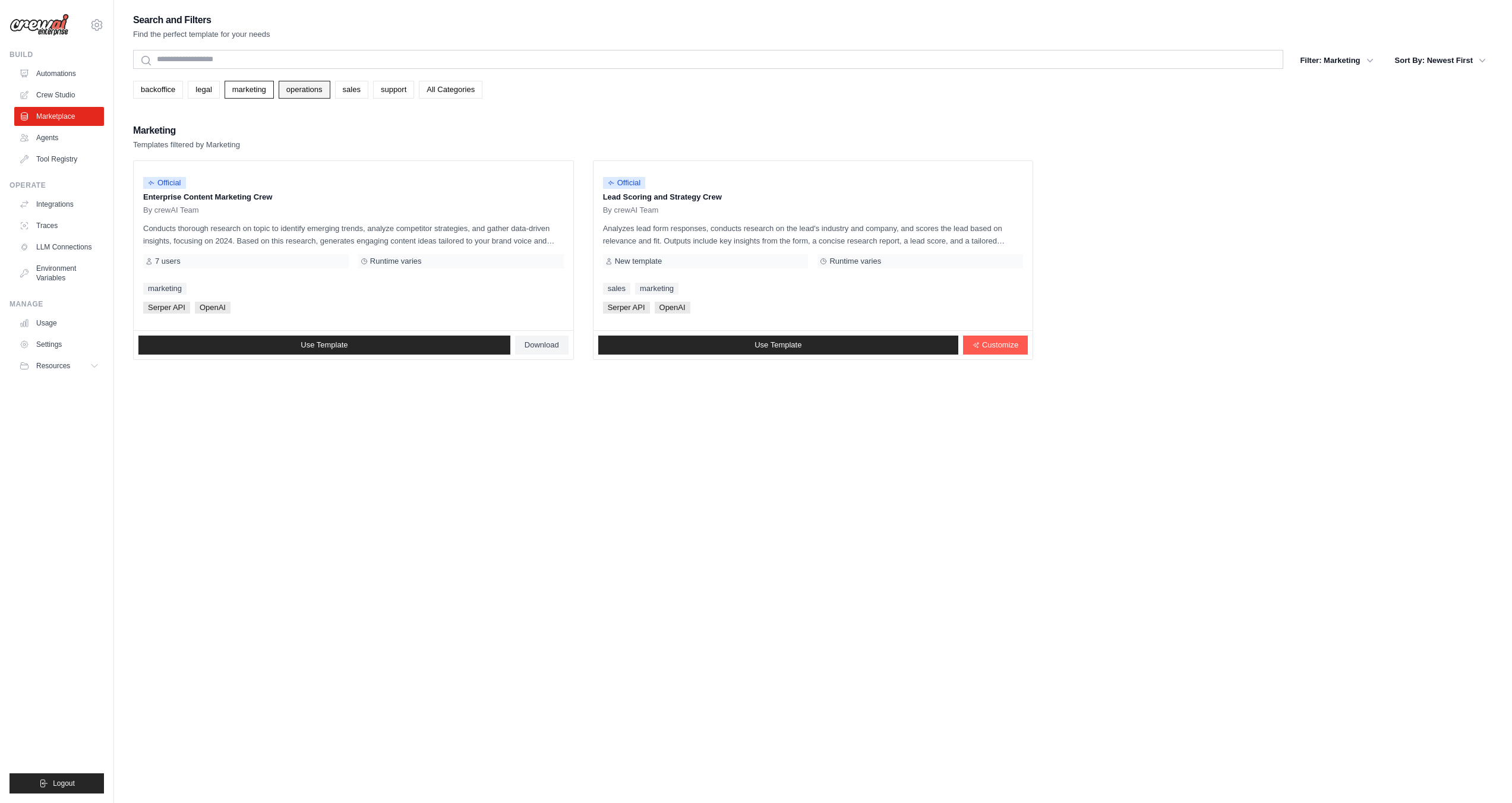
click at [305, 86] on link "operations" at bounding box center [304, 89] width 52 height 18
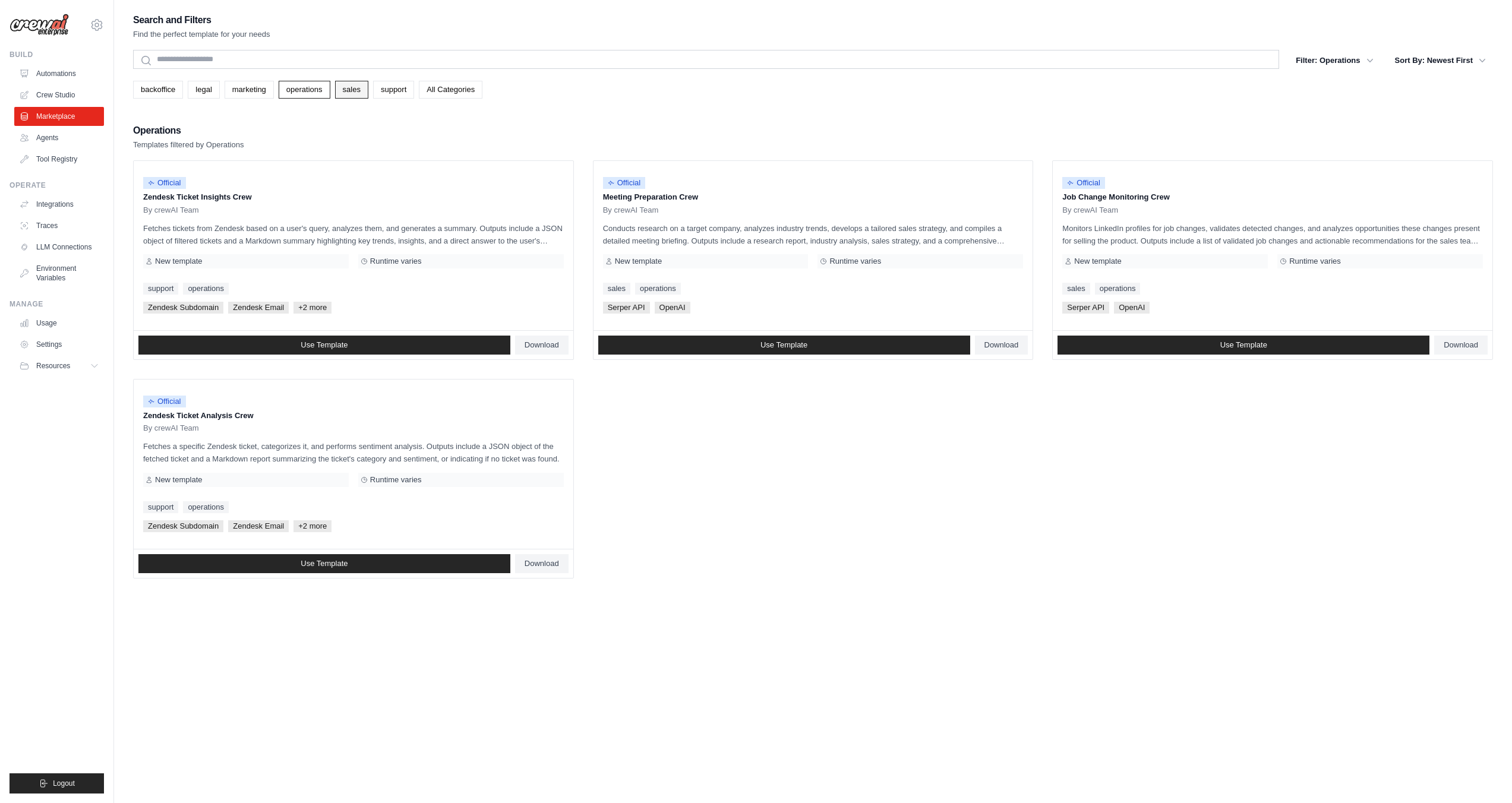
click at [359, 94] on link "sales" at bounding box center [351, 89] width 33 height 18
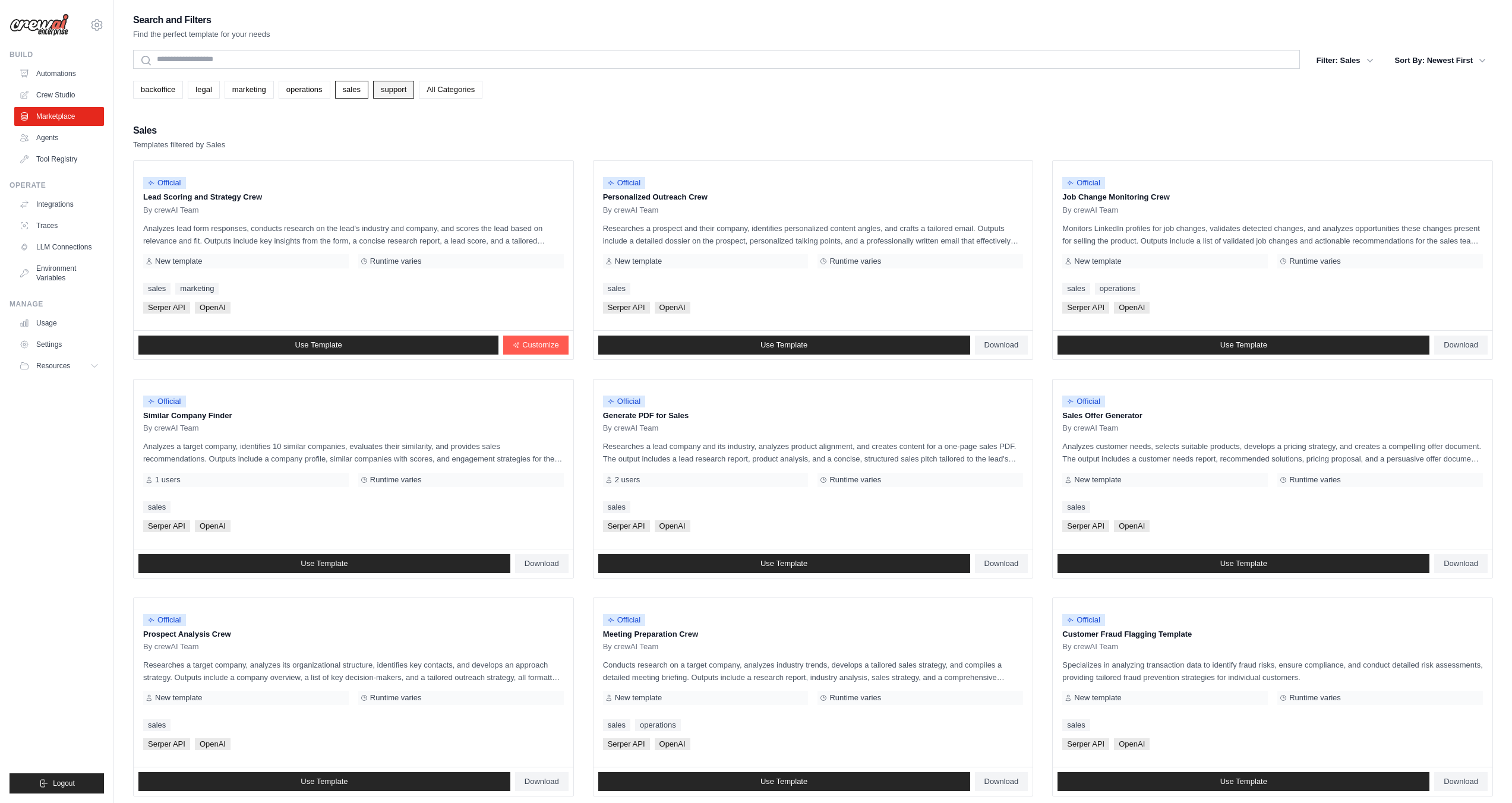
click at [414, 94] on link "support" at bounding box center [394, 89] width 41 height 18
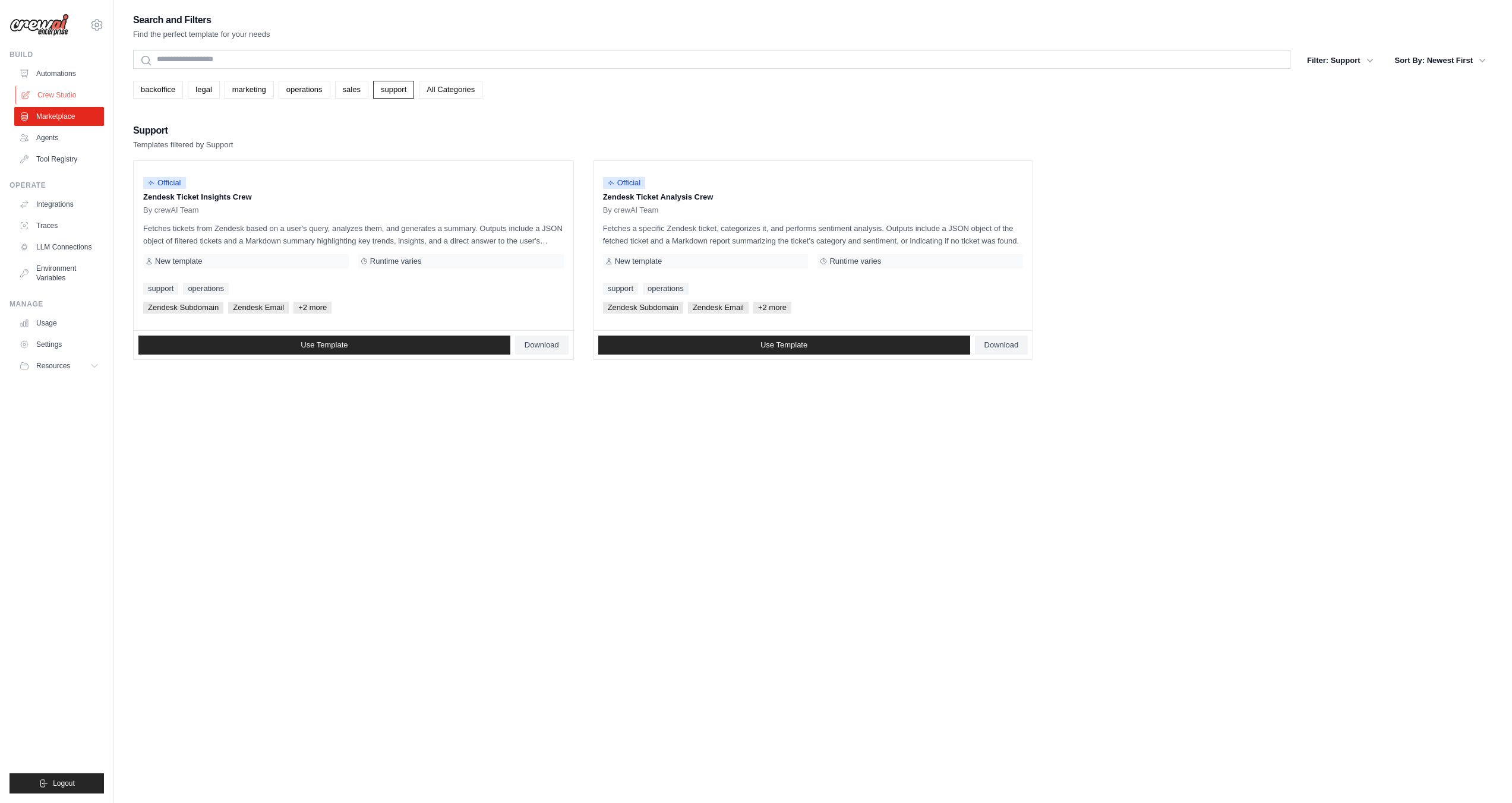
click at [55, 99] on link "Crew Studio" at bounding box center [60, 95] width 90 height 19
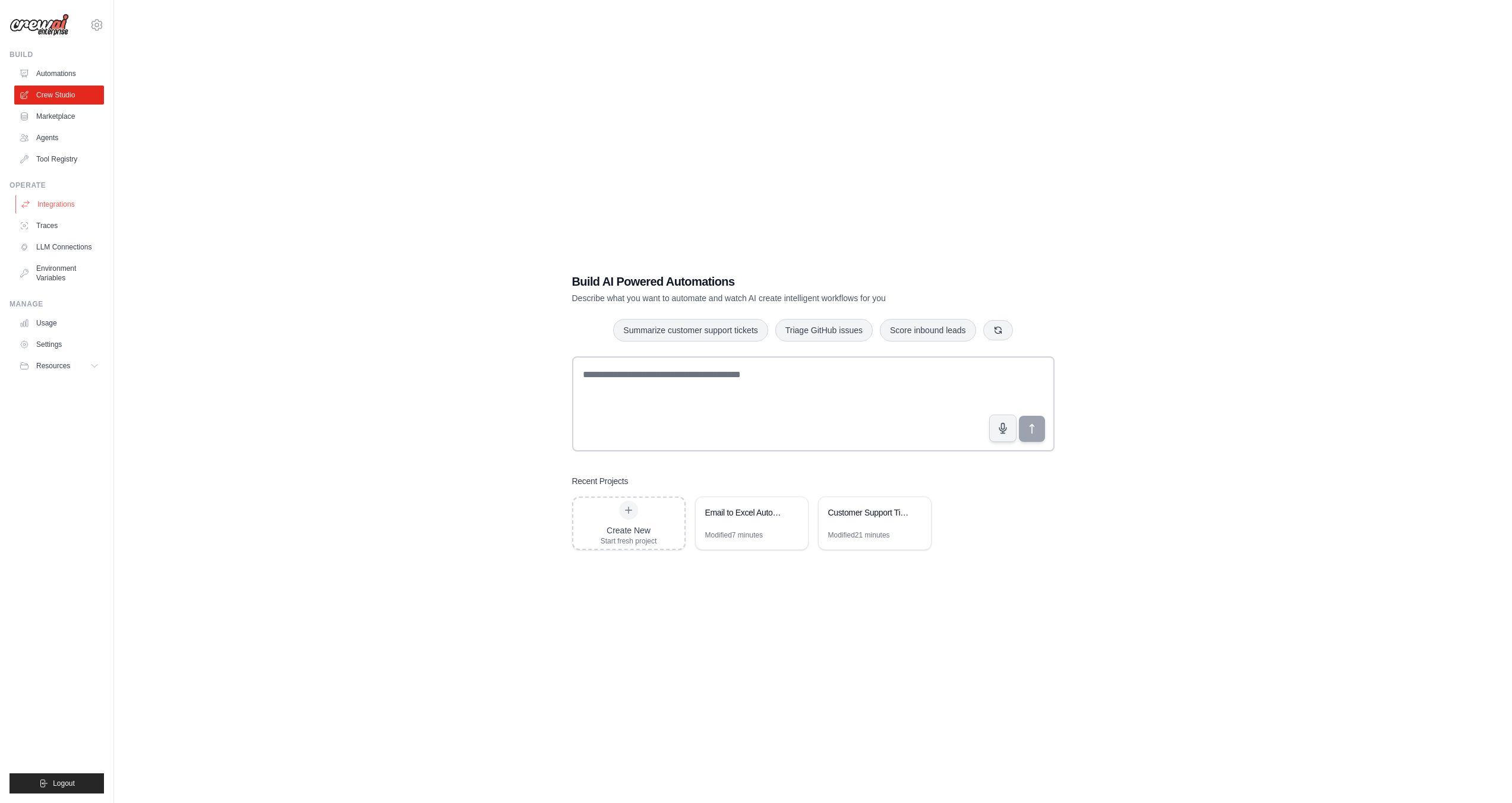
click at [64, 199] on link "Integrations" at bounding box center [60, 204] width 90 height 19
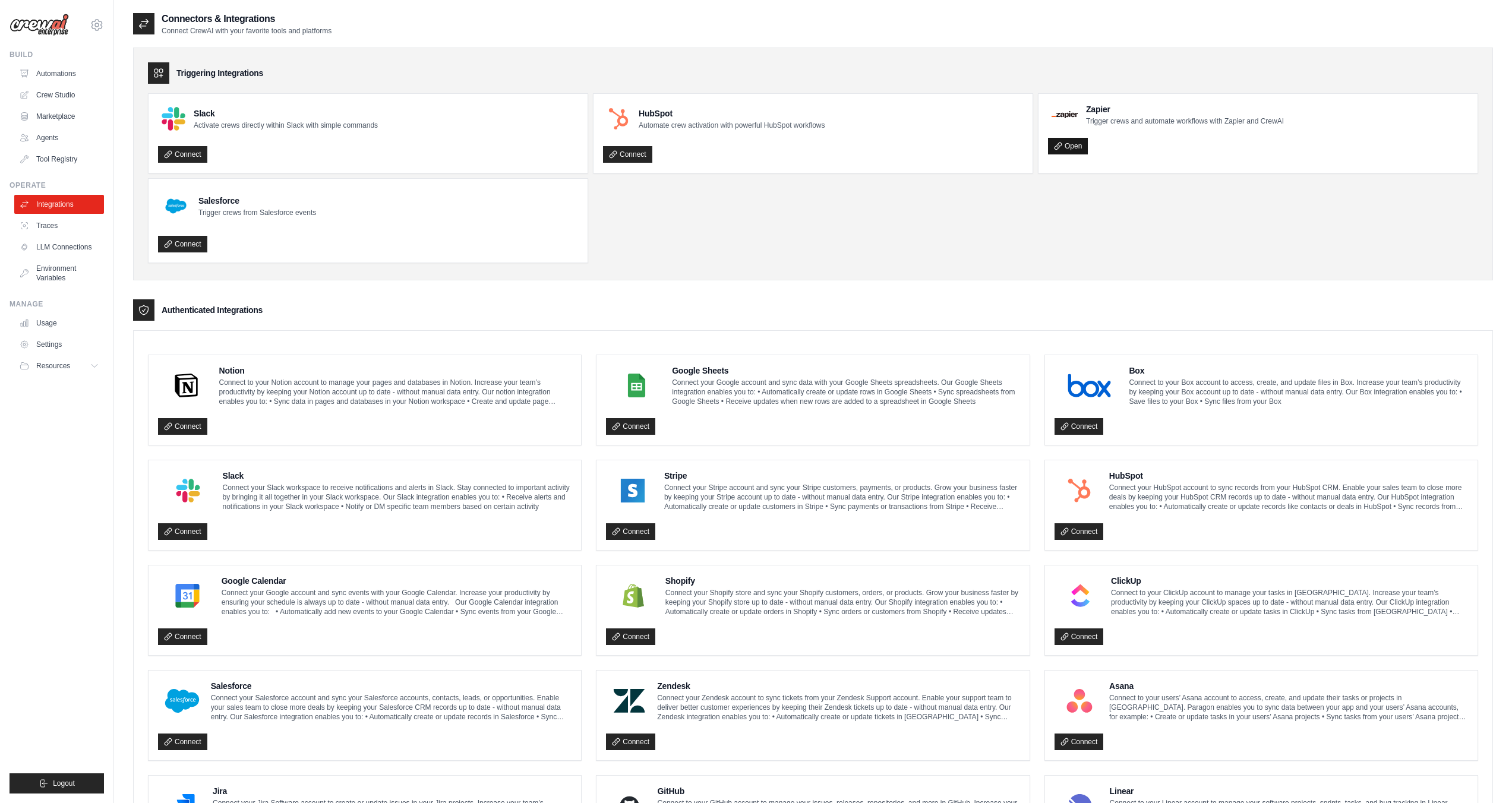
click at [1064, 149] on link "Open" at bounding box center [1068, 146] width 40 height 17
